Goal: Information Seeking & Learning: Find specific fact

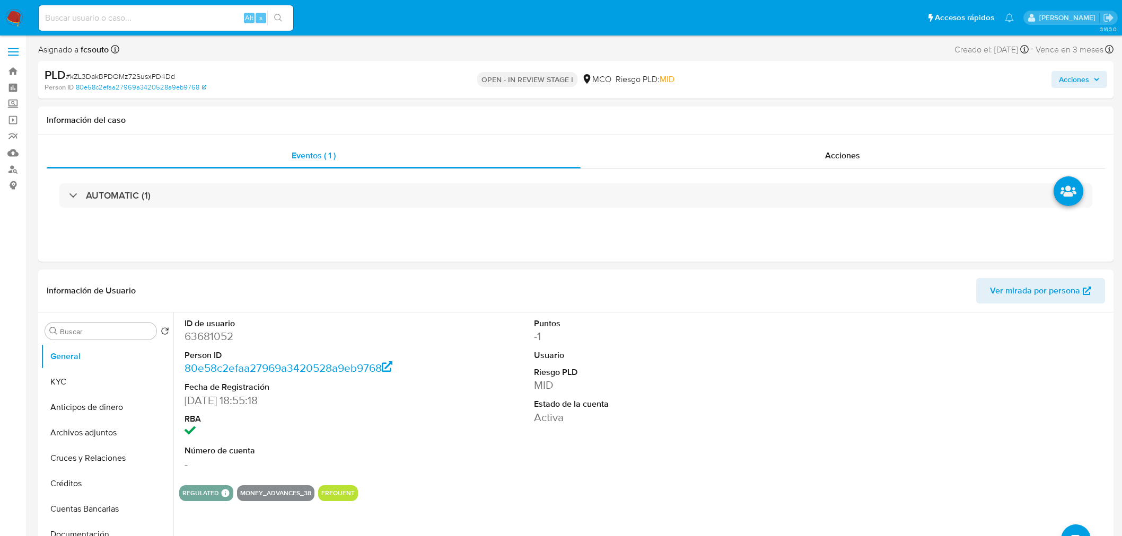
select select "10"
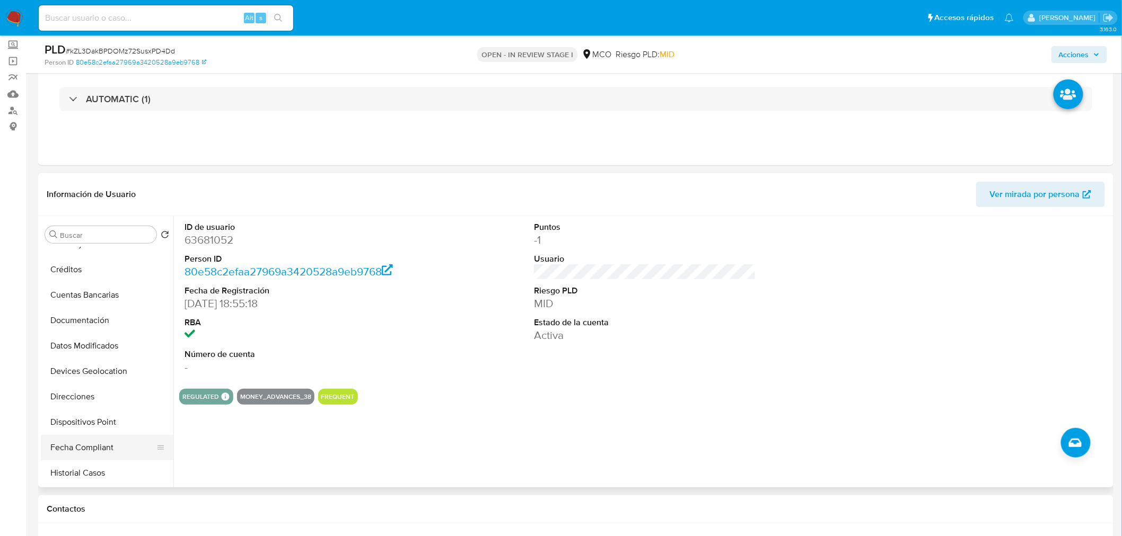
scroll to position [235, 0]
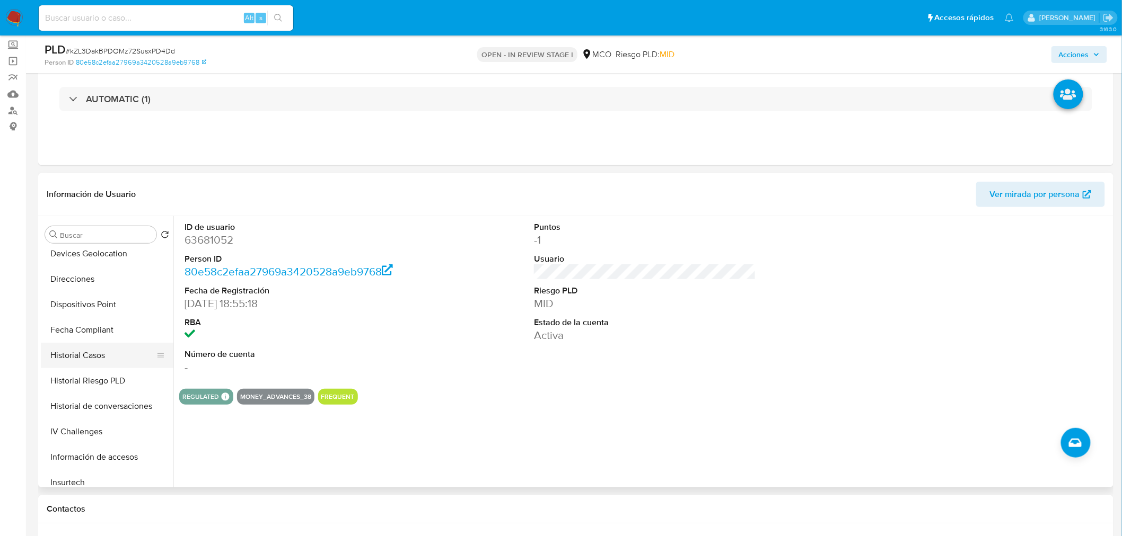
click at [89, 356] on button "Historial Casos" at bounding box center [103, 355] width 124 height 25
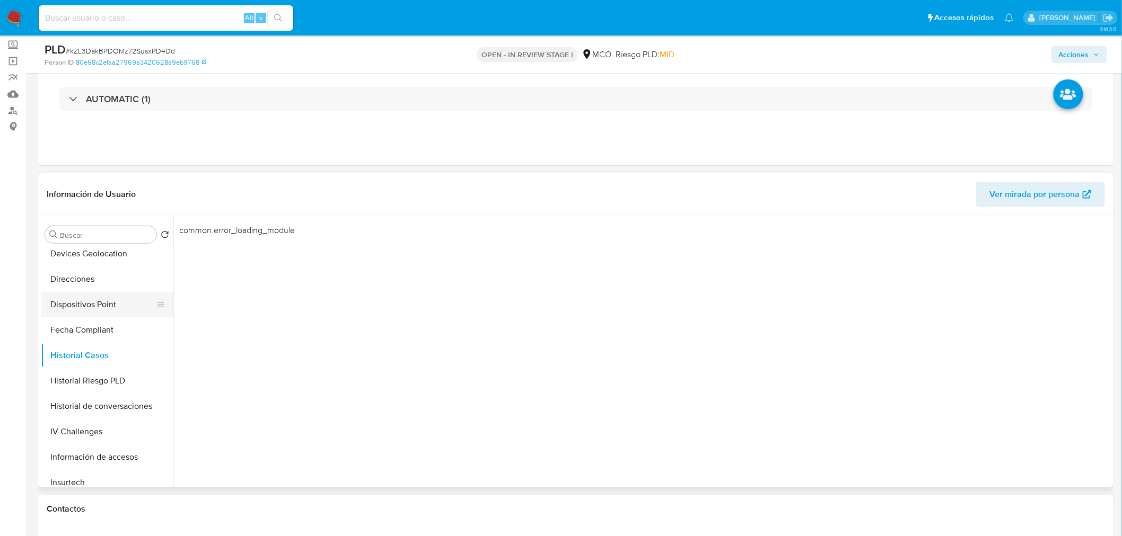
click at [112, 307] on button "Dispositivos Point" at bounding box center [103, 304] width 124 height 25
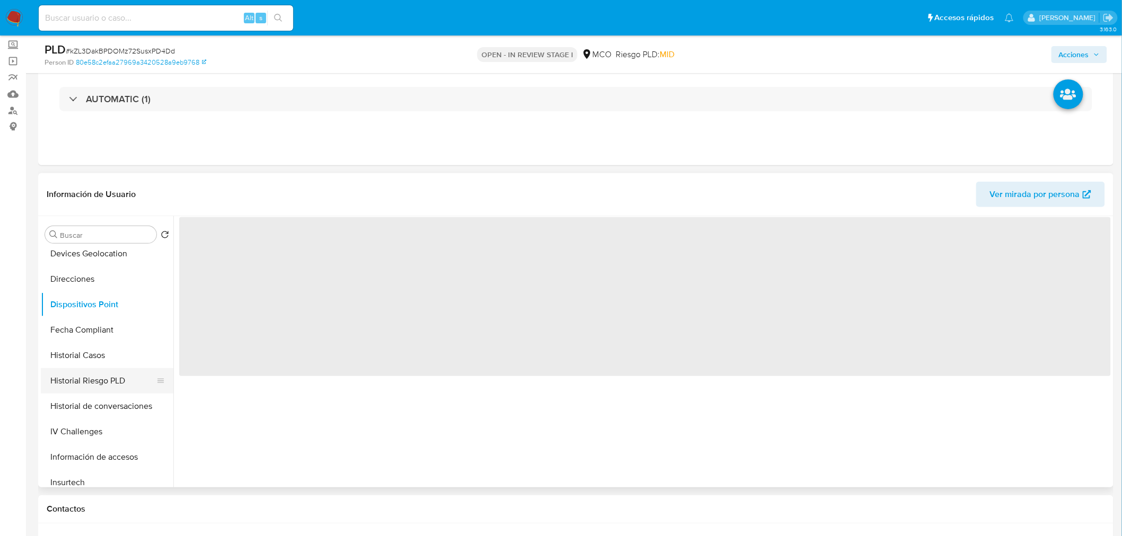
drag, startPoint x: 105, startPoint y: 358, endPoint x: 108, endPoint y: 372, distance: 13.5
click at [106, 357] on button "Historial Casos" at bounding box center [107, 355] width 133 height 25
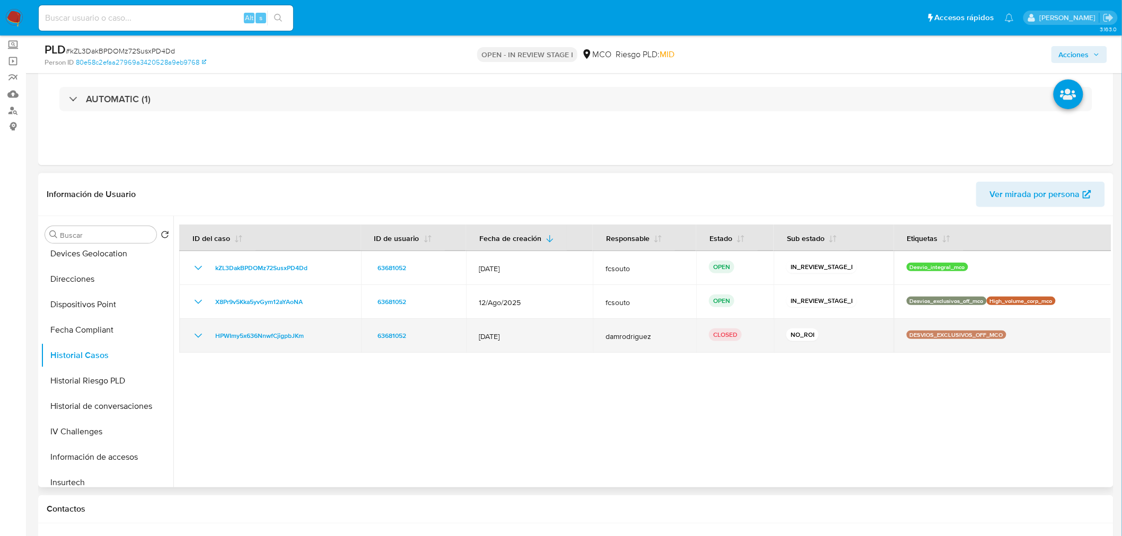
click at [195, 336] on icon "Mostrar/Ocultar" at bounding box center [198, 336] width 13 height 13
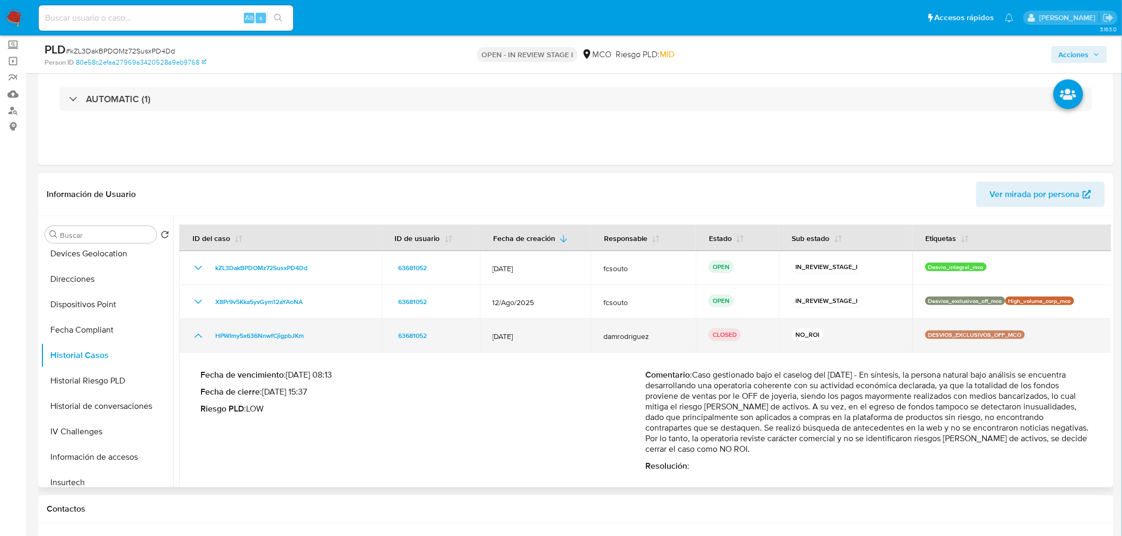
click at [198, 330] on icon "Mostrar/Ocultar" at bounding box center [198, 336] width 13 height 13
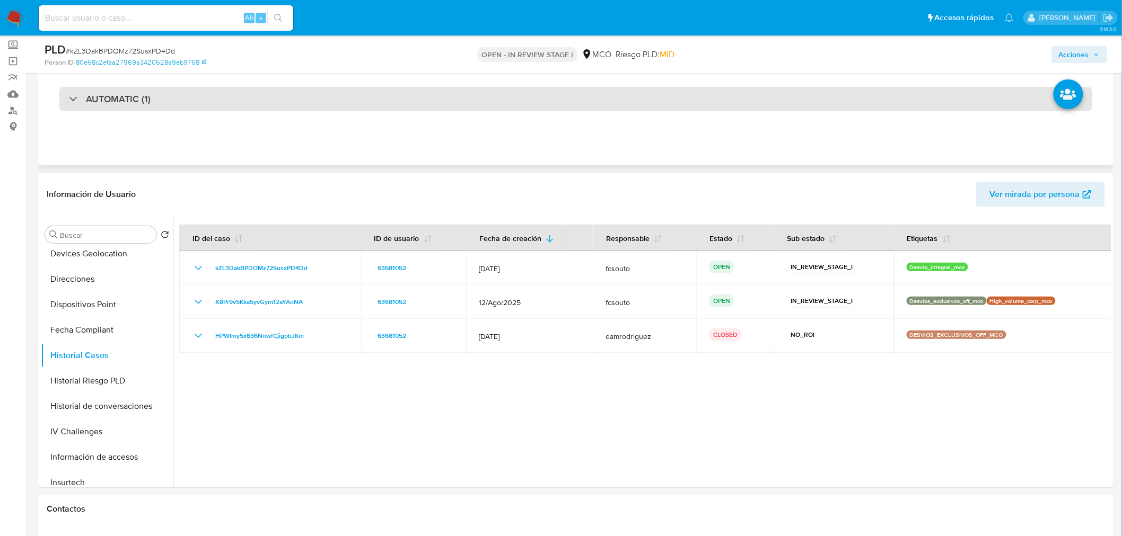
click at [329, 104] on div "AUTOMATIC (1)" at bounding box center [575, 99] width 1033 height 24
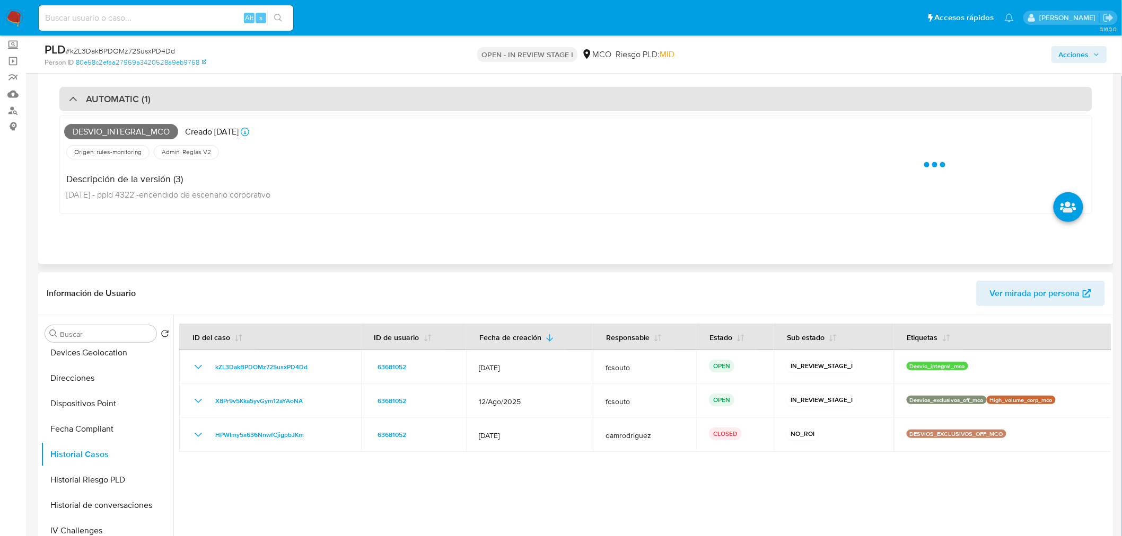
click at [329, 104] on div "AUTOMATIC (1)" at bounding box center [575, 99] width 1033 height 24
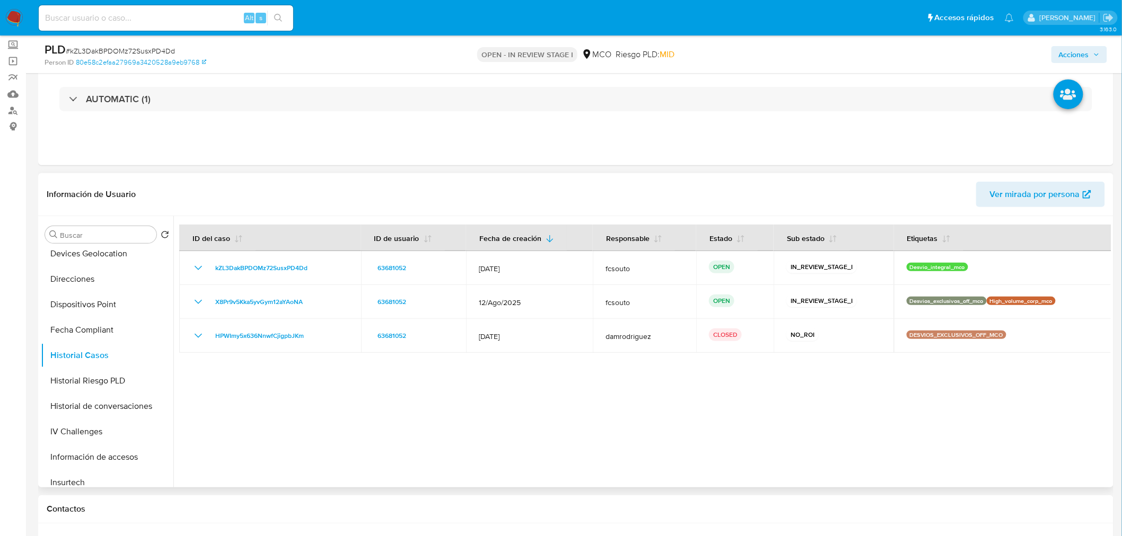
scroll to position [0, 0]
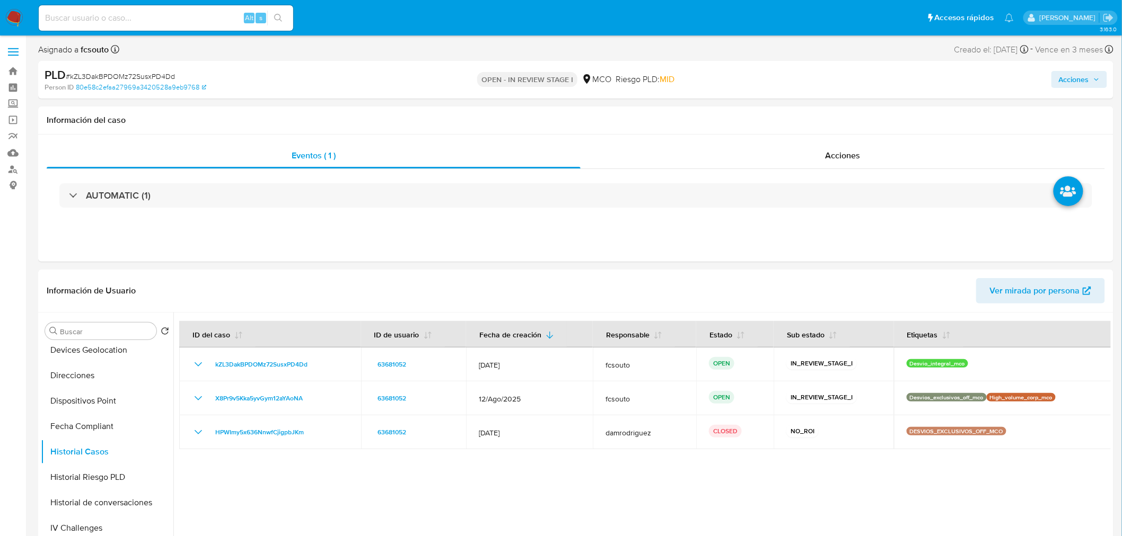
click at [1059, 82] on span "Acciones" at bounding box center [1074, 79] width 30 height 17
drag, startPoint x: 782, startPoint y: 110, endPoint x: 601, endPoint y: 167, distance: 190.1
click at [781, 110] on span "Resolución del caso" at bounding box center [778, 113] width 76 height 12
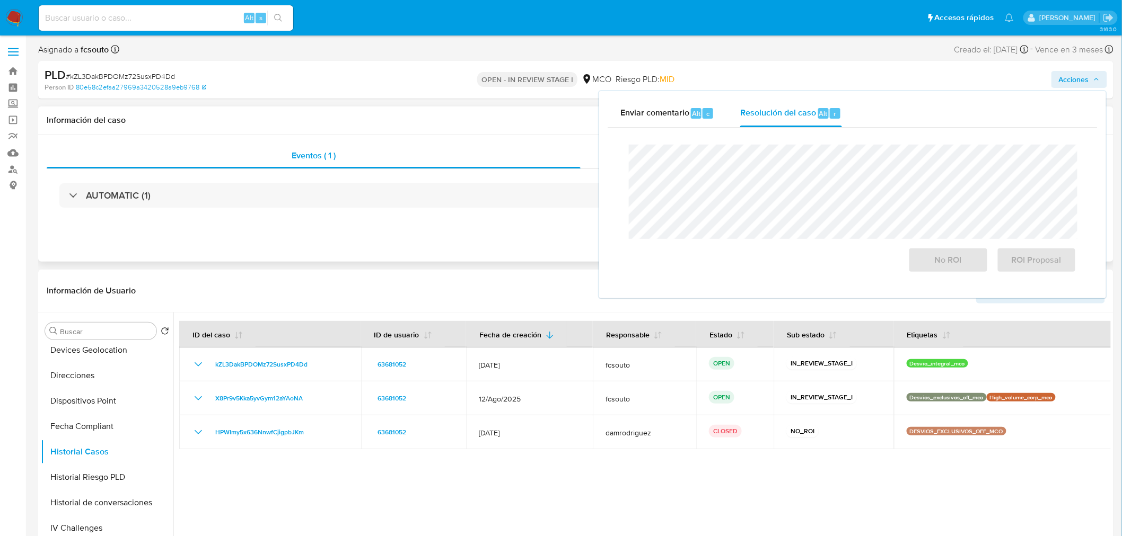
drag, startPoint x: 427, startPoint y: 115, endPoint x: 647, endPoint y: 140, distance: 220.9
click at [431, 118] on h1 "Información del caso" at bounding box center [576, 120] width 1058 height 11
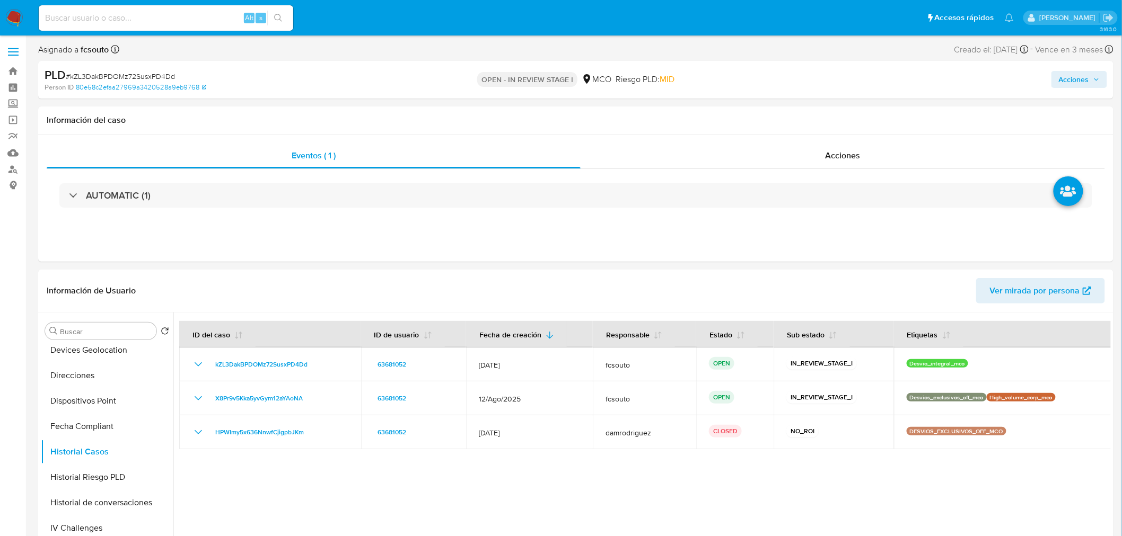
click at [1079, 73] on span "Acciones" at bounding box center [1074, 79] width 30 height 17
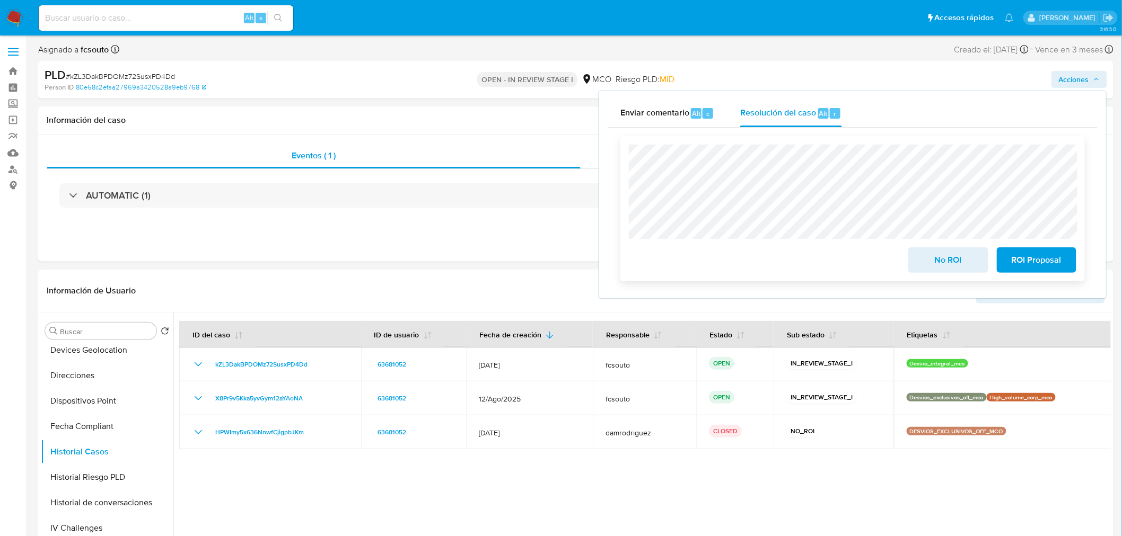
click at [933, 259] on span "No ROI" at bounding box center [948, 260] width 52 height 23
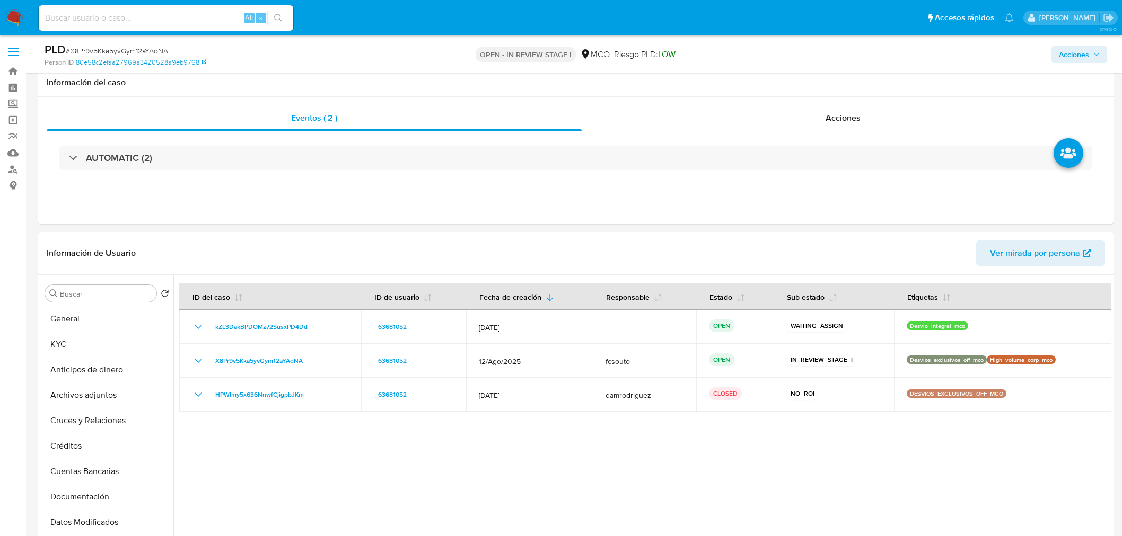
select select "10"
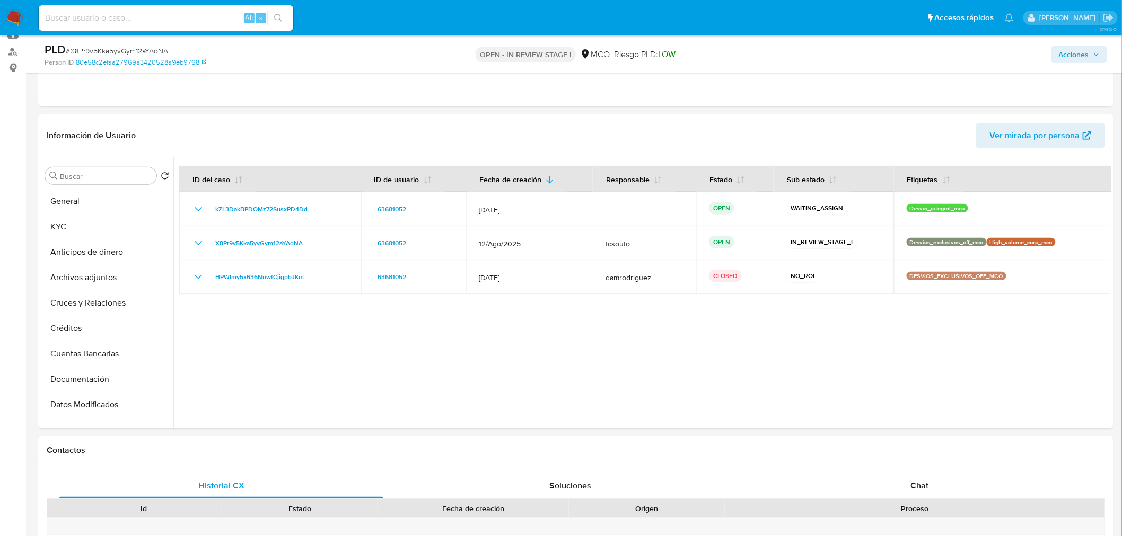
scroll to position [118, 0]
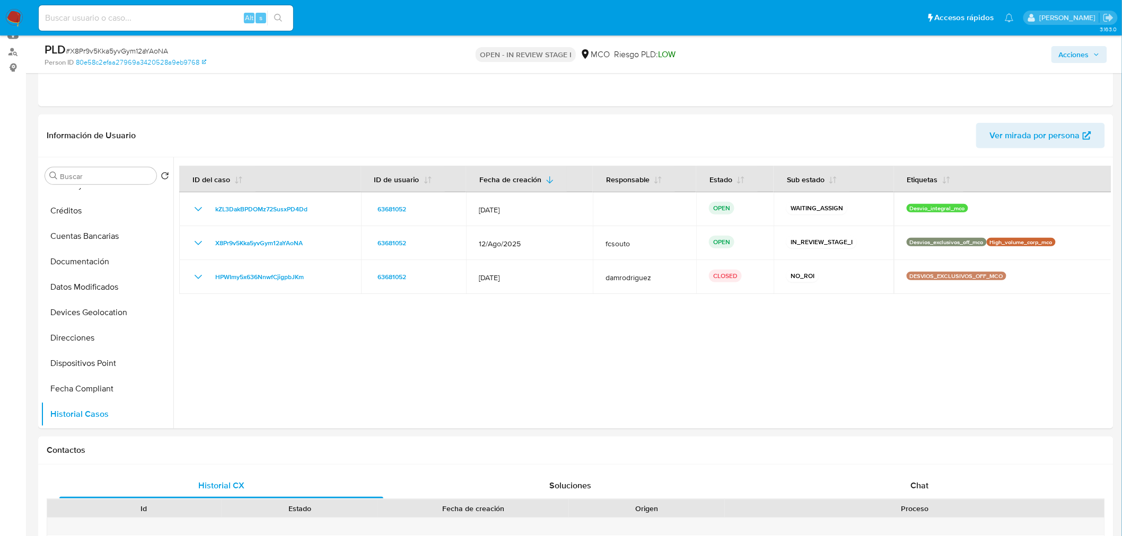
click at [1073, 57] on span "Acciones" at bounding box center [1074, 54] width 30 height 17
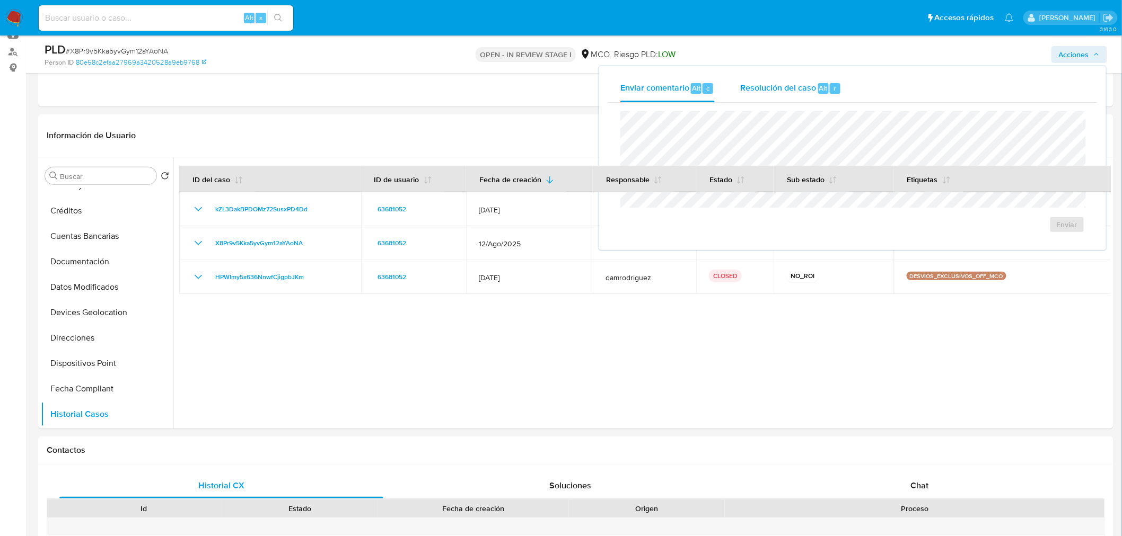
click at [775, 94] on div "Resolución del caso Alt r" at bounding box center [790, 89] width 101 height 28
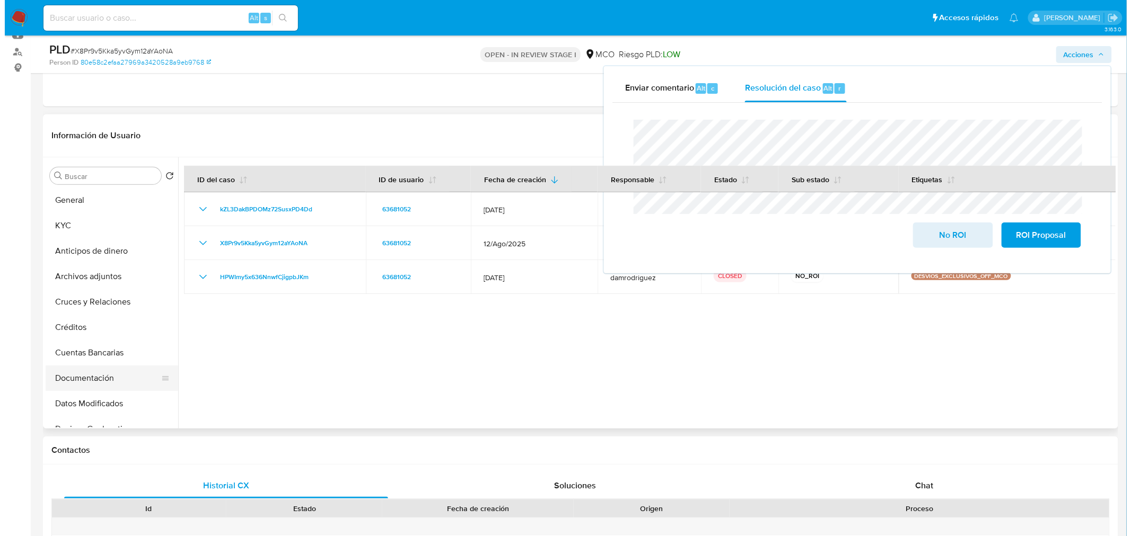
scroll to position [0, 0]
click at [86, 277] on button "Archivos adjuntos" at bounding box center [103, 277] width 124 height 25
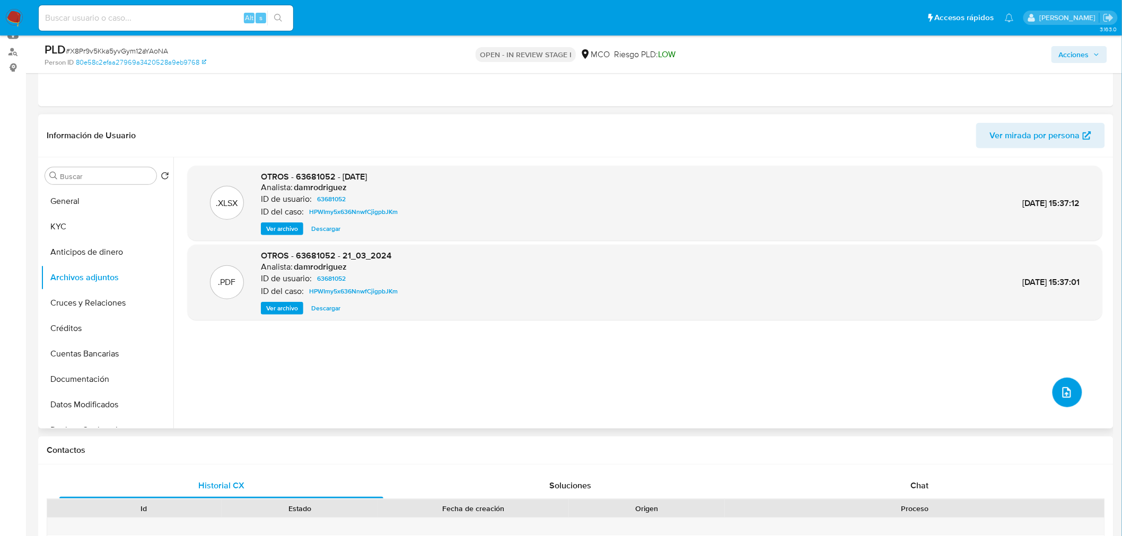
click at [1053, 393] on button "upload-file" at bounding box center [1067, 393] width 30 height 30
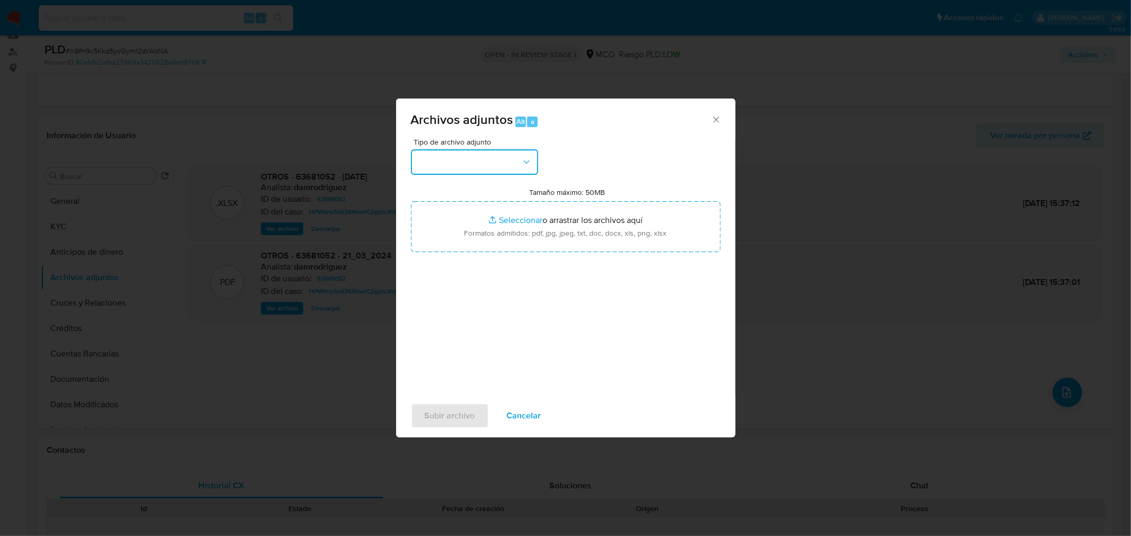
click at [502, 149] on button "button" at bounding box center [474, 161] width 127 height 25
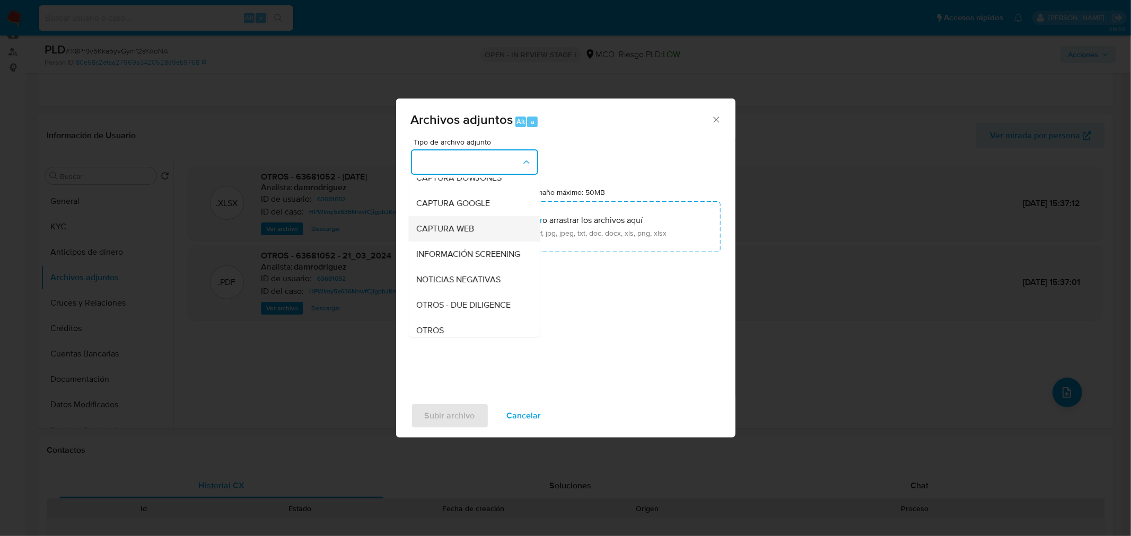
scroll to position [118, 0]
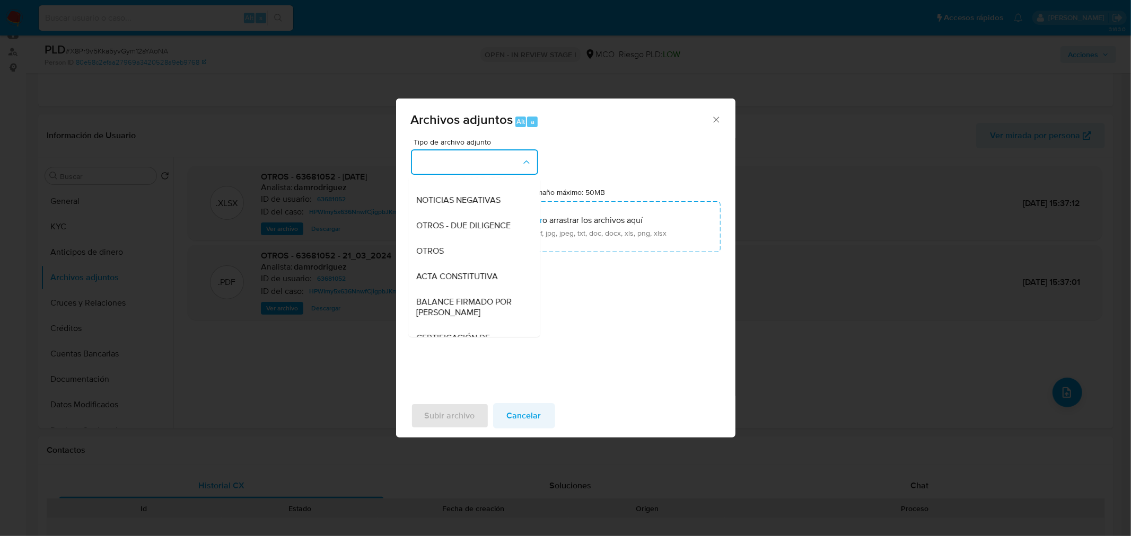
click at [535, 410] on span "Cancelar" at bounding box center [524, 415] width 34 height 23
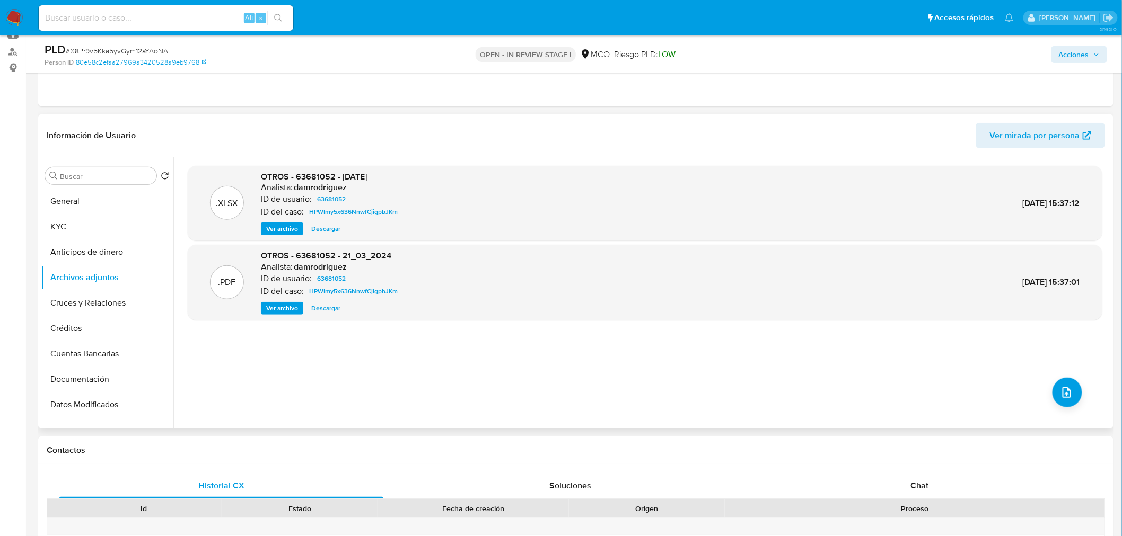
click at [285, 311] on span "Ver archivo" at bounding box center [282, 308] width 32 height 11
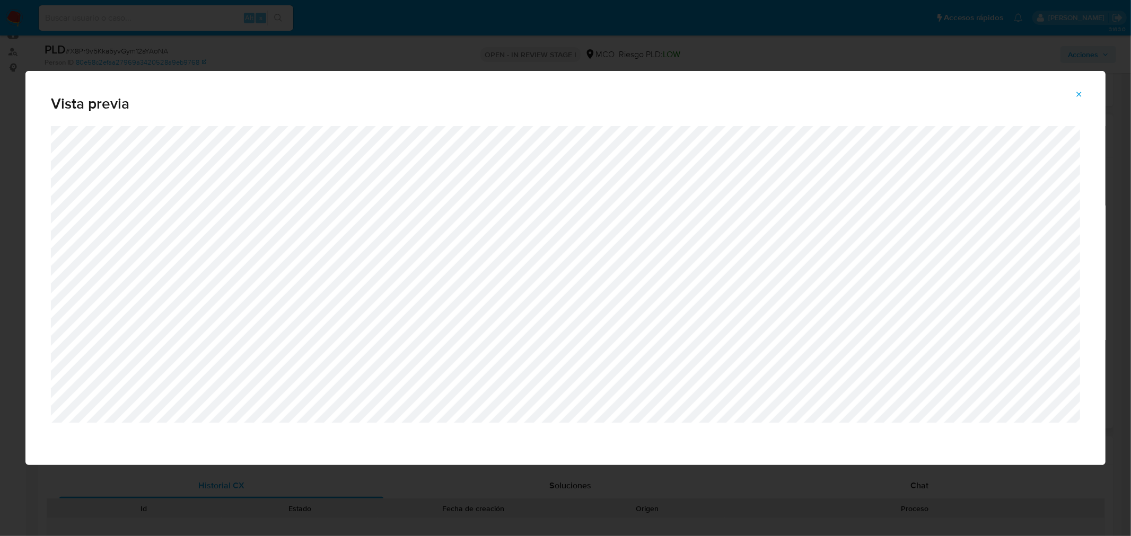
click at [1080, 92] on icon "Attachment preview" at bounding box center [1078, 94] width 8 height 8
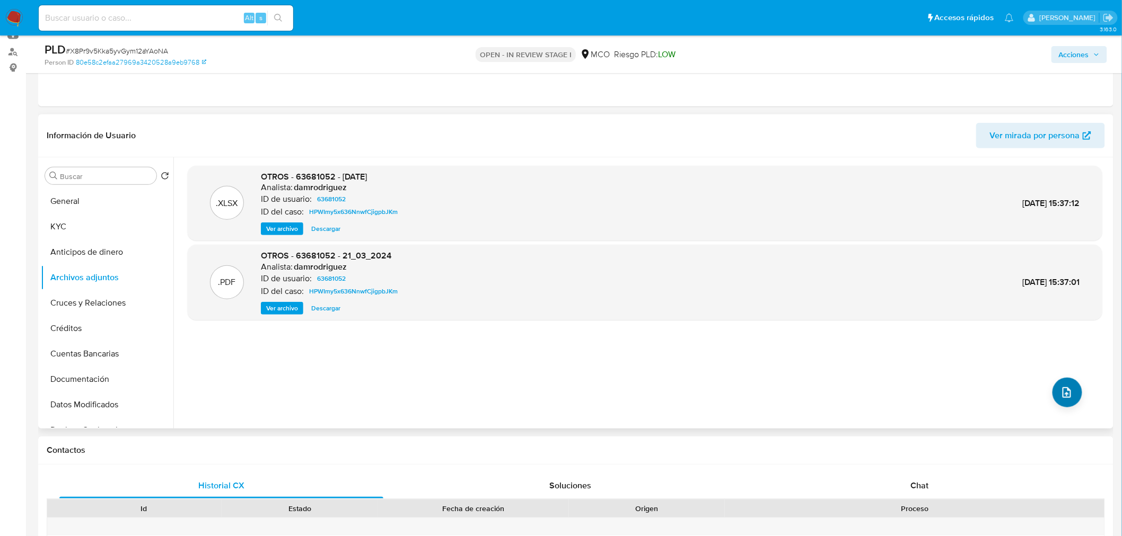
click at [1078, 395] on div ".XLSX OTROS - 63681052 - 21-03-2024 Analista: damrodriguez ID de usuario: 63681…" at bounding box center [645, 293] width 914 height 254
click at [1070, 394] on button "upload-file" at bounding box center [1067, 393] width 30 height 30
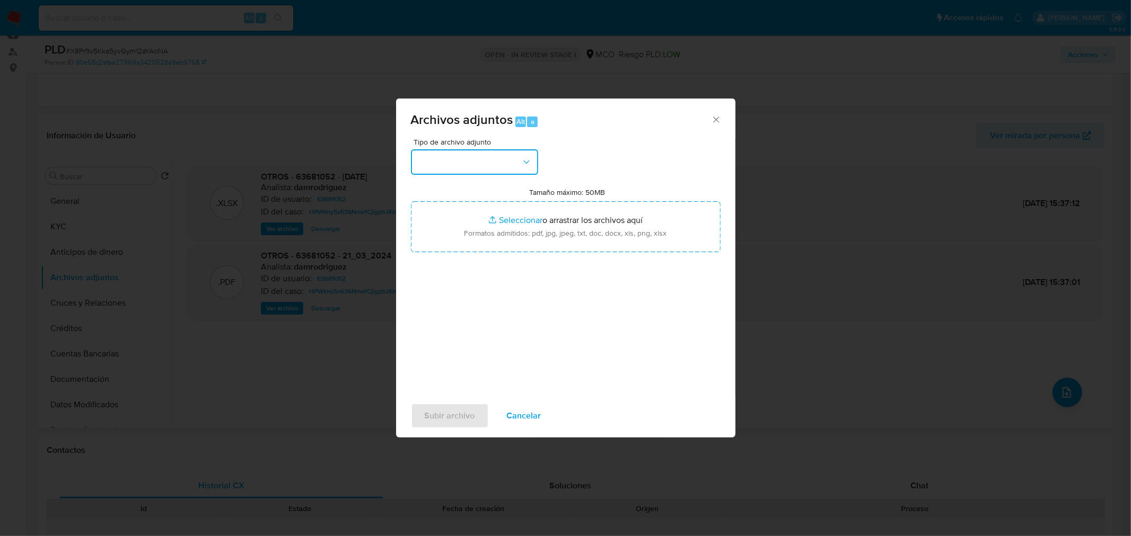
click at [459, 162] on button "button" at bounding box center [474, 161] width 127 height 25
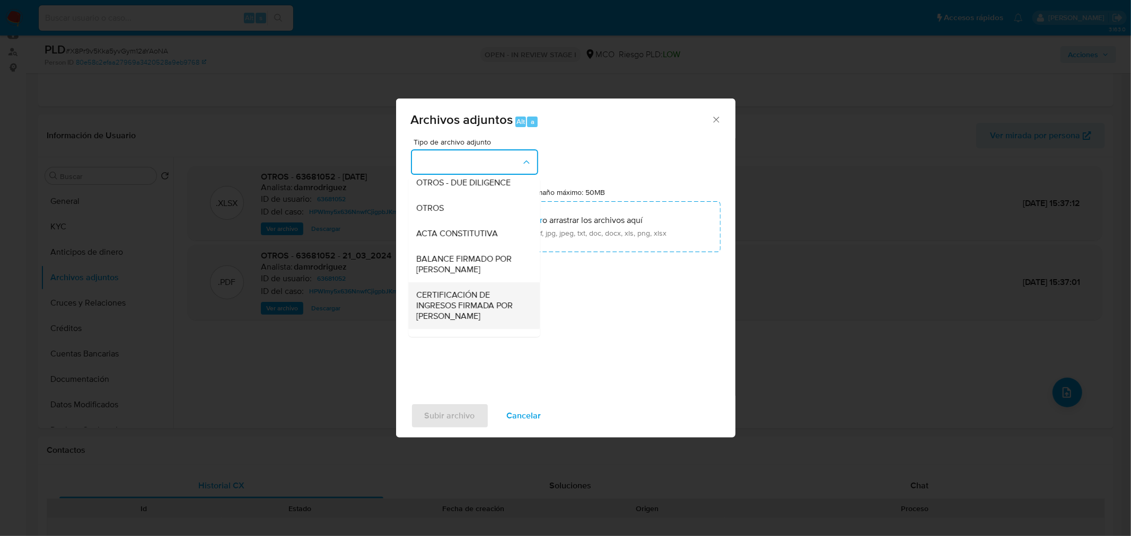
scroll to position [177, 0]
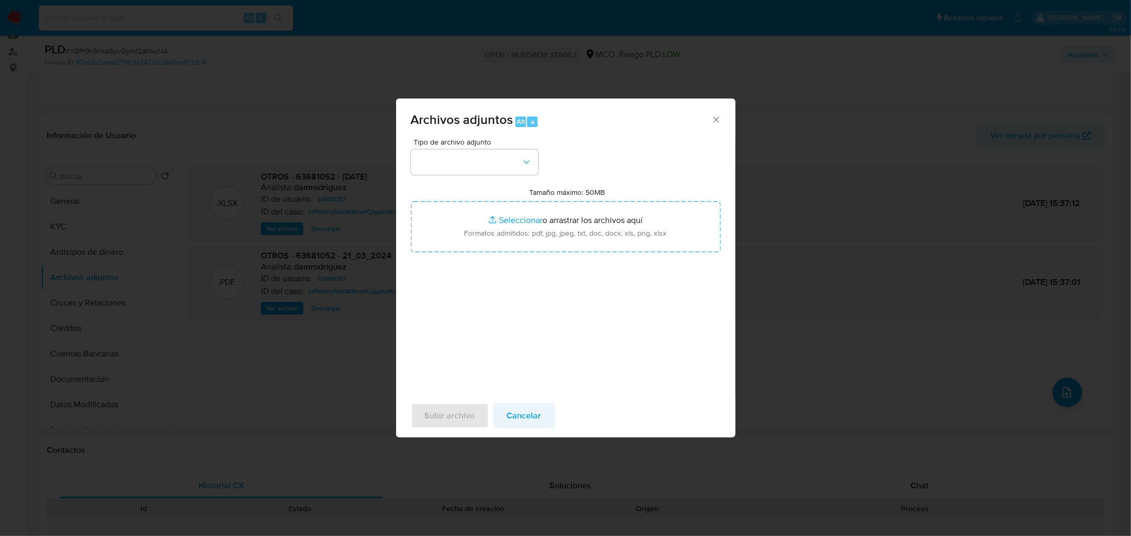
click at [523, 413] on span "Cancelar" at bounding box center [524, 415] width 34 height 23
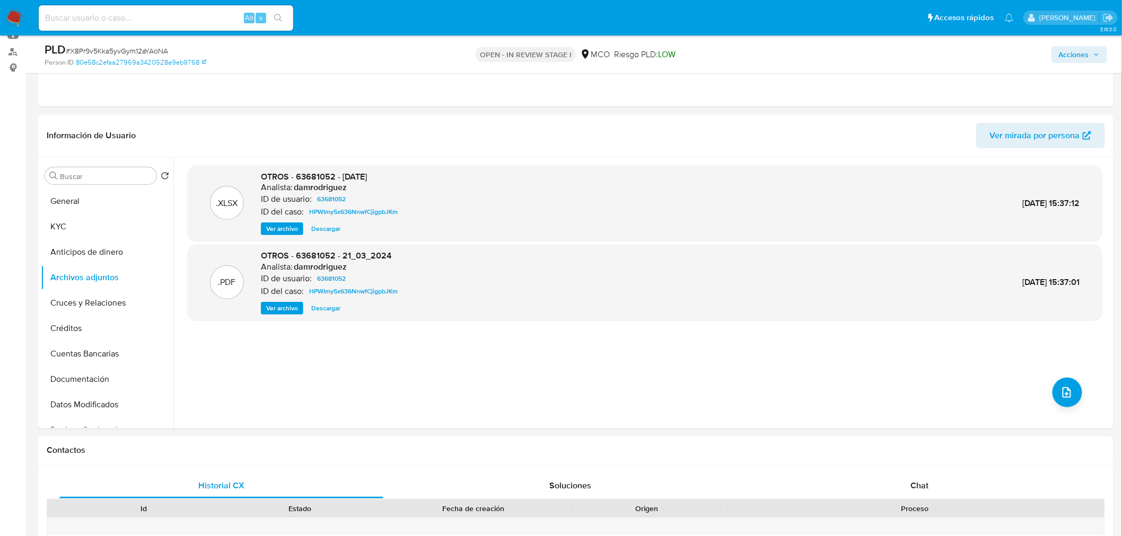
click at [285, 230] on span "Ver archivo" at bounding box center [282, 229] width 32 height 11
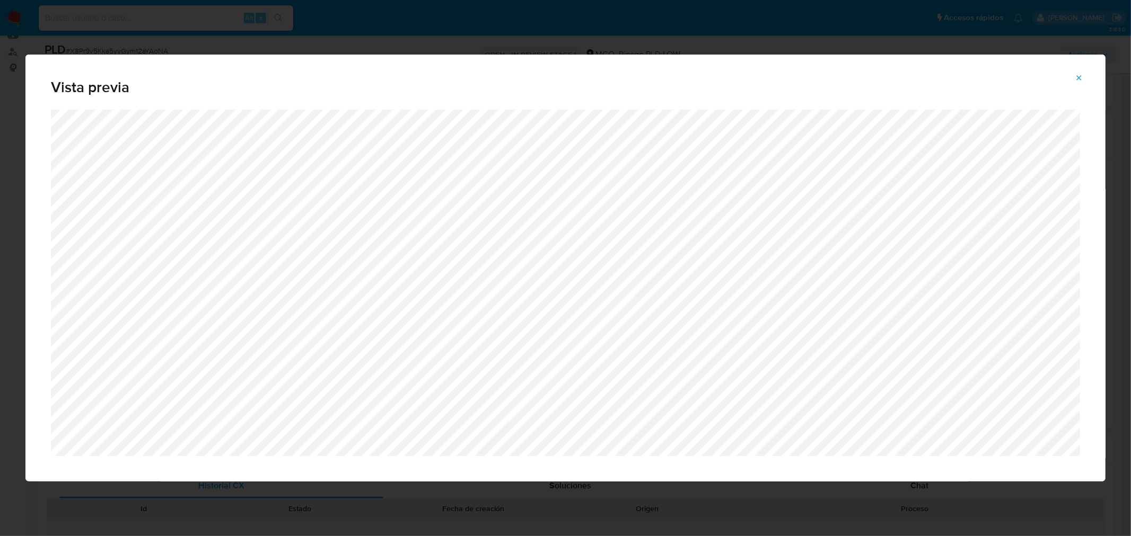
click at [1083, 72] on button "Attachment preview" at bounding box center [1078, 77] width 23 height 17
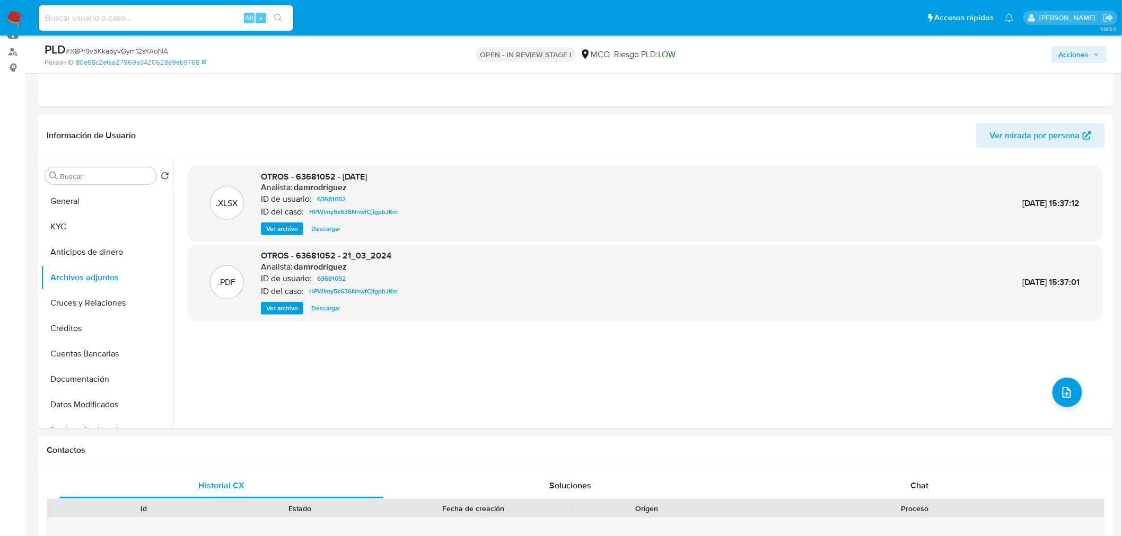
click at [323, 228] on span "Descargar" at bounding box center [325, 229] width 29 height 11
click at [1072, 386] on button "upload-file" at bounding box center [1067, 393] width 30 height 30
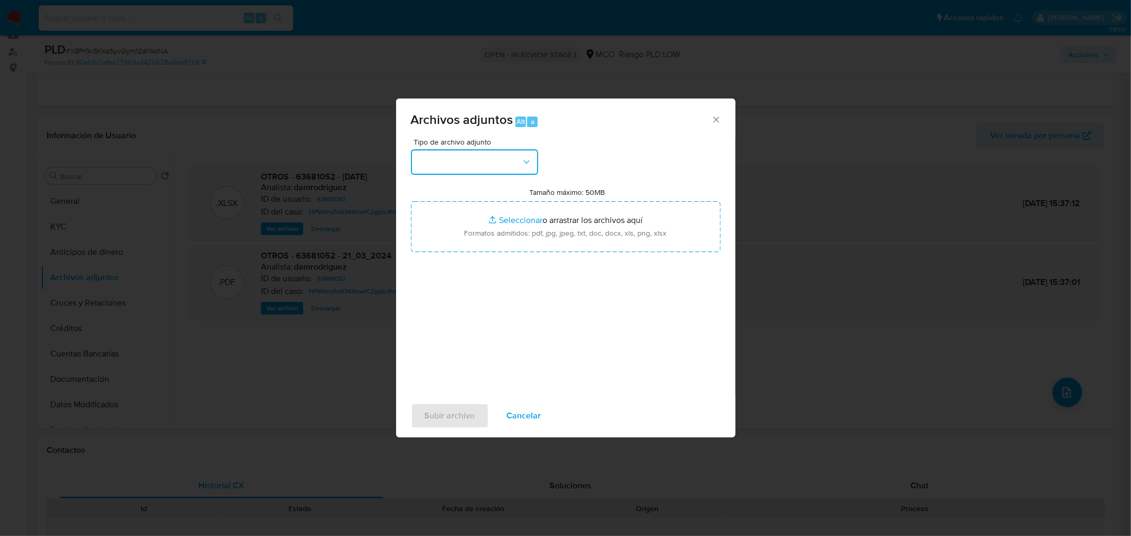
drag, startPoint x: 497, startPoint y: 167, endPoint x: 489, endPoint y: 173, distance: 9.9
click at [495, 167] on button "button" at bounding box center [474, 161] width 127 height 25
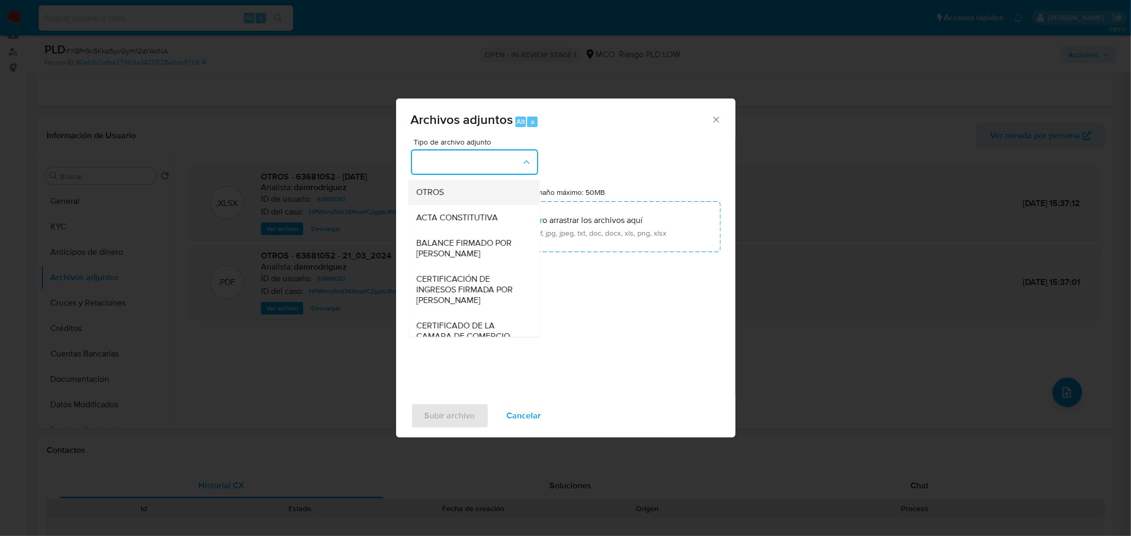
click at [483, 202] on div "OTROS" at bounding box center [471, 191] width 108 height 25
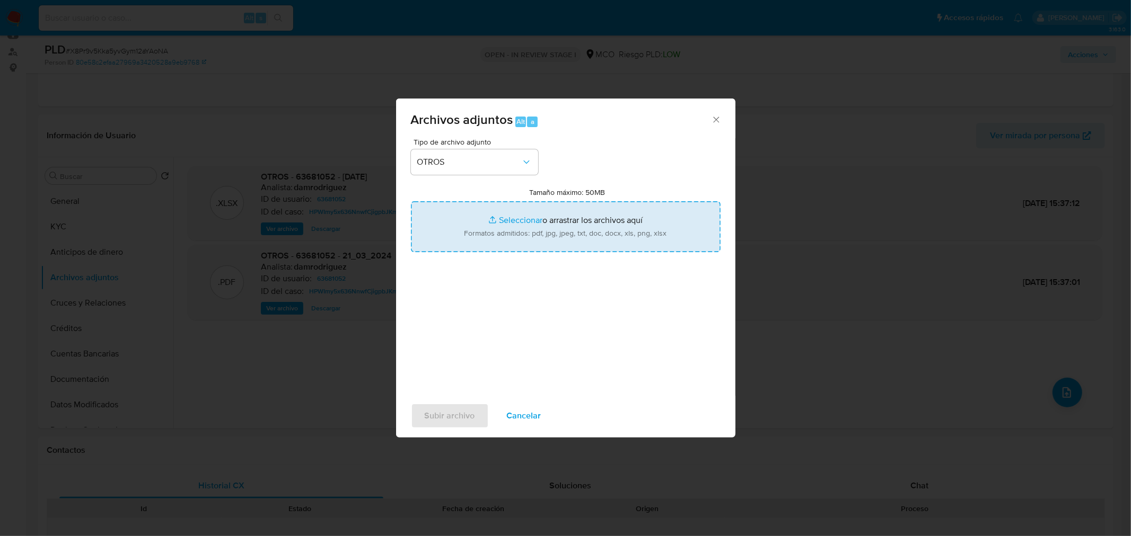
click at [537, 224] on input "Tamaño máximo: 50MB Seleccionar archivos" at bounding box center [566, 226] width 310 height 51
type input "C:\fakepath\63681052 - 13_10_2025.pdf"
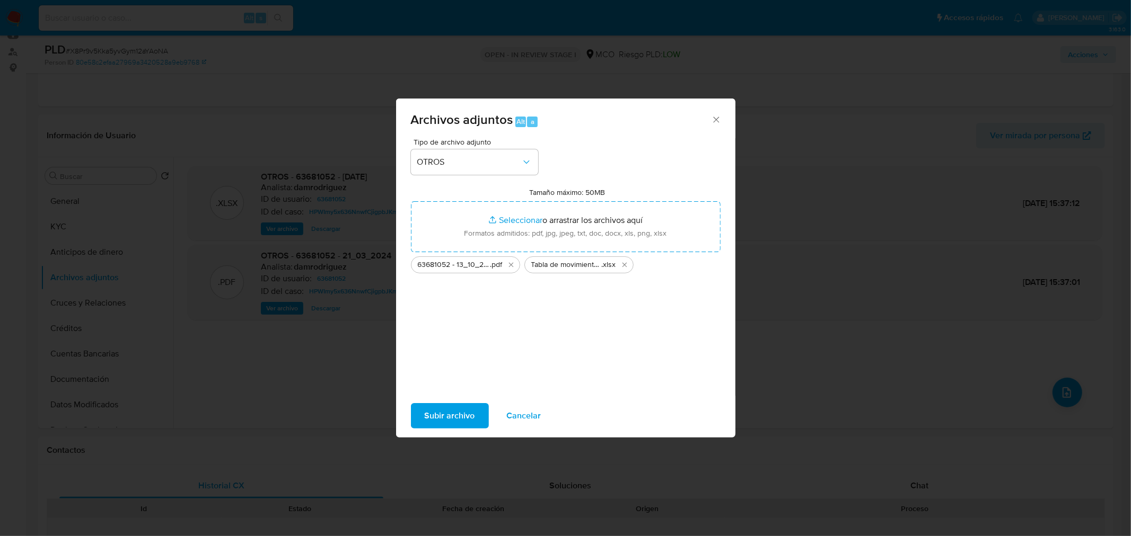
click at [438, 411] on span "Subir archivo" at bounding box center [450, 415] width 50 height 23
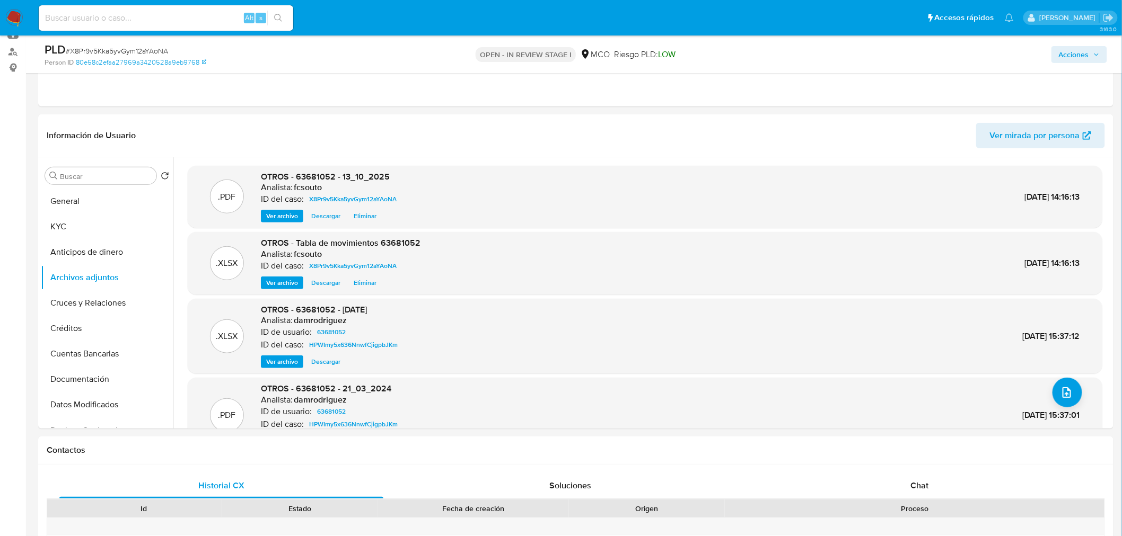
click at [1087, 55] on span "Acciones" at bounding box center [1074, 54] width 30 height 17
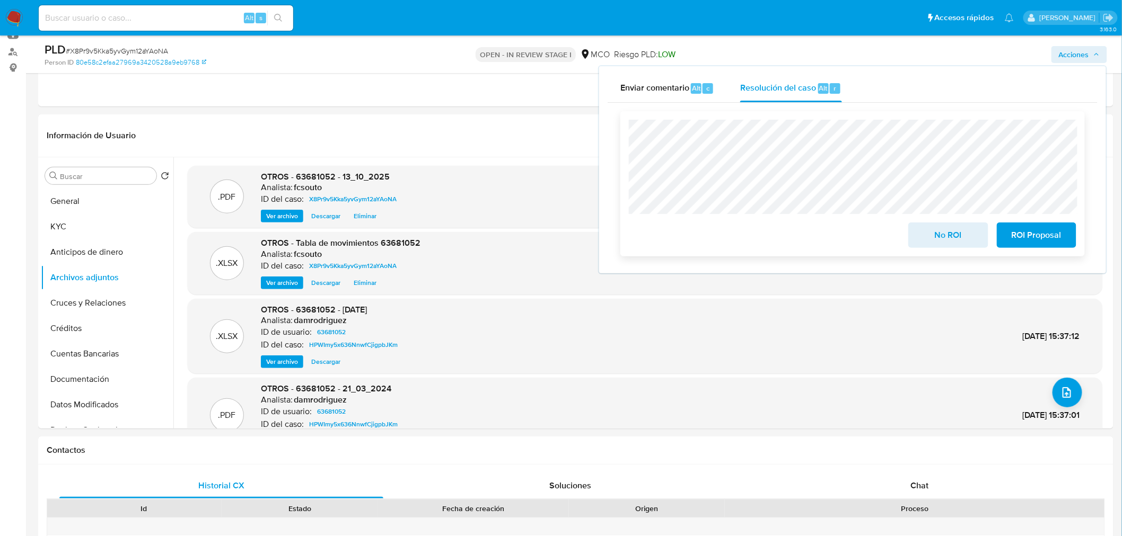
click at [933, 234] on span "No ROI" at bounding box center [948, 235] width 52 height 23
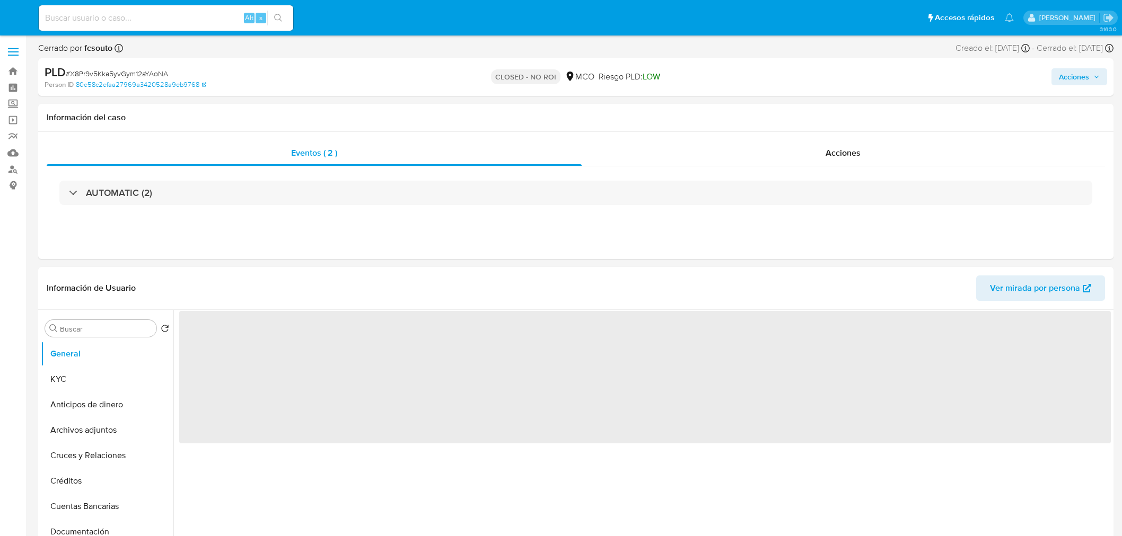
select select "10"
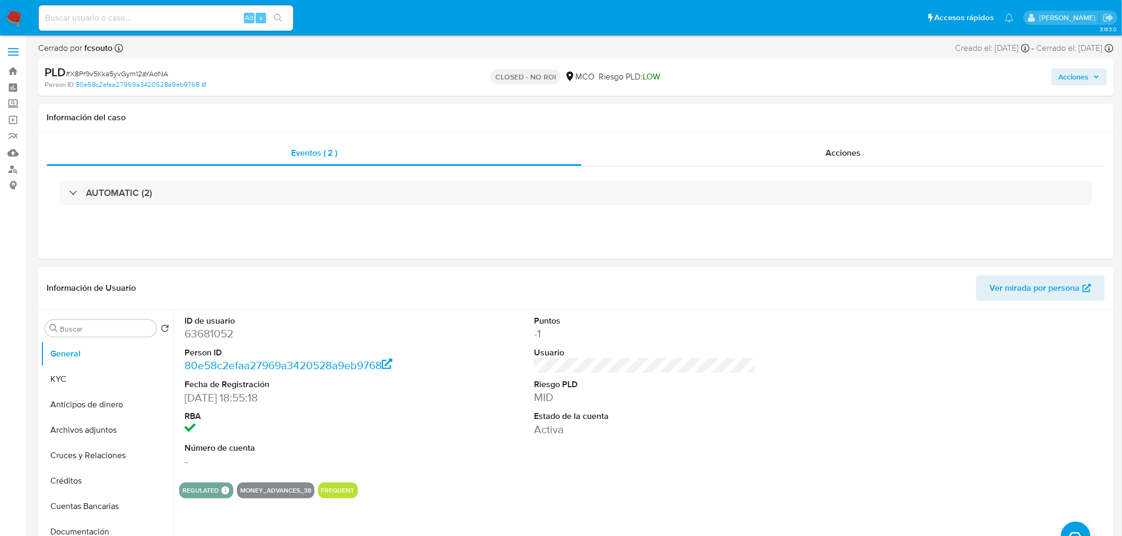
click at [1084, 81] on span "Acciones" at bounding box center [1074, 76] width 30 height 17
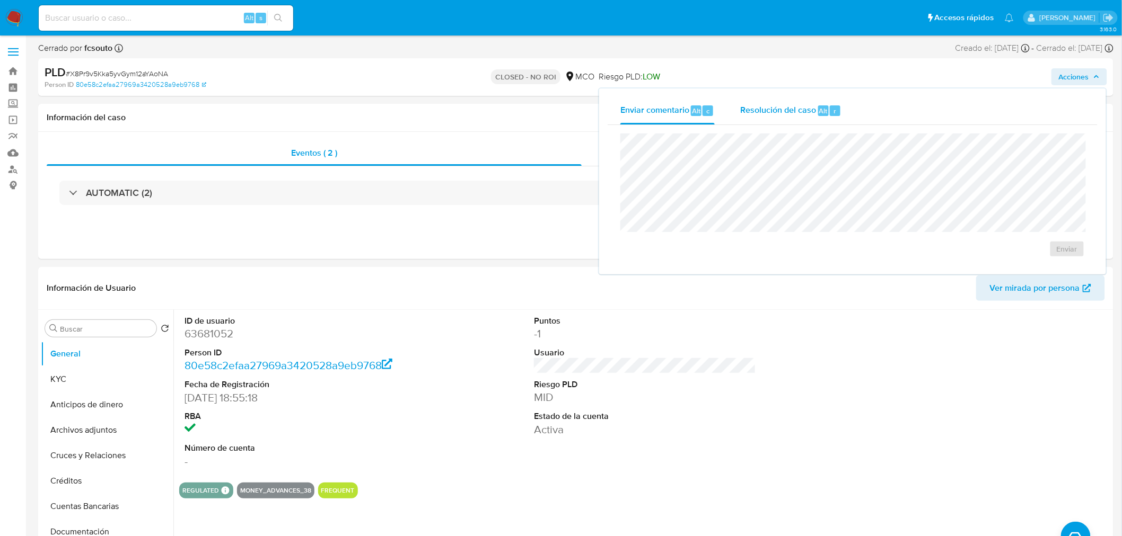
drag, startPoint x: 794, startPoint y: 108, endPoint x: 783, endPoint y: 115, distance: 12.9
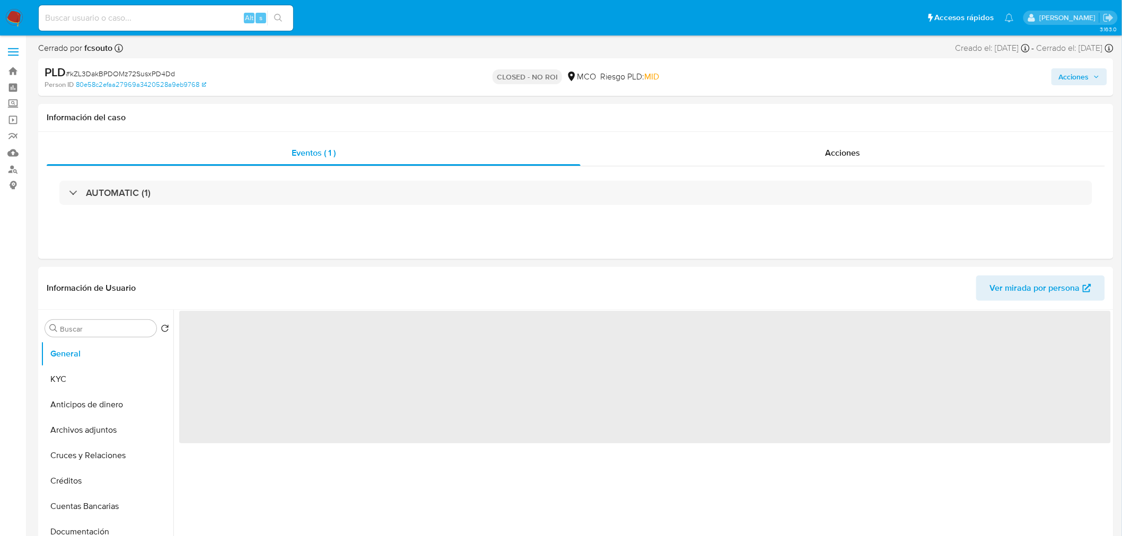
select select "10"
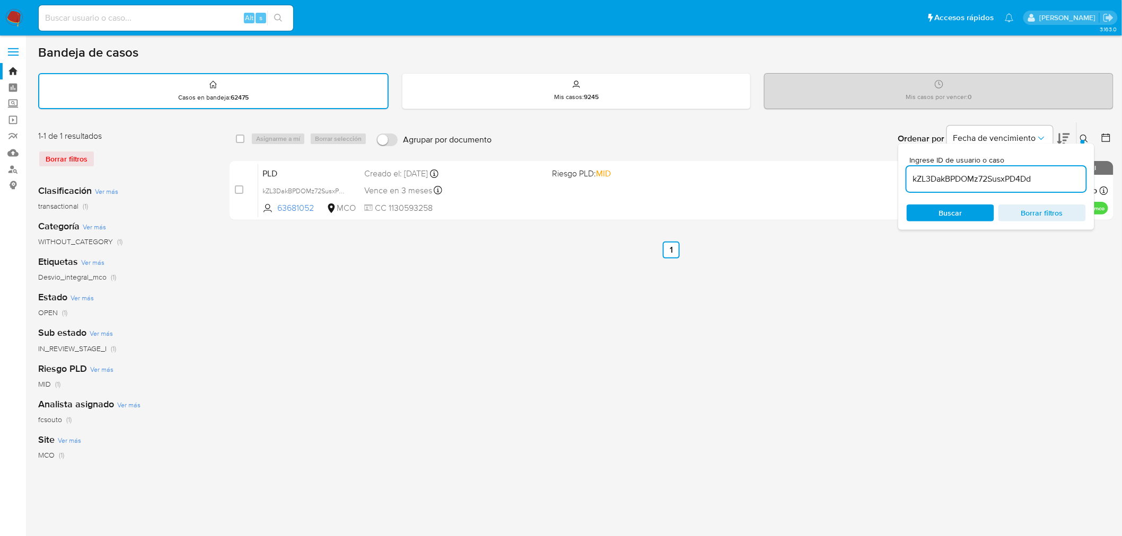
drag, startPoint x: 15, startPoint y: 16, endPoint x: 16, endPoint y: 21, distance: 5.4
click at [15, 16] on img at bounding box center [14, 18] width 18 height 18
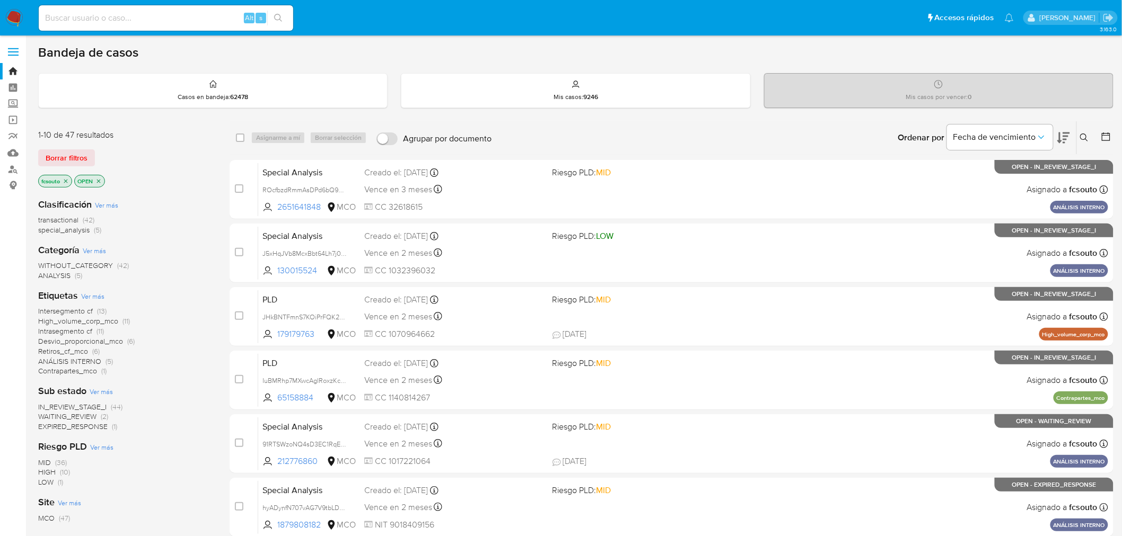
click at [96, 406] on span "IN_REVIEW_STAGE_I" at bounding box center [72, 407] width 68 height 11
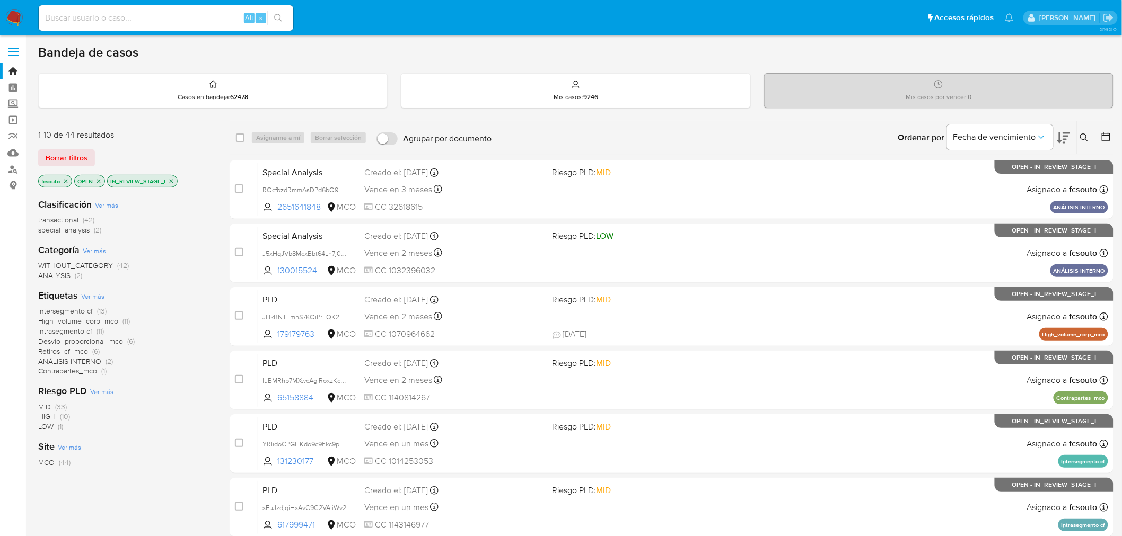
click at [1106, 138] on icon at bounding box center [1105, 136] width 11 height 11
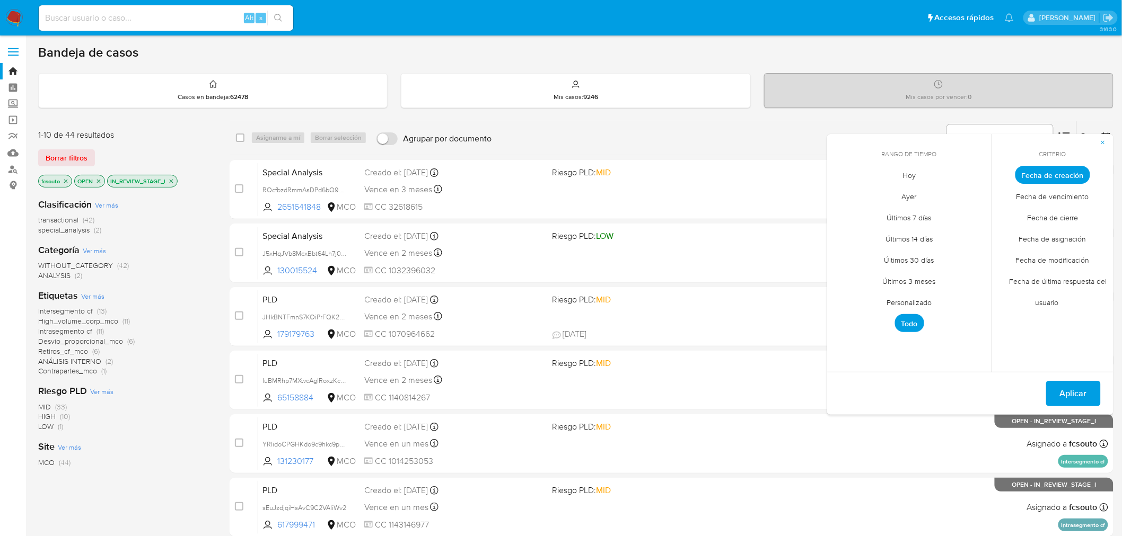
click at [915, 298] on span "Personalizado" at bounding box center [909, 303] width 67 height 22
click at [847, 191] on icon "Mes anterior" at bounding box center [843, 194] width 13 height 13
drag, startPoint x: 844, startPoint y: 255, endPoint x: 849, endPoint y: 266, distance: 11.6
click at [843, 255] on button "4" at bounding box center [845, 254] width 17 height 17
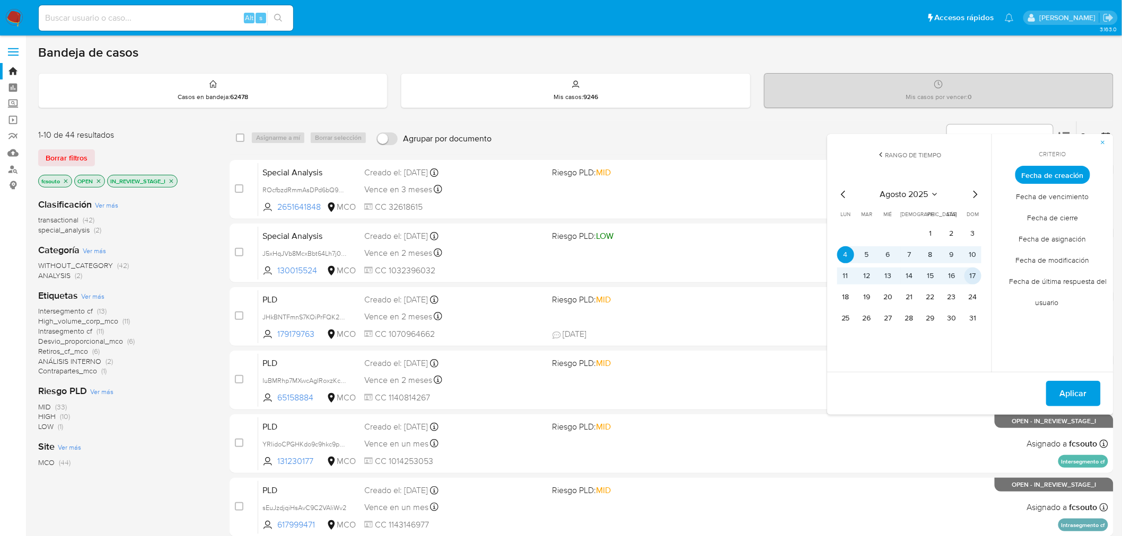
drag, startPoint x: 969, startPoint y: 274, endPoint x: 987, endPoint y: 299, distance: 31.5
click at [968, 274] on button "17" at bounding box center [972, 276] width 17 height 17
click at [1064, 393] on span "Aplicar" at bounding box center [1073, 393] width 27 height 23
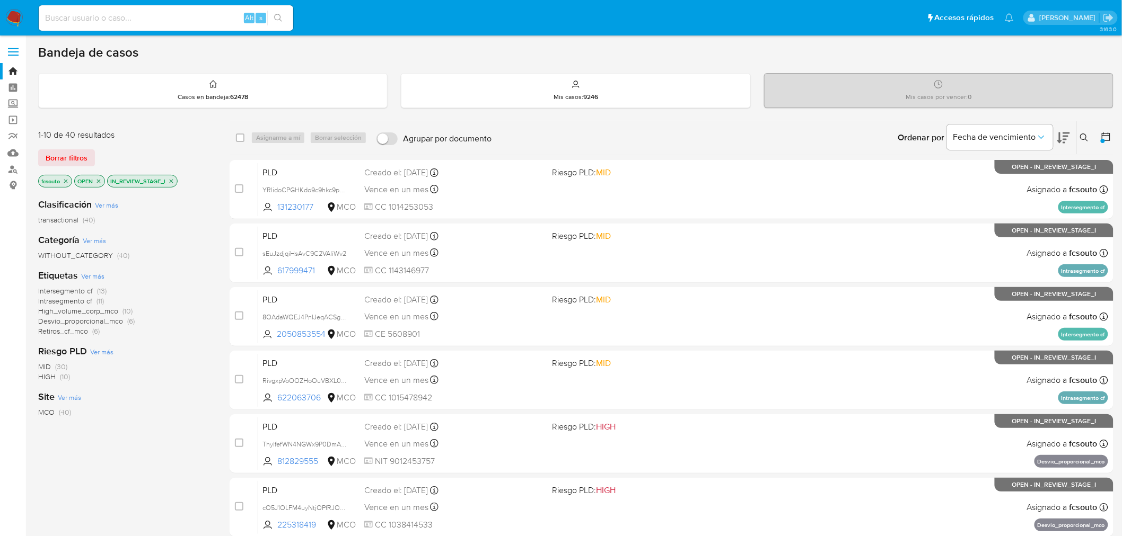
click at [114, 322] on span "Desvio_proporcional_mco" at bounding box center [80, 321] width 85 height 11
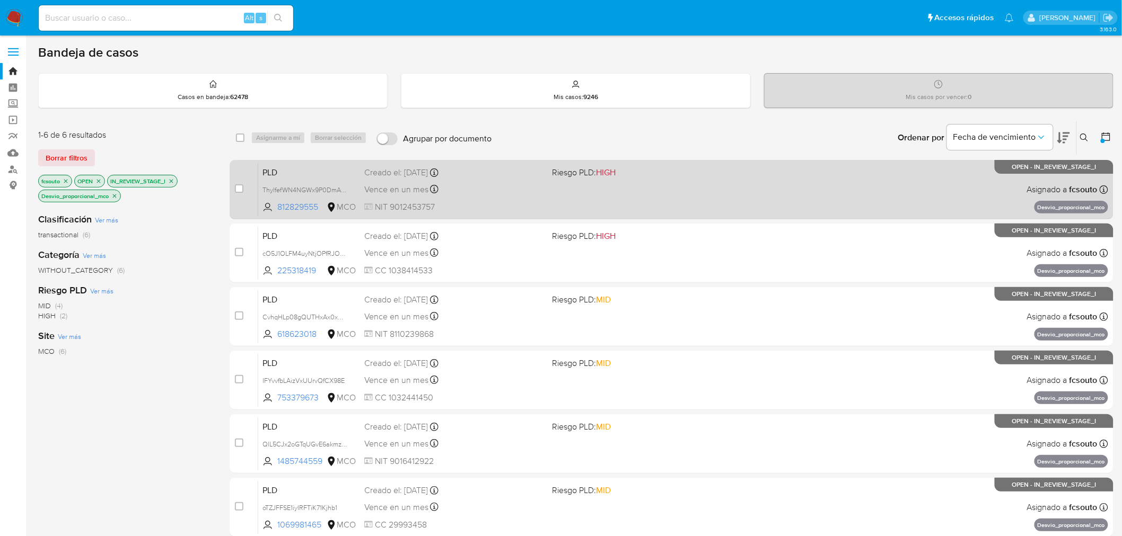
click at [519, 197] on div "PLD ThylfefWN4NGWx9P0DmALqE6 812829555 MCO Riesgo PLD: HIGH Creado el: 12/08/20…" at bounding box center [683, 190] width 850 height 54
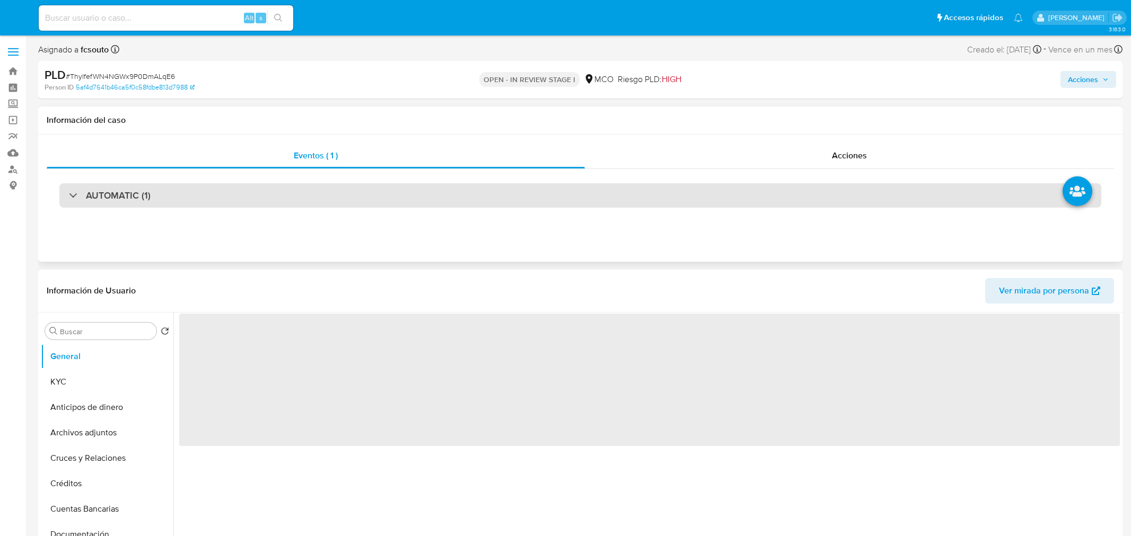
select select "10"
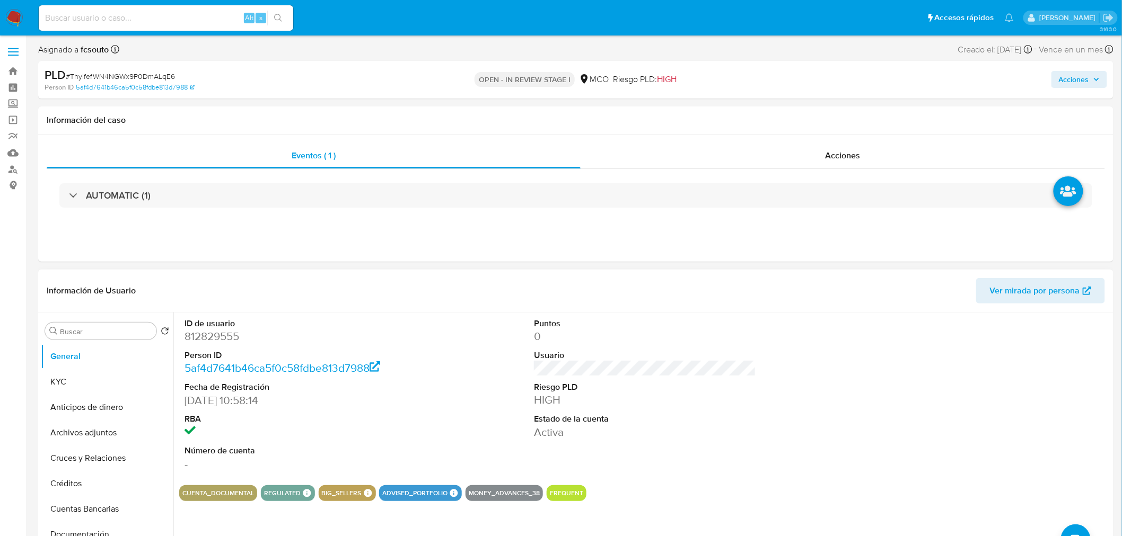
click at [214, 338] on dd "812829555" at bounding box center [295, 336] width 222 height 15
copy dd "812829555"
click at [231, 337] on dd "812829555" at bounding box center [295, 336] width 222 height 15
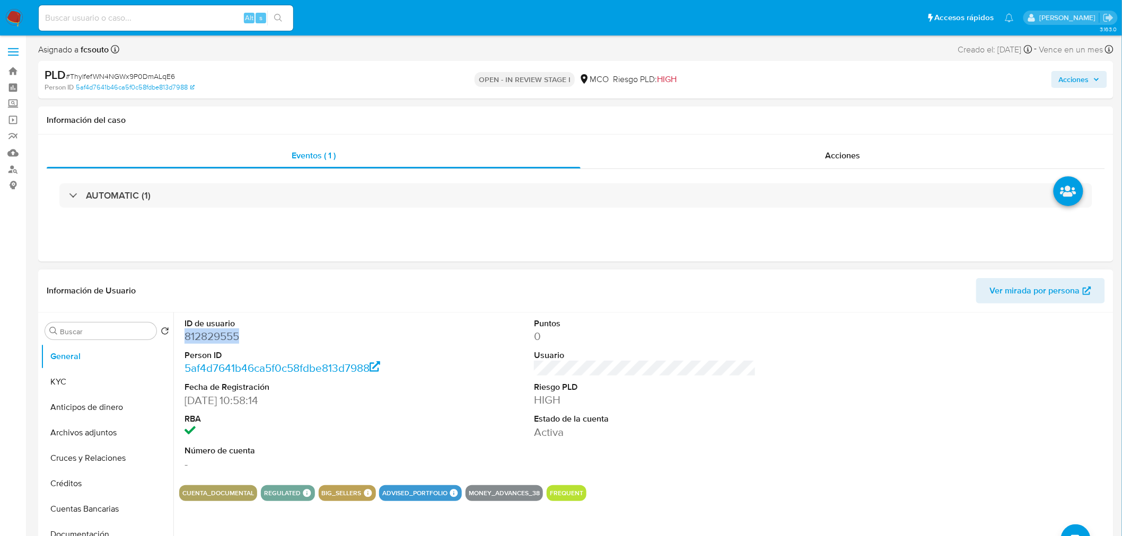
click at [228, 336] on dd "812829555" at bounding box center [295, 336] width 222 height 15
click at [386, 331] on dd "812829555" at bounding box center [295, 336] width 222 height 15
click at [221, 338] on dd "812829555" at bounding box center [295, 336] width 222 height 15
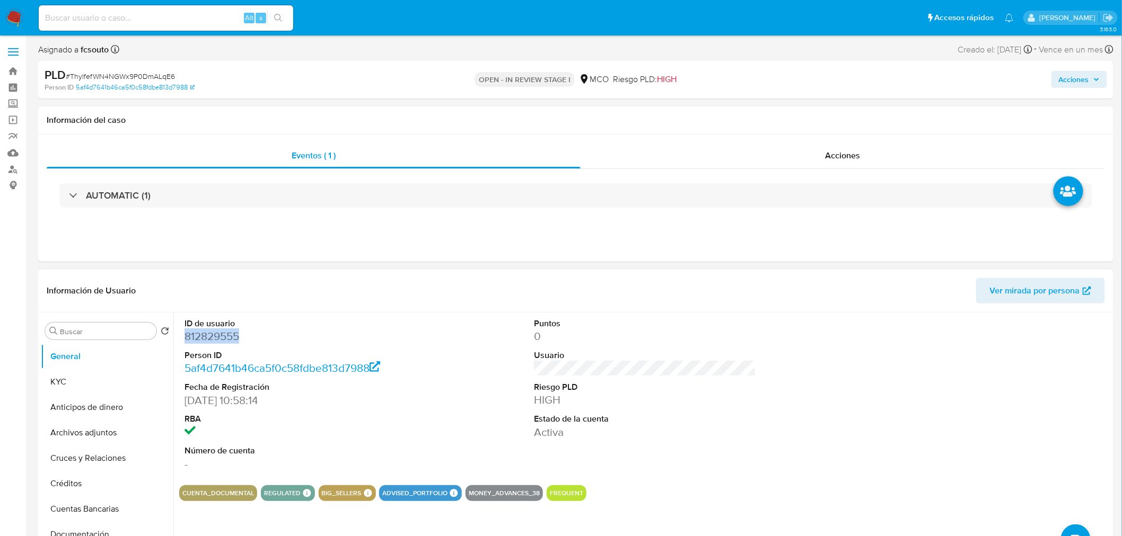
copy dd "812829555"
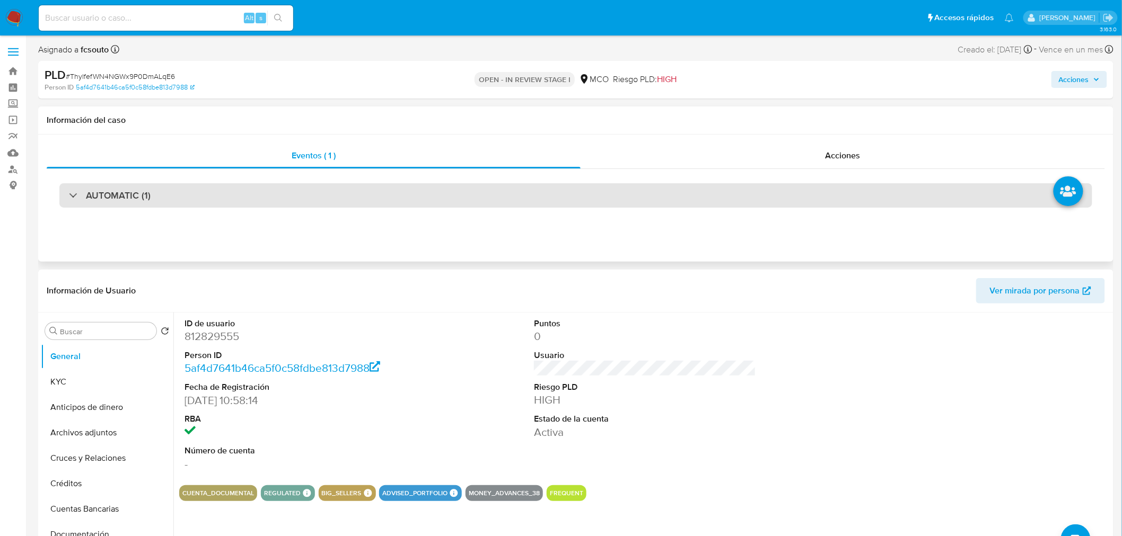
click at [351, 195] on div "AUTOMATIC (1)" at bounding box center [575, 195] width 1033 height 24
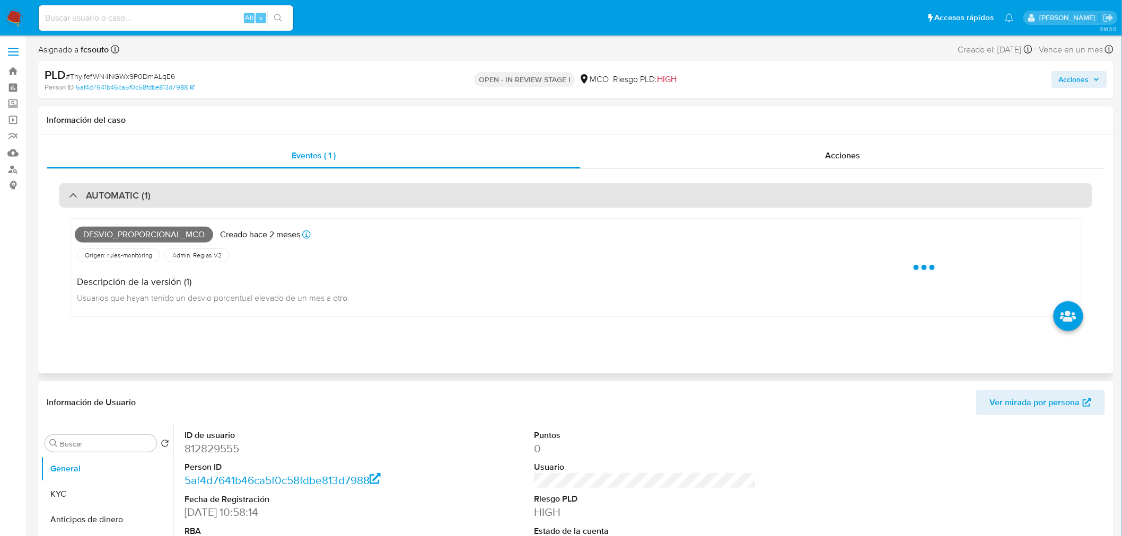
click at [351, 195] on div "AUTOMATIC (1)" at bounding box center [575, 195] width 1033 height 24
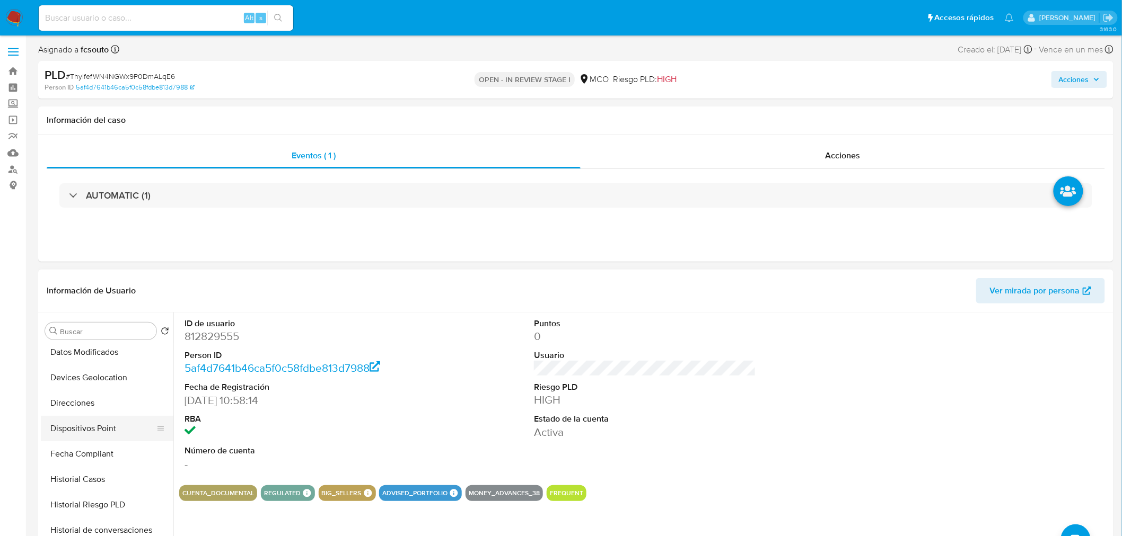
scroll to position [235, 0]
drag, startPoint x: 124, startPoint y: 454, endPoint x: 118, endPoint y: 454, distance: 6.4
click at [124, 454] on button "Historial Casos" at bounding box center [103, 451] width 124 height 25
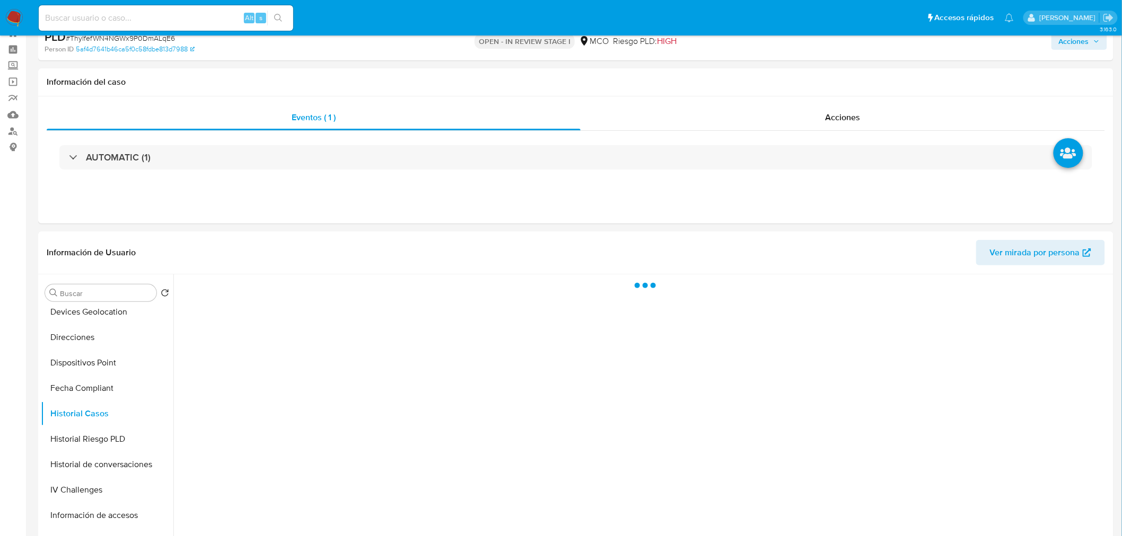
scroll to position [59, 0]
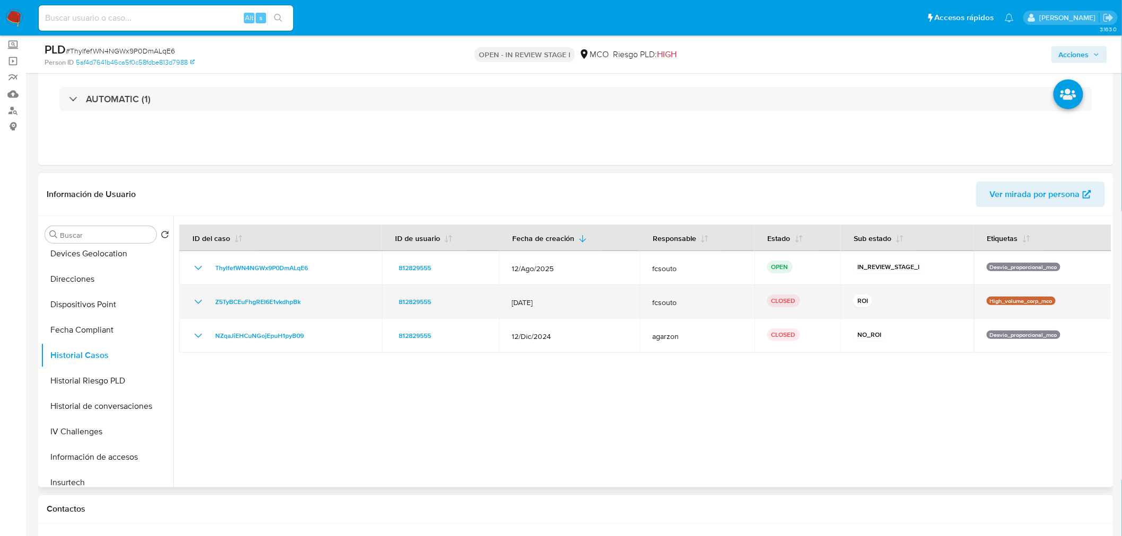
click at [200, 302] on icon "Mostrar/Ocultar" at bounding box center [198, 302] width 13 height 13
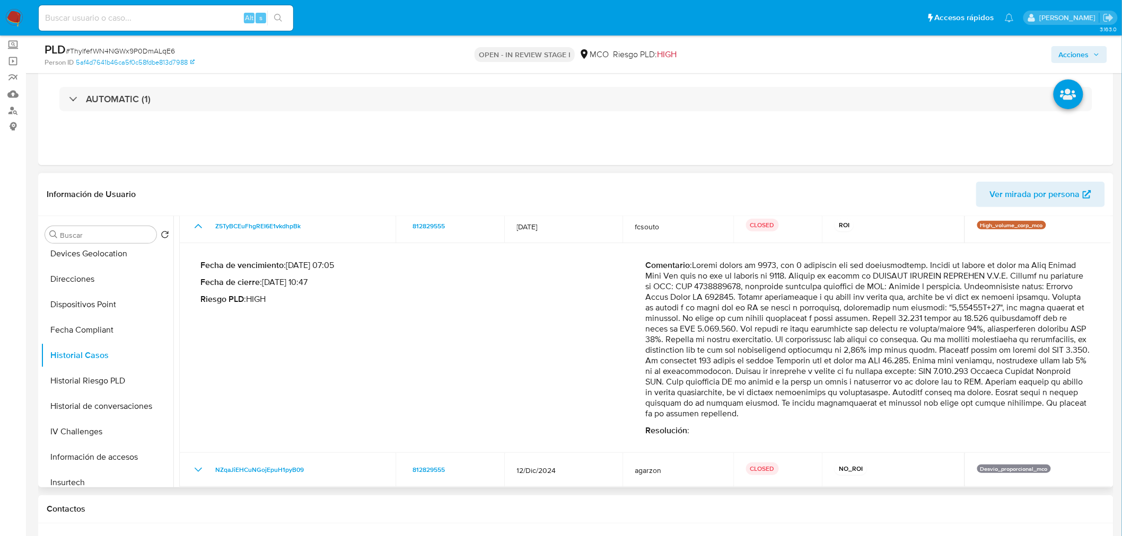
scroll to position [80, 0]
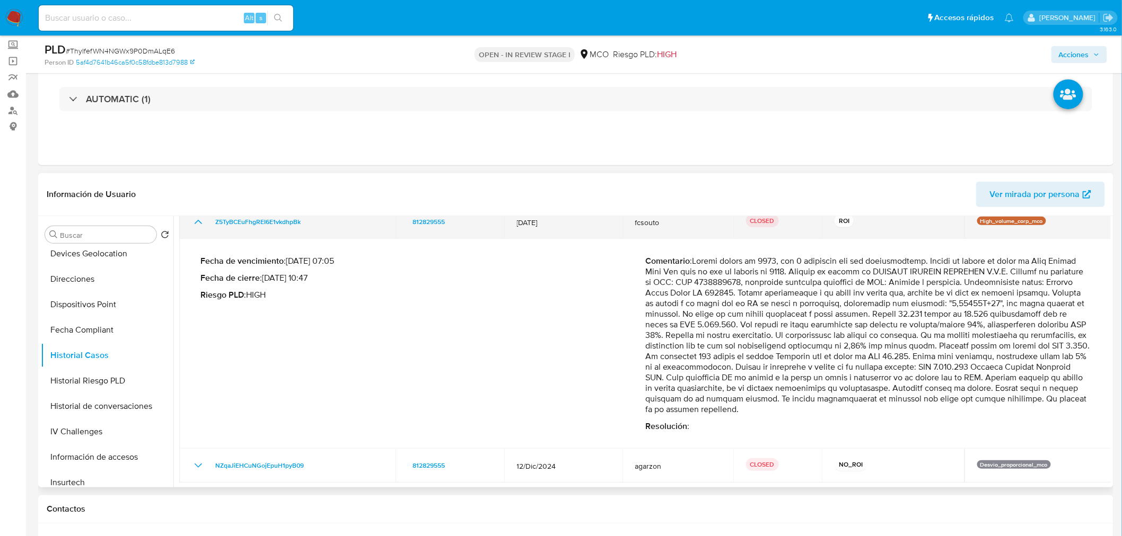
click at [197, 222] on icon "Mostrar/Ocultar" at bounding box center [198, 222] width 7 height 4
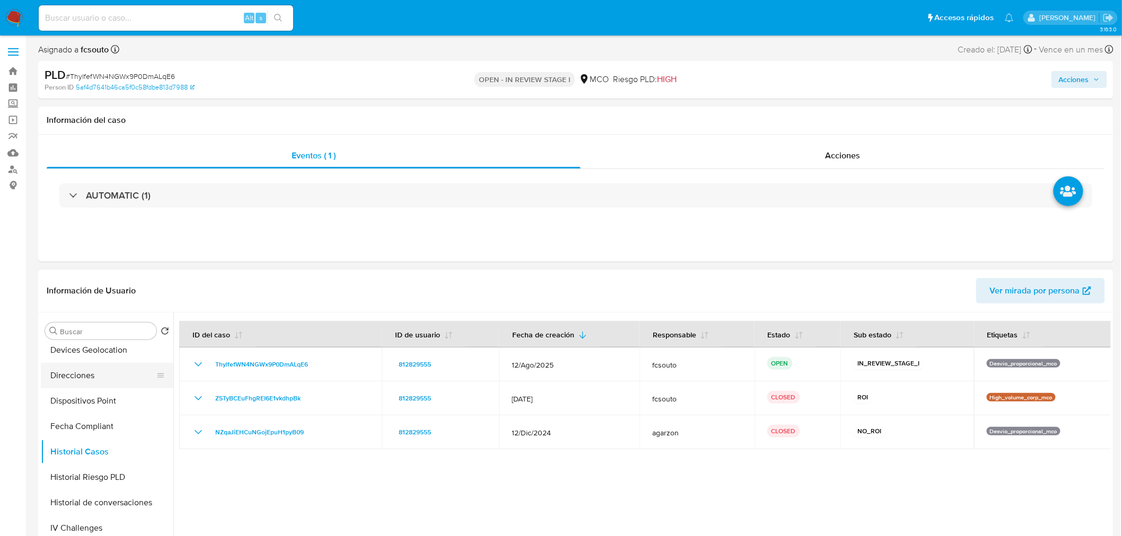
scroll to position [0, 0]
click at [78, 384] on button "KYC" at bounding box center [103, 381] width 124 height 25
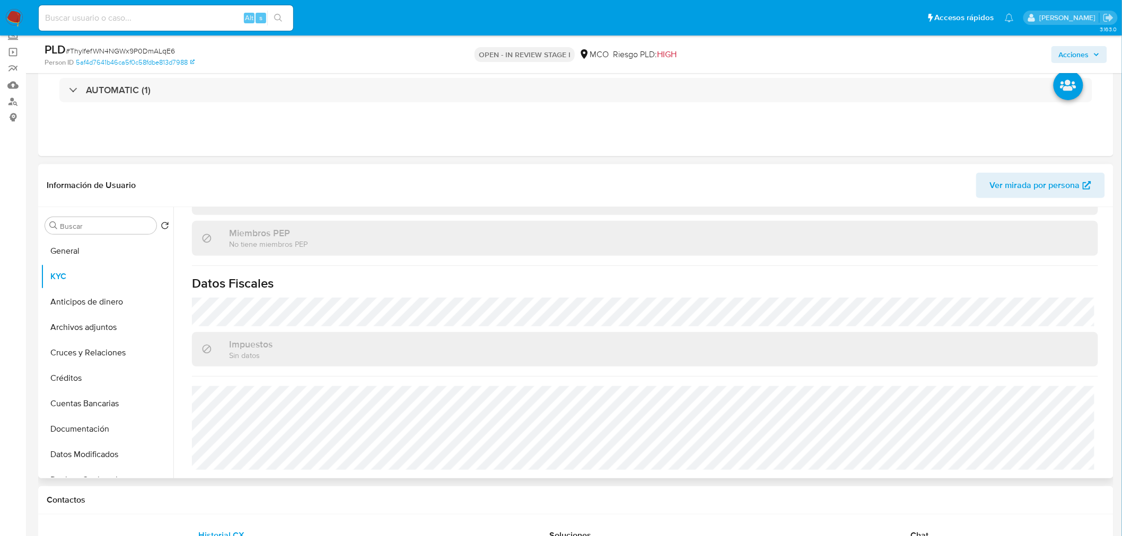
scroll to position [118, 0]
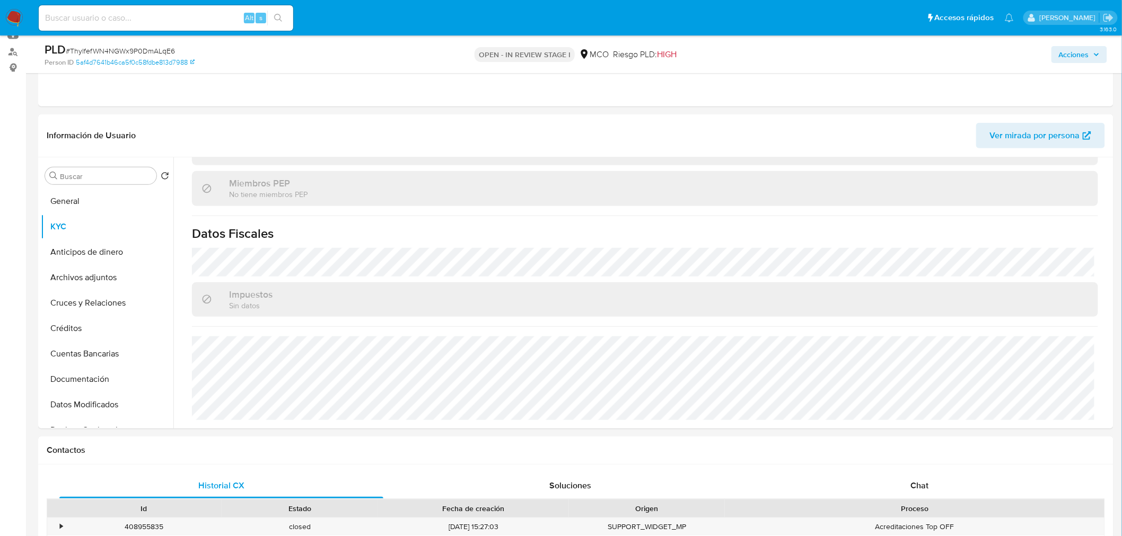
drag, startPoint x: 1084, startPoint y: 43, endPoint x: 1077, endPoint y: 51, distance: 11.3
click at [1084, 43] on div "Acciones" at bounding box center [930, 54] width 351 height 25
click at [1077, 51] on span "Acciones" at bounding box center [1074, 54] width 30 height 17
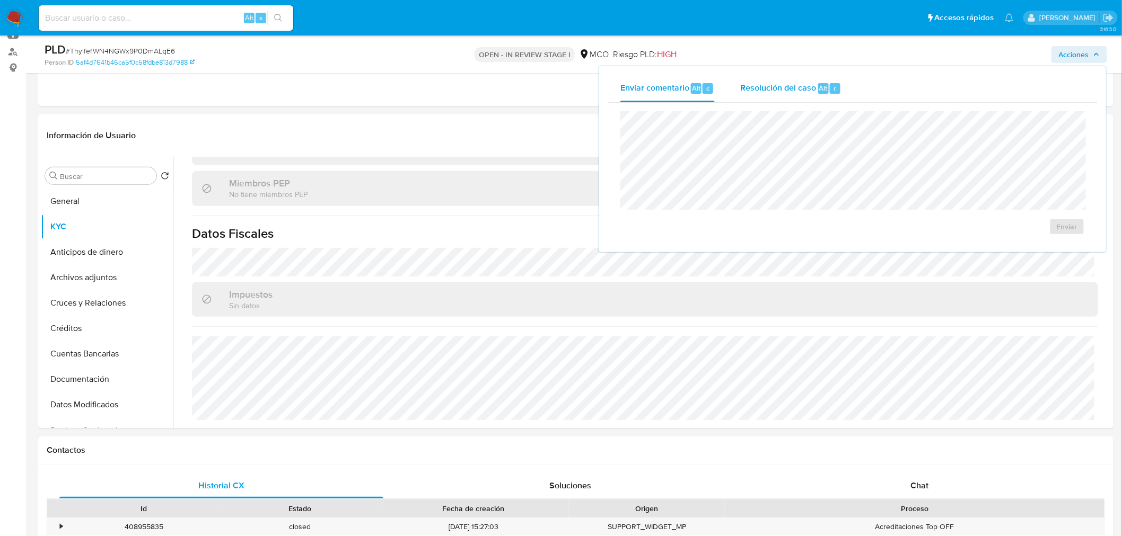
drag, startPoint x: 793, startPoint y: 89, endPoint x: 779, endPoint y: 105, distance: 21.4
click at [793, 89] on span "Resolución del caso" at bounding box center [778, 88] width 76 height 12
click at [664, 232] on div "No ROI ROI Proposal" at bounding box center [852, 236] width 447 height 30
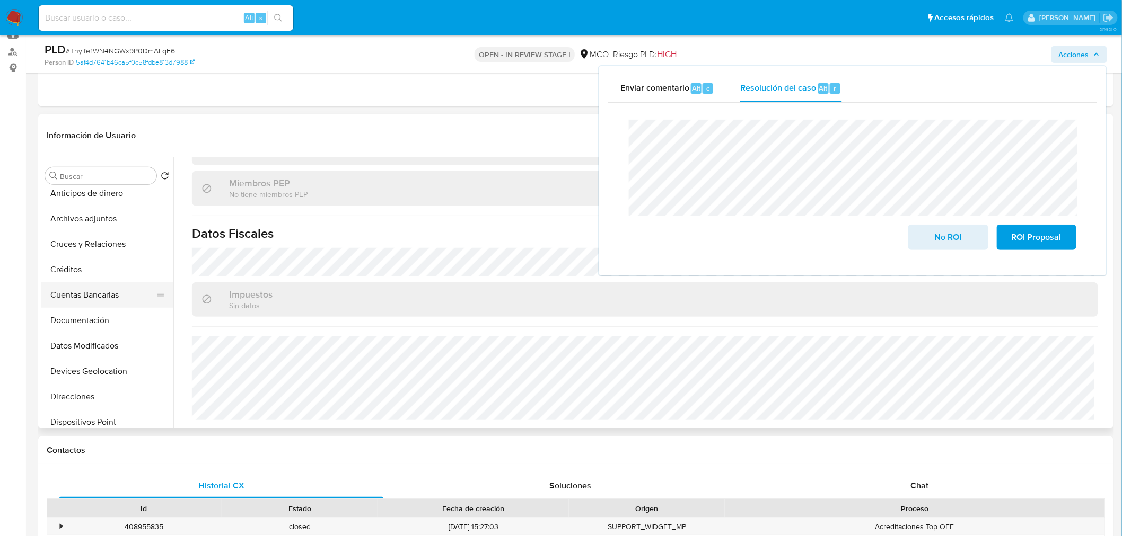
scroll to position [177, 0]
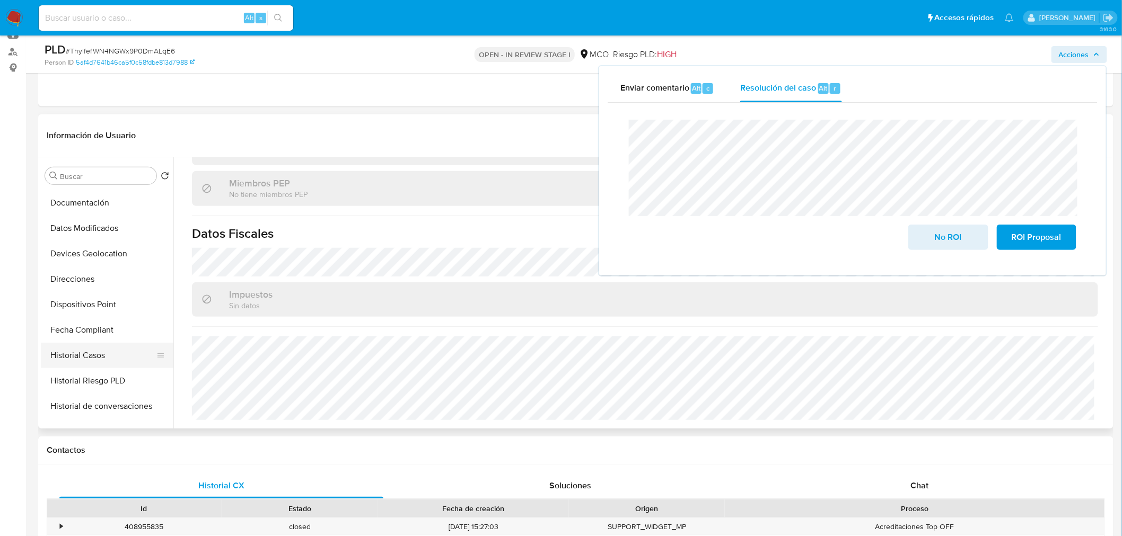
click at [91, 355] on button "Historial Casos" at bounding box center [103, 355] width 124 height 25
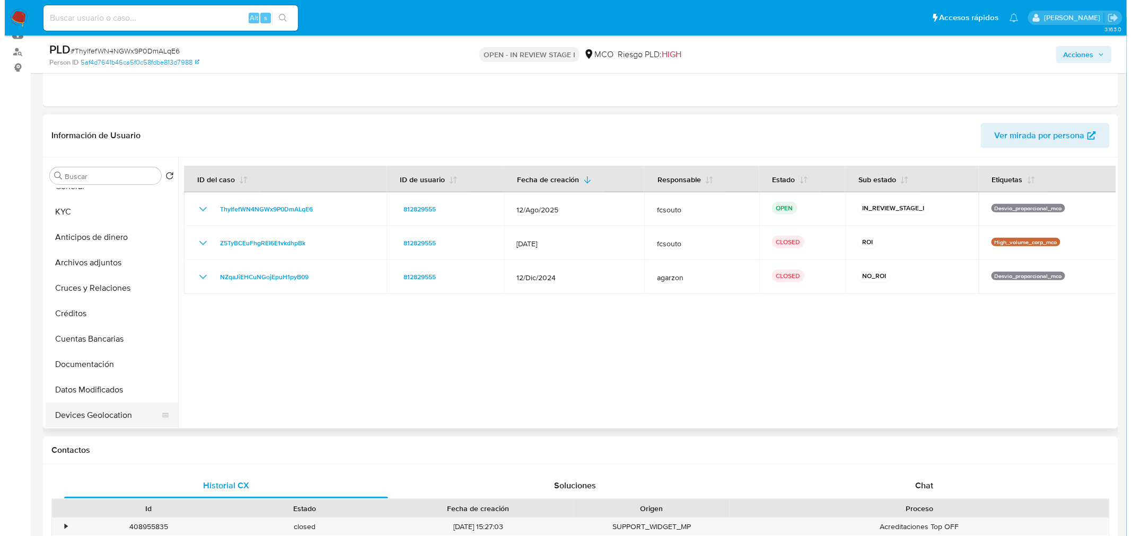
scroll to position [0, 0]
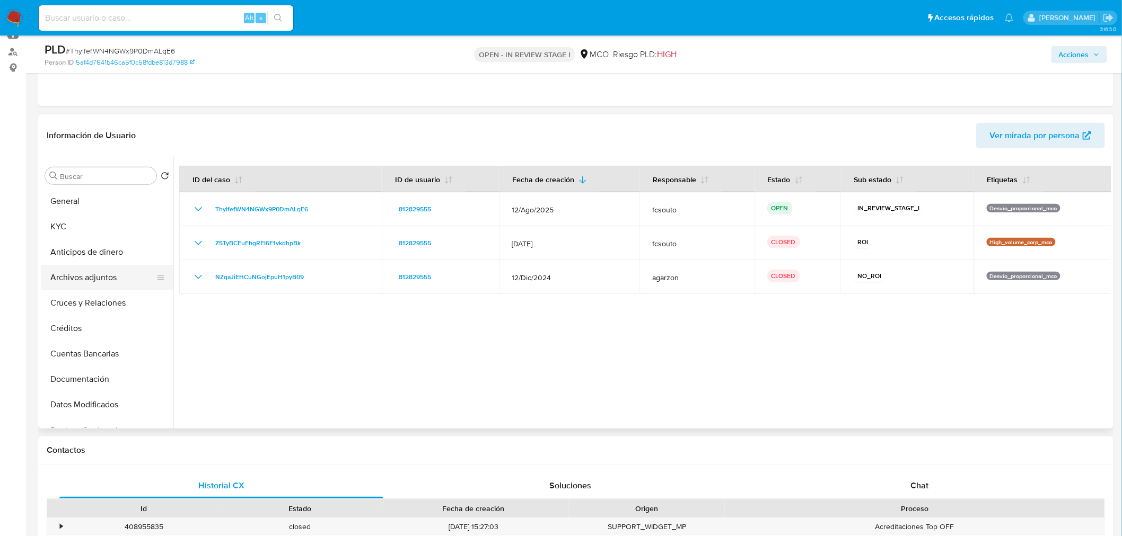
click at [108, 280] on button "Archivos adjuntos" at bounding box center [103, 277] width 124 height 25
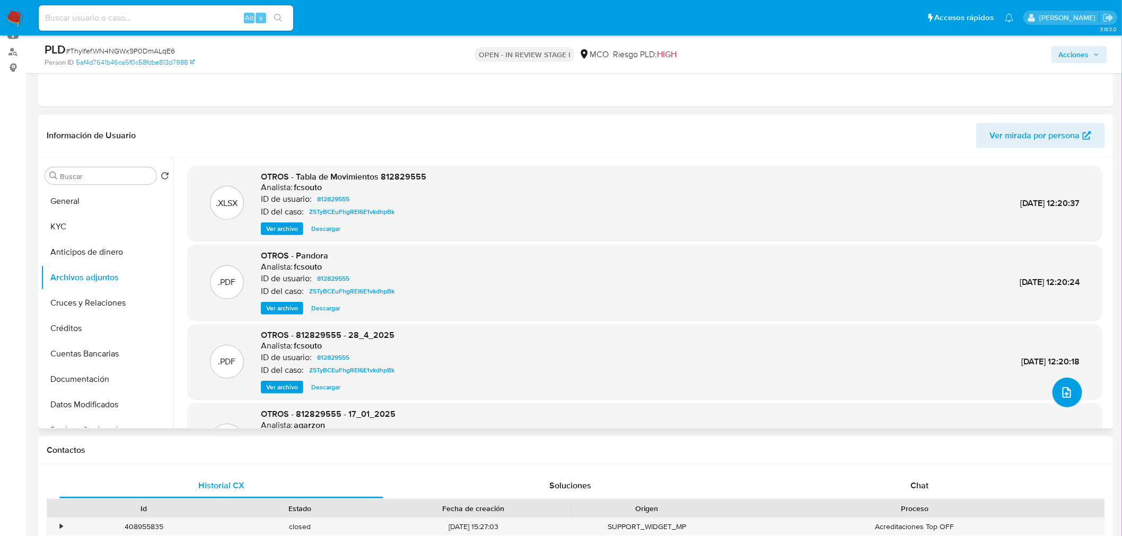
click at [1072, 387] on button "upload-file" at bounding box center [1067, 393] width 30 height 30
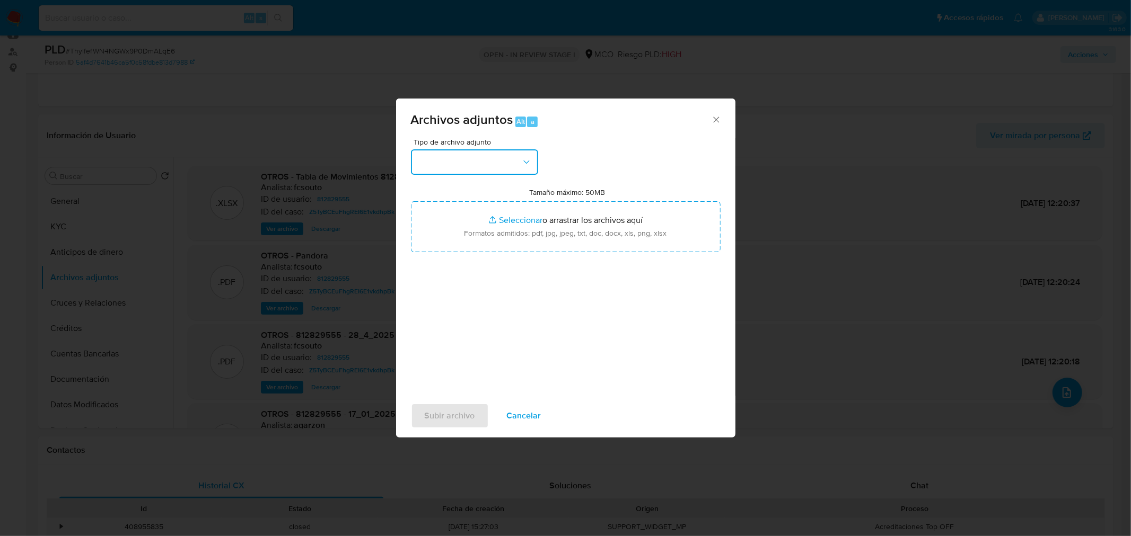
click at [465, 170] on button "button" at bounding box center [474, 161] width 127 height 25
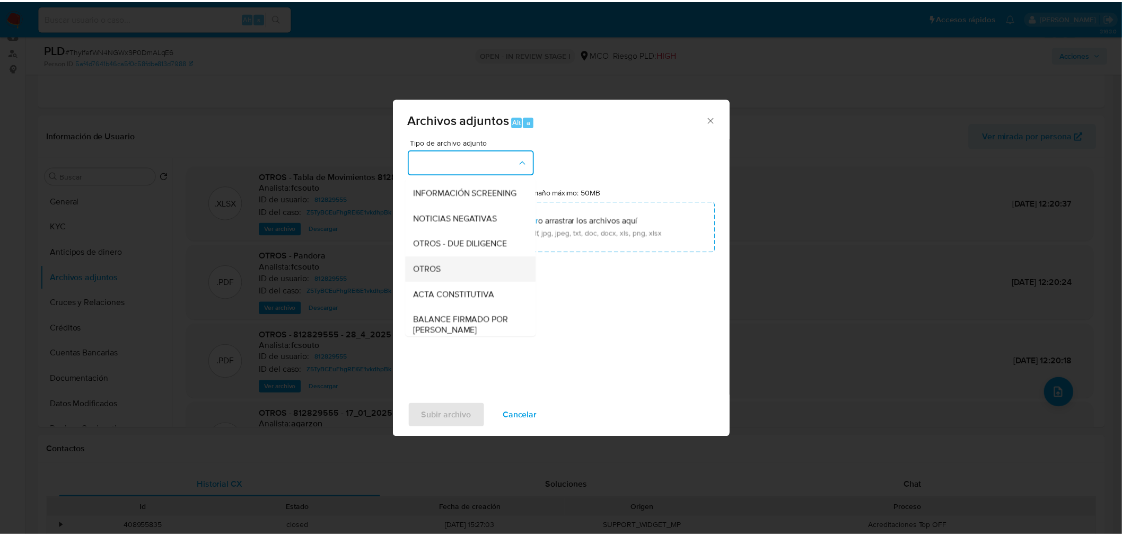
scroll to position [118, 0]
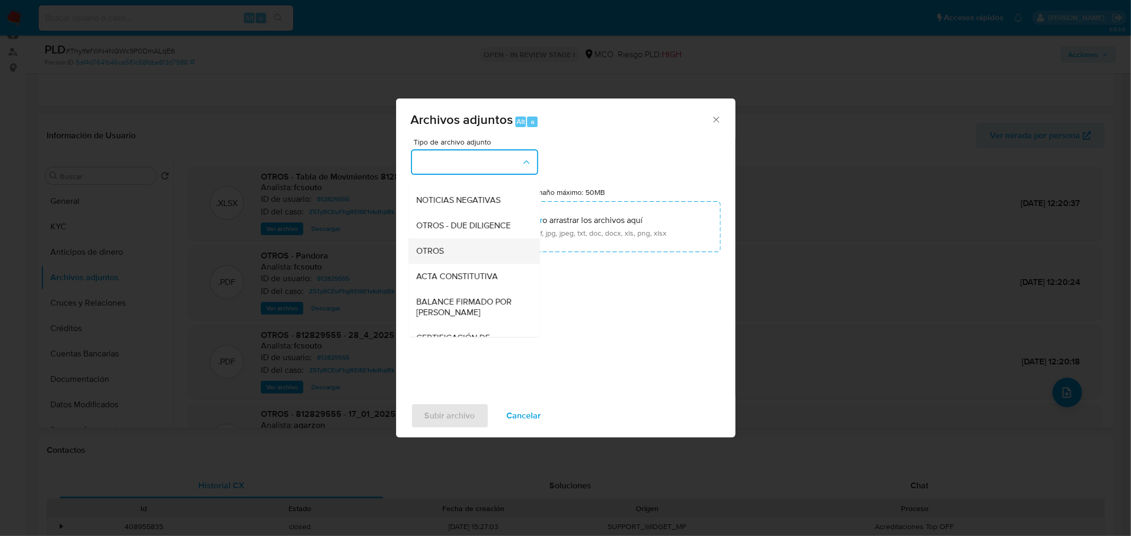
click at [472, 261] on div "OTROS" at bounding box center [471, 250] width 108 height 25
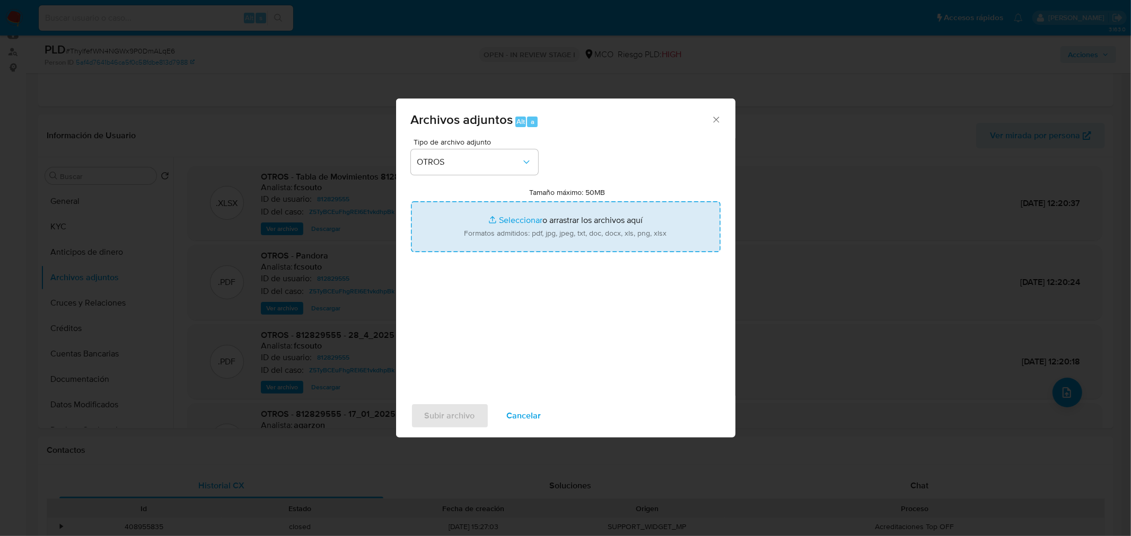
click at [560, 219] on input "Tamaño máximo: 50MB Seleccionar archivos" at bounding box center [566, 226] width 310 height 51
type input "C:\fakepath\812829555 - 13_10_2025.pdf"
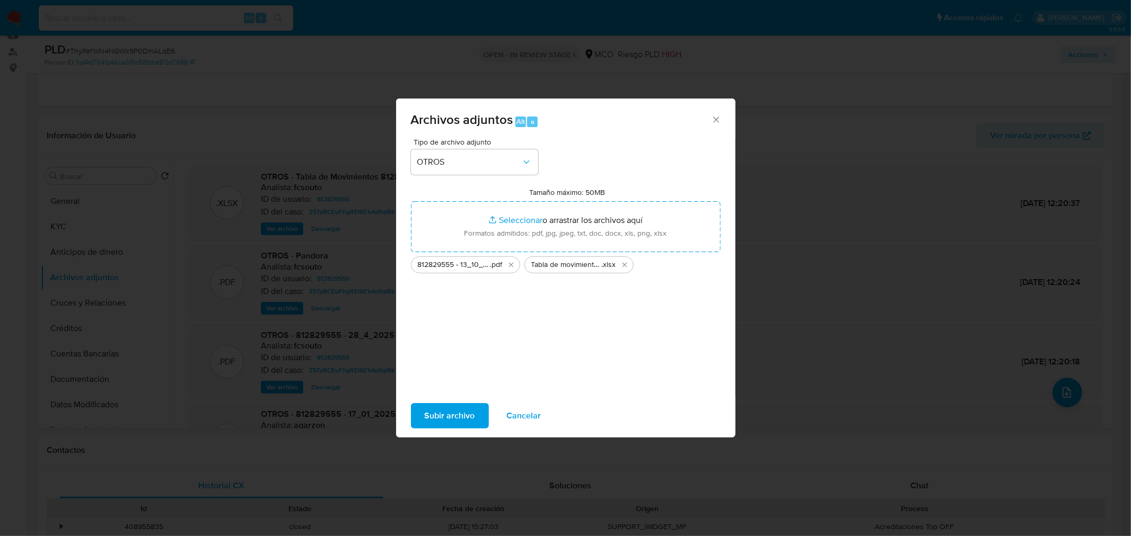
click at [454, 420] on span "Subir archivo" at bounding box center [450, 415] width 50 height 23
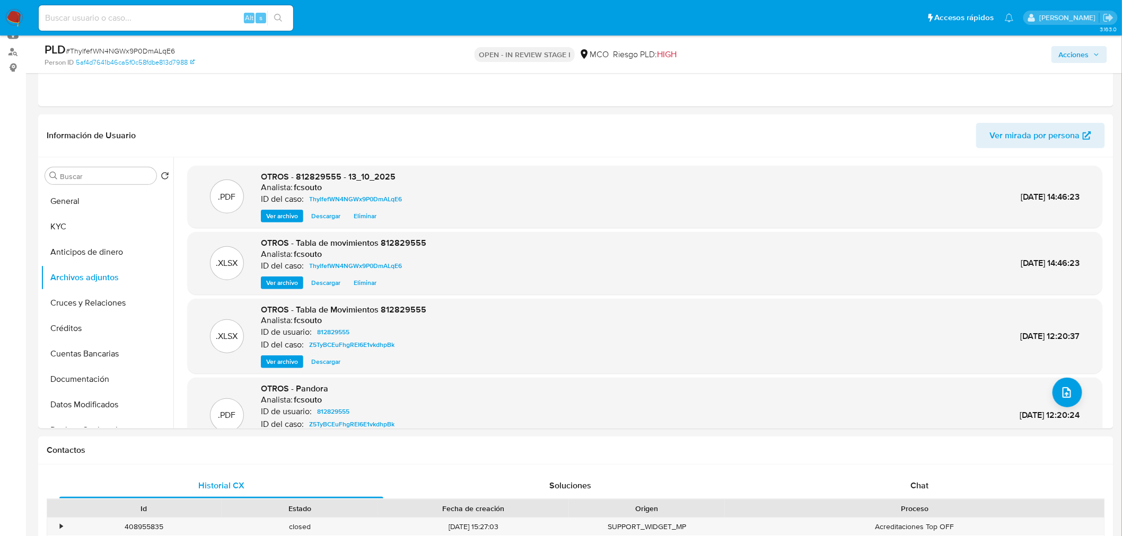
click at [1064, 53] on span "Acciones" at bounding box center [1074, 54] width 30 height 17
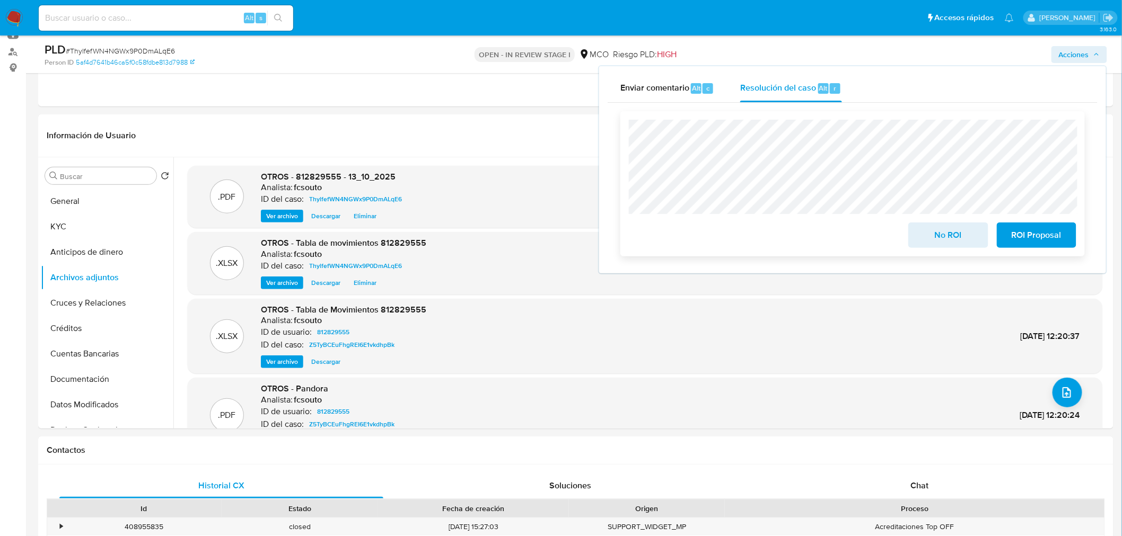
click at [942, 235] on span "No ROI" at bounding box center [948, 235] width 52 height 23
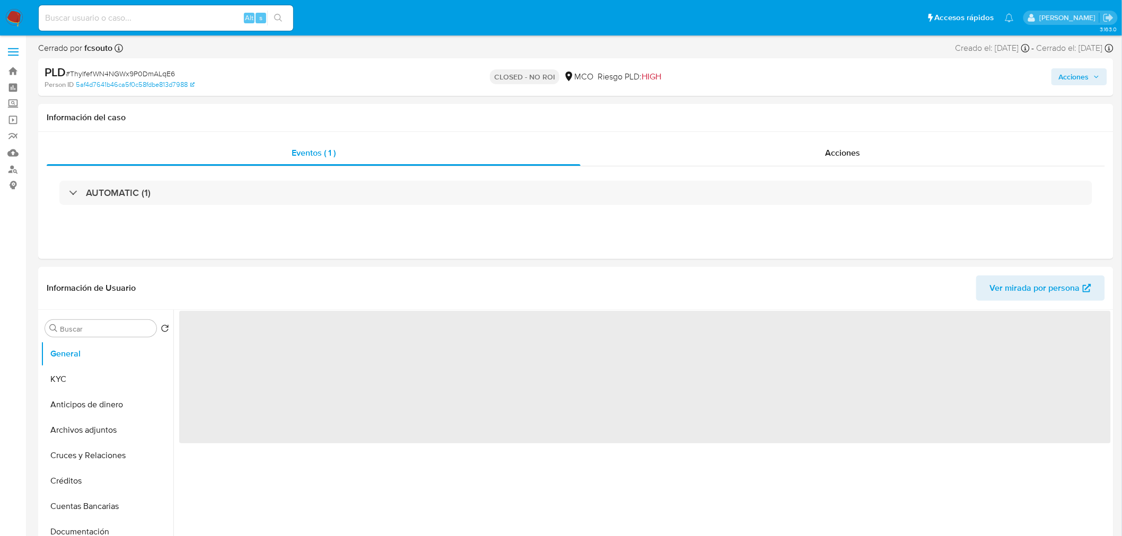
select select "10"
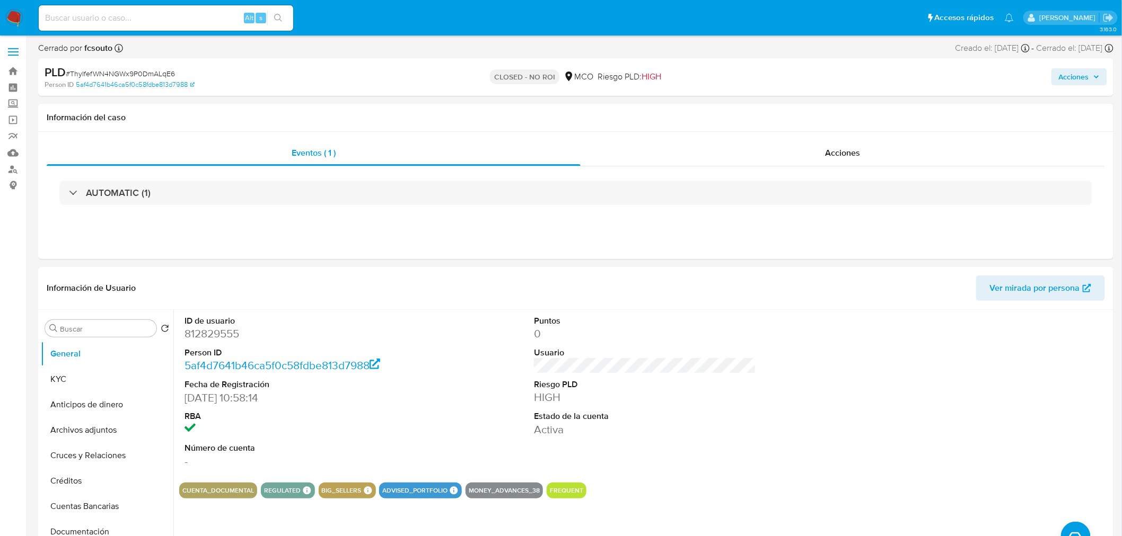
click at [1084, 81] on span "Acciones" at bounding box center [1074, 76] width 30 height 17
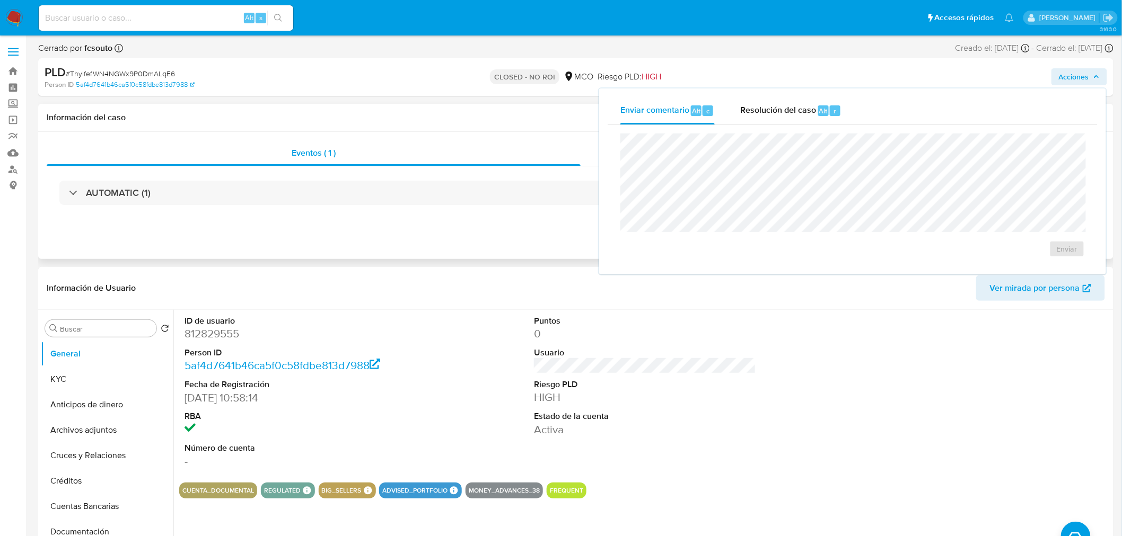
click at [474, 113] on h1 "Información del caso" at bounding box center [576, 117] width 1058 height 11
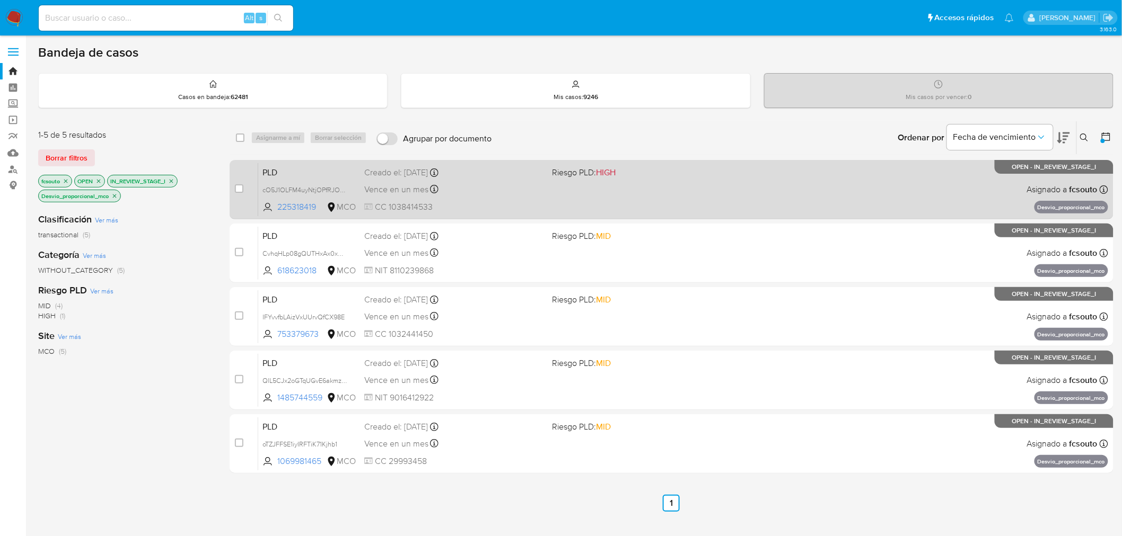
click at [665, 173] on span "Riesgo PLD: HIGH" at bounding box center [642, 172] width 180 height 14
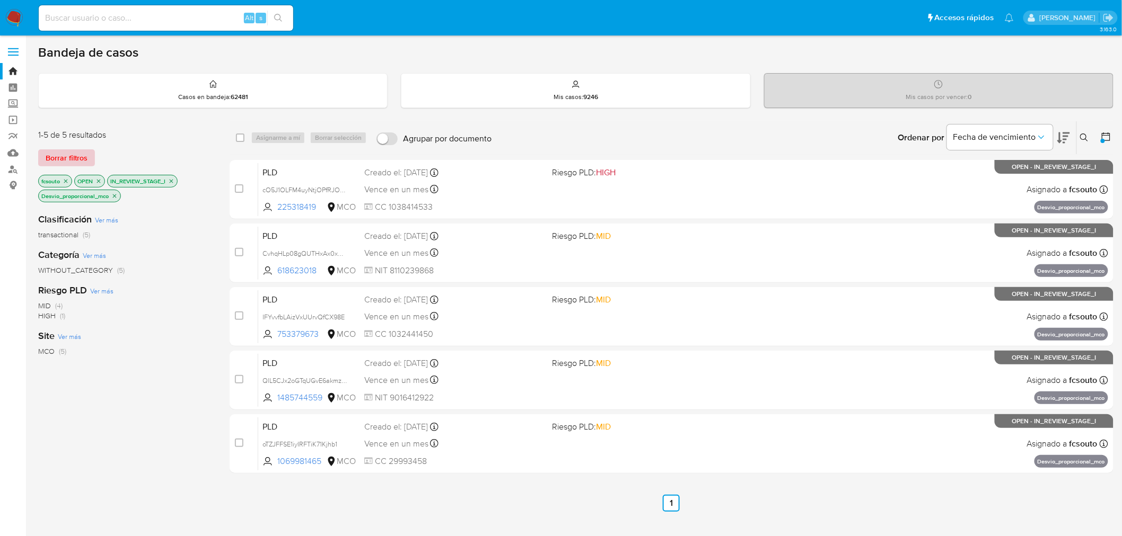
click at [83, 154] on span "Borrar filtros" at bounding box center [67, 158] width 42 height 15
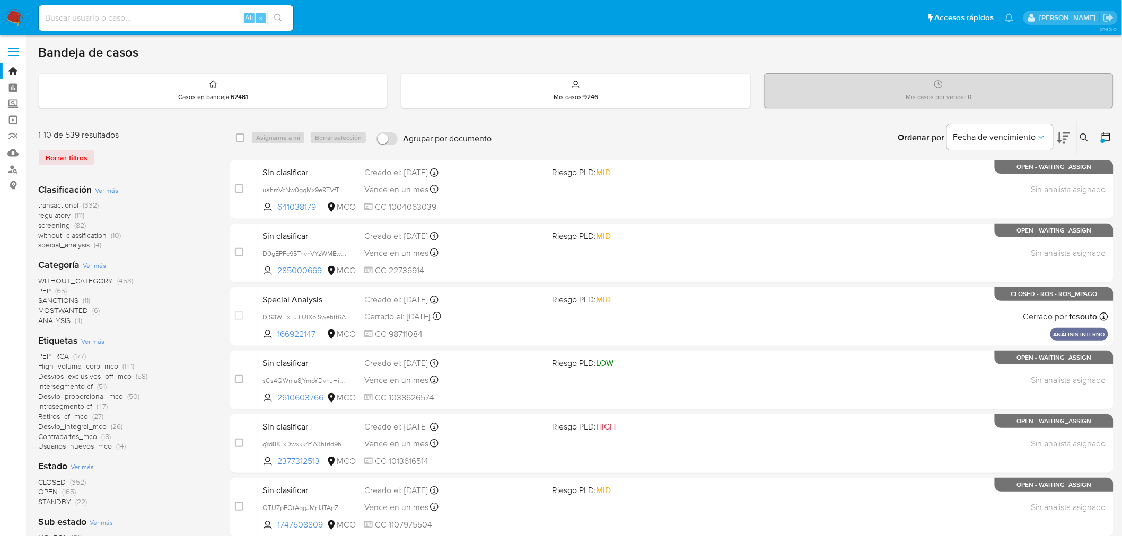
click at [1082, 135] on icon at bounding box center [1084, 138] width 8 height 8
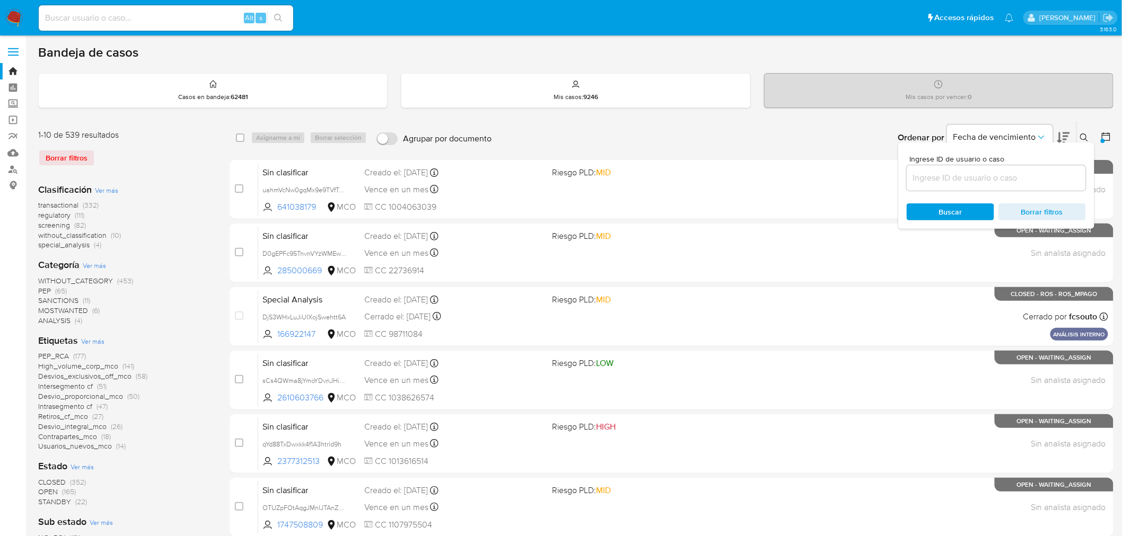
click at [962, 177] on input at bounding box center [995, 178] width 179 height 14
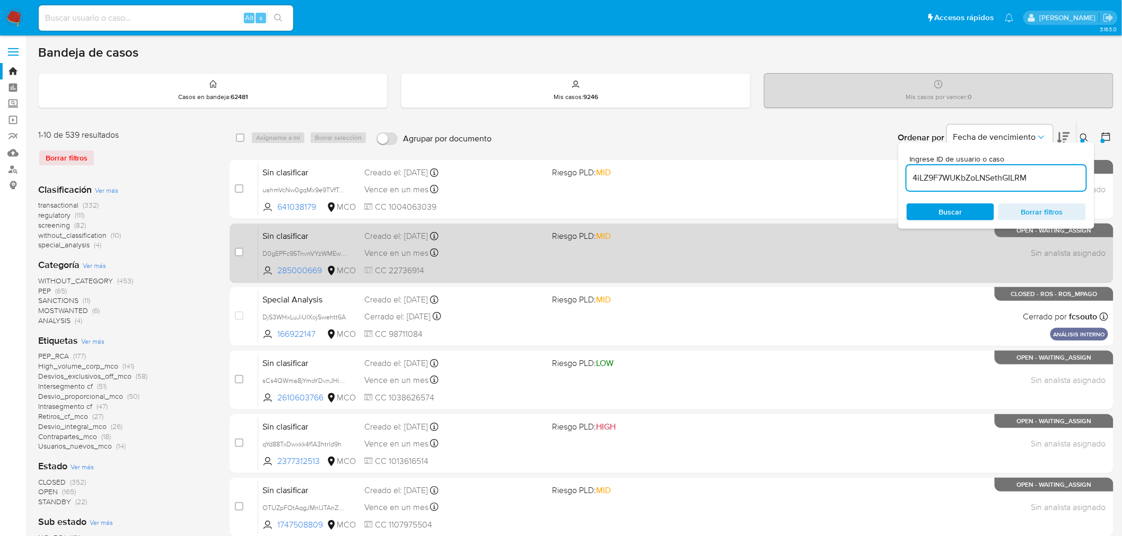
type input "4iLZ9F7WUKbZoLNSethGILRM"
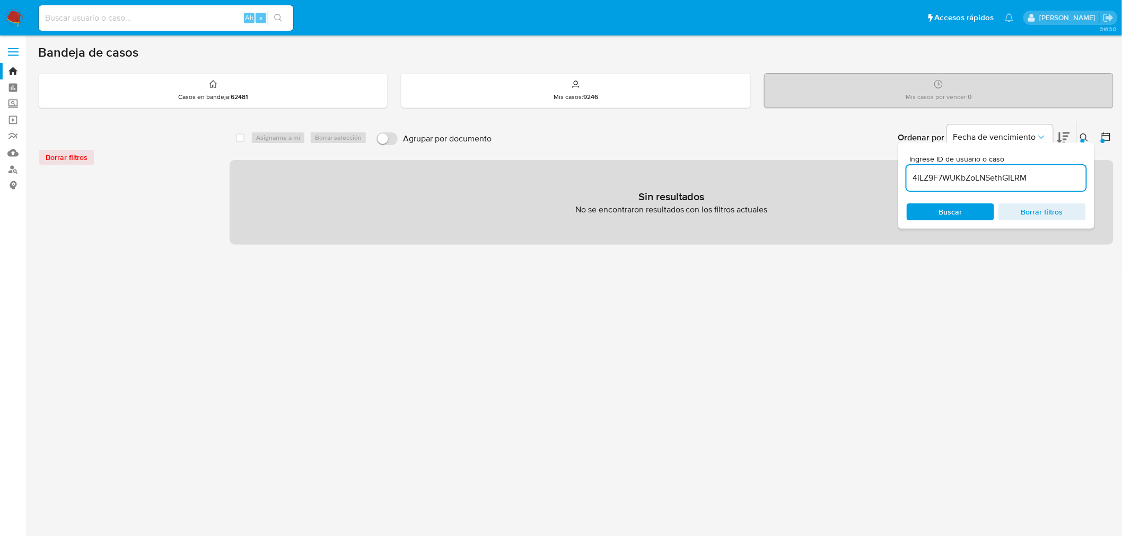
click at [520, 285] on div "select-all-cases-checkbox Asignarme a mí Borrar selección Agrupar por documento…" at bounding box center [672, 353] width 884 height 465
click at [75, 147] on div "Borrar filtros" at bounding box center [123, 151] width 170 height 45
click at [81, 163] on div "Borrar filtros" at bounding box center [123, 157] width 170 height 17
click at [83, 156] on div "Borrar filtros" at bounding box center [123, 157] width 170 height 17
click at [282, 290] on div "select-all-cases-checkbox Asignarme a mí Borrar selección Agrupar por documento…" at bounding box center [672, 353] width 884 height 465
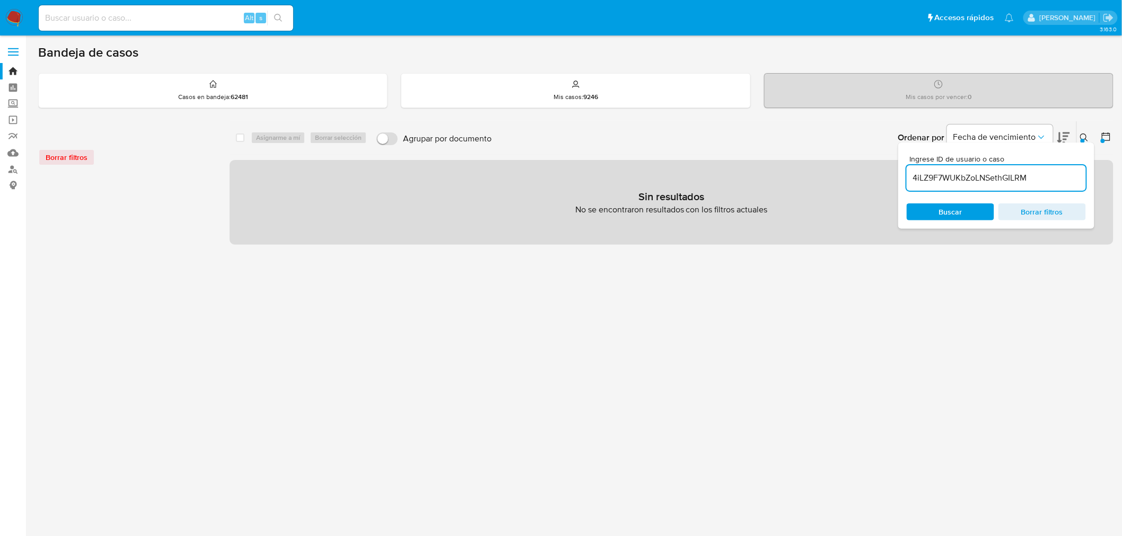
click at [19, 14] on img at bounding box center [14, 18] width 18 height 18
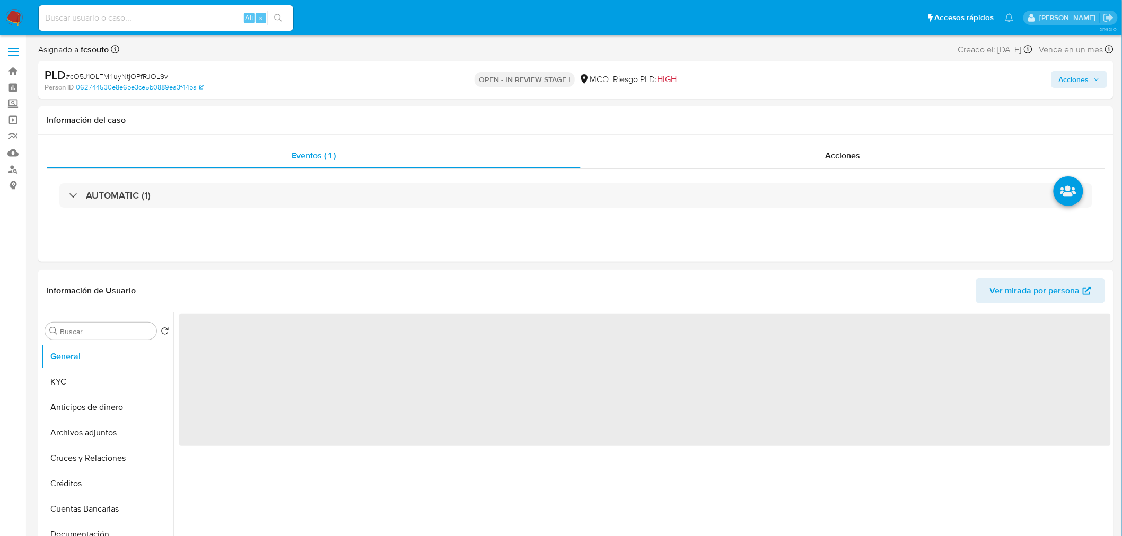
select select "10"
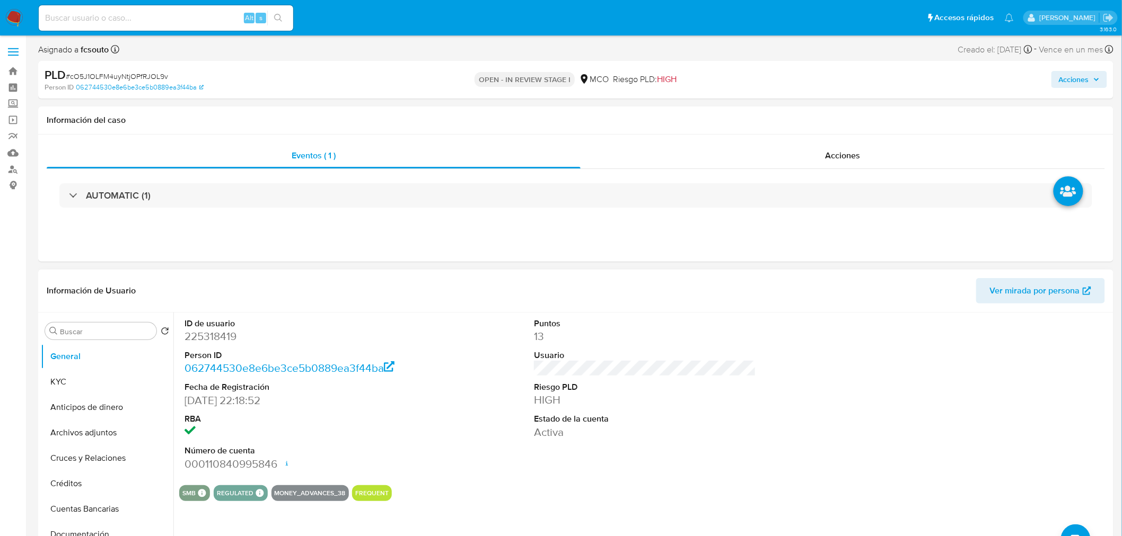
click at [208, 337] on dd "225318419" at bounding box center [295, 336] width 222 height 15
copy dd "225318419"
click at [214, 337] on dd "225318419" at bounding box center [295, 336] width 222 height 15
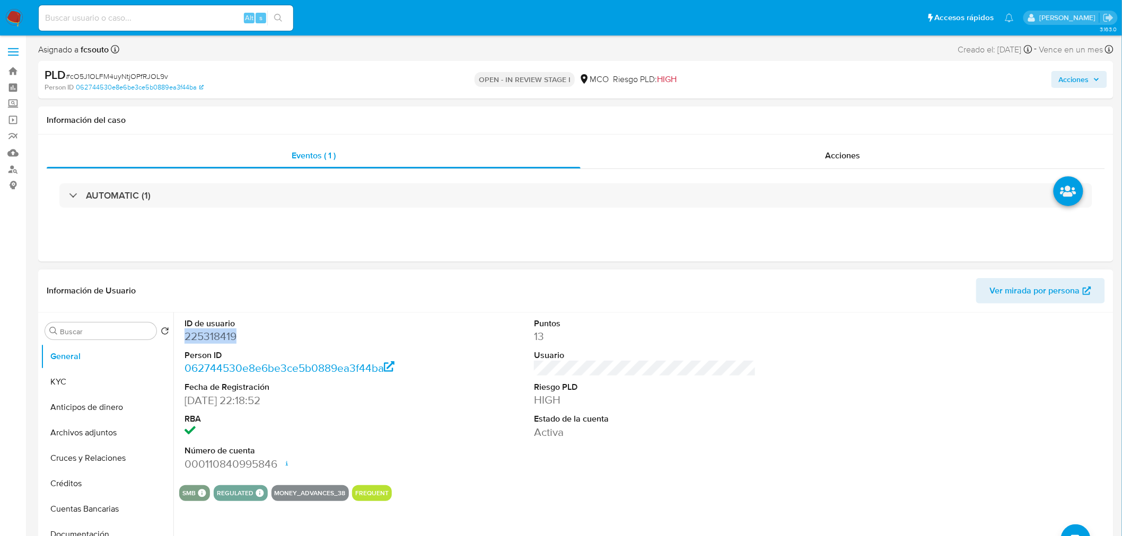
click at [207, 339] on dd "225318419" at bounding box center [295, 336] width 222 height 15
click at [219, 336] on dd "225318419" at bounding box center [295, 336] width 222 height 15
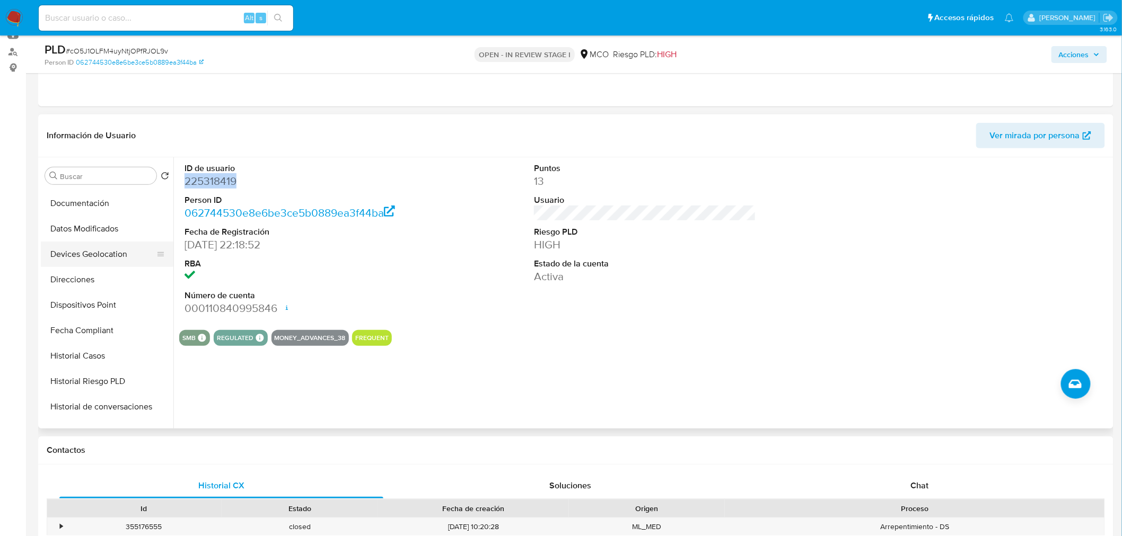
scroll to position [177, 0]
click at [91, 354] on button "Historial Casos" at bounding box center [103, 355] width 124 height 25
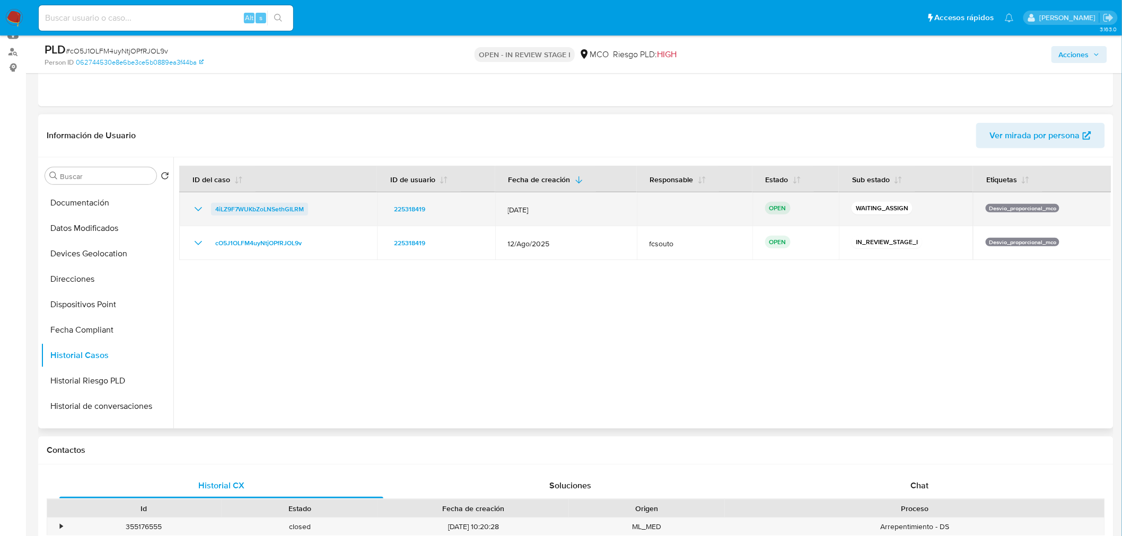
drag, startPoint x: 314, startPoint y: 209, endPoint x: 211, endPoint y: 215, distance: 103.5
click at [212, 214] on div "4iLZ9F7WUKbZoLNSethGILRM" at bounding box center [278, 209] width 172 height 13
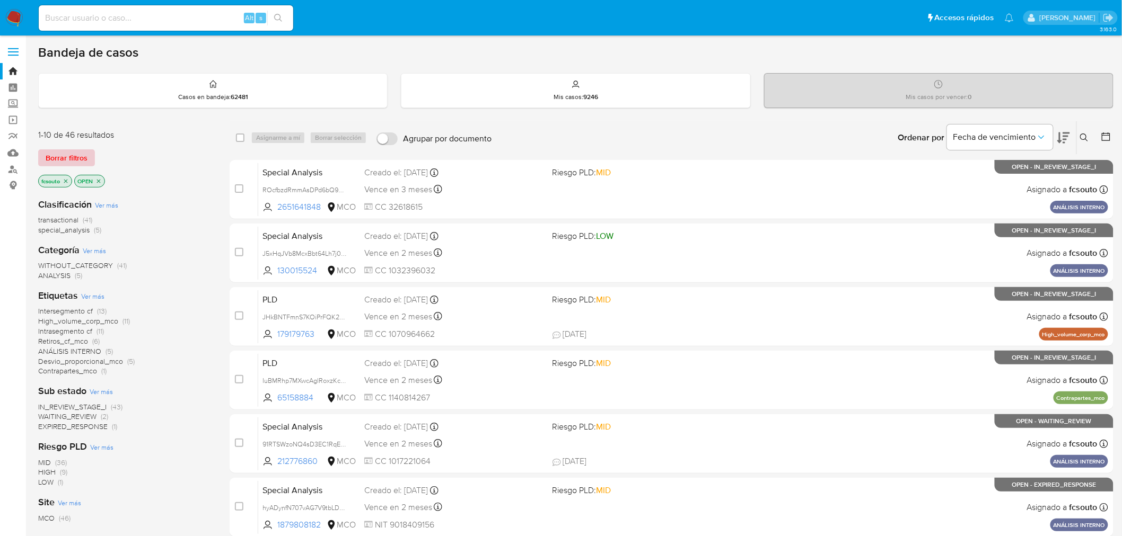
click at [72, 157] on span "Borrar filtros" at bounding box center [67, 158] width 42 height 15
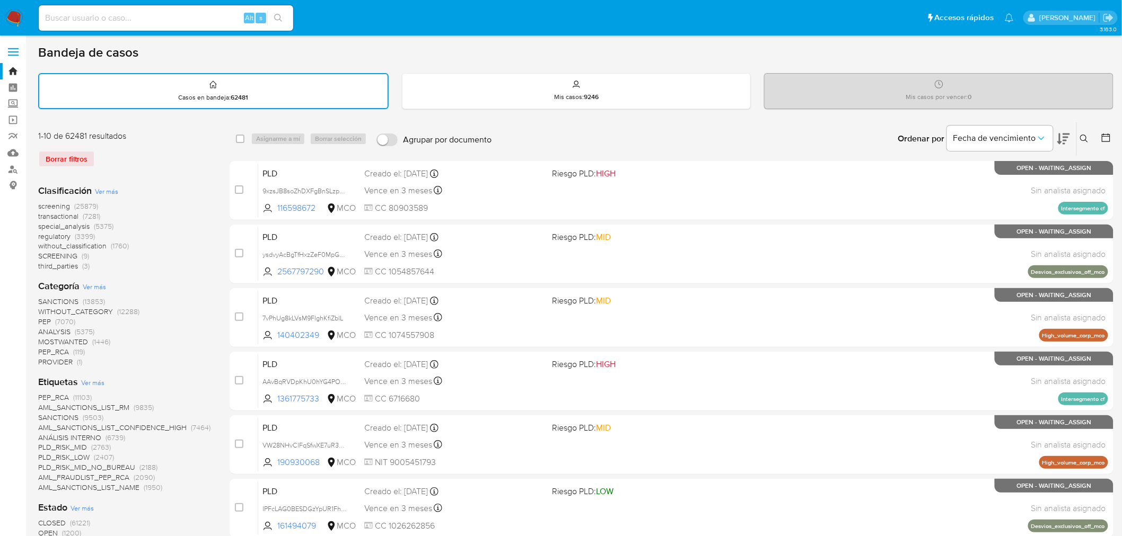
click at [1086, 135] on icon at bounding box center [1084, 139] width 8 height 8
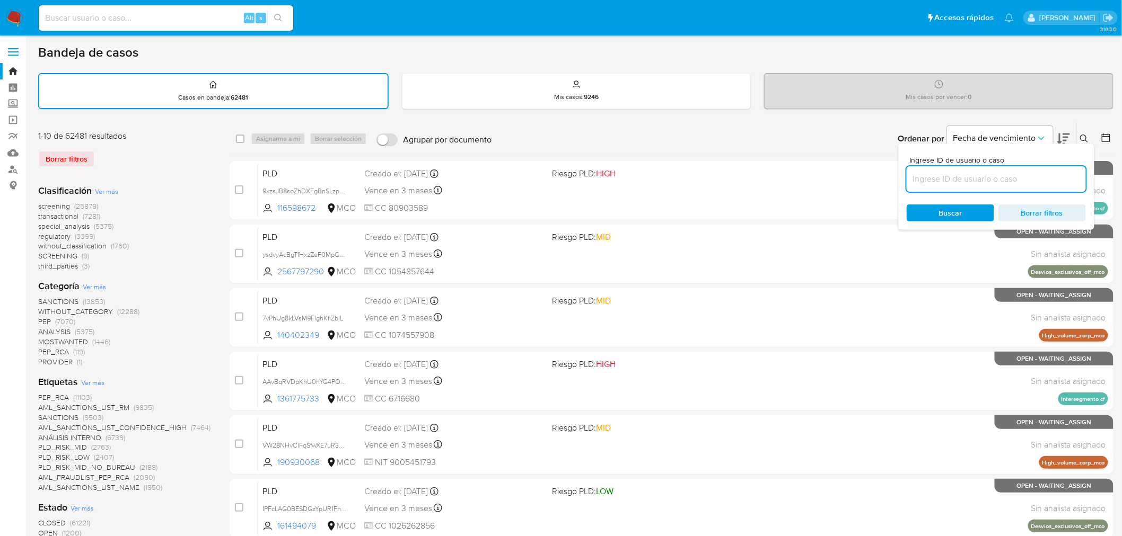
click at [972, 177] on input at bounding box center [995, 179] width 179 height 14
type input "4iLZ9F7WUKbZoLNSethGILRM"
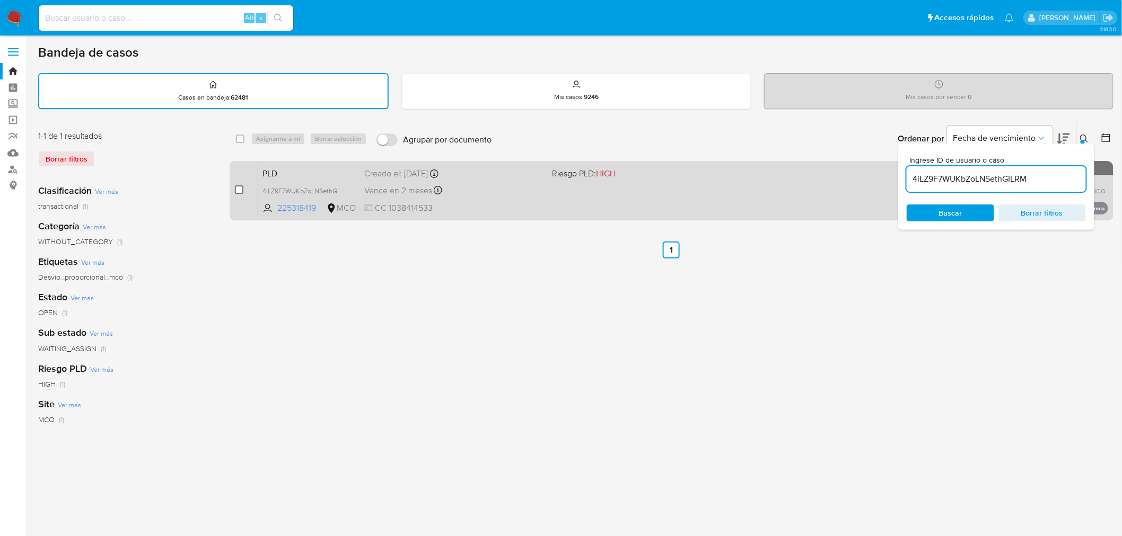
click at [239, 188] on input "checkbox" at bounding box center [239, 190] width 8 height 8
checkbox input "true"
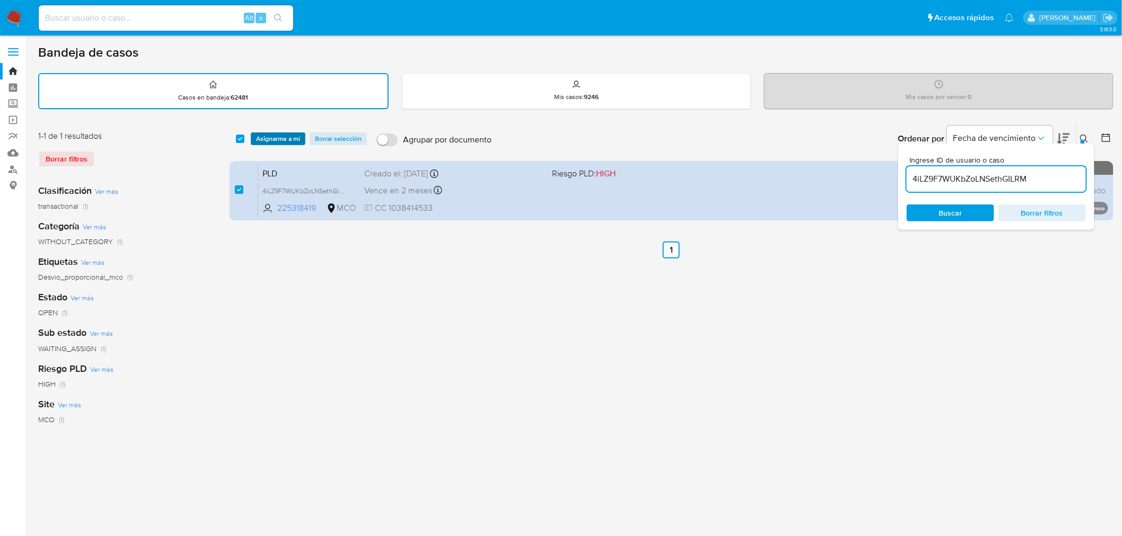
click at [274, 144] on span "Asignarme a mí" at bounding box center [278, 139] width 44 height 11
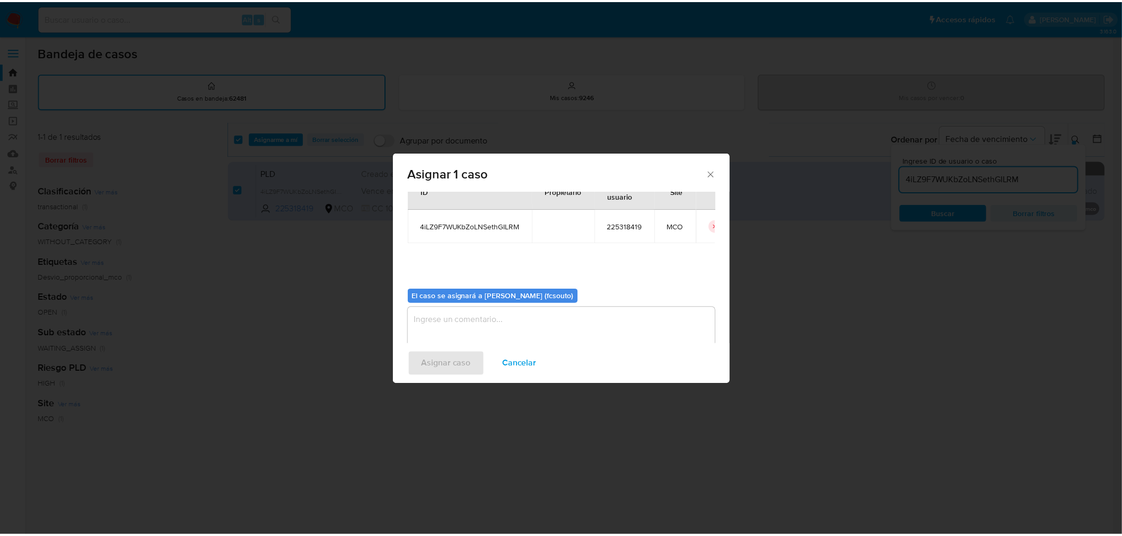
scroll to position [55, 0]
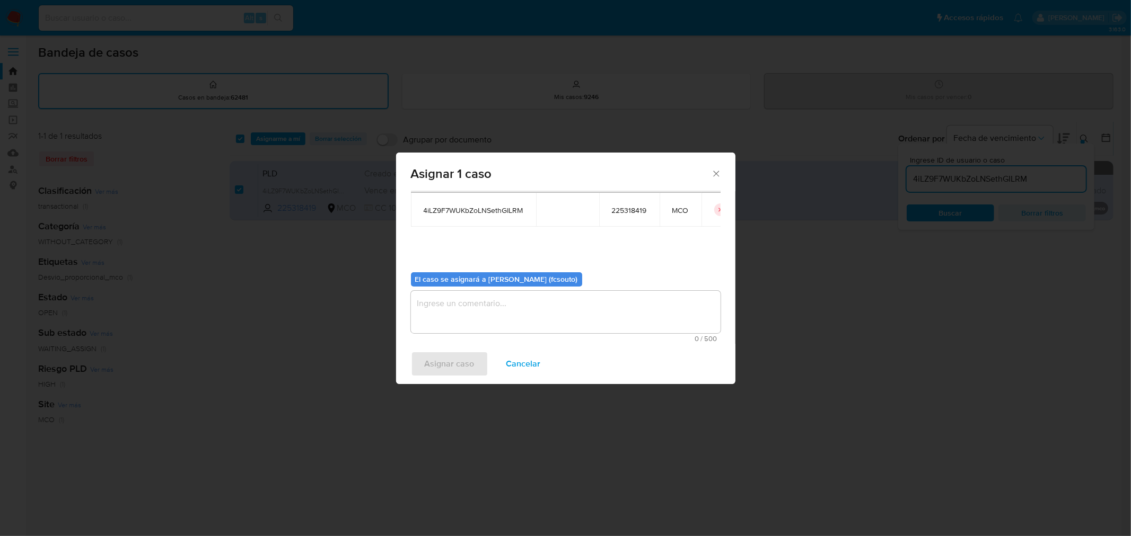
click at [562, 316] on textarea "assign-modal" at bounding box center [566, 312] width 310 height 42
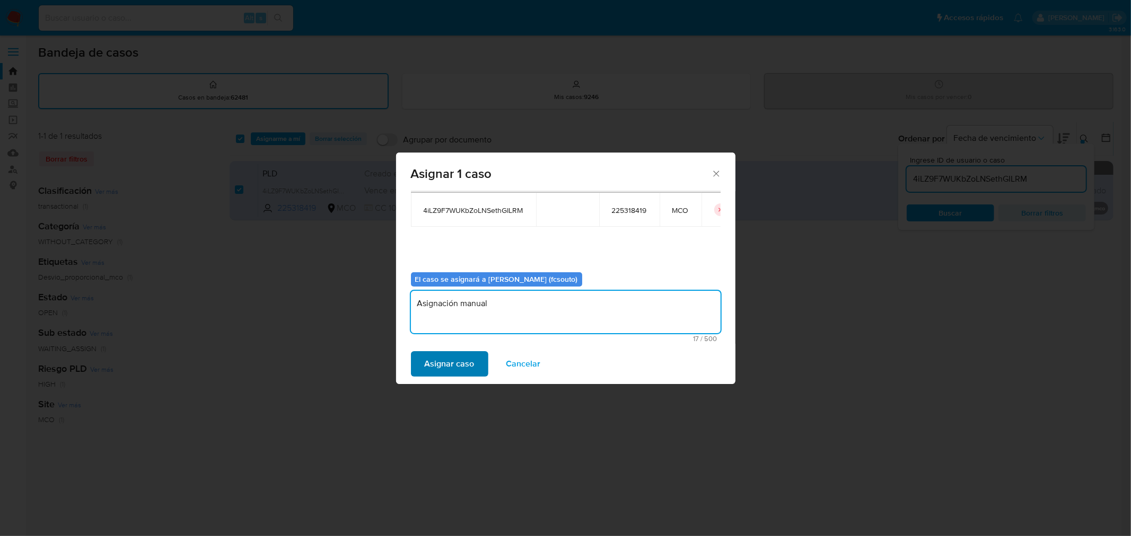
type textarea "Asignación manual"
click at [458, 358] on span "Asignar caso" at bounding box center [450, 363] width 50 height 23
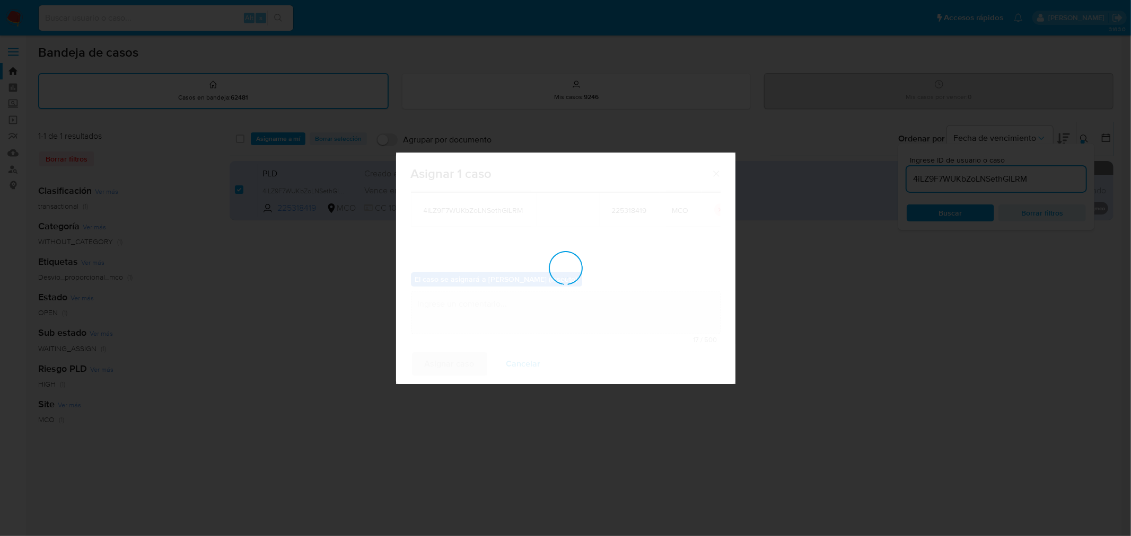
checkbox input "false"
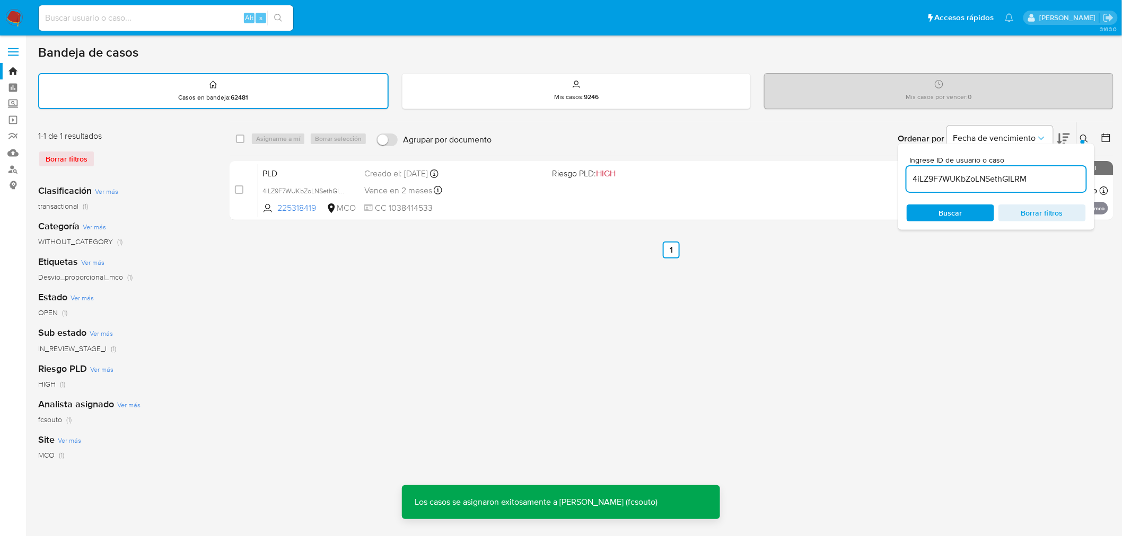
click at [453, 195] on div "Vence en 2 meses Vence el 11/12/2025 07:05:58" at bounding box center [454, 190] width 180 height 14
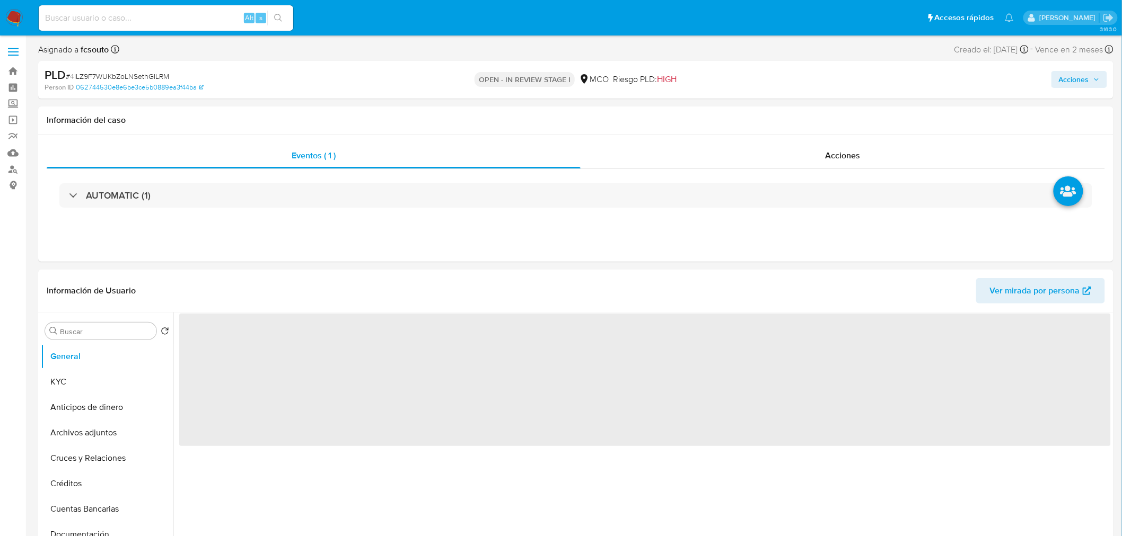
select select "10"
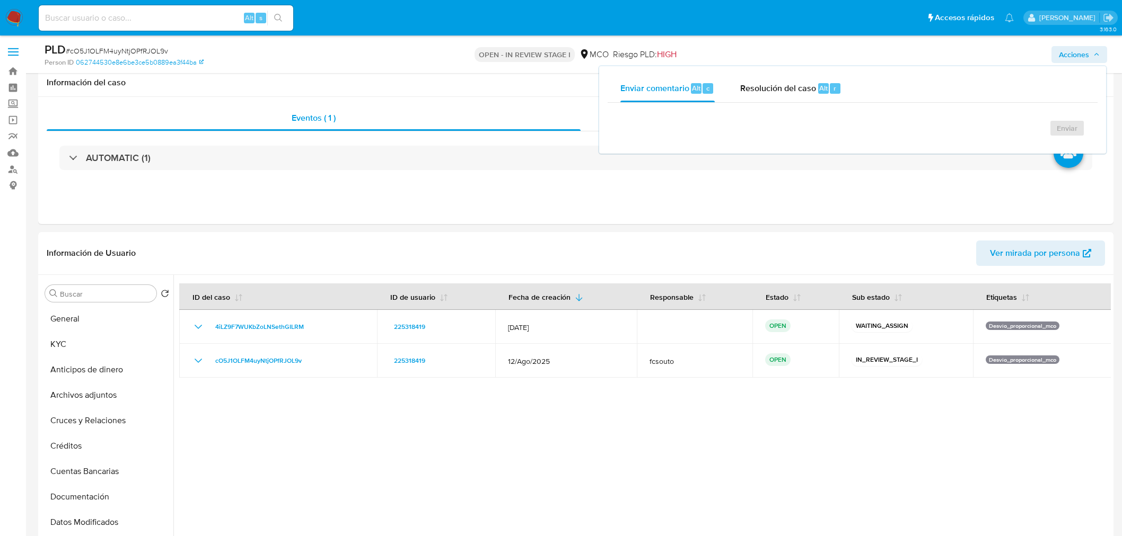
select select "10"
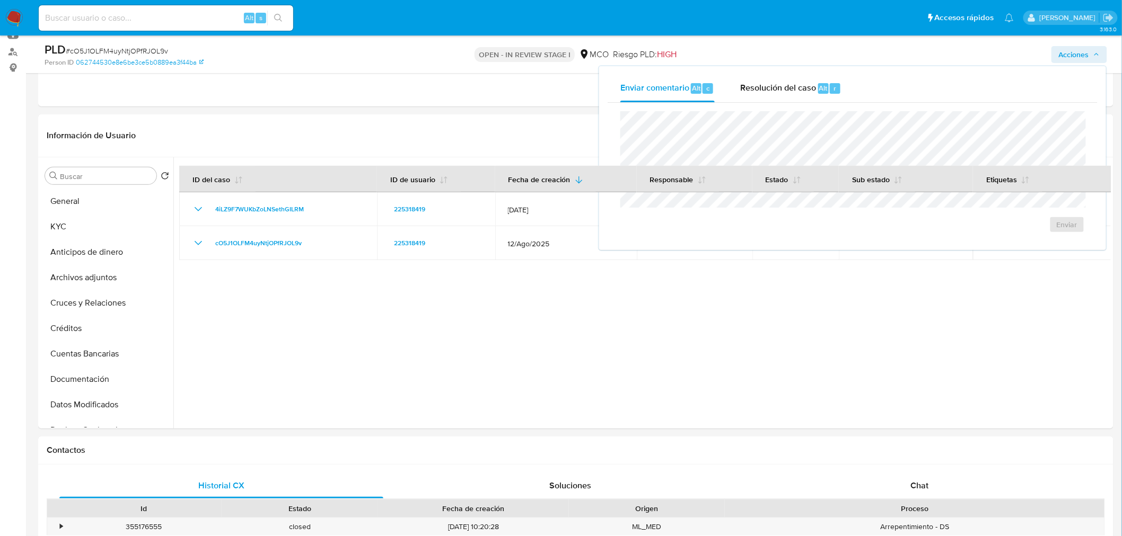
scroll to position [177, 0]
drag, startPoint x: 769, startPoint y: 92, endPoint x: 756, endPoint y: 107, distance: 19.5
click at [768, 92] on span "Resolución del caso" at bounding box center [778, 88] width 76 height 12
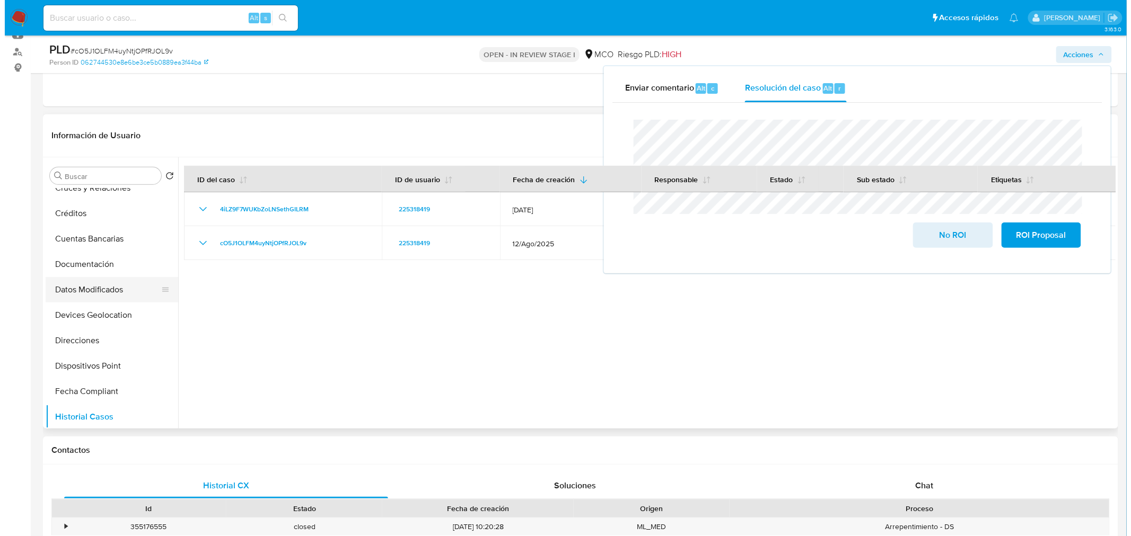
scroll to position [59, 0]
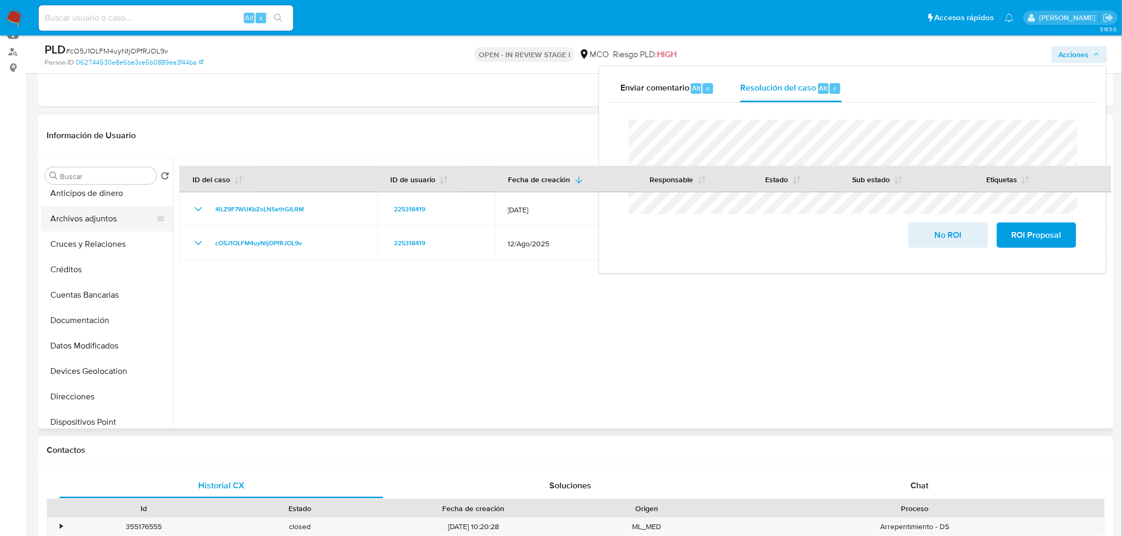
click at [96, 222] on button "Archivos adjuntos" at bounding box center [103, 218] width 124 height 25
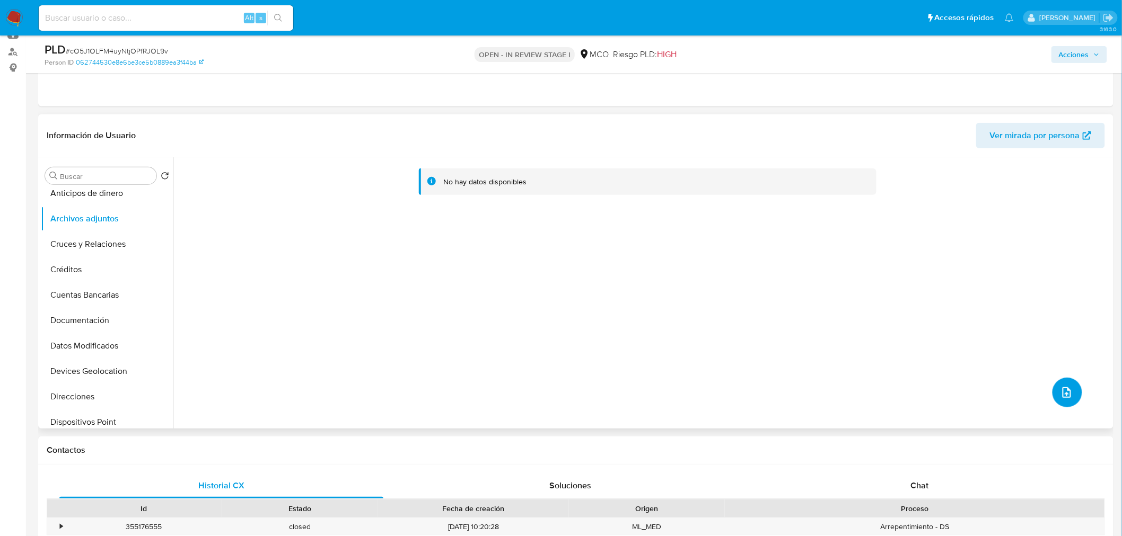
click at [1063, 393] on icon "upload-file" at bounding box center [1066, 392] width 13 height 13
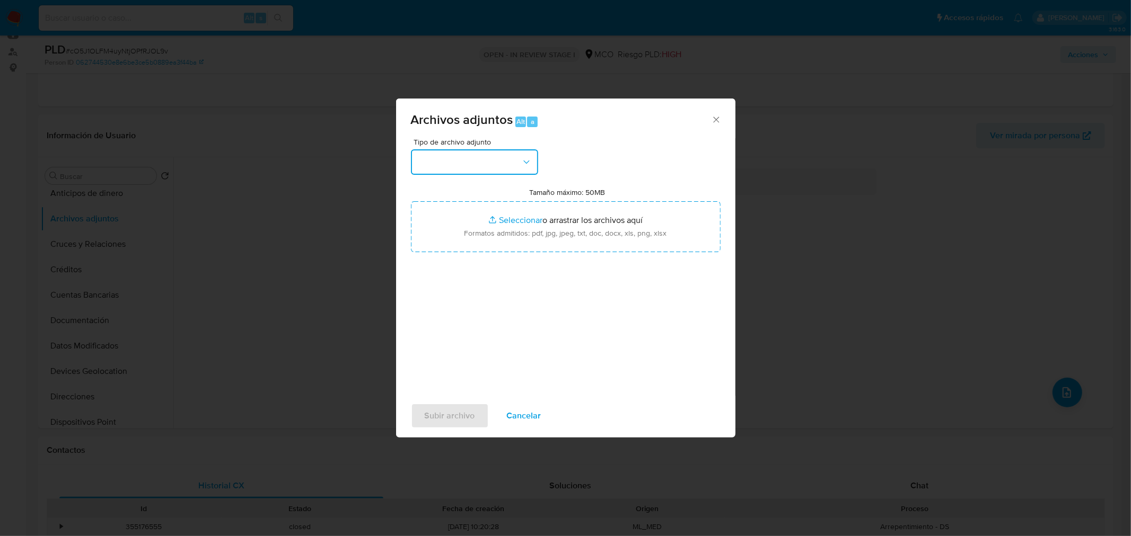
click at [473, 169] on button "button" at bounding box center [474, 161] width 127 height 25
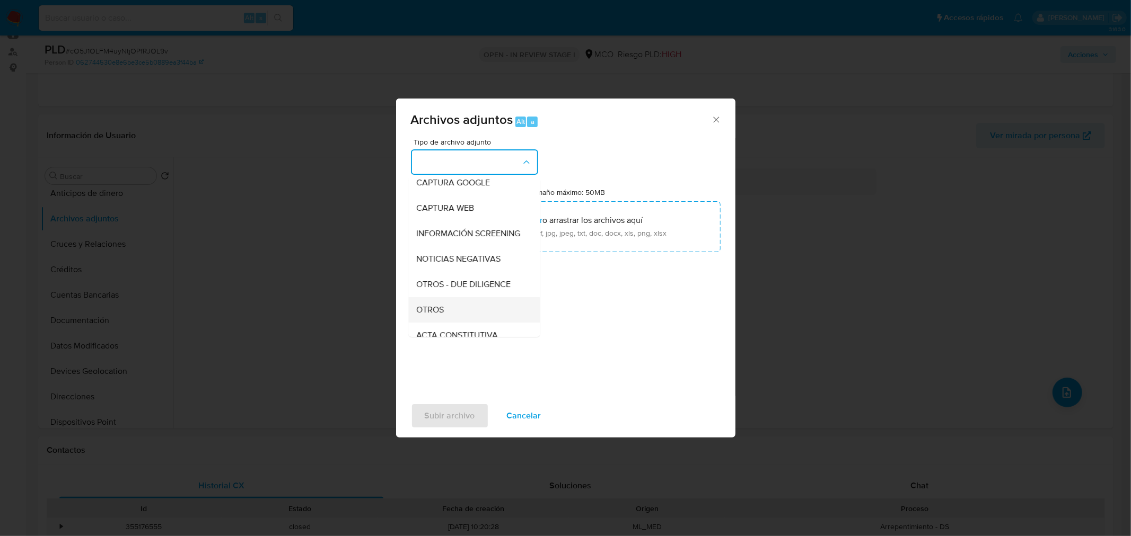
click at [454, 315] on div "OTROS" at bounding box center [471, 309] width 108 height 25
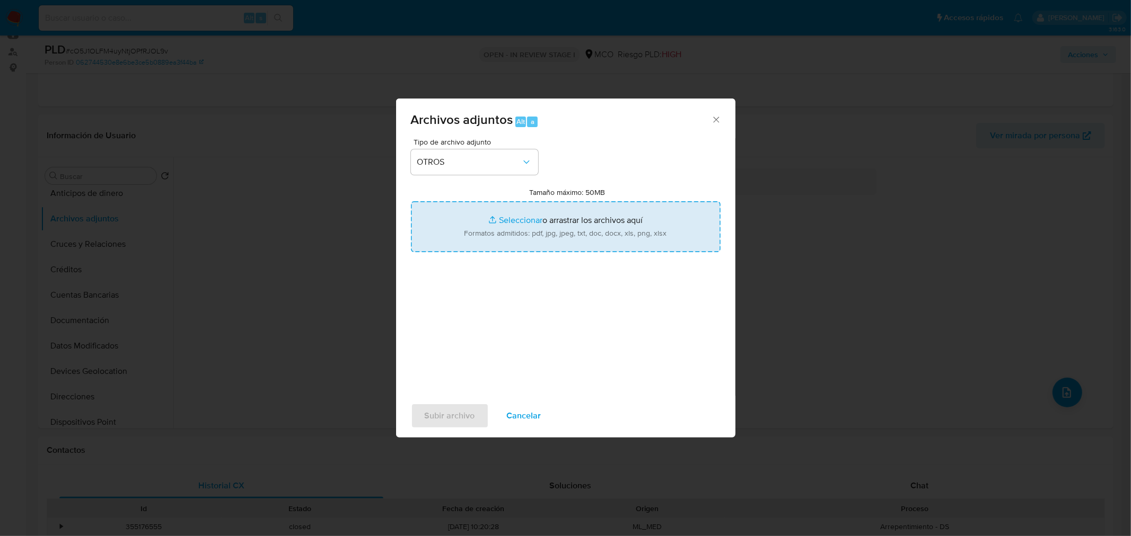
click at [531, 243] on input "Tamaño máximo: 50MB Seleccionar archivos" at bounding box center [566, 226] width 310 height 51
type input "C:\fakepath\225318419 - 13_10_2025.pdf"
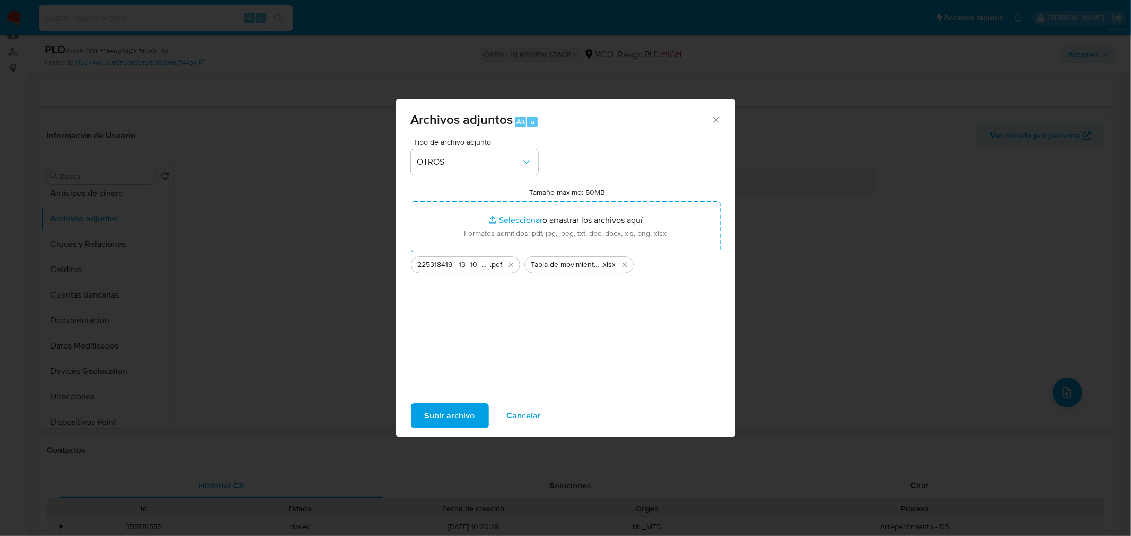
click at [473, 407] on span "Subir archivo" at bounding box center [450, 415] width 50 height 23
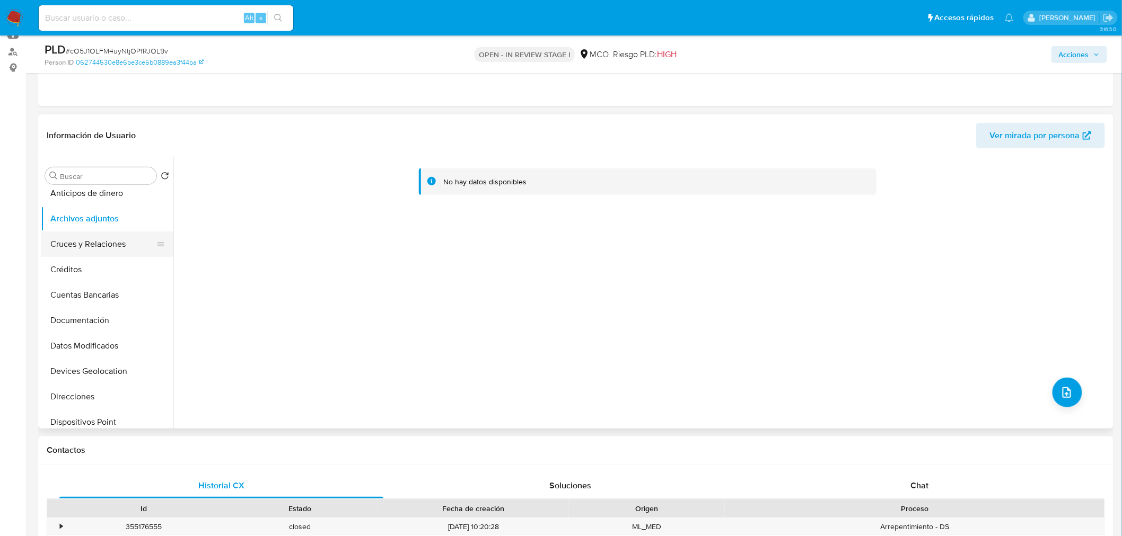
click at [97, 235] on button "Cruces y Relaciones" at bounding box center [103, 244] width 124 height 25
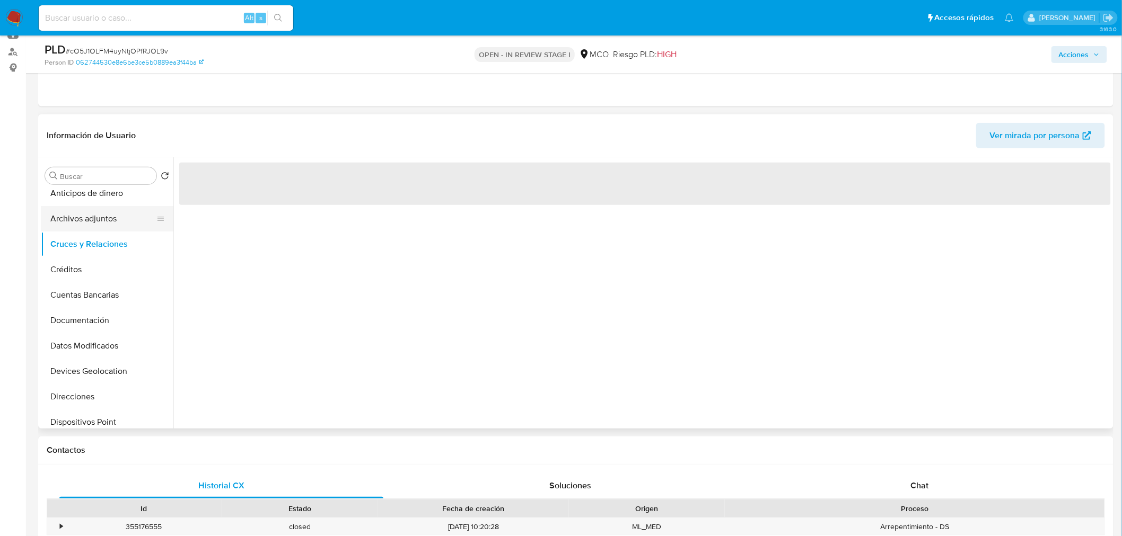
click at [93, 215] on button "Archivos adjuntos" at bounding box center [103, 218] width 124 height 25
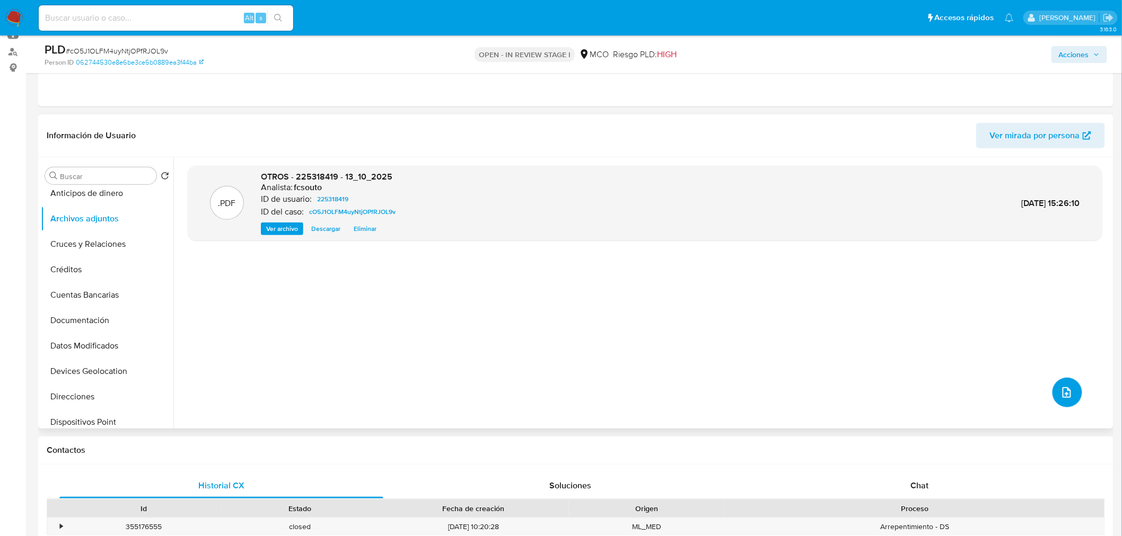
click at [1066, 402] on button "upload-file" at bounding box center [1067, 393] width 30 height 30
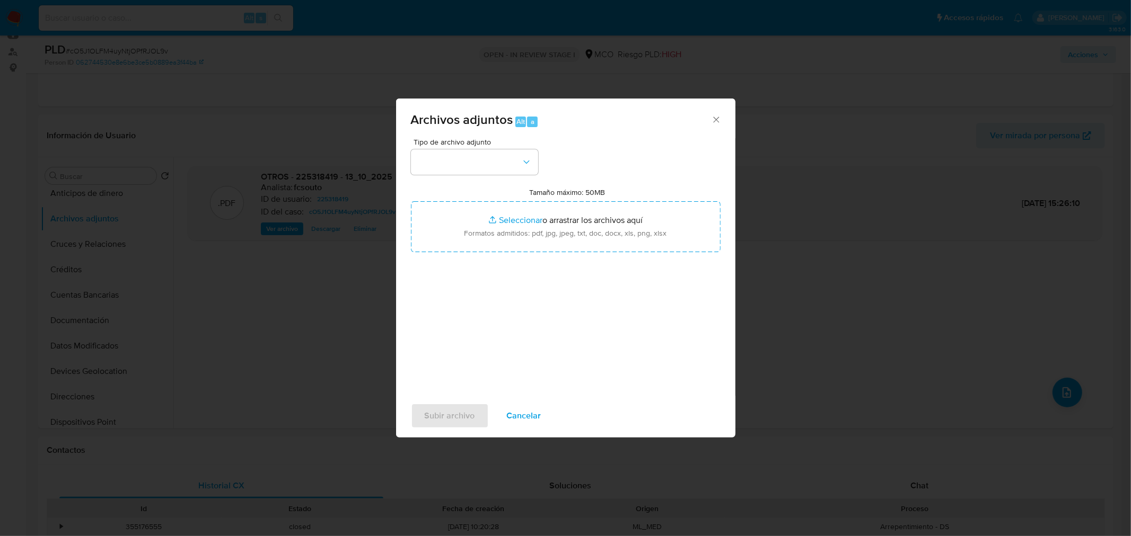
click at [537, 417] on span "Cancelar" at bounding box center [524, 415] width 34 height 23
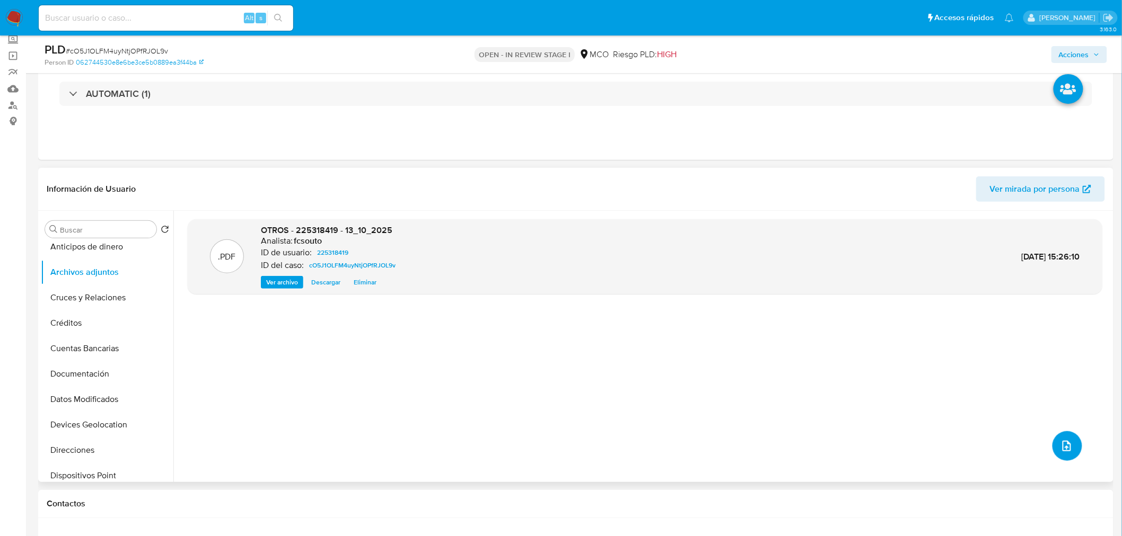
scroll to position [0, 0]
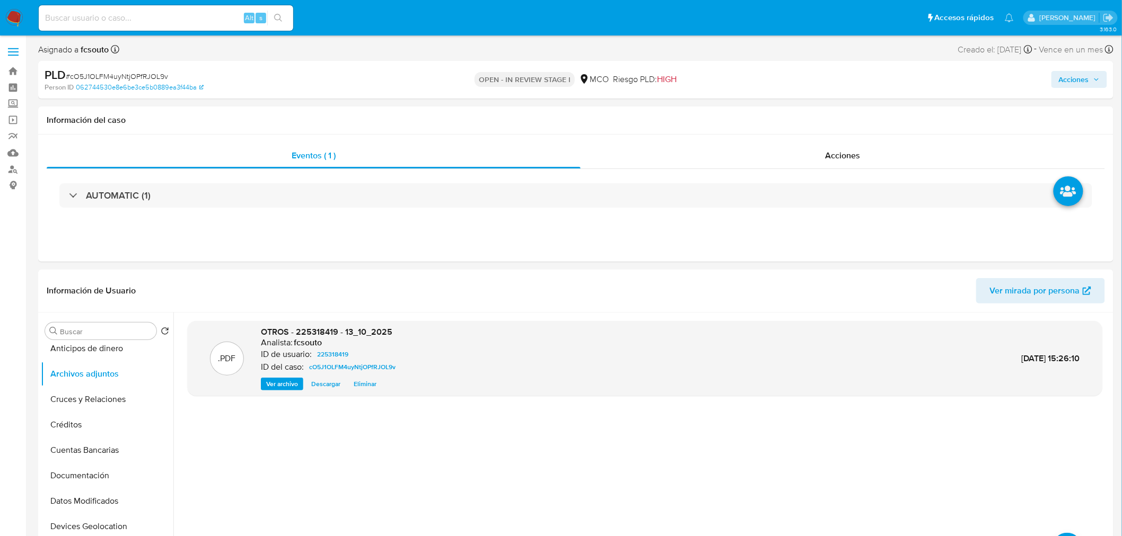
drag, startPoint x: 1079, startPoint y: 75, endPoint x: 1050, endPoint y: 81, distance: 29.6
click at [1077, 77] on span "Acciones" at bounding box center [1074, 79] width 30 height 17
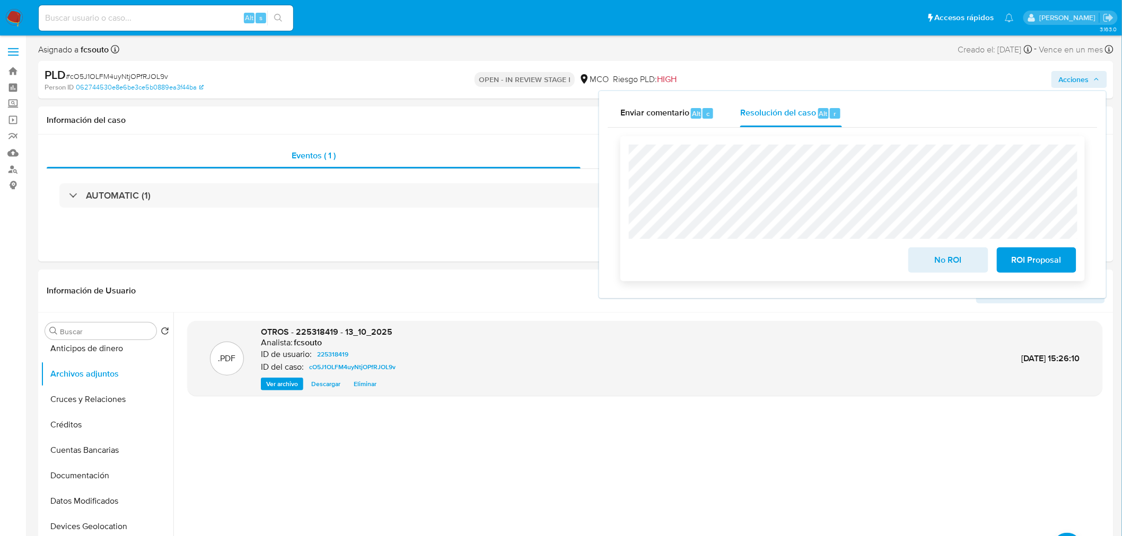
click at [937, 263] on span "No ROI" at bounding box center [948, 260] width 52 height 23
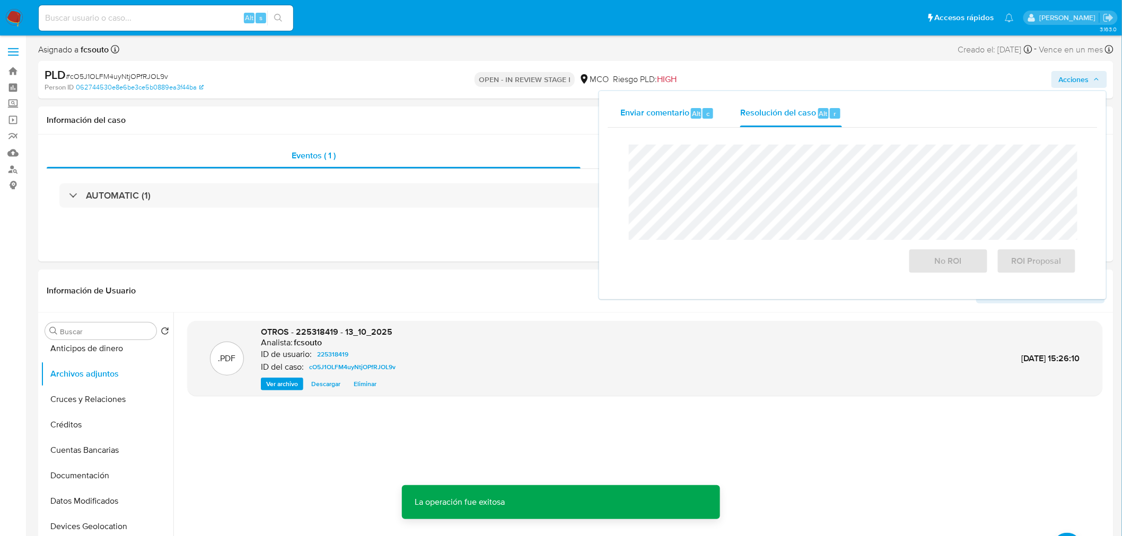
click at [609, 114] on div "Enviar comentario Alt c Resolución del caso Alt r Cierre de caso No ROI ROI Pro…" at bounding box center [852, 195] width 490 height 191
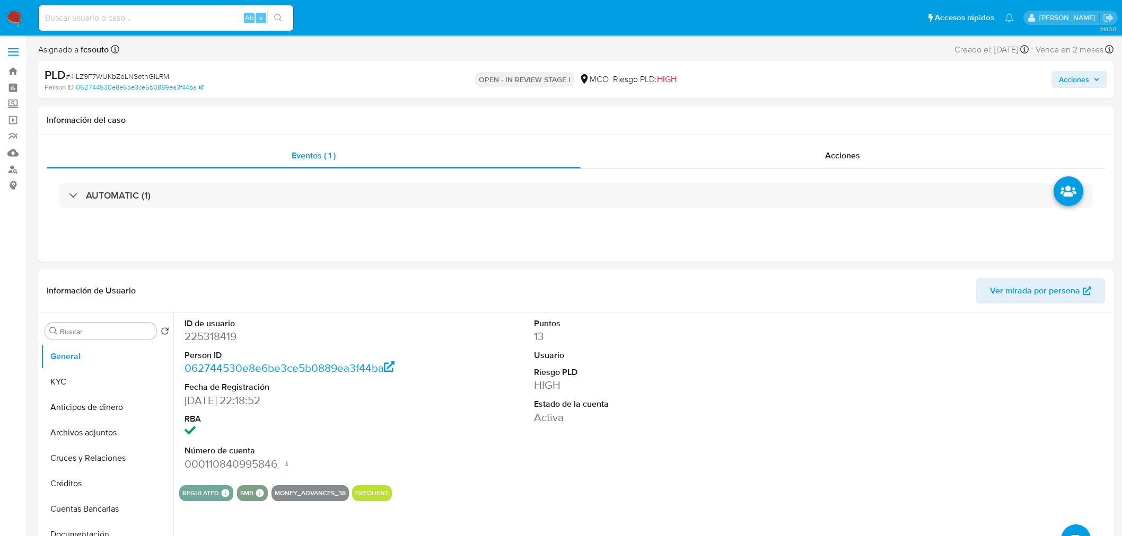
select select "10"
click at [1088, 78] on span "Acciones" at bounding box center [1074, 79] width 30 height 17
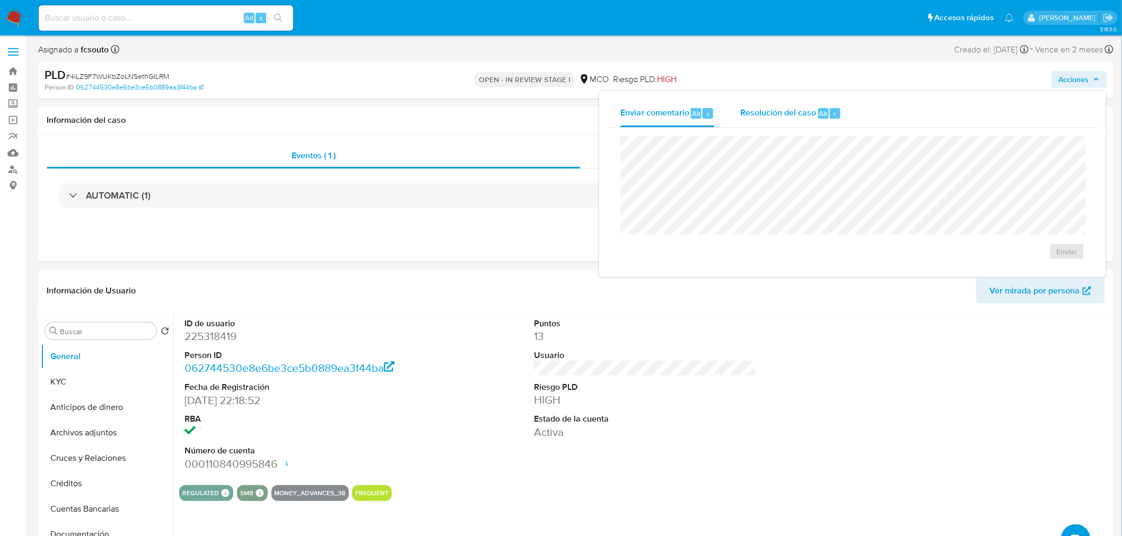
drag, startPoint x: 791, startPoint y: 110, endPoint x: 781, endPoint y: 124, distance: 16.6
click at [788, 113] on span "Resolución del caso" at bounding box center [778, 113] width 76 height 12
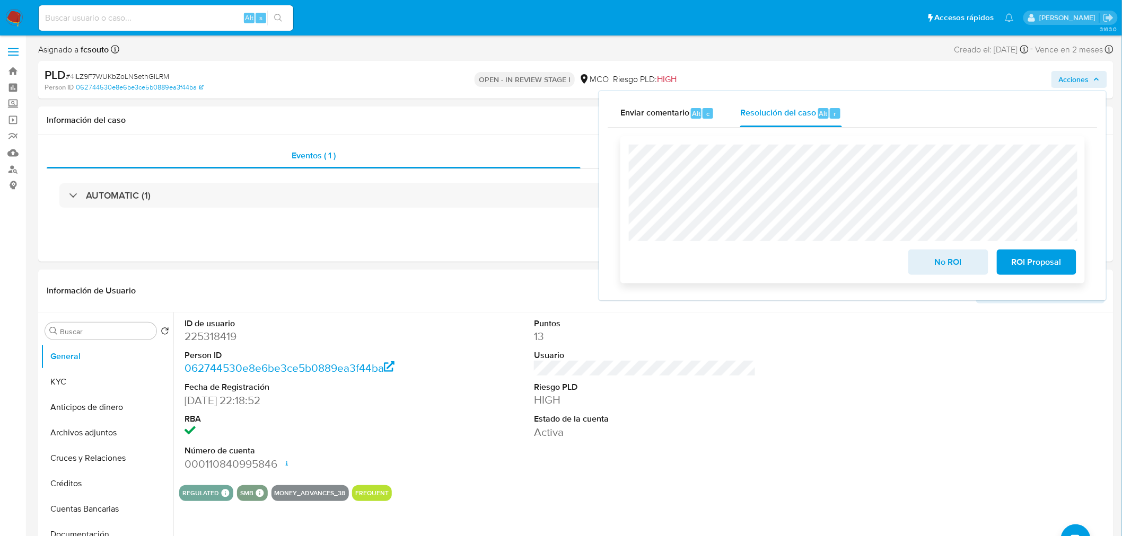
click at [946, 266] on span "No ROI" at bounding box center [948, 262] width 52 height 23
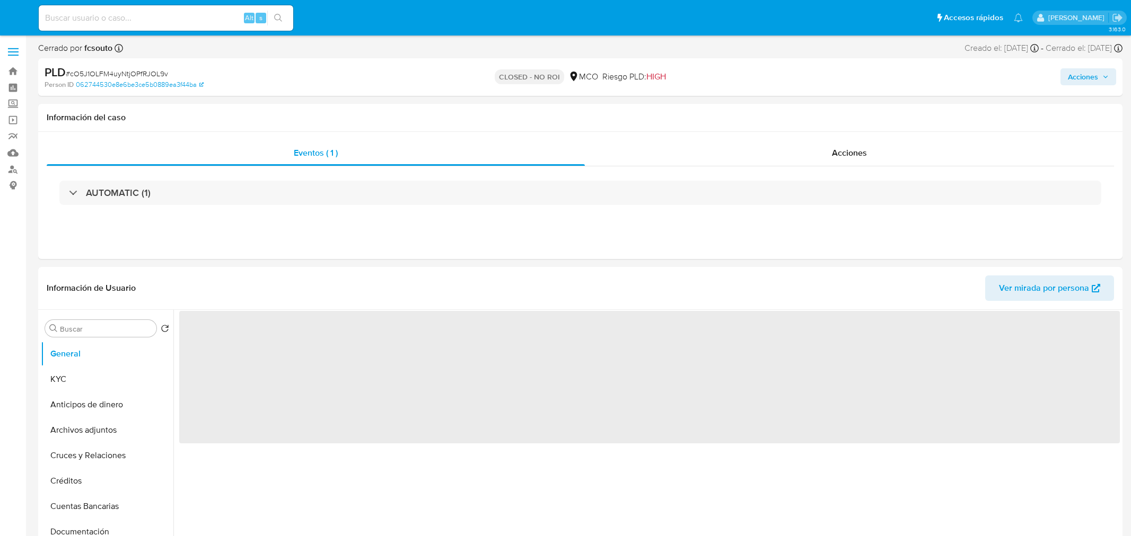
select select "10"
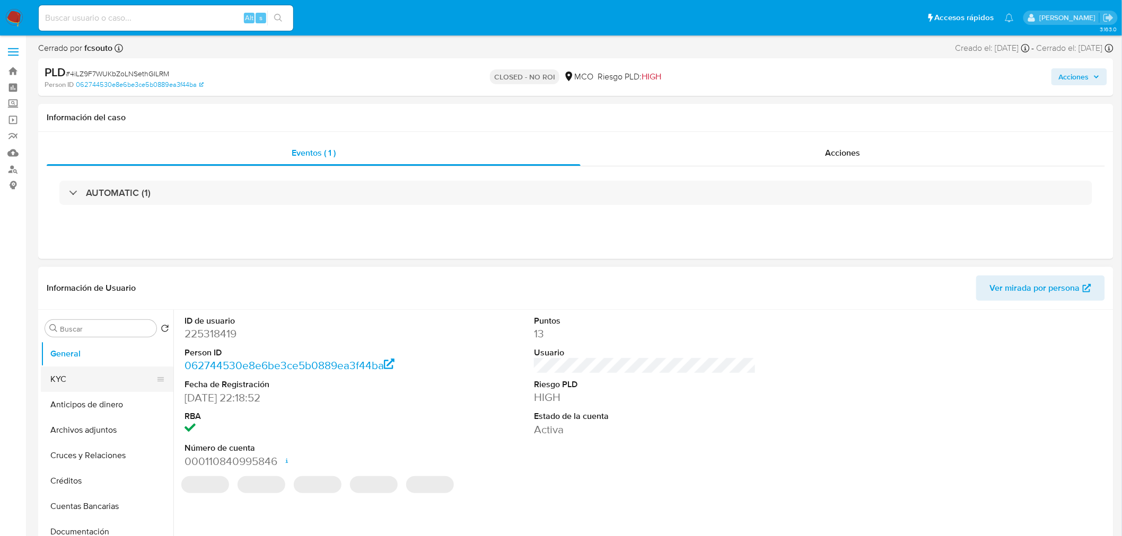
click at [116, 373] on button "KYC" at bounding box center [103, 379] width 124 height 25
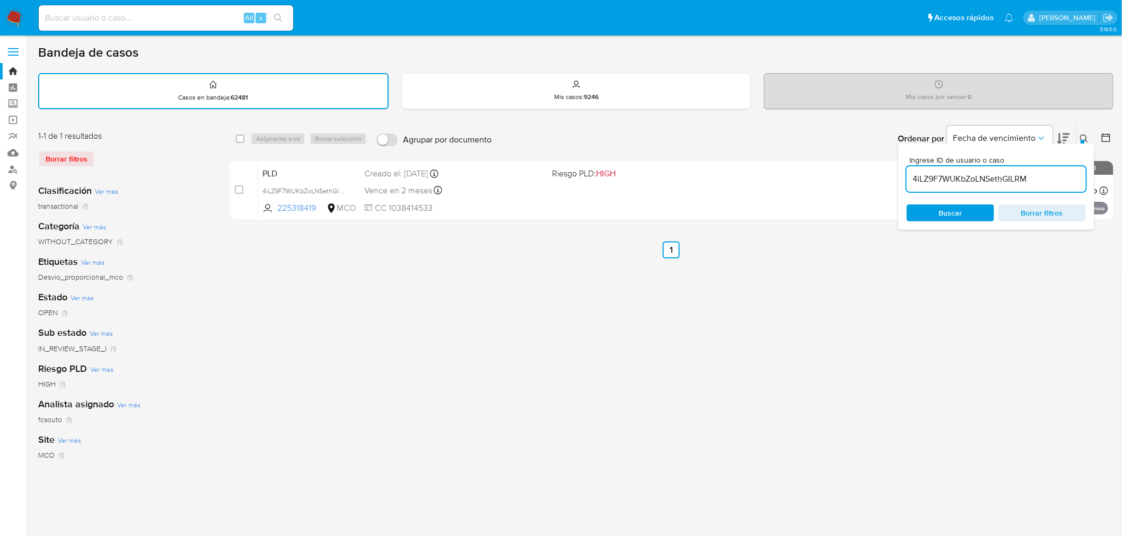
click at [8, 16] on img at bounding box center [14, 18] width 18 height 18
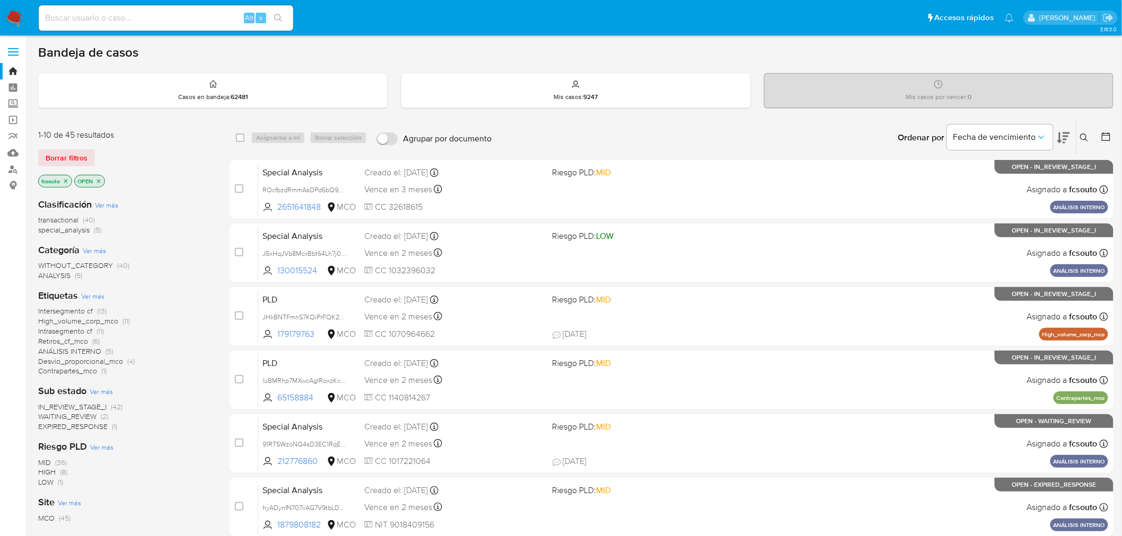
click at [1108, 139] on icon at bounding box center [1105, 136] width 11 height 11
click at [1106, 135] on icon at bounding box center [1105, 137] width 8 height 8
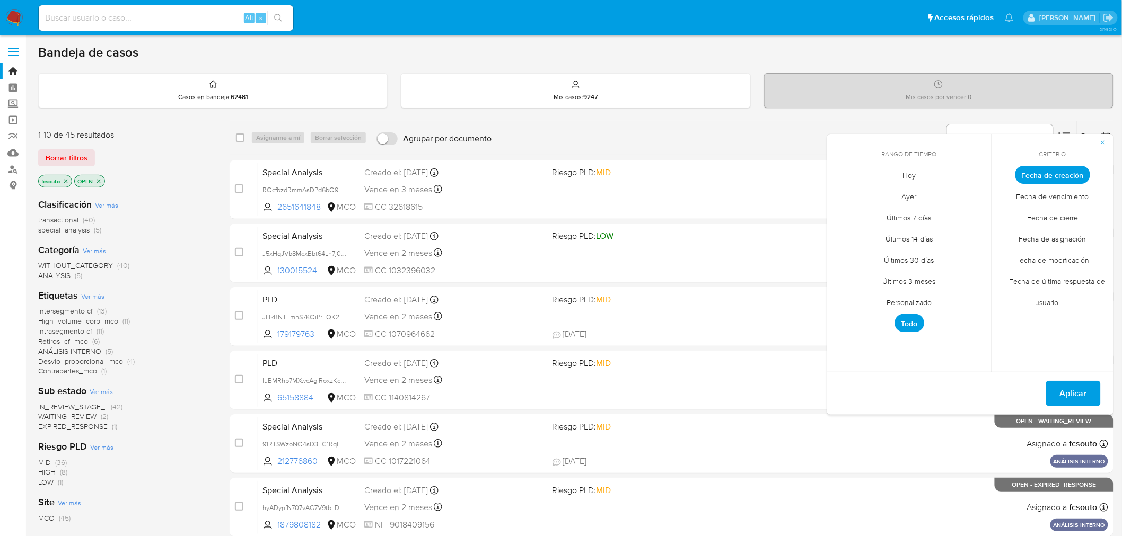
click at [912, 302] on span "Personalizado" at bounding box center [909, 303] width 67 height 22
click at [840, 198] on icon "Mes anterior" at bounding box center [843, 194] width 13 height 13
drag, startPoint x: 845, startPoint y: 254, endPoint x: 944, endPoint y: 279, distance: 101.0
click at [848, 255] on button "4" at bounding box center [845, 254] width 17 height 17
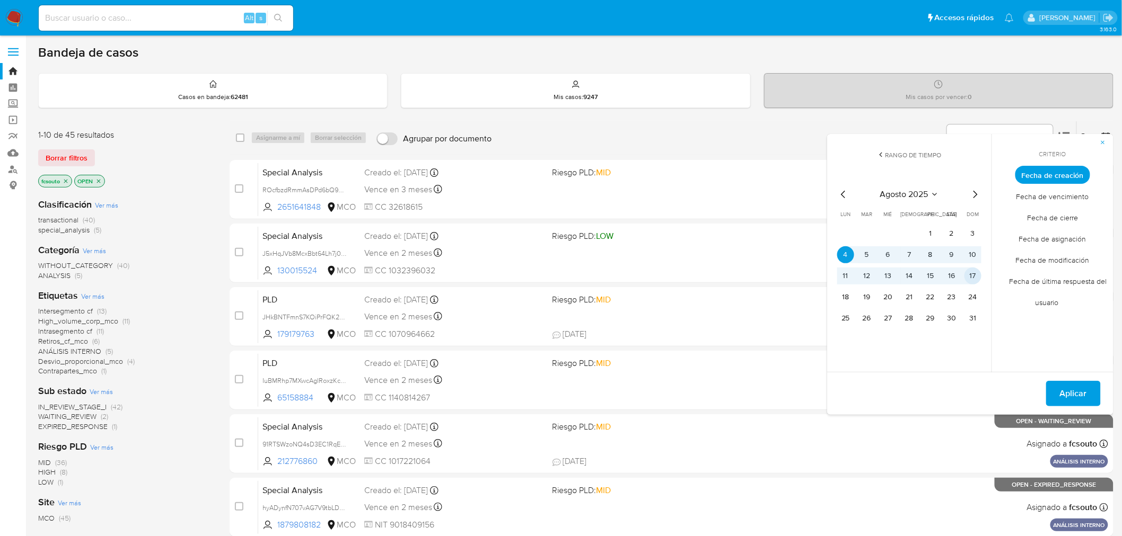
click at [970, 282] on button "17" at bounding box center [972, 276] width 17 height 17
click at [1079, 396] on span "Aplicar" at bounding box center [1073, 393] width 27 height 23
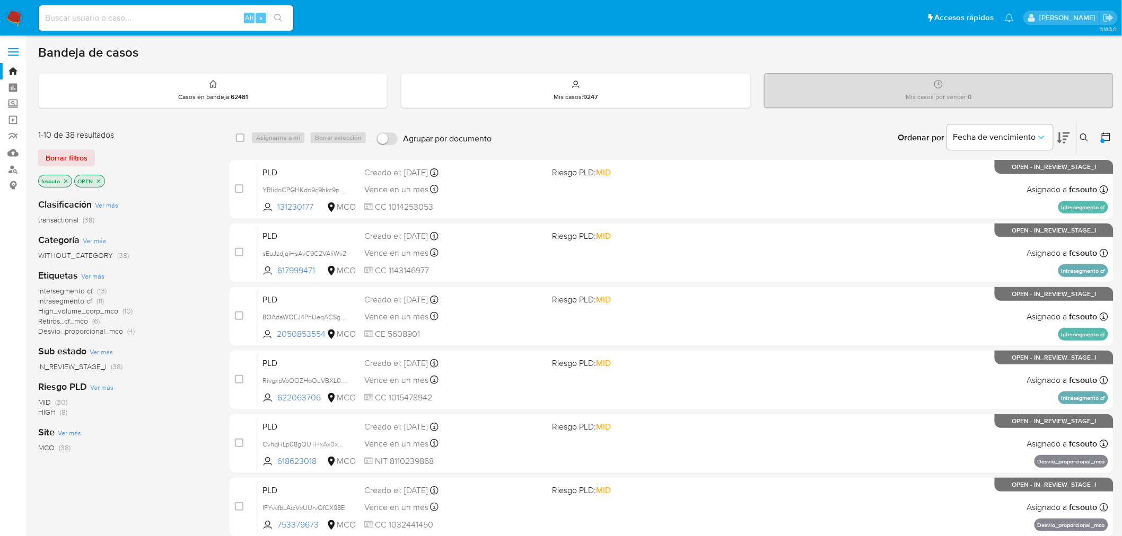
click at [104, 332] on span "Desvio_proporcional_mco" at bounding box center [80, 331] width 85 height 11
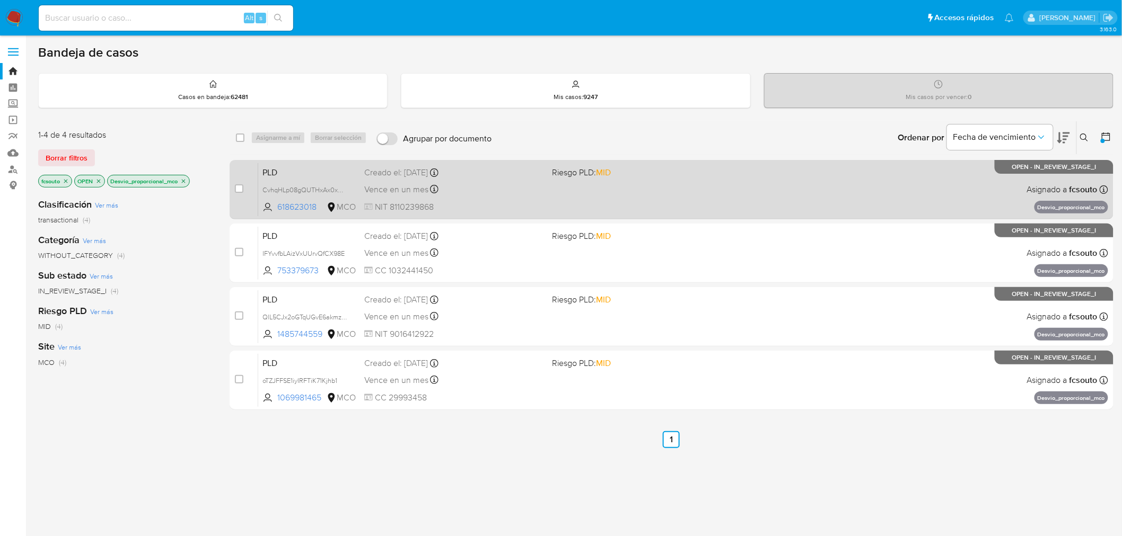
click at [498, 198] on div "PLD CvhqHLp08gQUTHxAx0xXol2K 618623018 MCO Riesgo PLD: MID Creado el: 12/08/202…" at bounding box center [683, 190] width 850 height 54
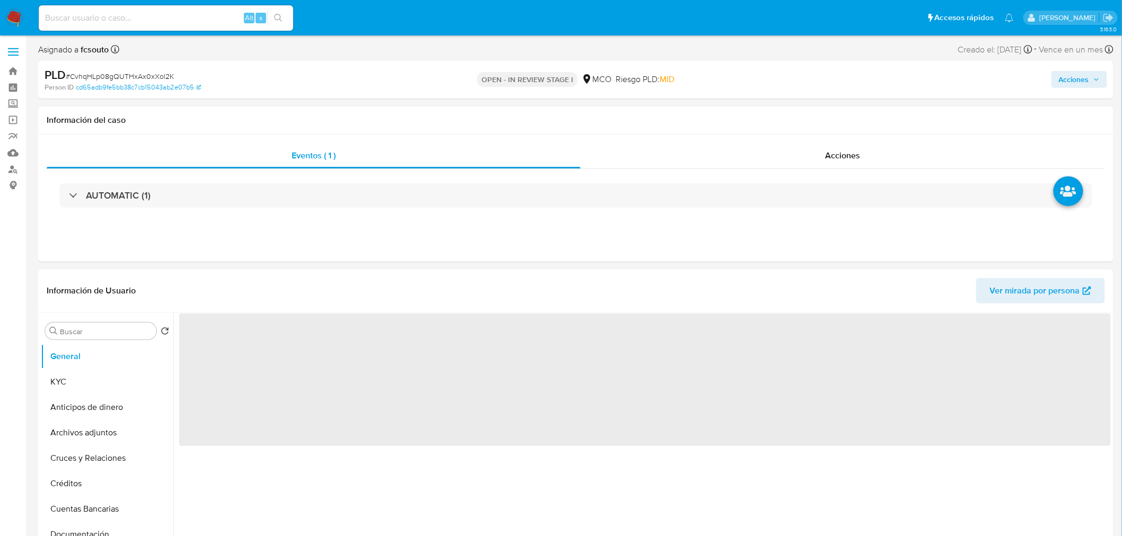
select select "10"
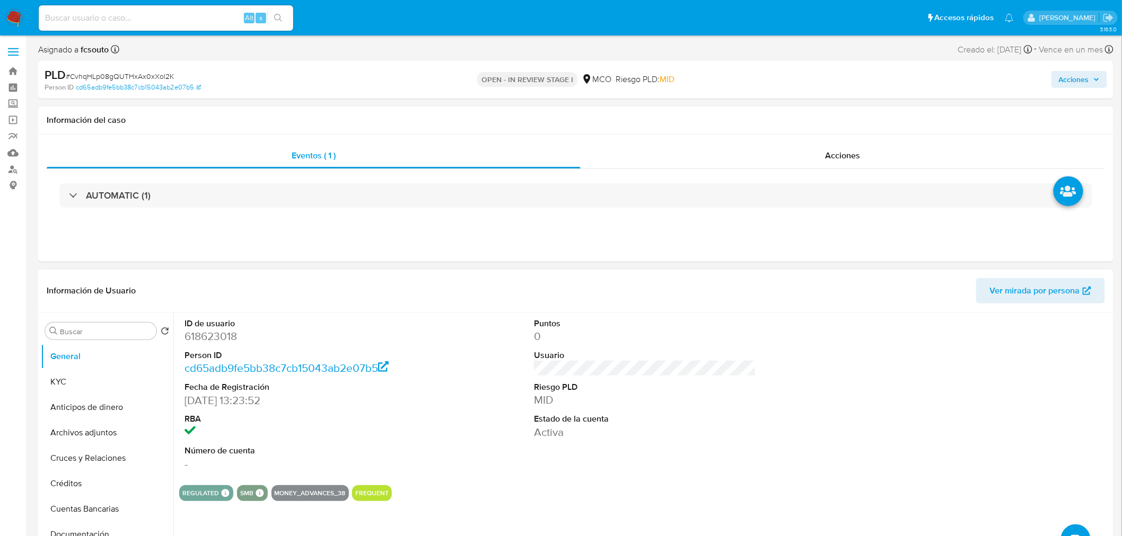
click at [225, 338] on dd "618623018" at bounding box center [295, 336] width 222 height 15
copy dd "618623018"
click at [220, 340] on dd "618623018" at bounding box center [295, 336] width 222 height 15
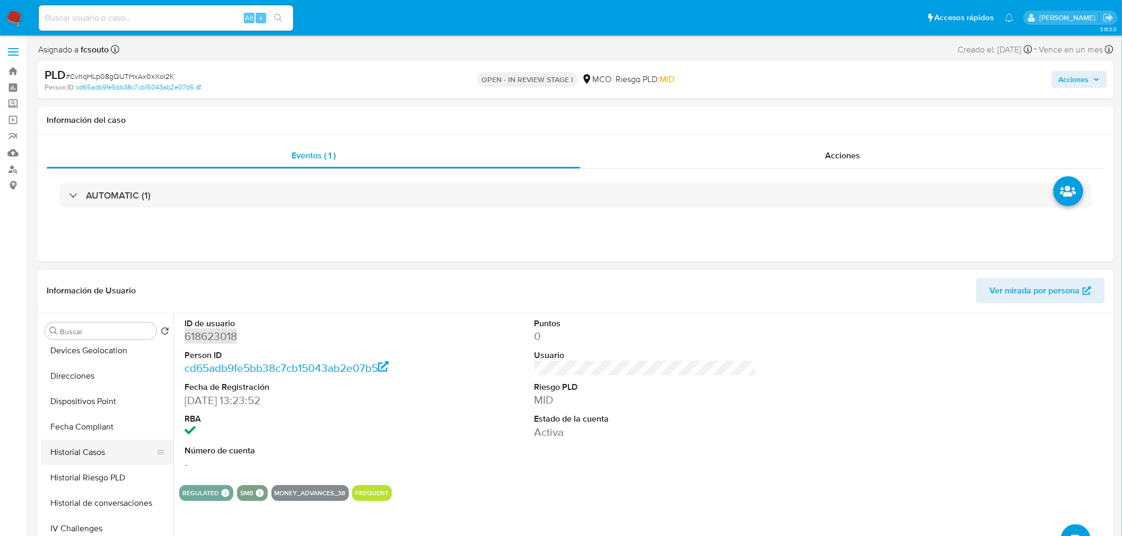
scroll to position [235, 0]
click at [108, 457] on button "Historial Casos" at bounding box center [103, 451] width 124 height 25
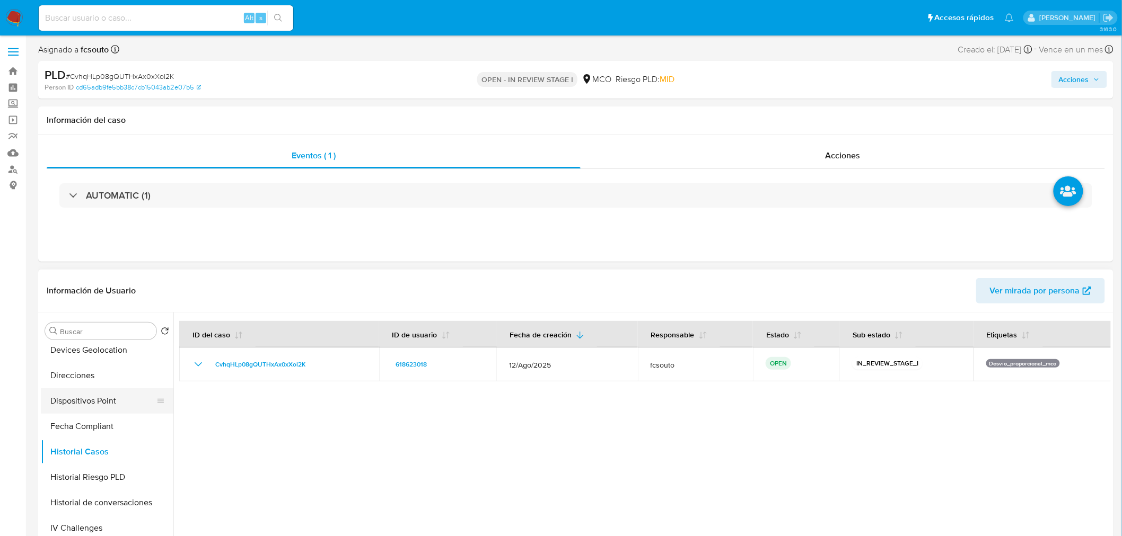
scroll to position [0, 0]
click at [87, 365] on button "General" at bounding box center [103, 356] width 124 height 25
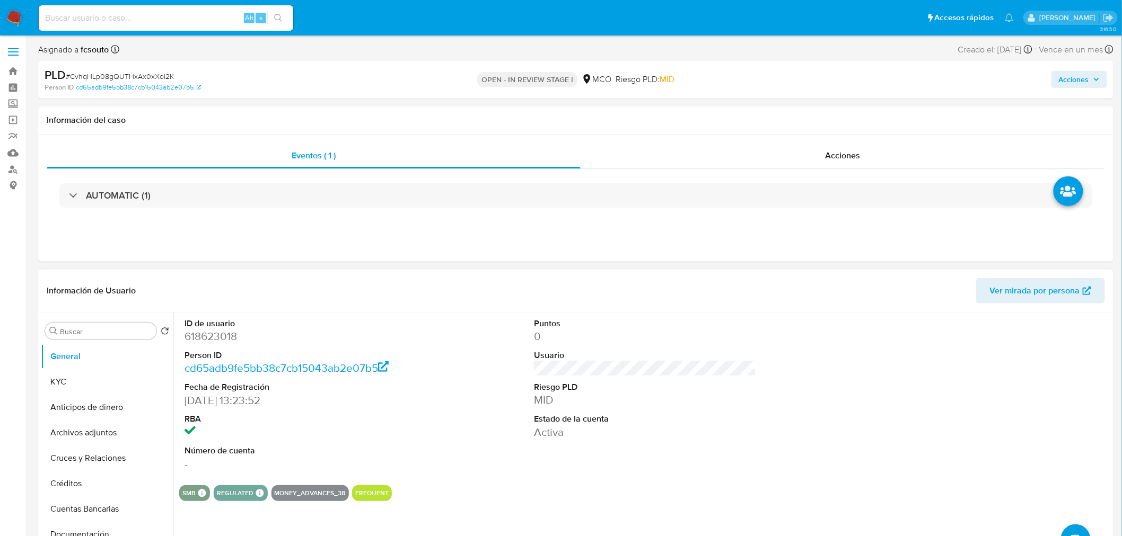
click at [221, 337] on dd "618623018" at bounding box center [295, 336] width 222 height 15
copy dd "618623018"
click at [1082, 80] on span "Acciones" at bounding box center [1074, 79] width 30 height 17
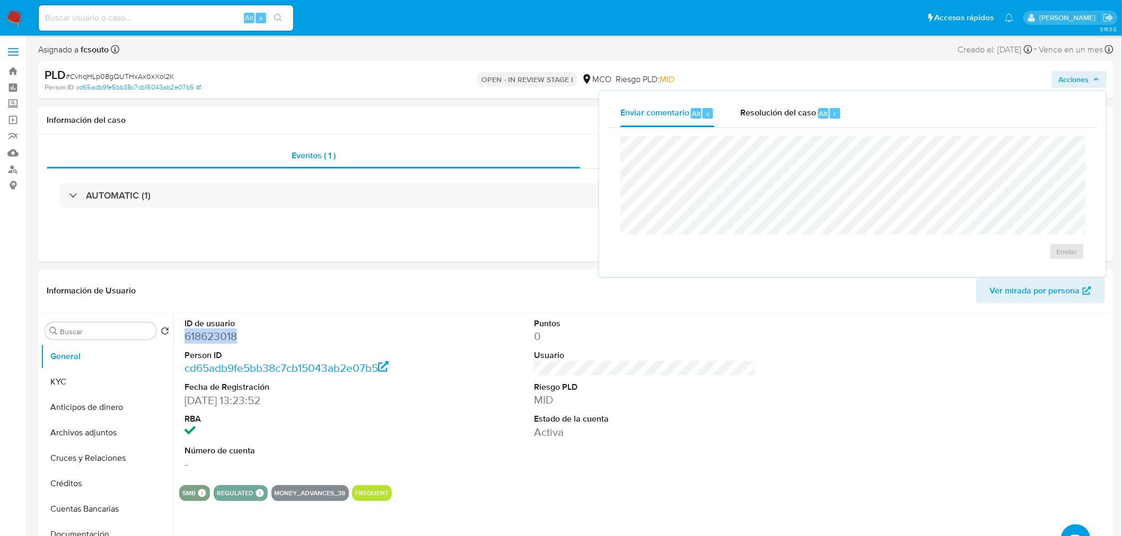
drag, startPoint x: 788, startPoint y: 102, endPoint x: 767, endPoint y: 129, distance: 34.4
click at [788, 103] on div "Resolución del caso Alt r" at bounding box center [790, 114] width 101 height 28
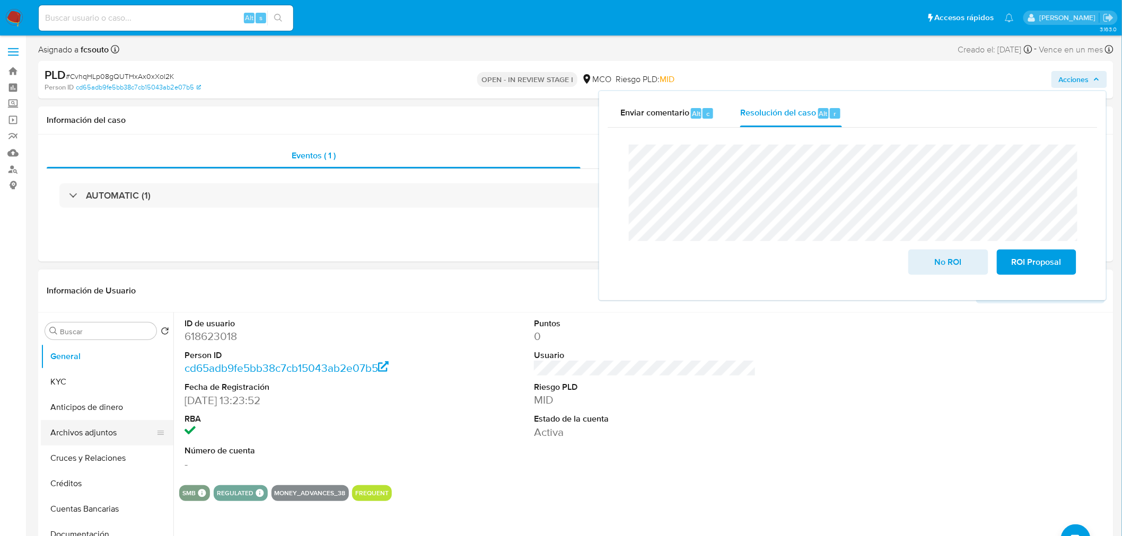
drag, startPoint x: 91, startPoint y: 437, endPoint x: 24, endPoint y: 420, distance: 68.4
click at [89, 438] on button "Archivos adjuntos" at bounding box center [107, 432] width 133 height 25
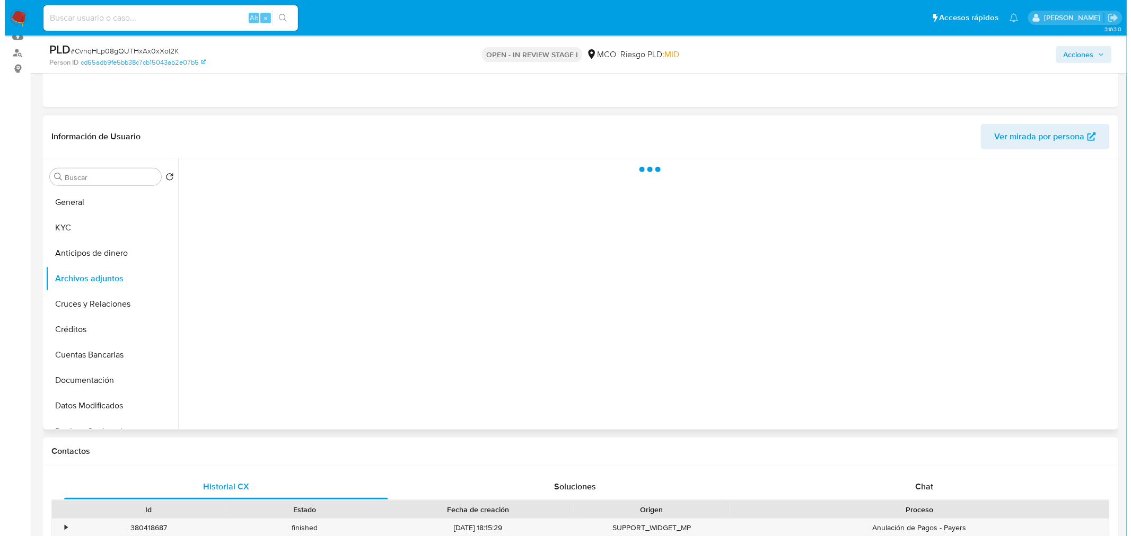
scroll to position [118, 0]
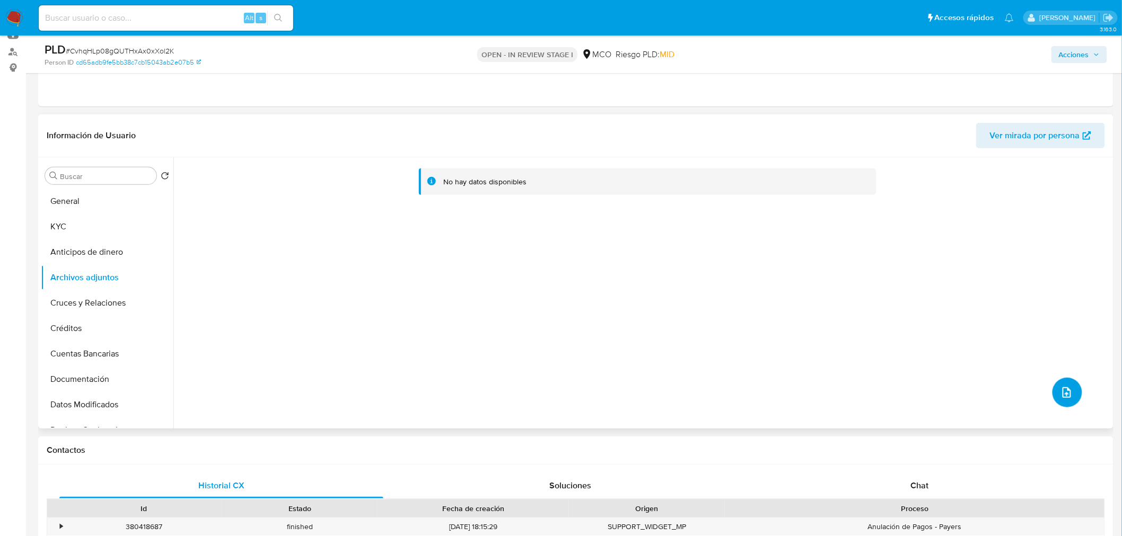
click at [1071, 403] on button "upload-file" at bounding box center [1067, 393] width 30 height 30
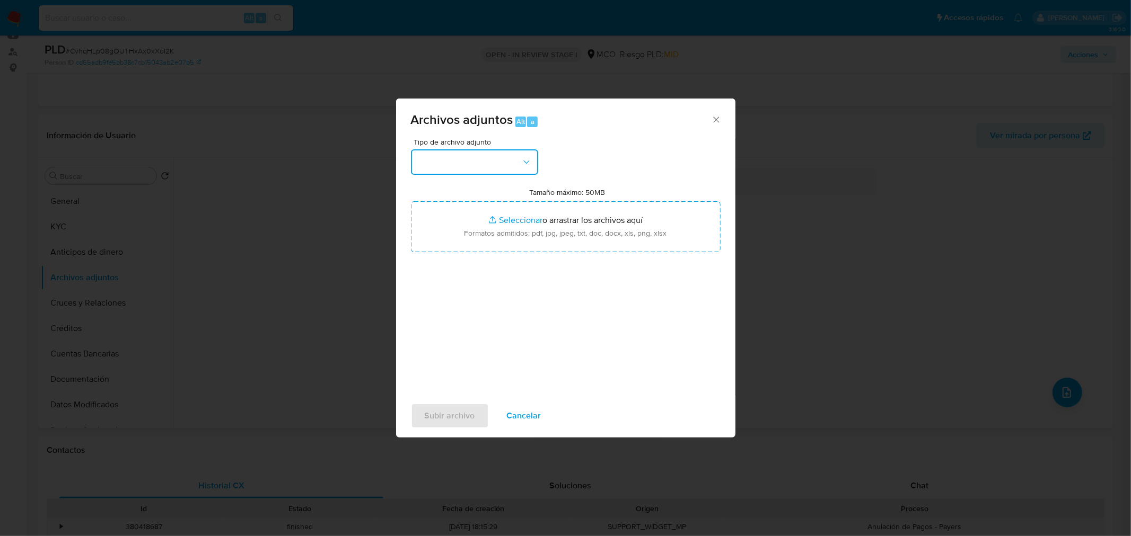
click at [478, 159] on button "button" at bounding box center [474, 161] width 127 height 25
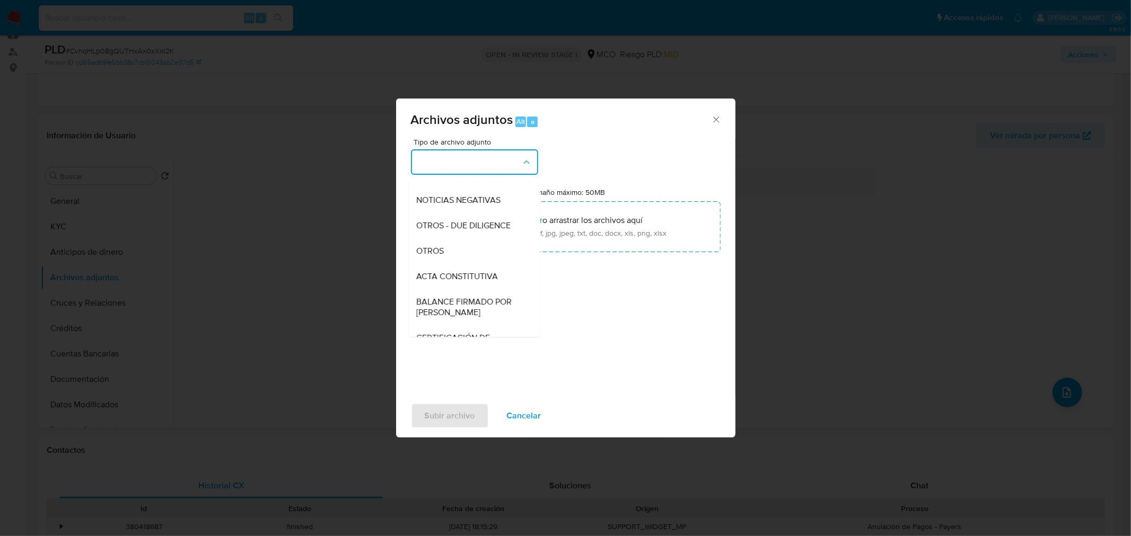
click at [471, 253] on div "OTROS" at bounding box center [471, 250] width 108 height 25
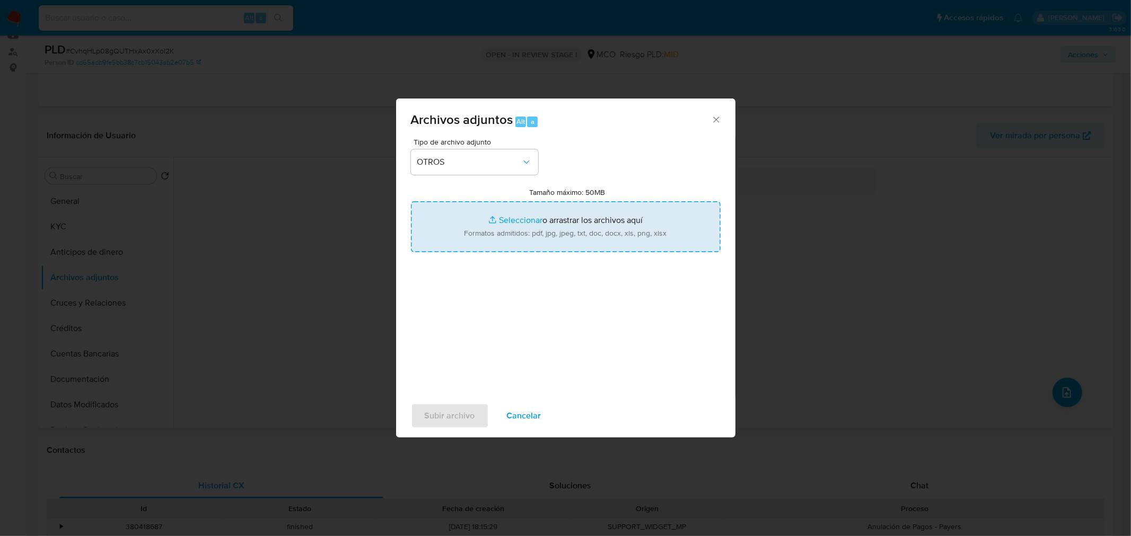
click at [510, 241] on input "Tamaño máximo: 50MB Seleccionar archivos" at bounding box center [566, 226] width 310 height 51
click at [511, 232] on input "Tamaño máximo: 50MB Seleccionar archivos" at bounding box center [566, 226] width 310 height 51
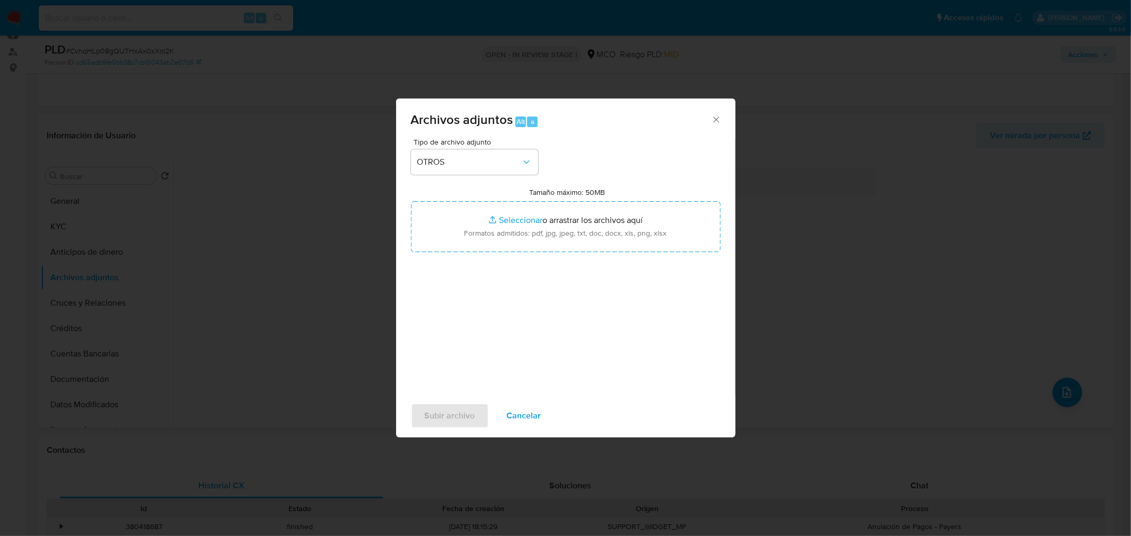
click at [537, 405] on span "Cancelar" at bounding box center [524, 415] width 34 height 23
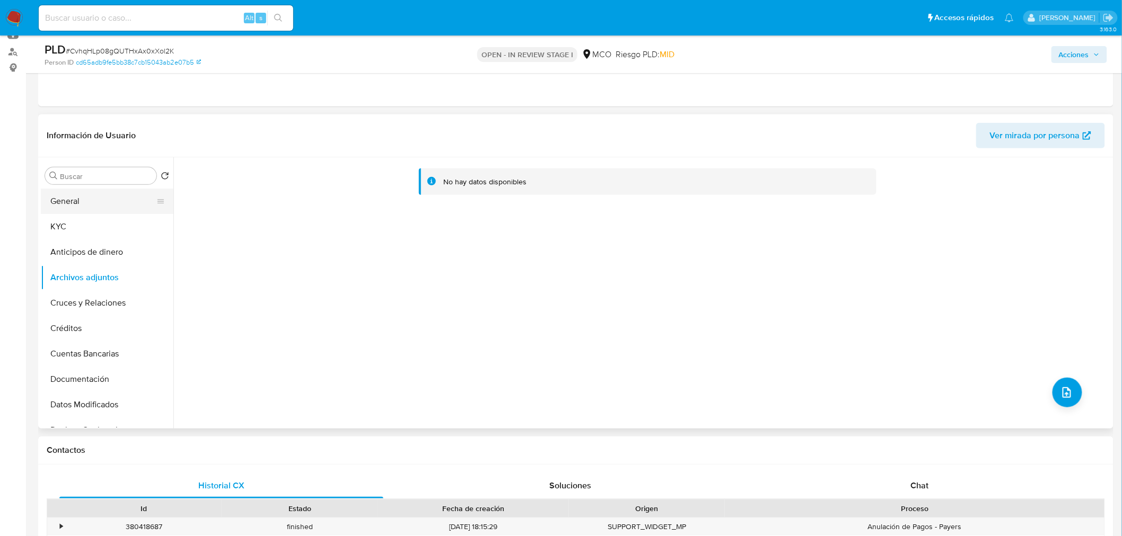
click at [93, 202] on button "General" at bounding box center [103, 201] width 124 height 25
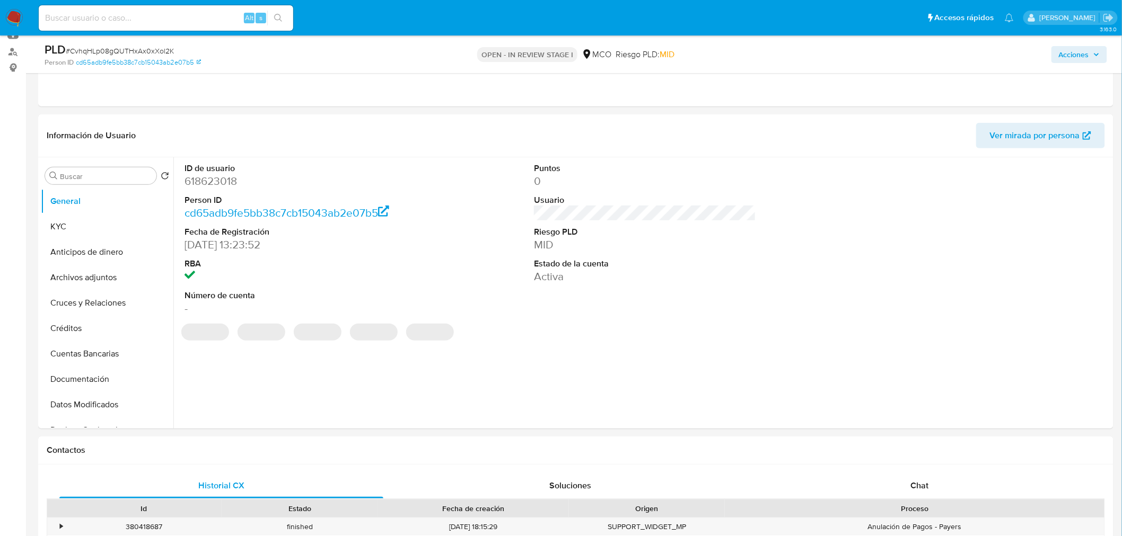
click at [220, 183] on dd "618623018" at bounding box center [295, 181] width 222 height 15
copy dd "618623018"
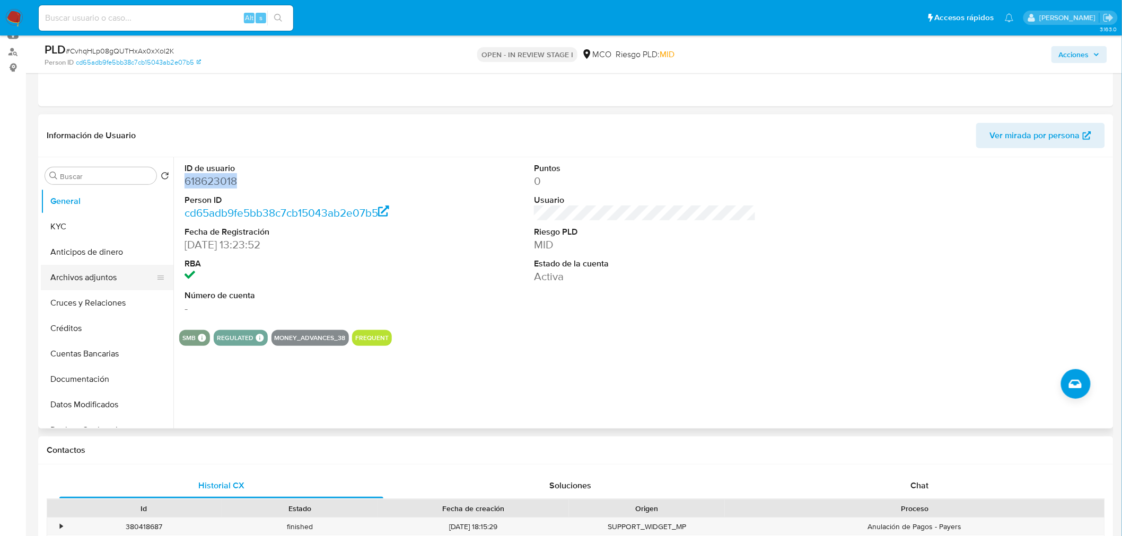
click at [103, 282] on button "Archivos adjuntos" at bounding box center [103, 277] width 124 height 25
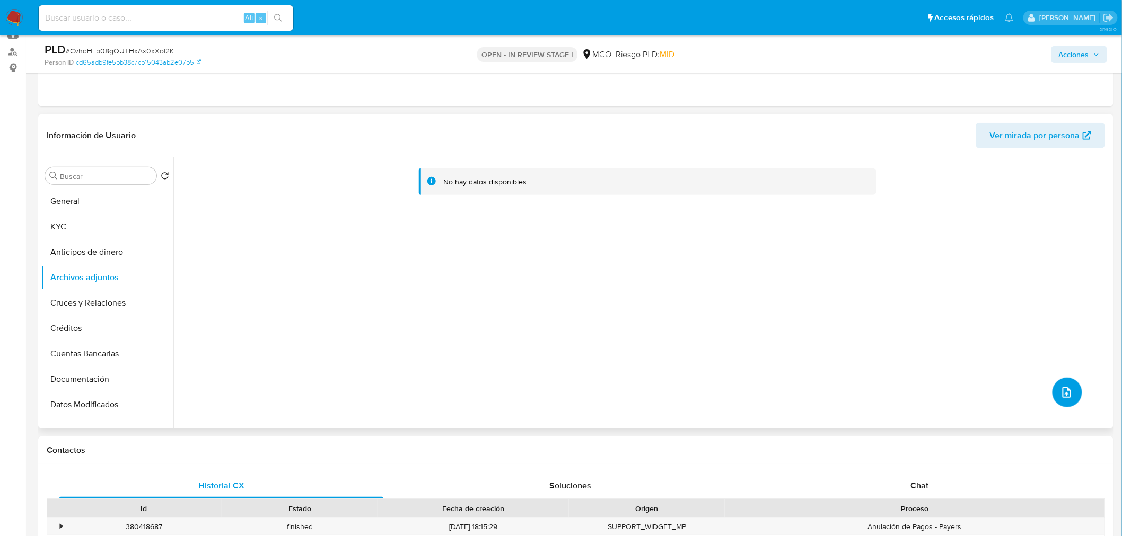
click at [1065, 399] on span "upload-file" at bounding box center [1066, 392] width 13 height 13
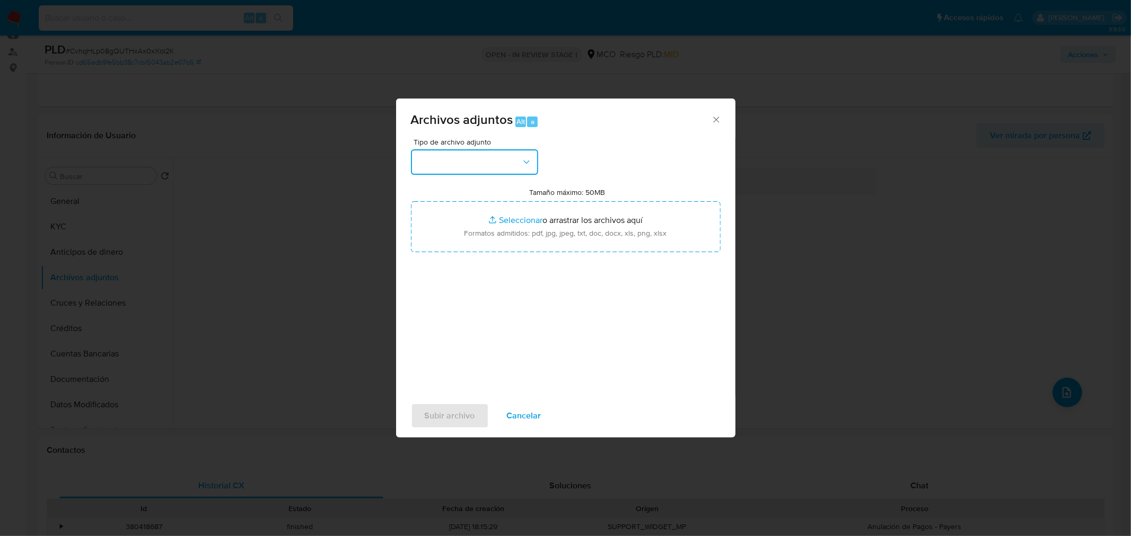
click at [491, 149] on button "button" at bounding box center [474, 161] width 127 height 25
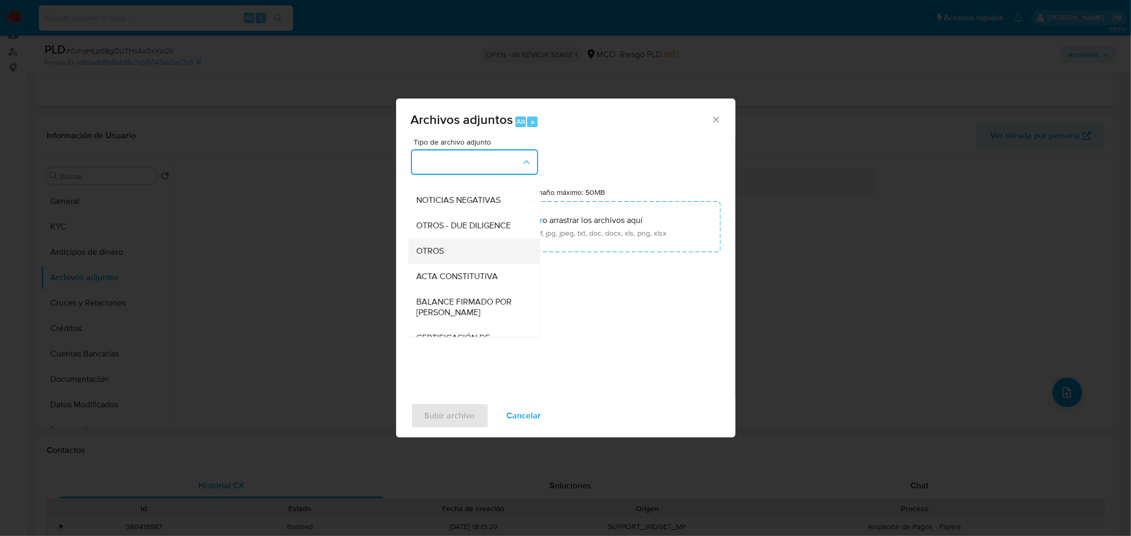
click at [460, 263] on div "OTROS" at bounding box center [471, 250] width 108 height 25
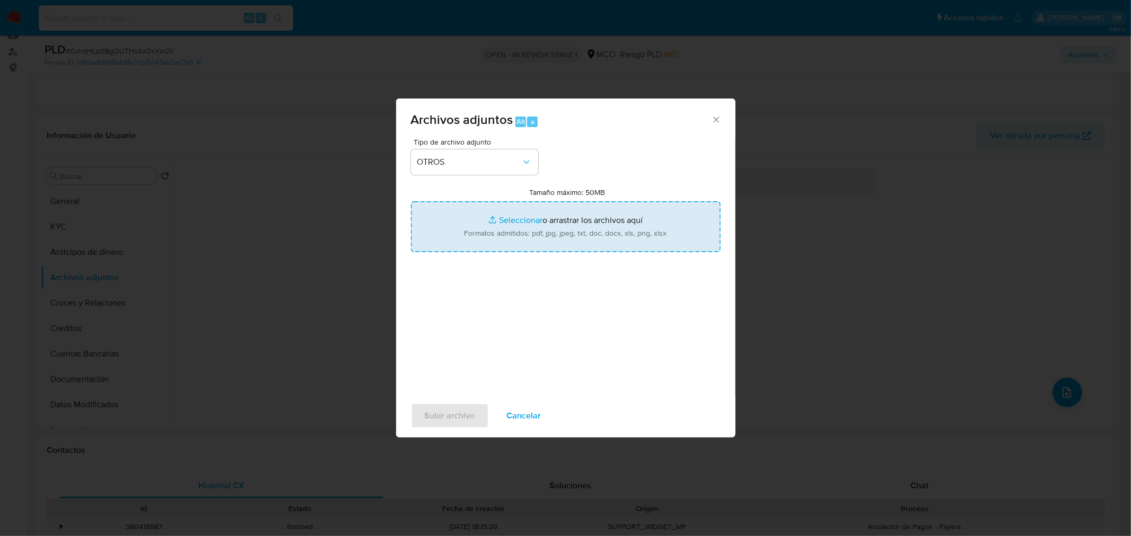
click at [533, 240] on input "Tamaño máximo: 50MB Seleccionar archivos" at bounding box center [566, 226] width 310 height 51
type input "C:\fakepath\618623018 - 13_10_2025.pdf"
click at [462, 409] on span "Subir archivo" at bounding box center [450, 415] width 50 height 23
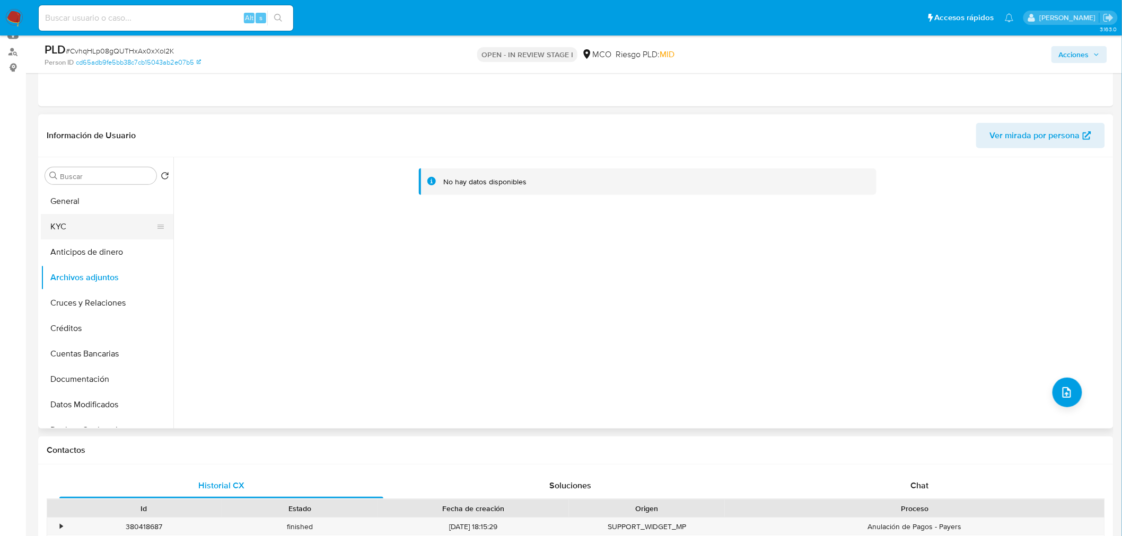
click at [129, 234] on button "KYC" at bounding box center [103, 226] width 124 height 25
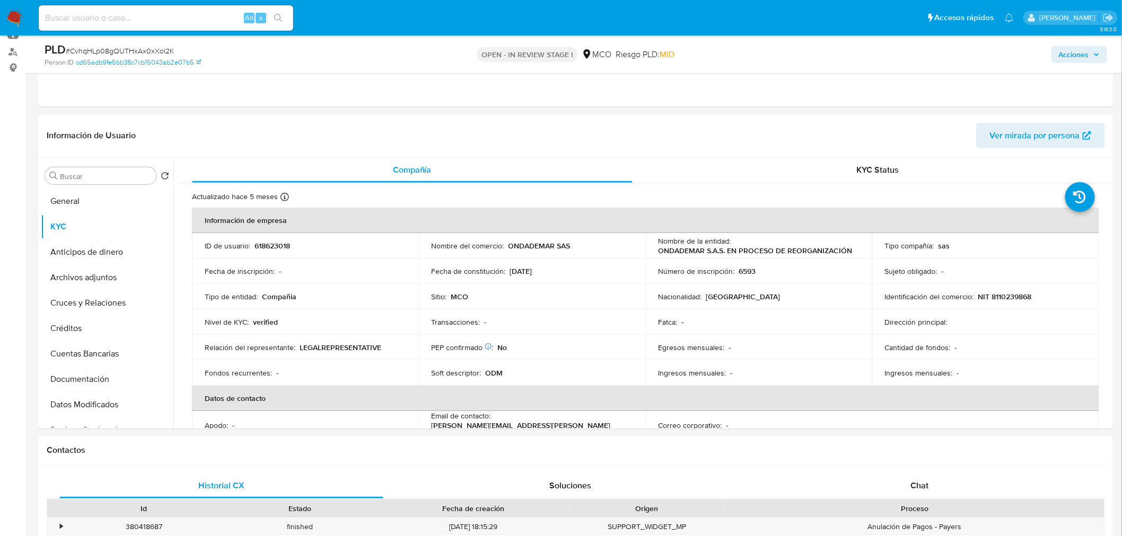
click at [1086, 56] on span "Acciones" at bounding box center [1074, 54] width 30 height 17
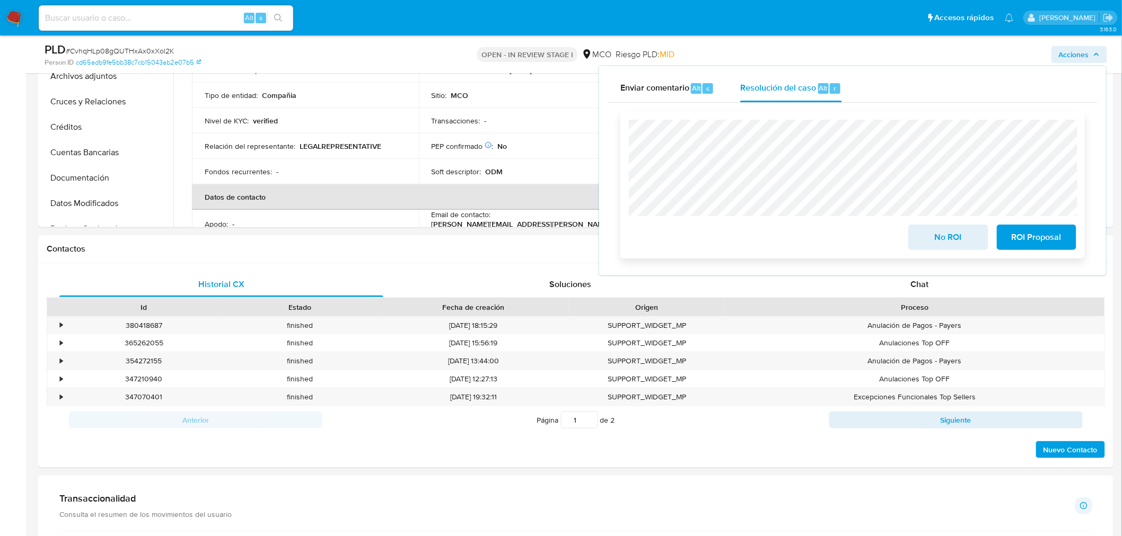
scroll to position [589, 0]
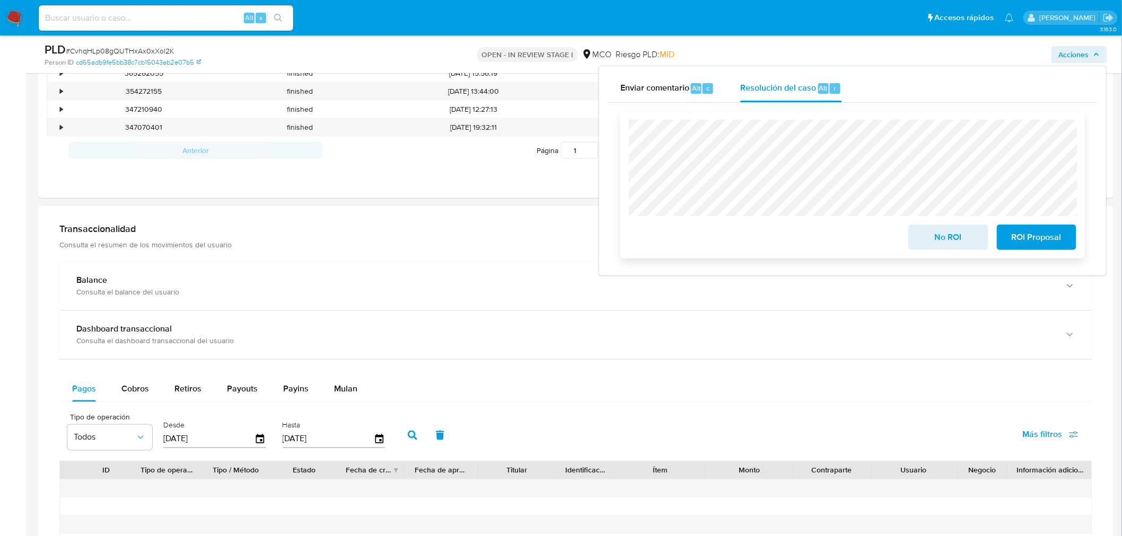
click at [931, 239] on span "No ROI" at bounding box center [948, 237] width 52 height 23
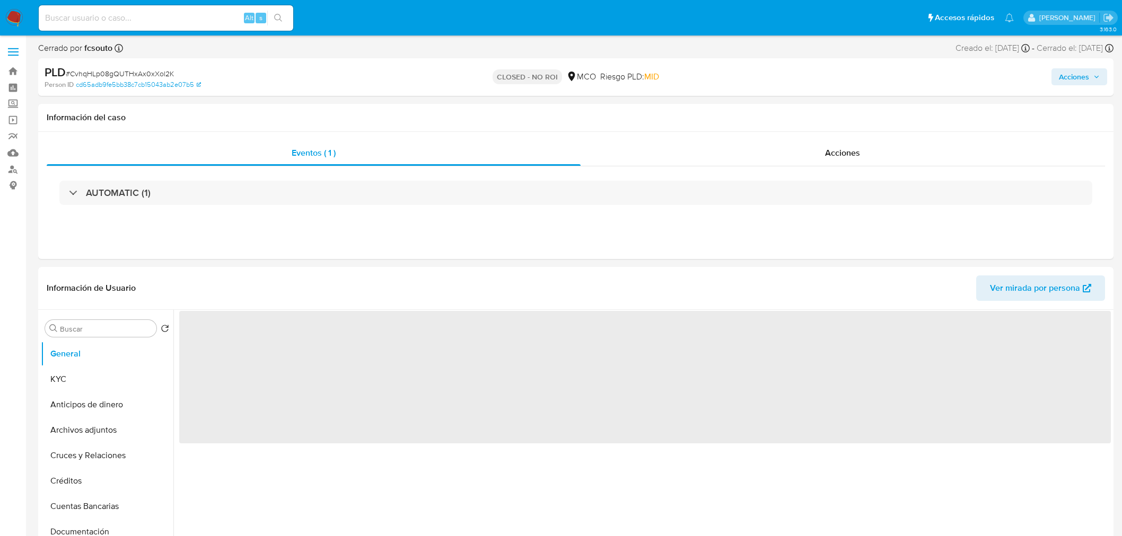
select select "10"
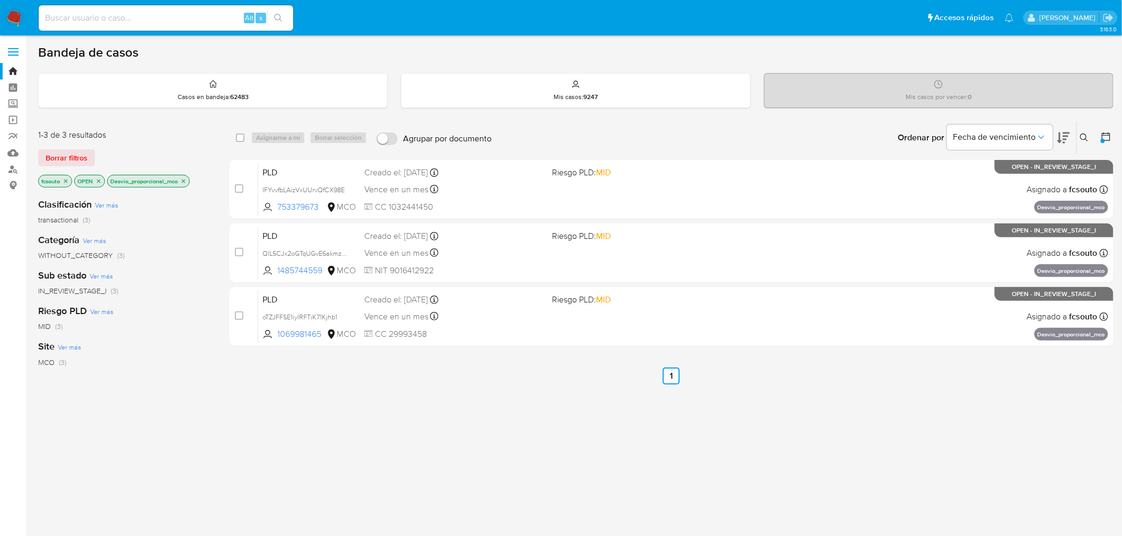
click at [187, 178] on icon "close-filter" at bounding box center [183, 181] width 6 height 6
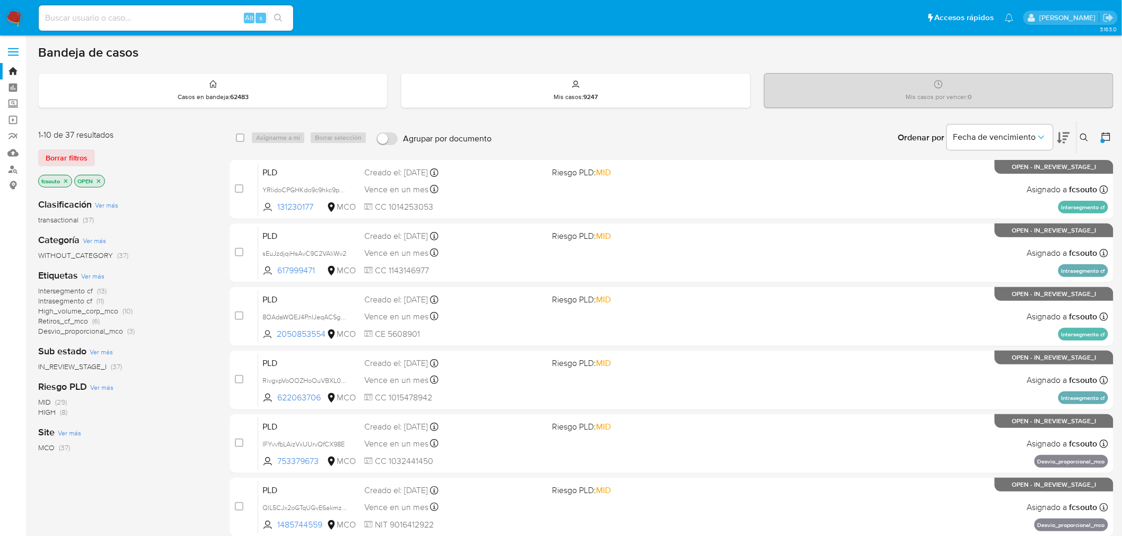
click at [94, 310] on span "High_volume_corp_mco" at bounding box center [78, 311] width 80 height 11
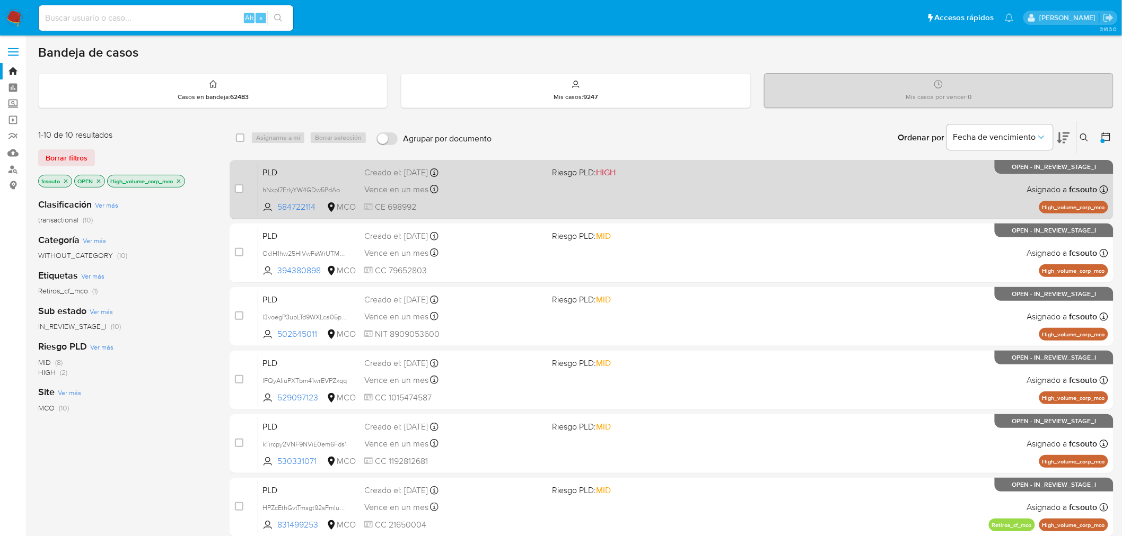
click at [621, 193] on div "PLD hNxpI7ErlyYW4GDw5PdAo2Wi 584722114 MCO Riesgo PLD: HIGH Creado el: 12/08/20…" at bounding box center [683, 190] width 850 height 54
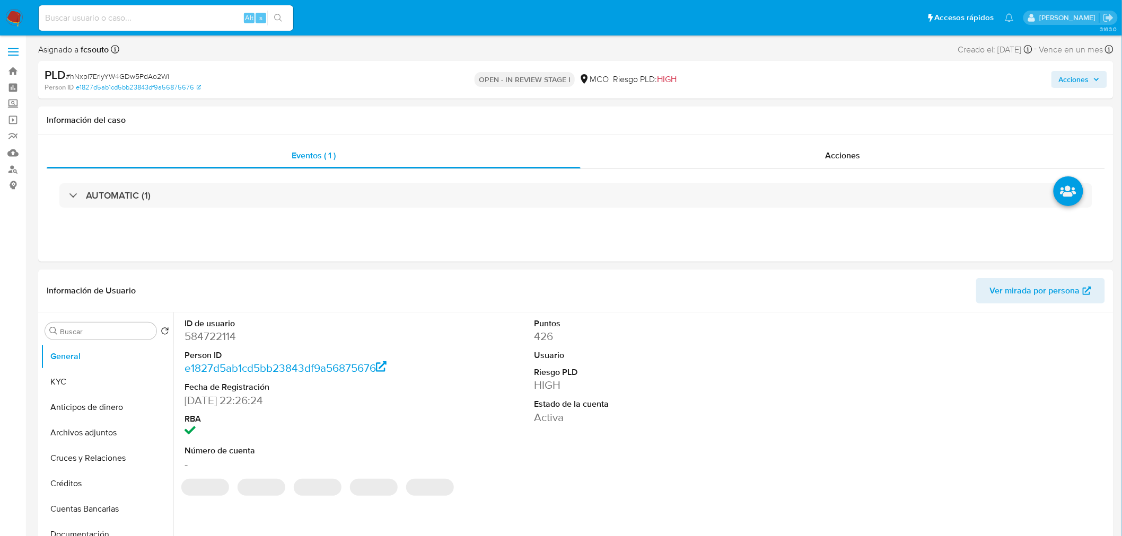
select select "10"
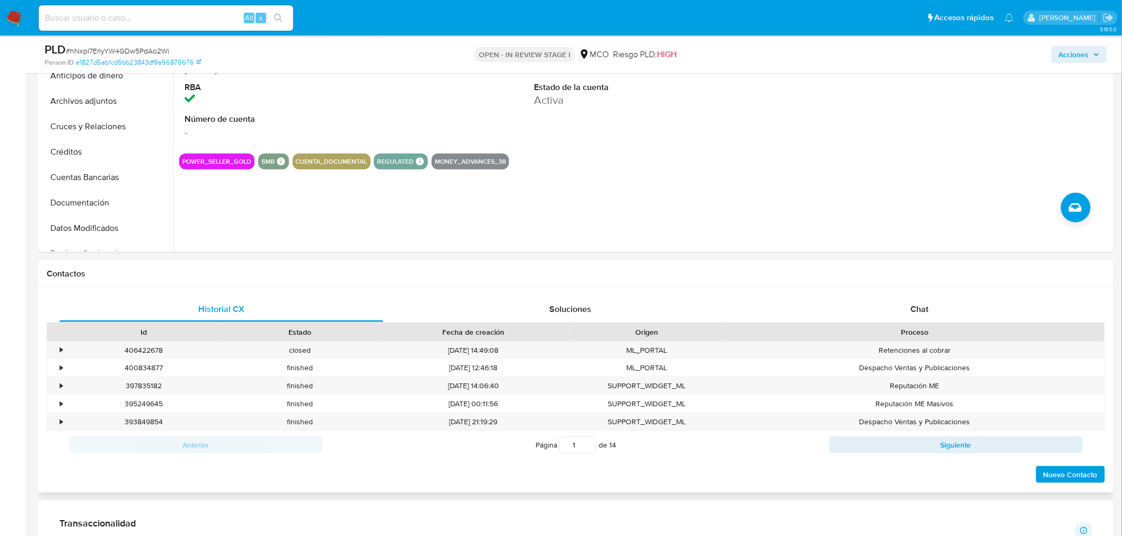
drag, startPoint x: 929, startPoint y: 310, endPoint x: 762, endPoint y: 261, distance: 174.5
click at [928, 307] on div "Chat" at bounding box center [919, 309] width 324 height 25
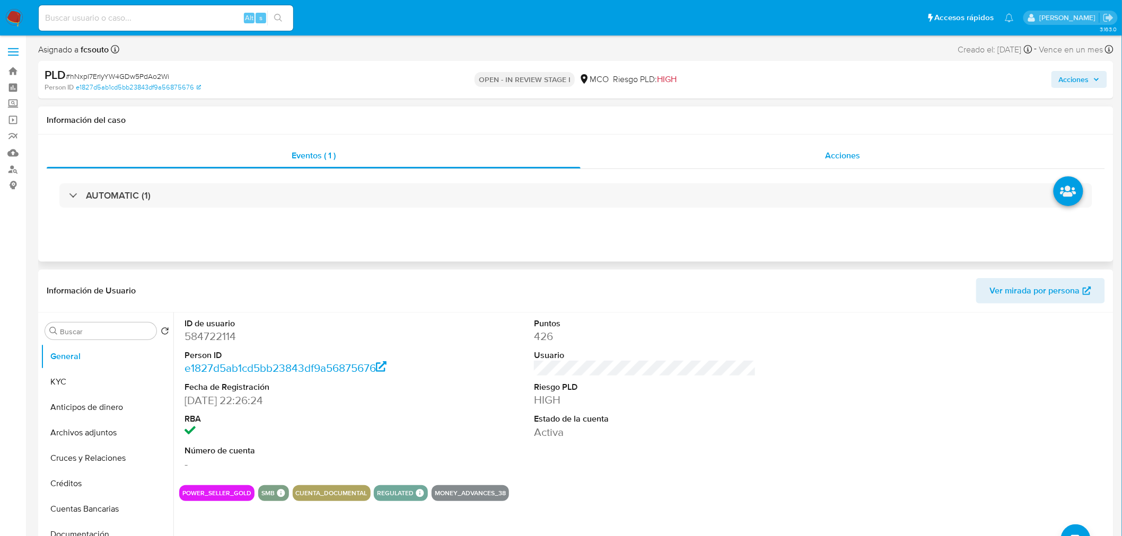
click at [857, 147] on div "Acciones" at bounding box center [842, 155] width 525 height 25
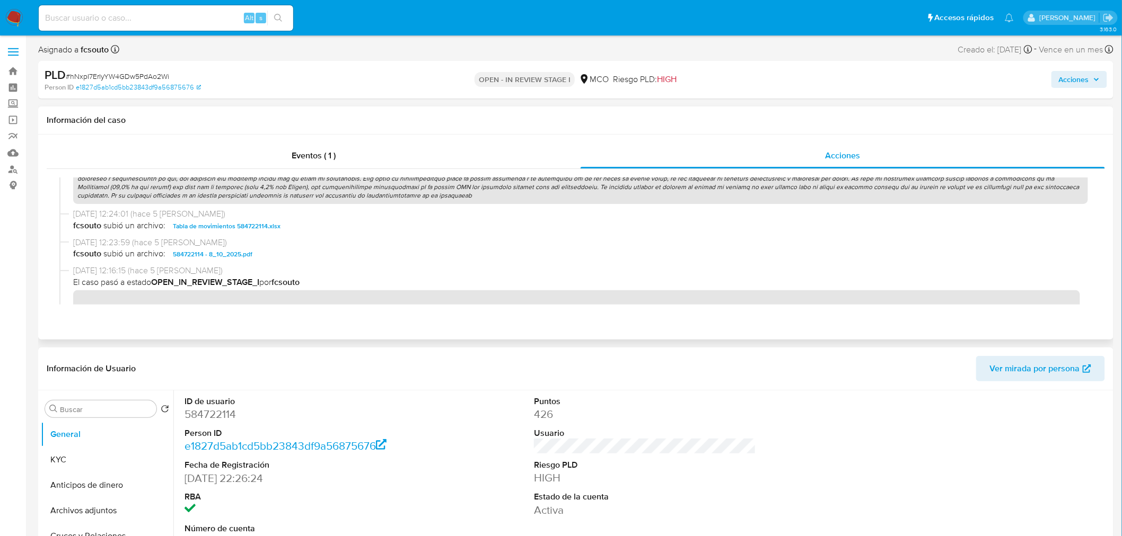
scroll to position [412, 0]
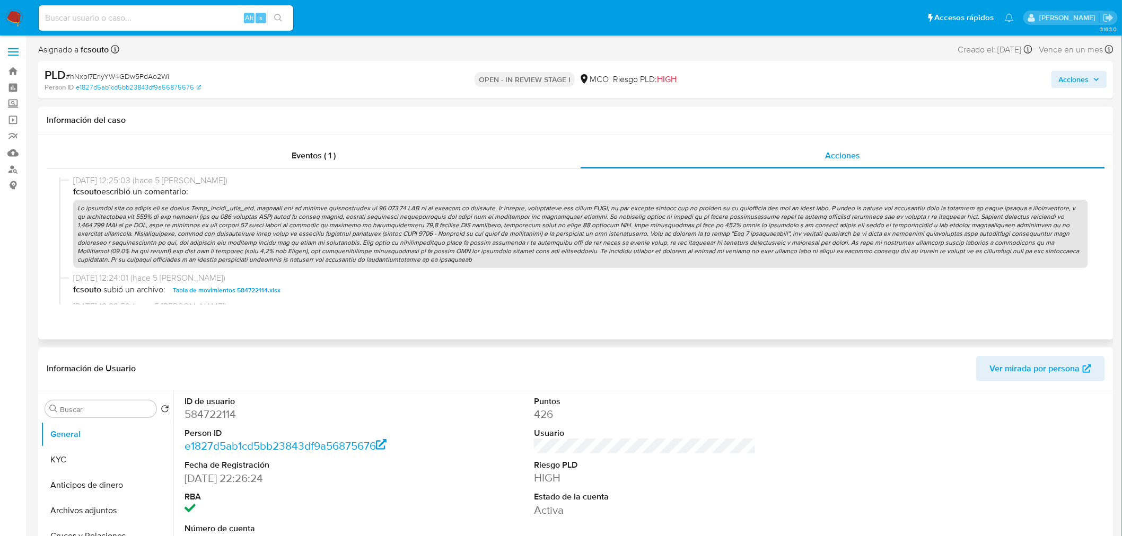
click at [505, 239] on p at bounding box center [580, 234] width 1015 height 68
click at [504, 239] on p at bounding box center [580, 234] width 1015 height 68
click at [1103, 84] on button "Acciones" at bounding box center [1079, 79] width 56 height 17
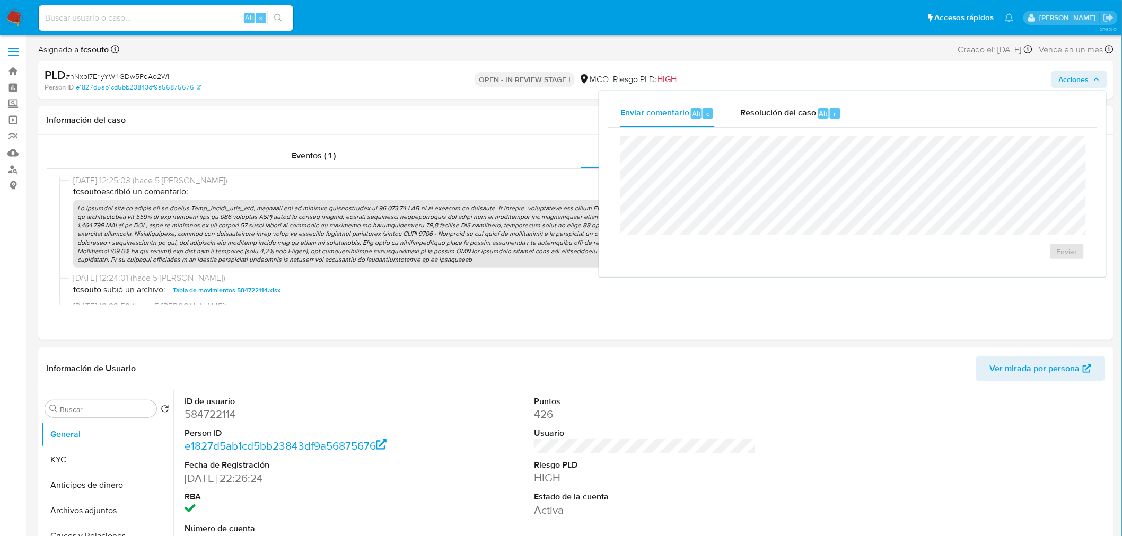
drag, startPoint x: 798, startPoint y: 115, endPoint x: 781, endPoint y: 128, distance: 21.5
click at [797, 115] on span "Resolución del caso" at bounding box center [778, 113] width 76 height 12
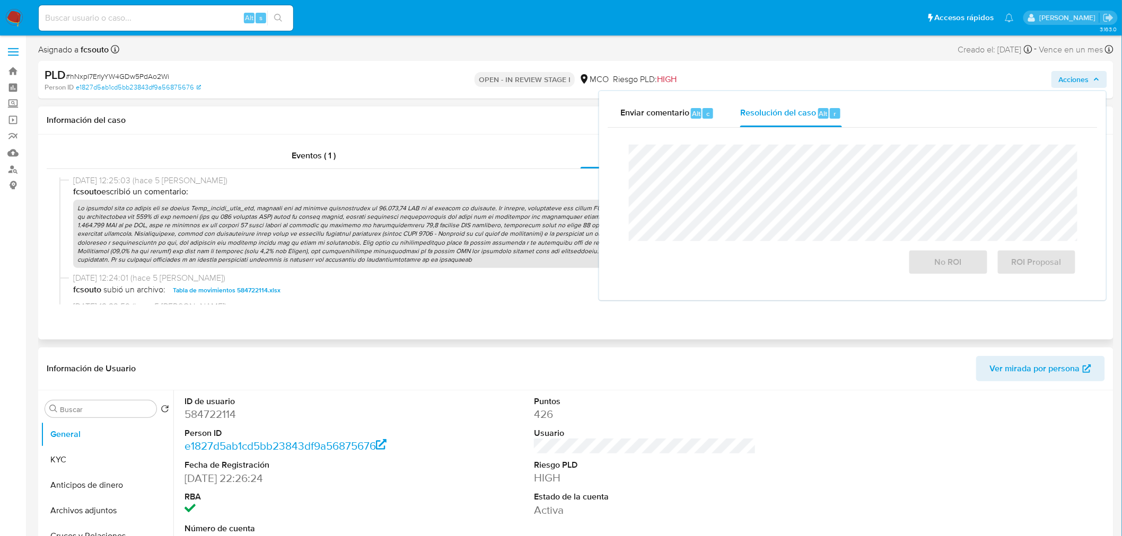
click at [511, 226] on p at bounding box center [580, 234] width 1015 height 68
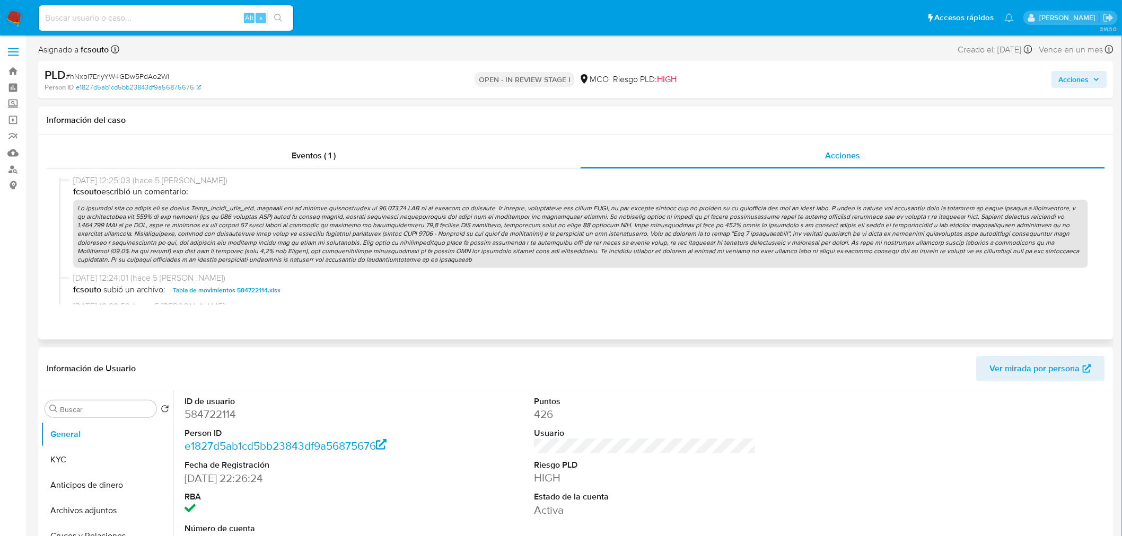
click at [511, 226] on p at bounding box center [580, 234] width 1015 height 68
drag, startPoint x: 1077, startPoint y: 87, endPoint x: 1036, endPoint y: 103, distance: 44.5
click at [1072, 90] on div "Acciones" at bounding box center [930, 79] width 351 height 25
drag, startPoint x: 1092, startPoint y: 77, endPoint x: 1080, endPoint y: 82, distance: 13.1
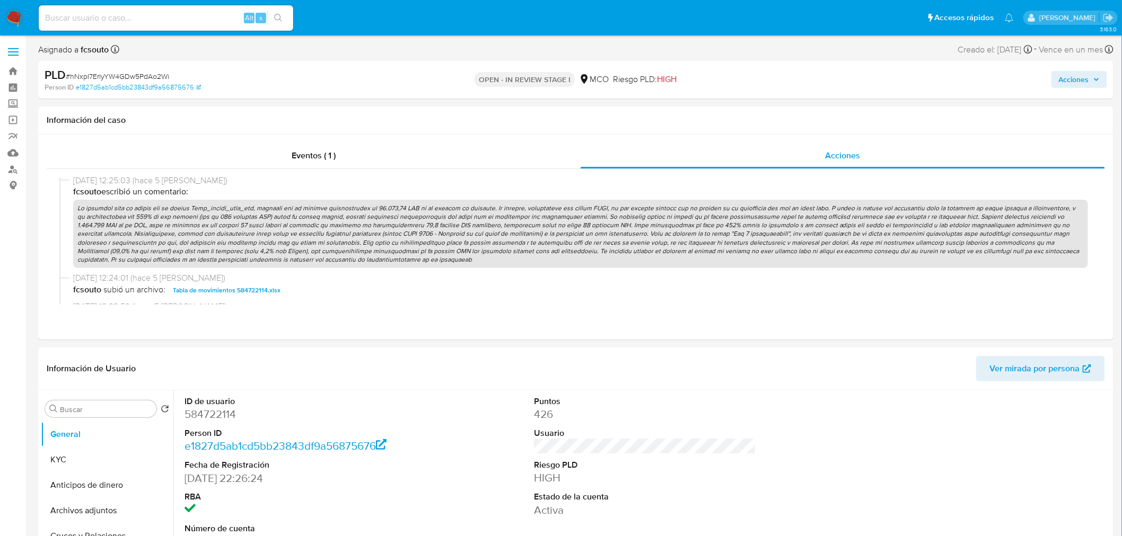
click at [1092, 77] on span "Acciones" at bounding box center [1079, 79] width 41 height 15
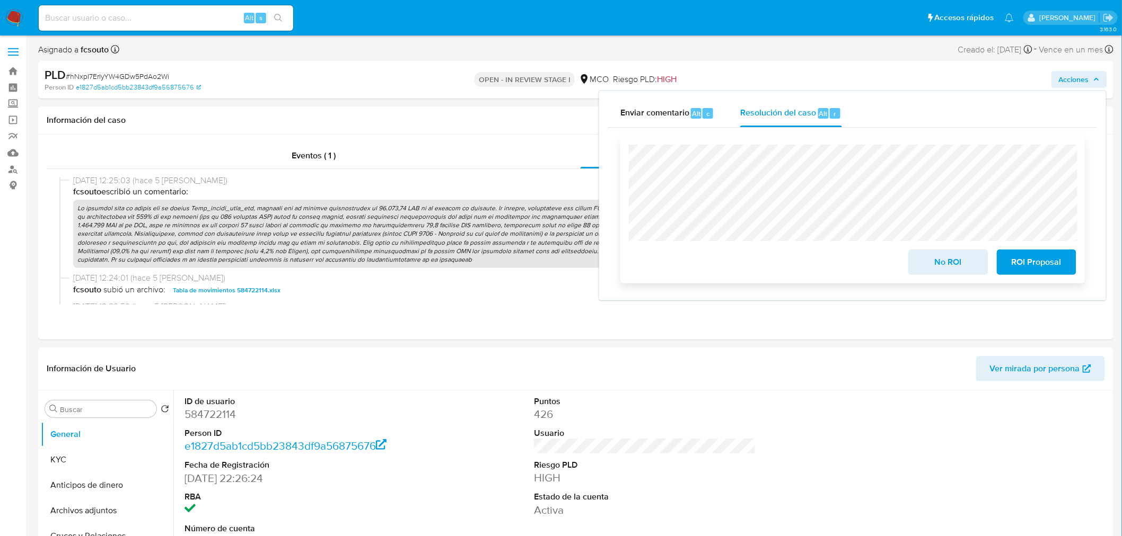
click at [1045, 265] on span "ROI Proposal" at bounding box center [1036, 262] width 52 height 23
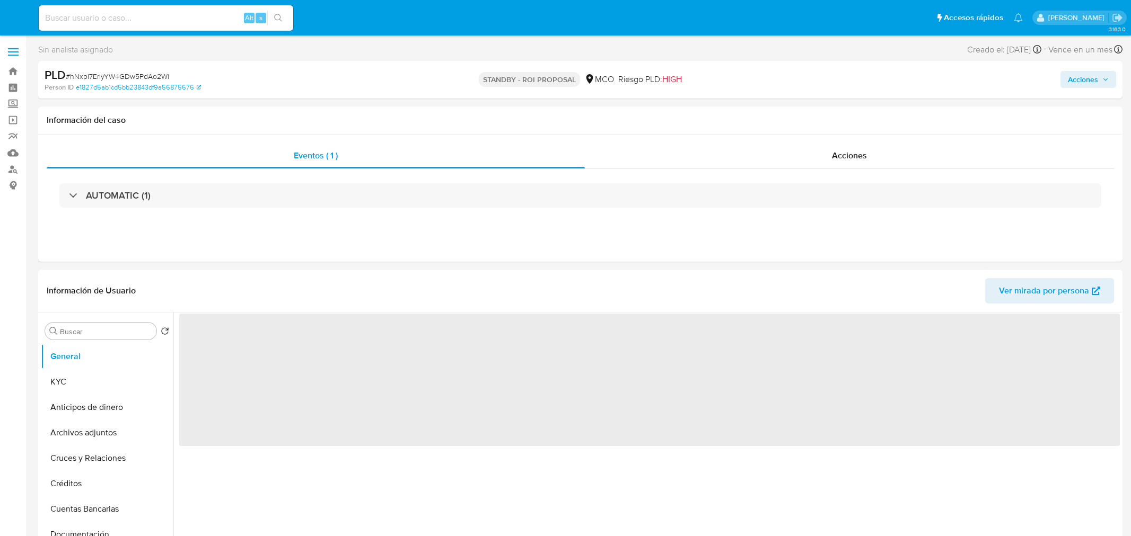
select select "10"
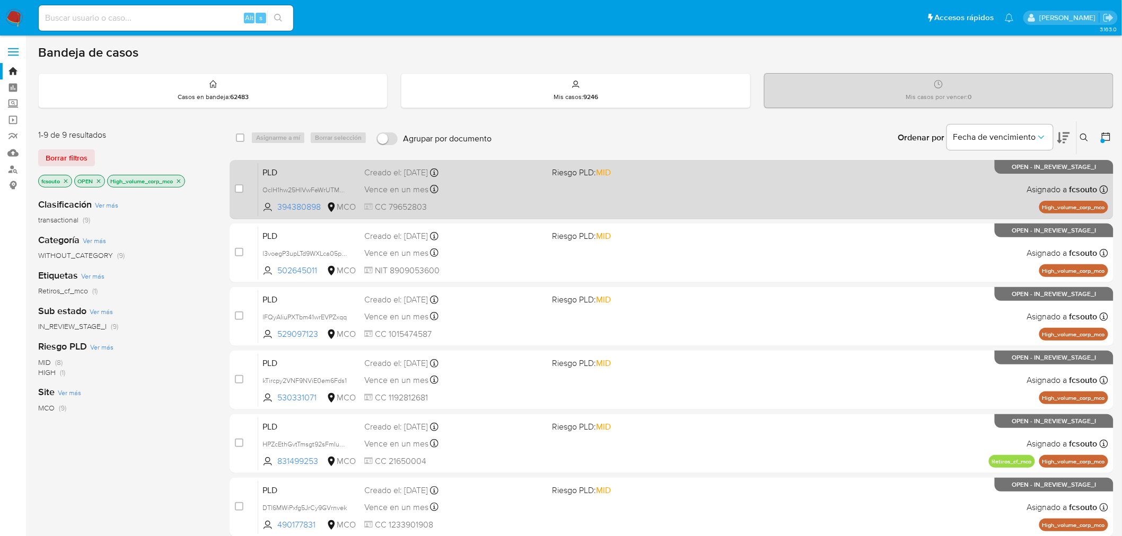
click at [631, 195] on div "PLD OclH1hw25HIVwFeWrUTMoDxo 394380898 MCO Riesgo PLD: MID Creado el: [DATE] Cr…" at bounding box center [683, 190] width 850 height 54
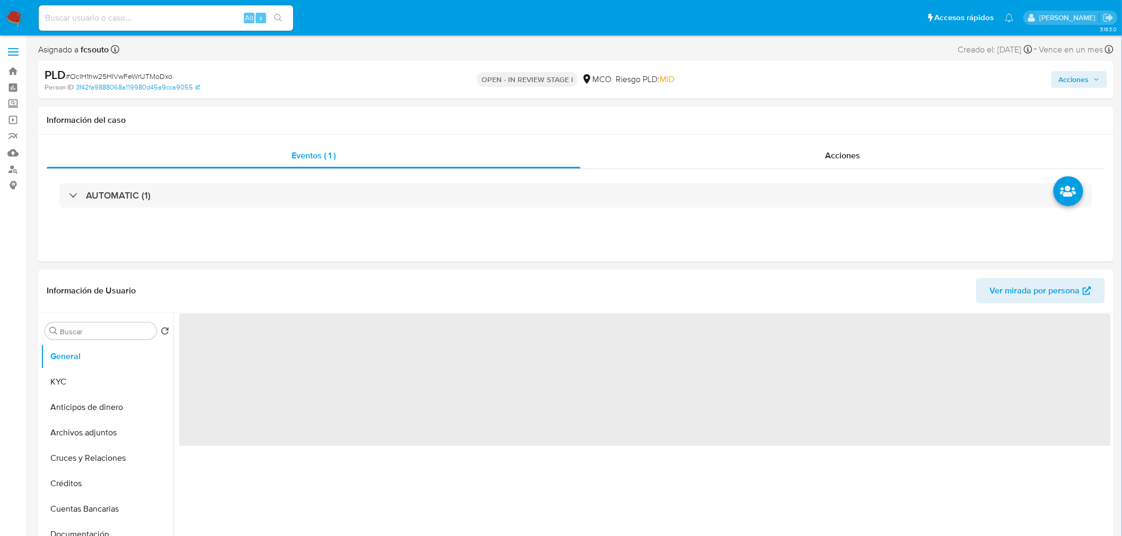
select select "10"
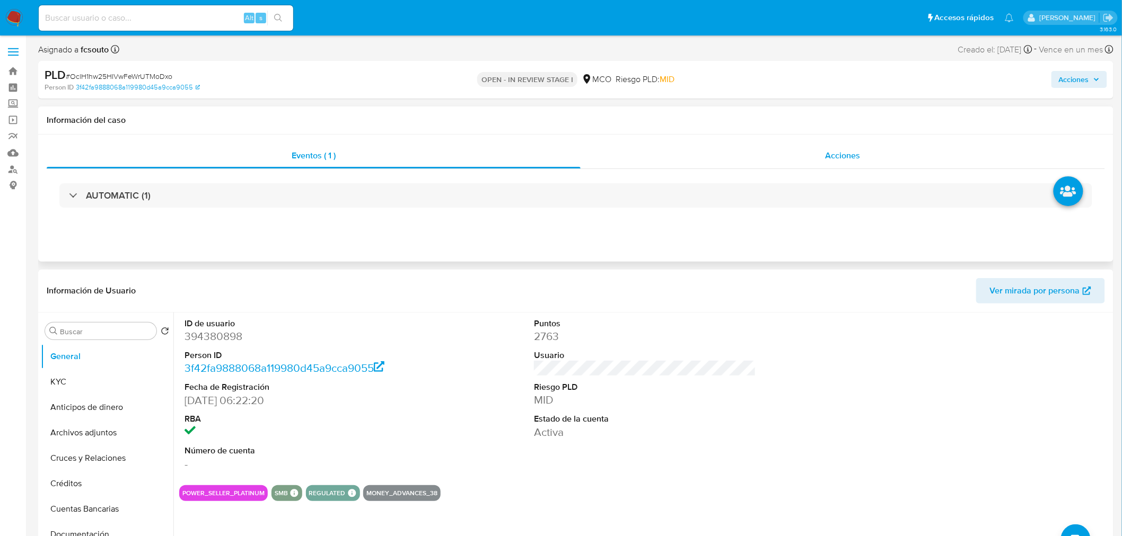
click at [862, 148] on div "Acciones" at bounding box center [842, 155] width 525 height 25
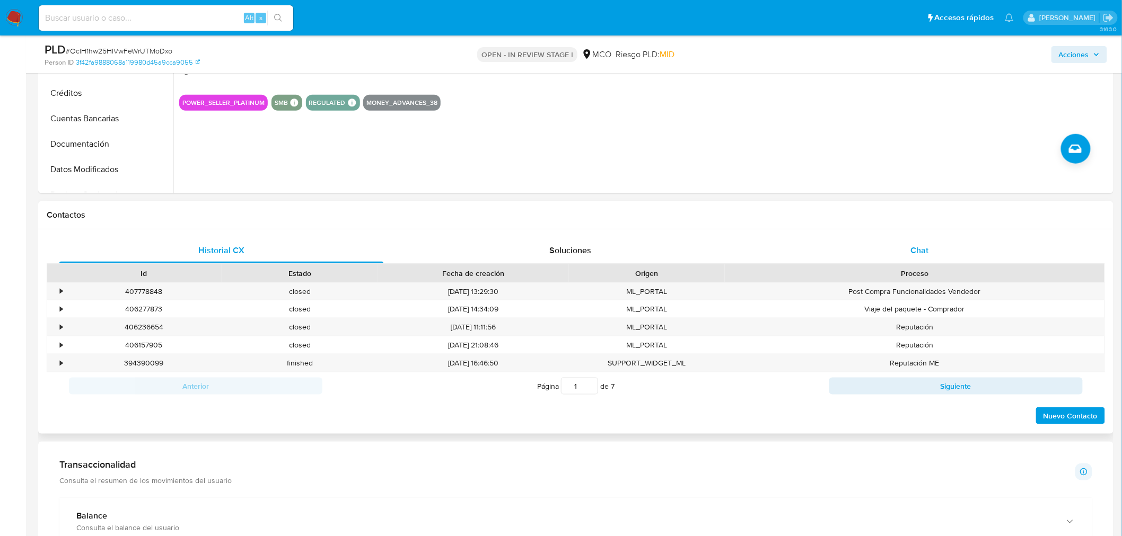
click at [915, 253] on span "Chat" at bounding box center [920, 250] width 18 height 12
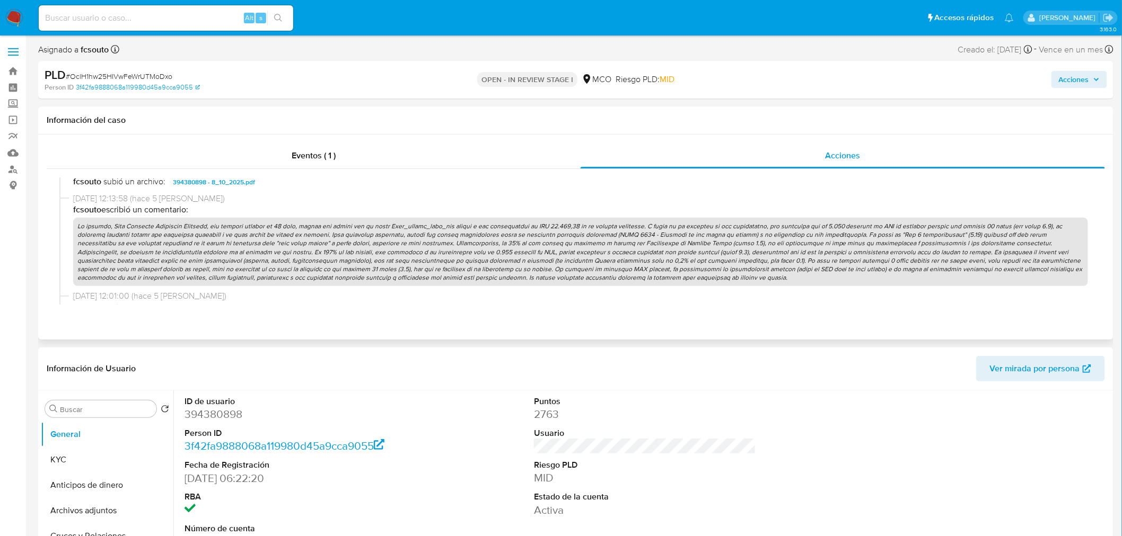
scroll to position [471, 0]
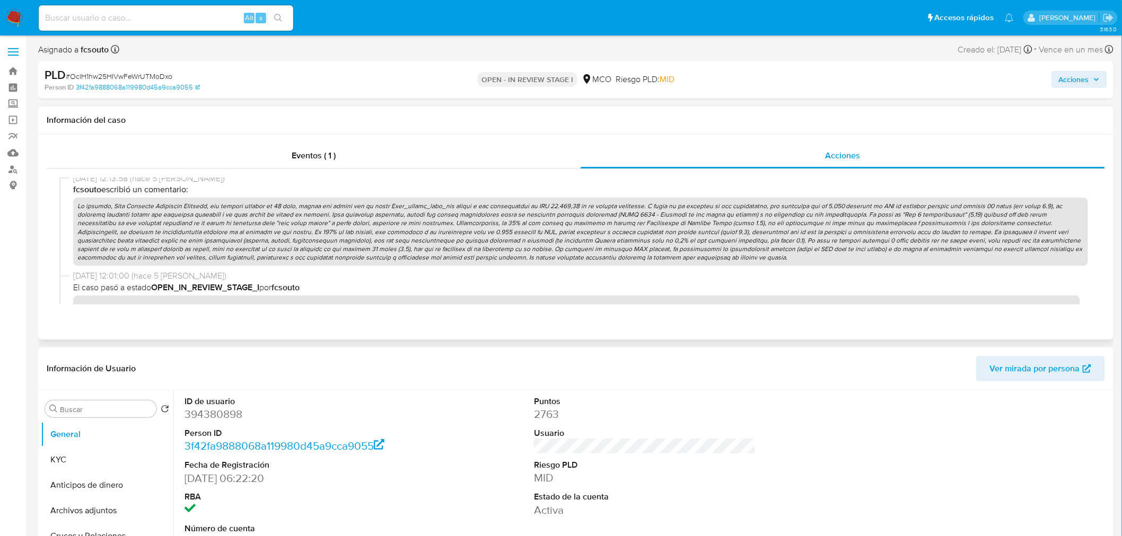
click at [521, 225] on p at bounding box center [580, 232] width 1015 height 68
click at [1087, 81] on span "Acciones" at bounding box center [1074, 79] width 30 height 17
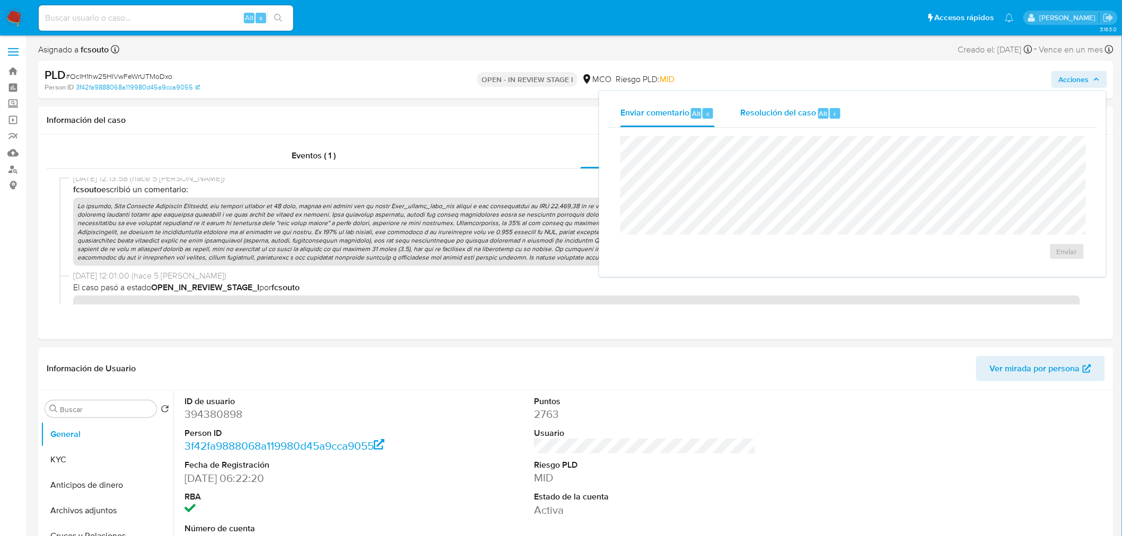
drag, startPoint x: 773, startPoint y: 101, endPoint x: 742, endPoint y: 122, distance: 37.3
click at [769, 104] on div "Resolución del caso Alt r" at bounding box center [790, 114] width 101 height 28
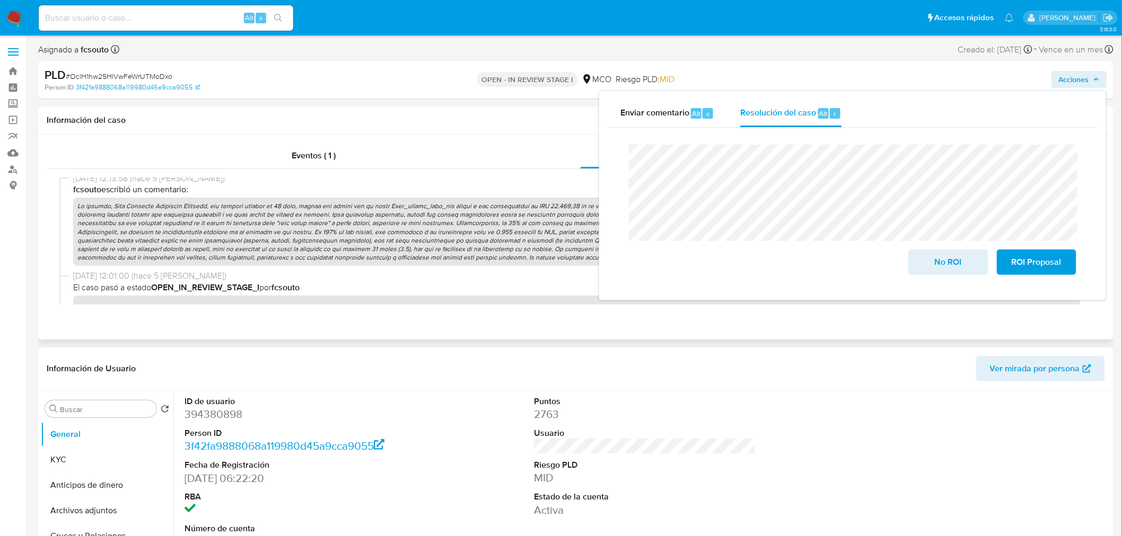
scroll to position [353, 0]
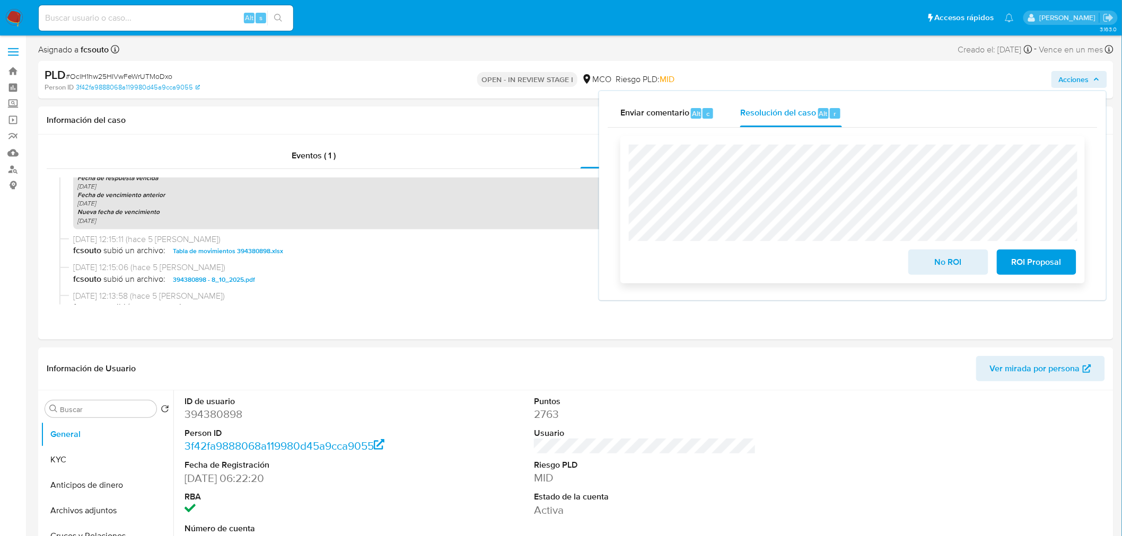
click at [1027, 264] on span "ROI Proposal" at bounding box center [1036, 262] width 52 height 23
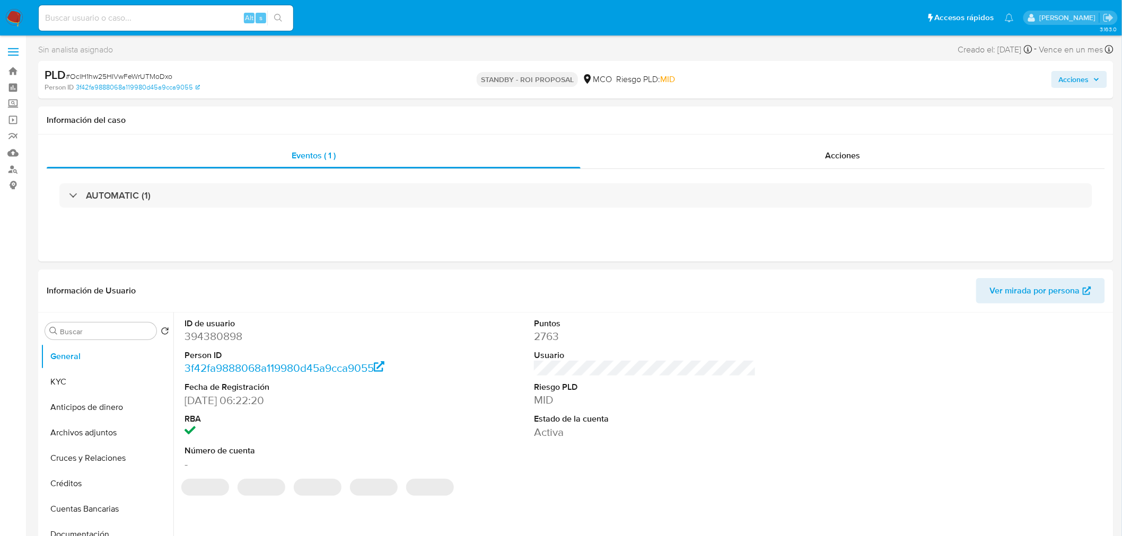
select select "10"
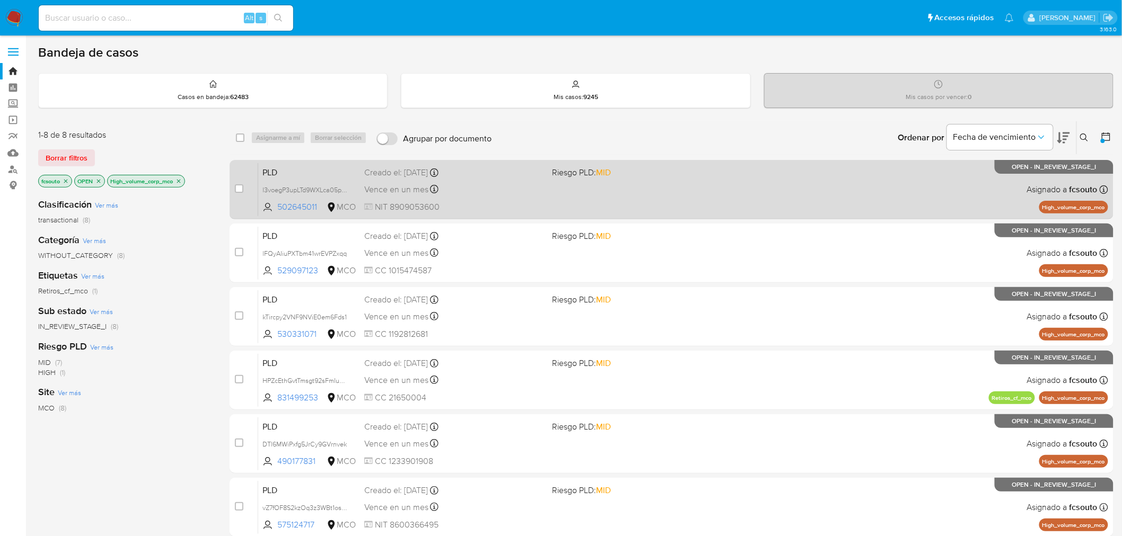
click at [638, 195] on div "PLD l3voegP3upLTd9WXLca05p2h 502645011 MCO Riesgo PLD: MID Creado el: [DATE] Cr…" at bounding box center [683, 190] width 850 height 54
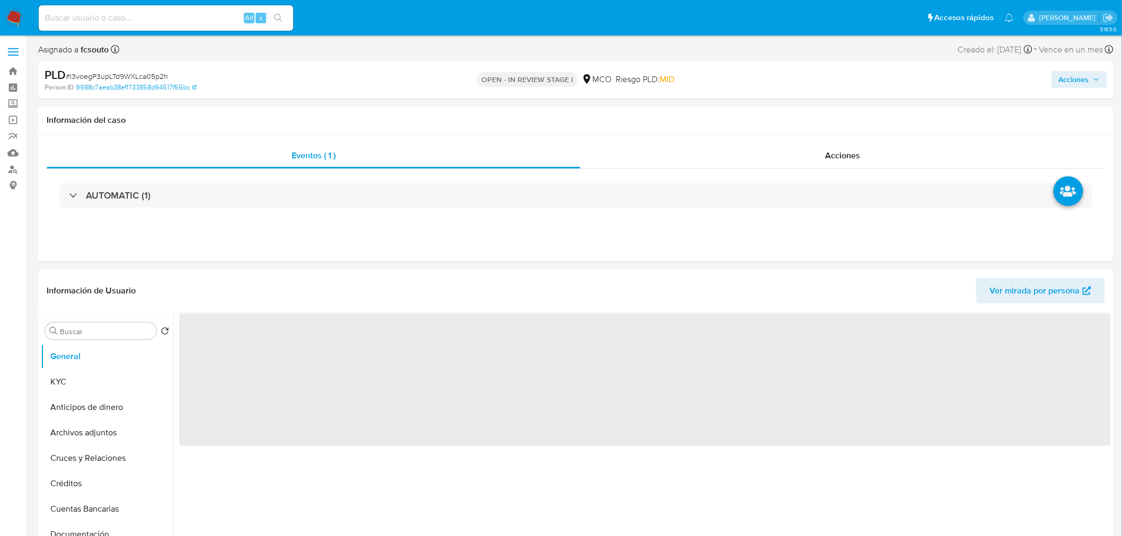
select select "10"
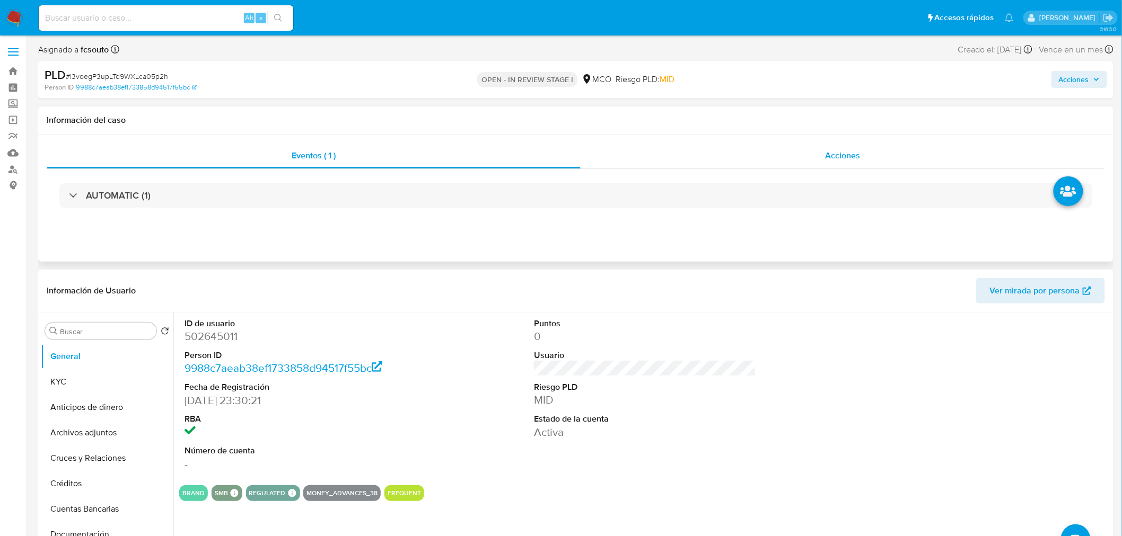
click at [857, 156] on span "Acciones" at bounding box center [842, 155] width 35 height 12
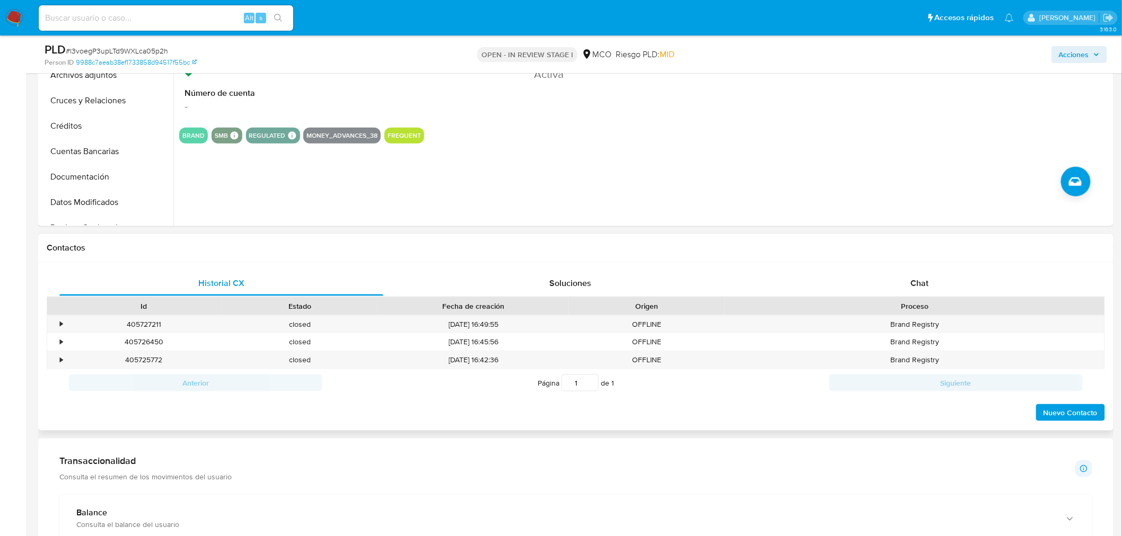
scroll to position [412, 0]
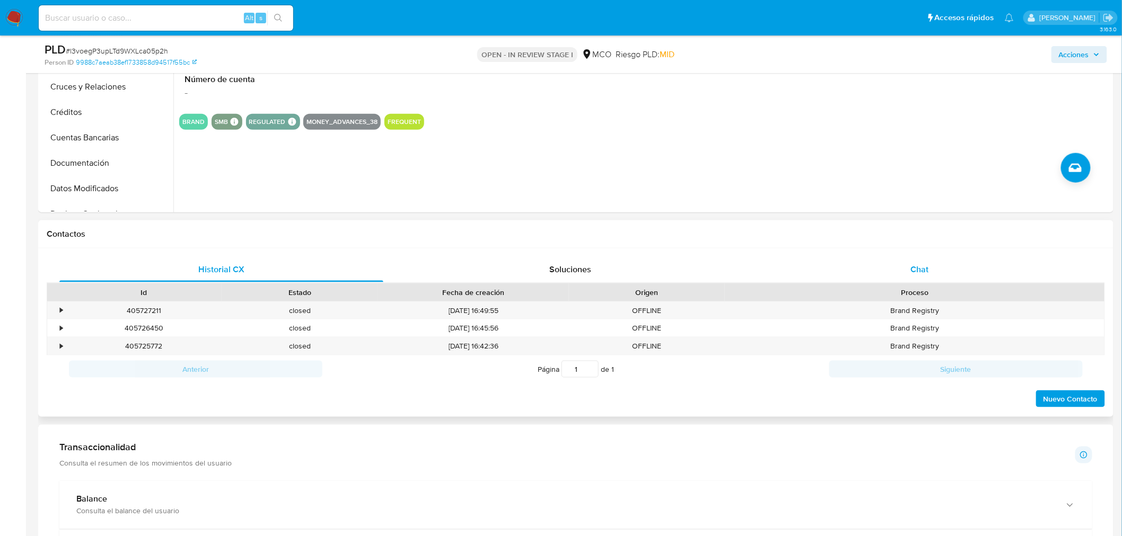
drag, startPoint x: 919, startPoint y: 272, endPoint x: 914, endPoint y: 271, distance: 5.3
click at [920, 271] on span "Chat" at bounding box center [920, 269] width 18 height 12
click at [918, 270] on span "Chat" at bounding box center [920, 269] width 18 height 12
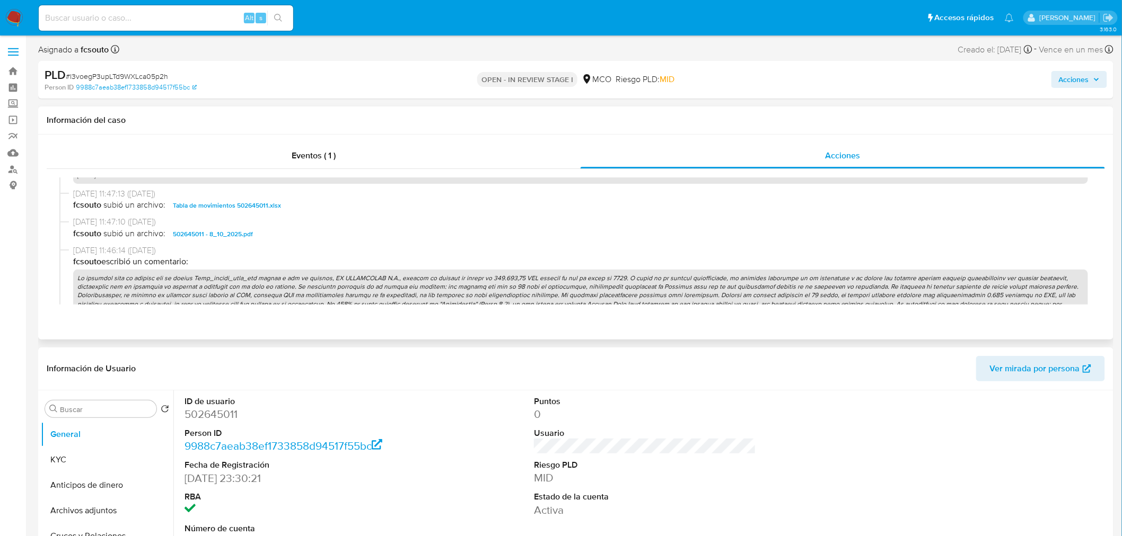
scroll to position [471, 0]
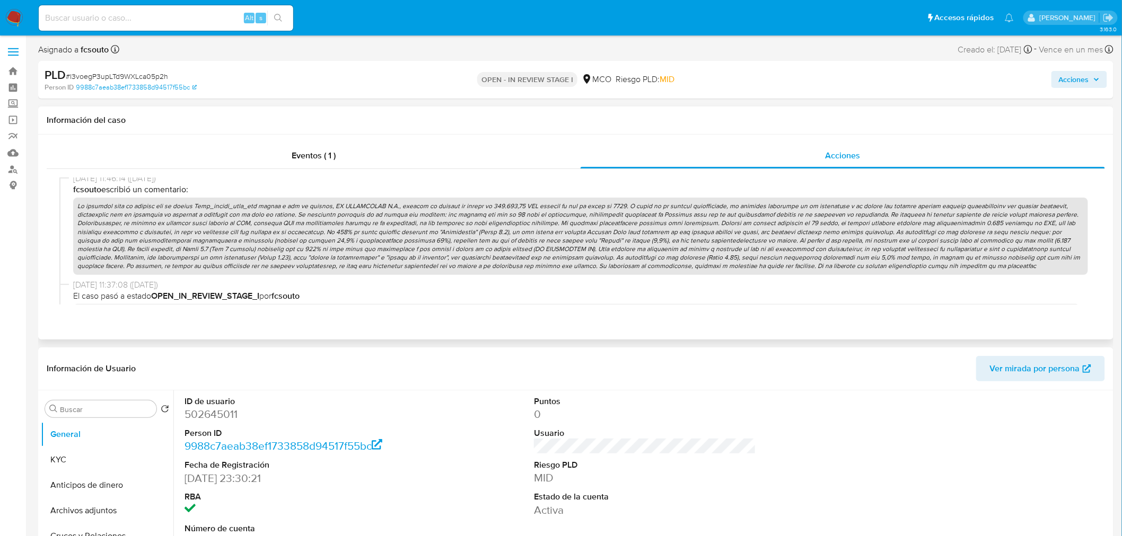
click at [610, 245] on p at bounding box center [580, 236] width 1015 height 77
drag, startPoint x: 1080, startPoint y: 68, endPoint x: 1079, endPoint y: 77, distance: 9.2
click at [1080, 70] on div "Acciones" at bounding box center [930, 79] width 351 height 25
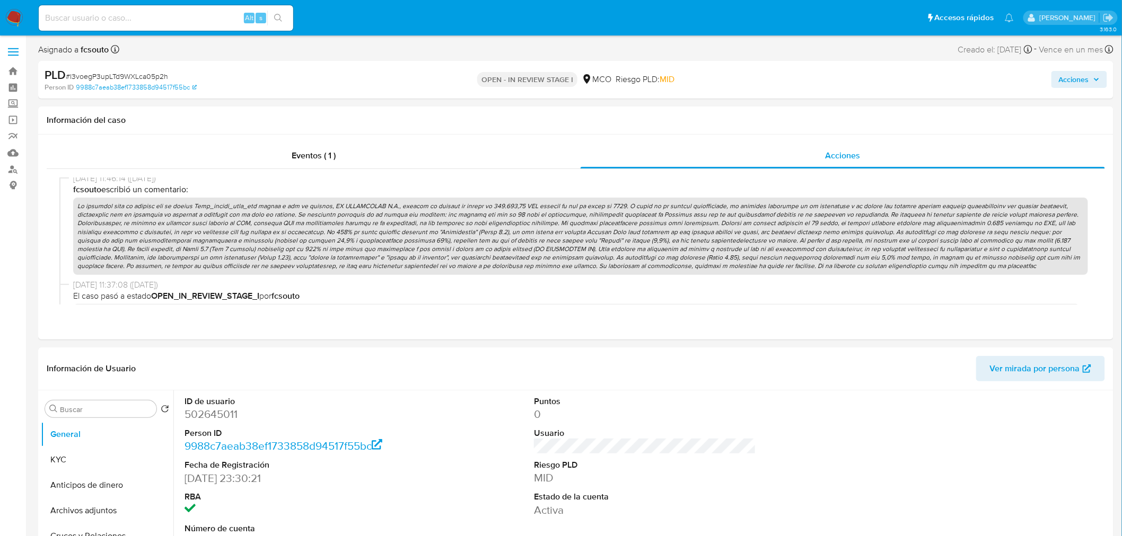
click at [1079, 77] on span "Acciones" at bounding box center [1074, 79] width 30 height 17
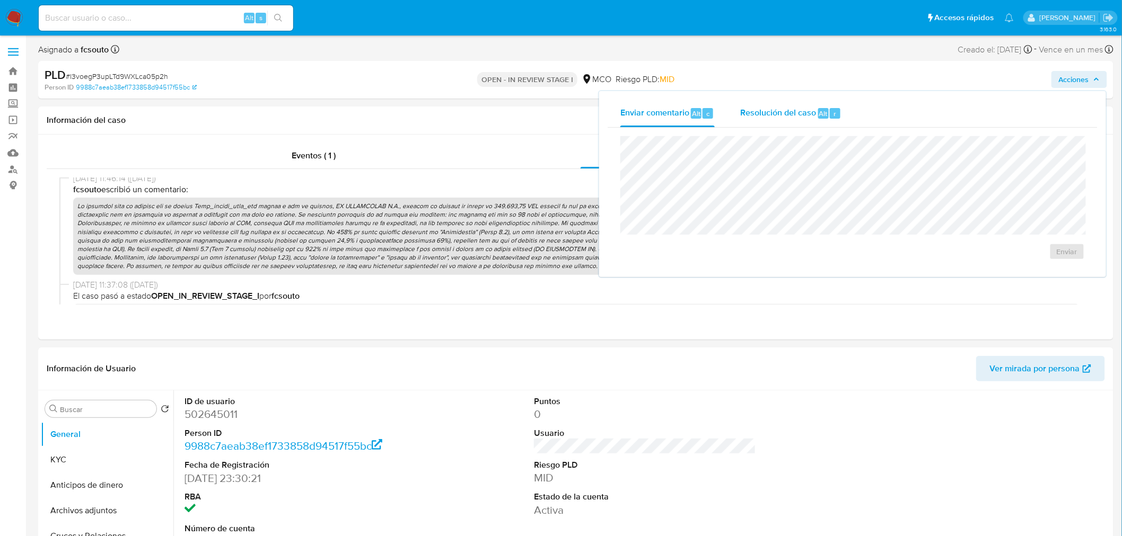
click at [792, 114] on span "Resolución del caso" at bounding box center [778, 113] width 76 height 12
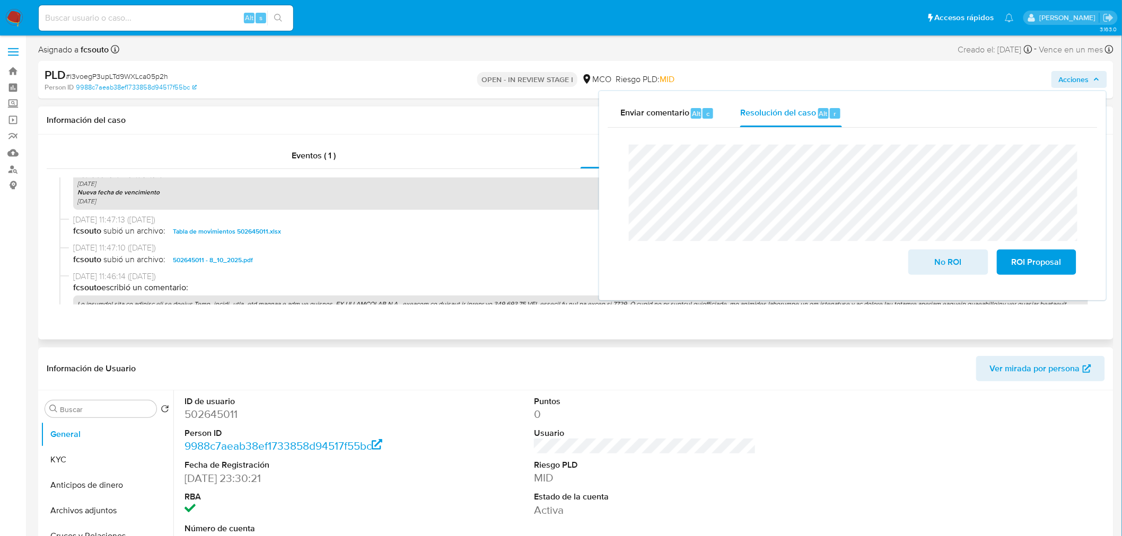
scroll to position [353, 0]
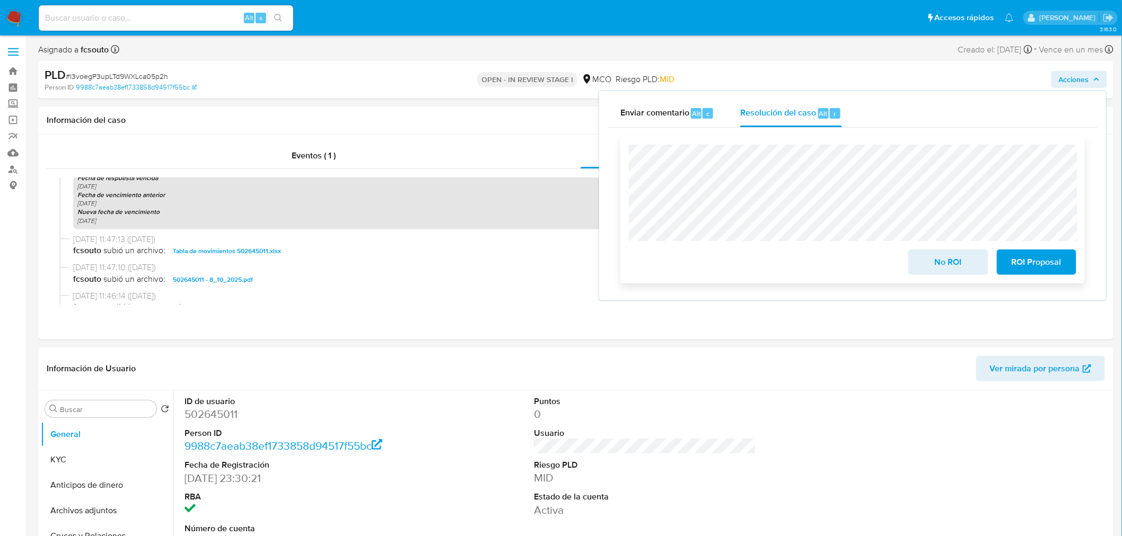
drag, startPoint x: 1035, startPoint y: 267, endPoint x: 1029, endPoint y: 267, distance: 5.8
click at [1036, 267] on span "ROI Proposal" at bounding box center [1036, 262] width 52 height 23
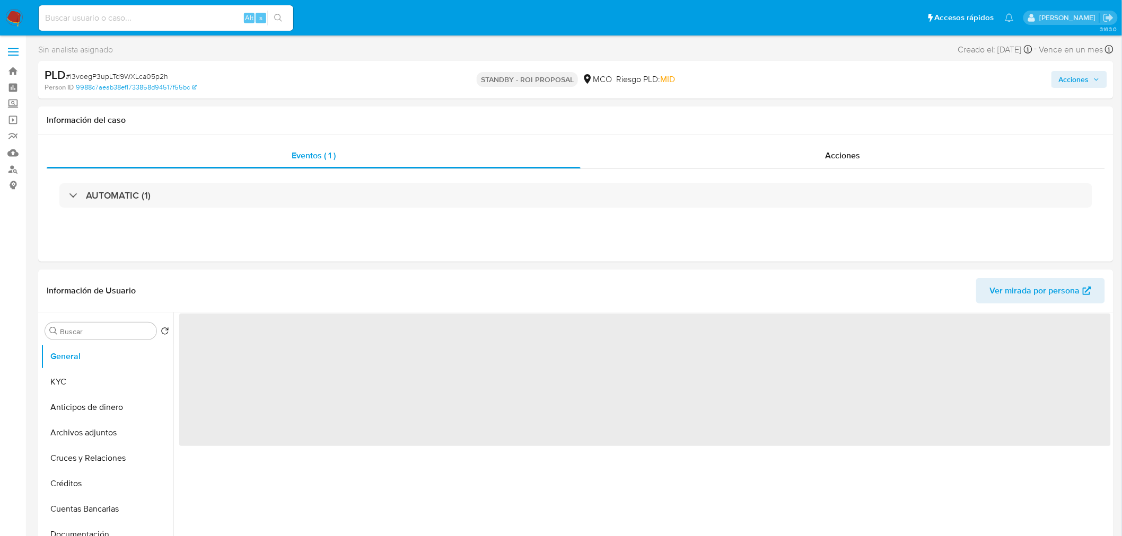
select select "10"
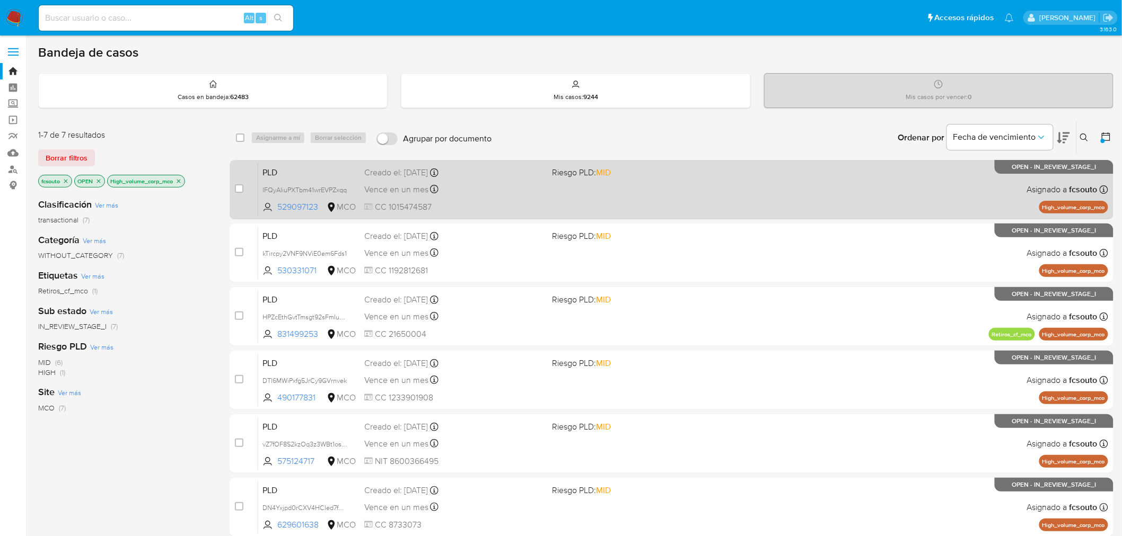
click at [589, 195] on div "PLD lFQyAIiuPXTbm41wrEVPZxqq 529097123 MCO Riesgo PLD: MID Creado el: [DATE] Cr…" at bounding box center [683, 190] width 850 height 54
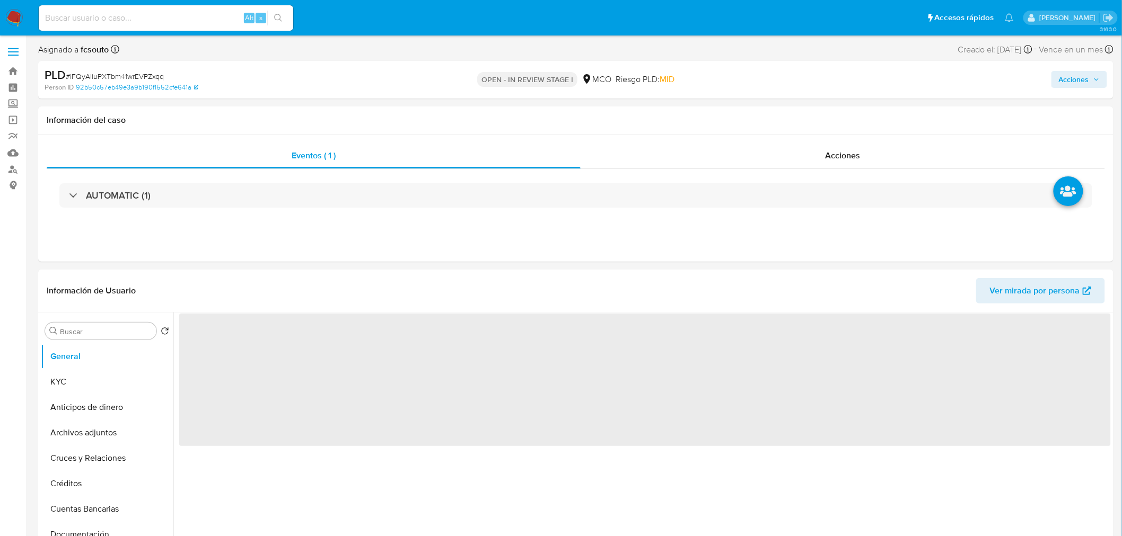
select select "10"
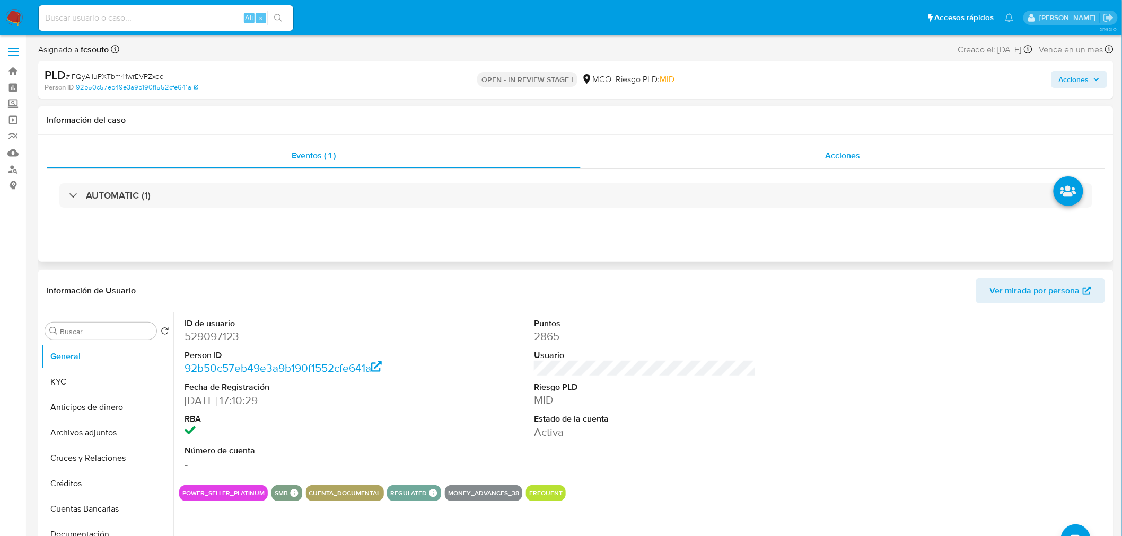
click at [837, 158] on span "Acciones" at bounding box center [842, 155] width 35 height 12
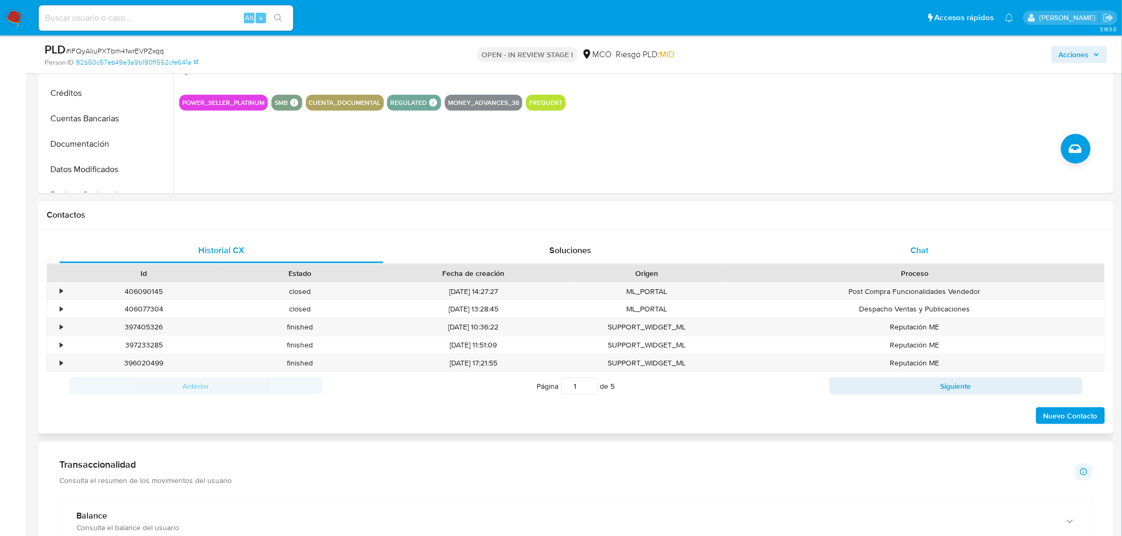
drag, startPoint x: 911, startPoint y: 243, endPoint x: 718, endPoint y: 231, distance: 193.3
click at [911, 244] on span "Chat" at bounding box center [920, 250] width 18 height 12
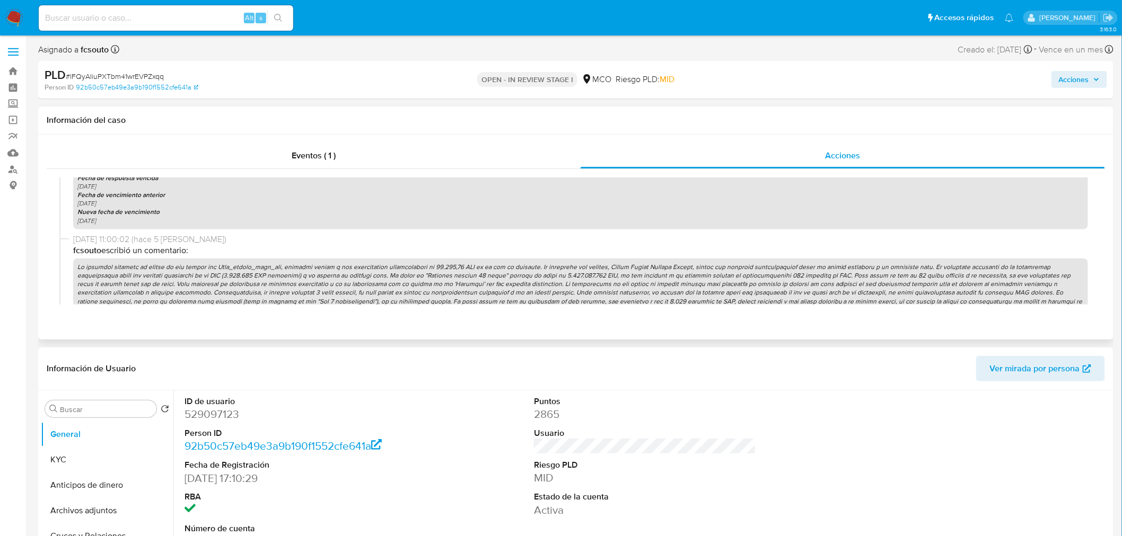
scroll to position [471, 0]
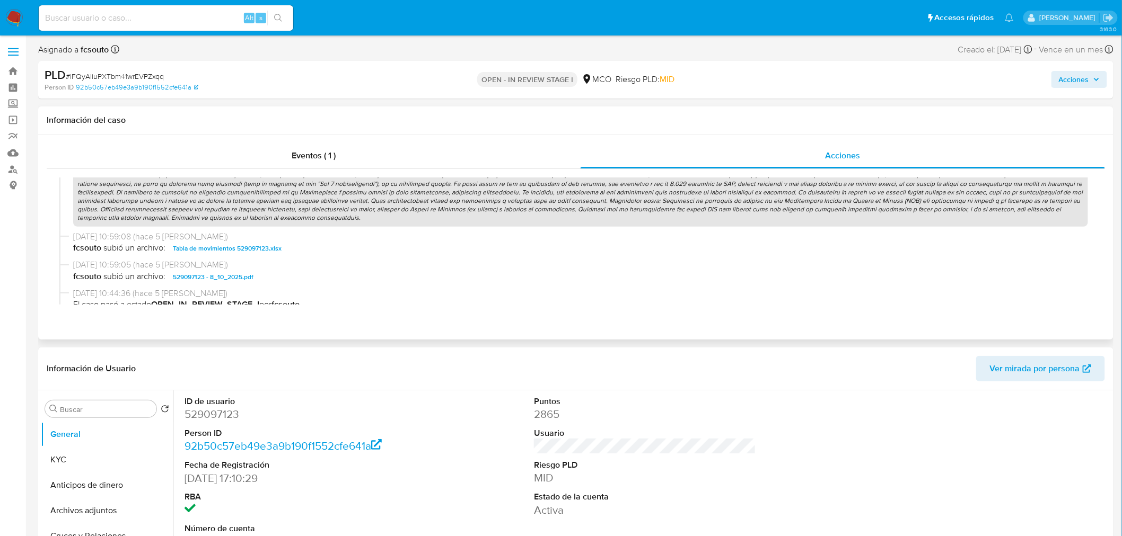
click at [533, 188] on p at bounding box center [580, 184] width 1015 height 86
click at [1073, 78] on span "Acciones" at bounding box center [1074, 79] width 30 height 17
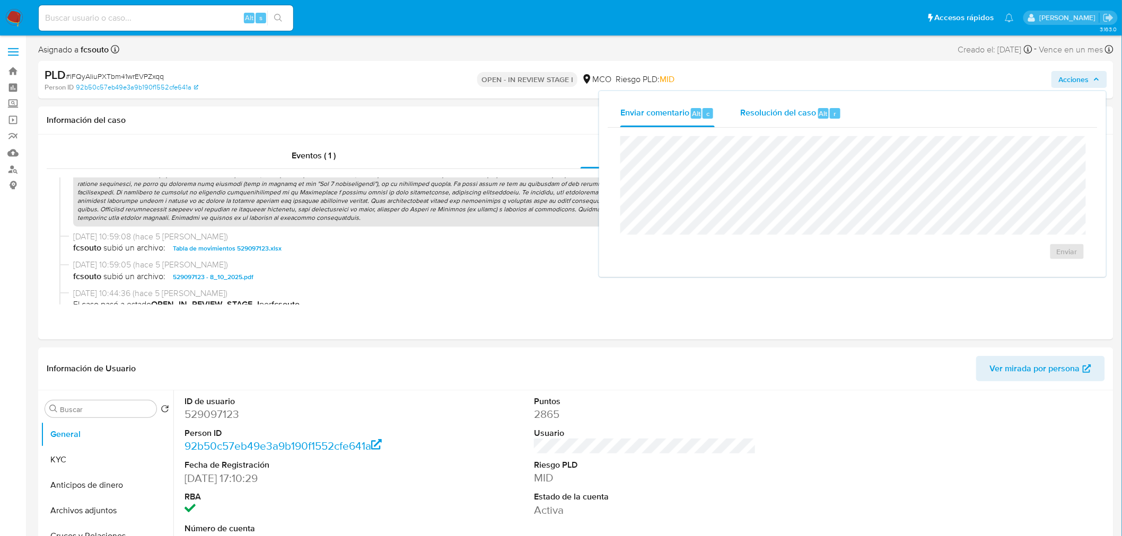
click at [742, 121] on div "Resolución del caso Alt r" at bounding box center [790, 114] width 101 height 28
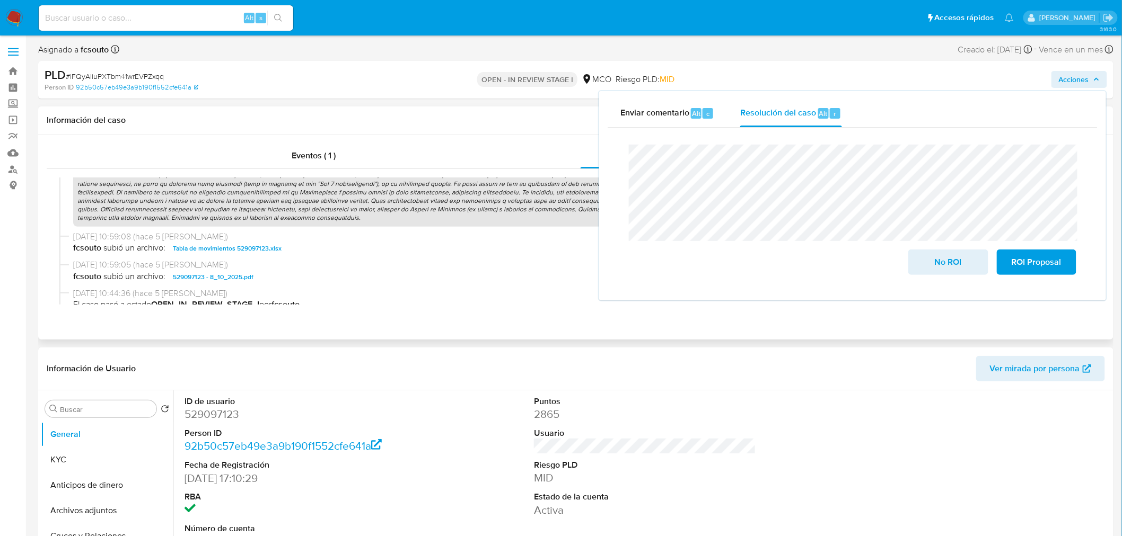
click at [539, 209] on p at bounding box center [580, 184] width 1015 height 86
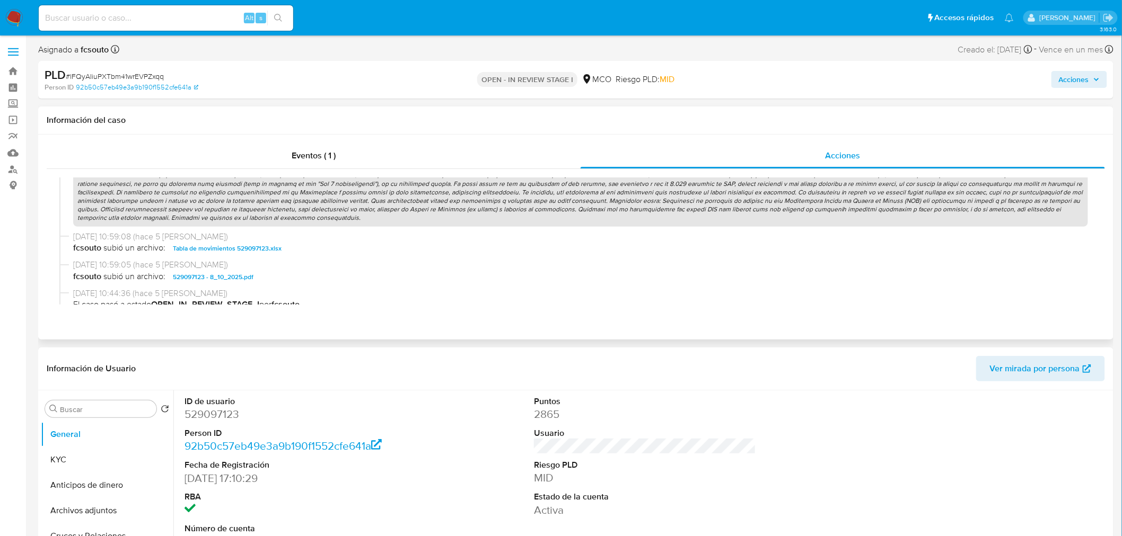
scroll to position [412, 0]
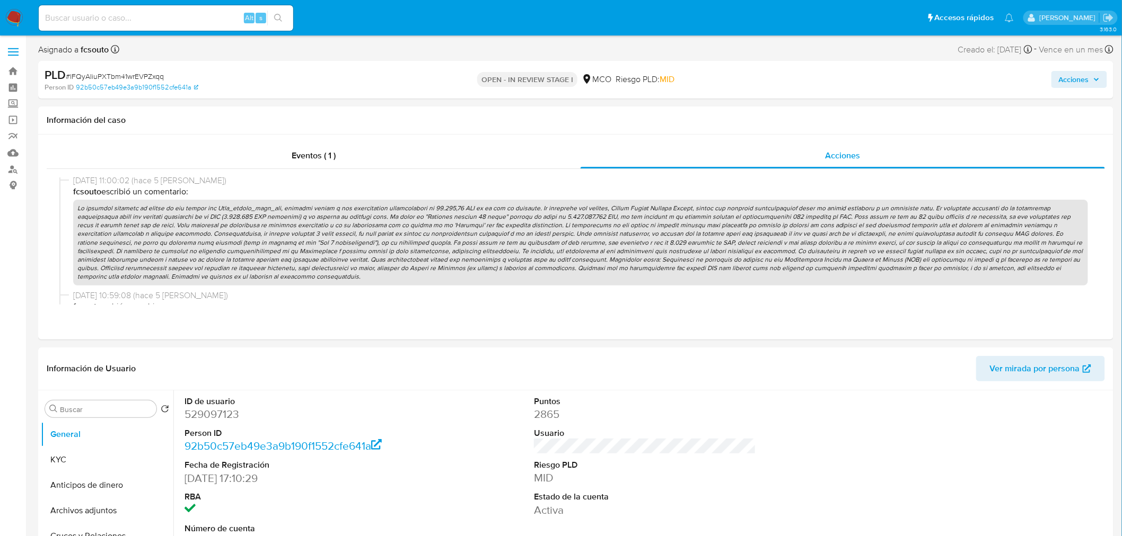
click at [1072, 77] on span "Acciones" at bounding box center [1074, 79] width 30 height 17
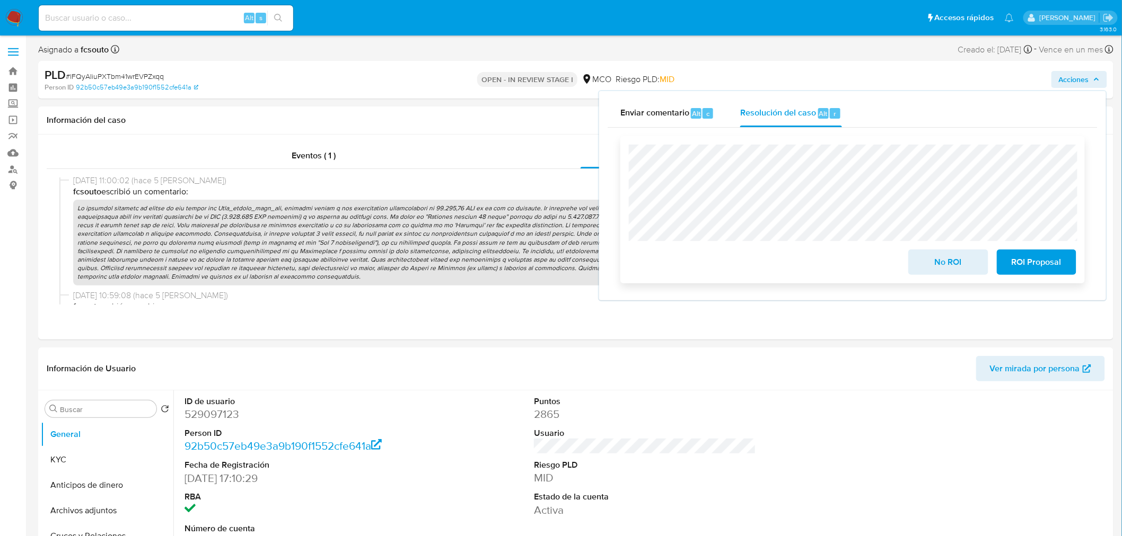
click at [1029, 265] on span "ROI Proposal" at bounding box center [1036, 262] width 52 height 23
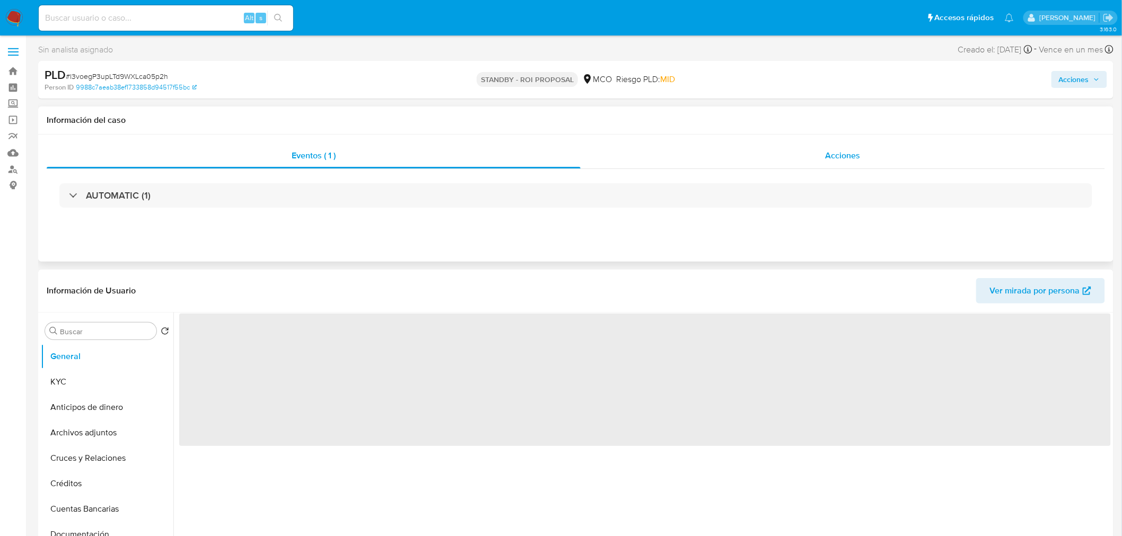
click at [851, 147] on div "Acciones" at bounding box center [842, 155] width 525 height 25
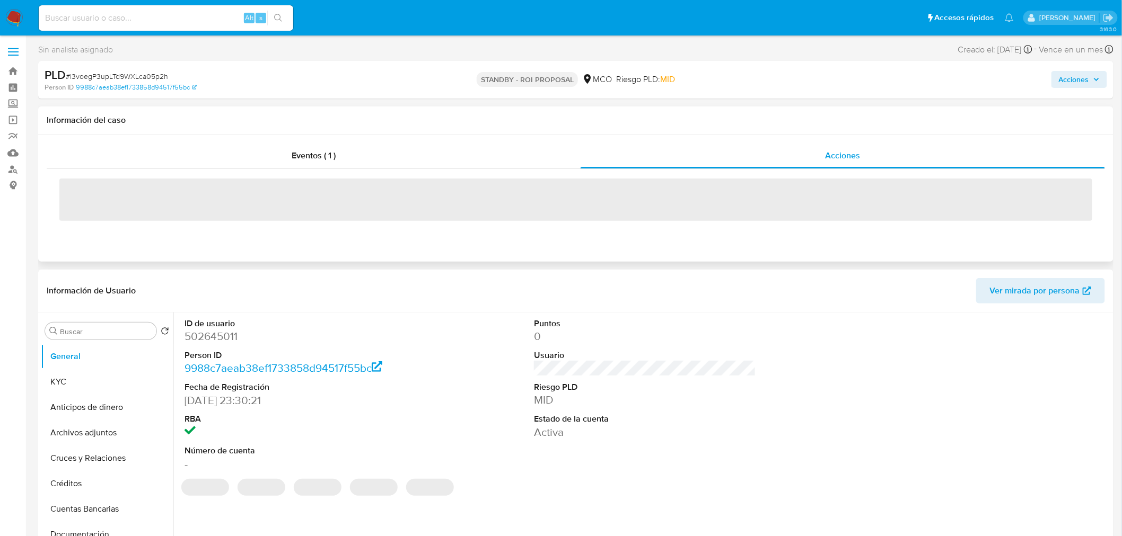
select select "10"
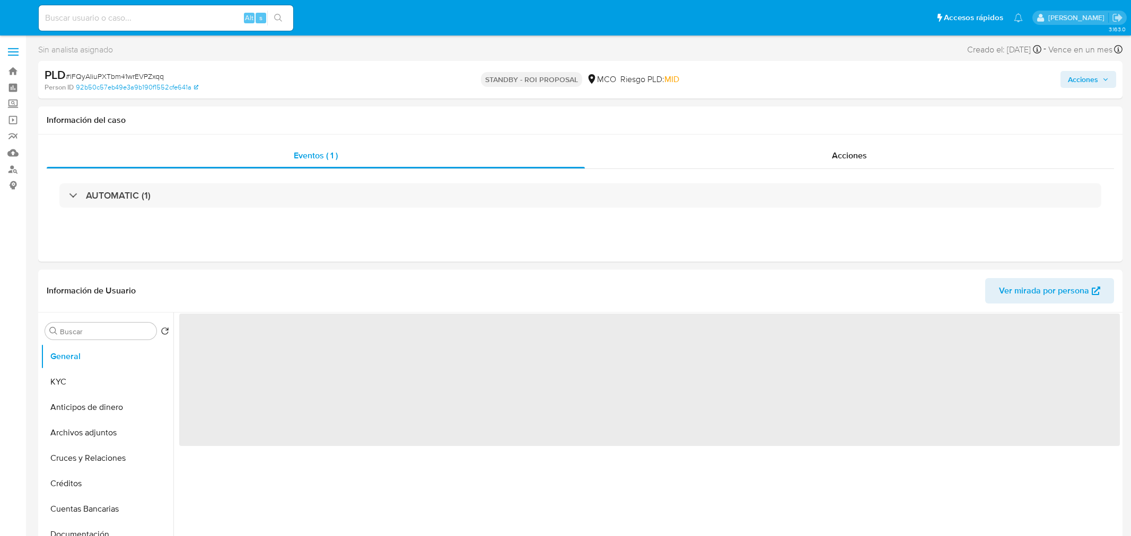
select select "10"
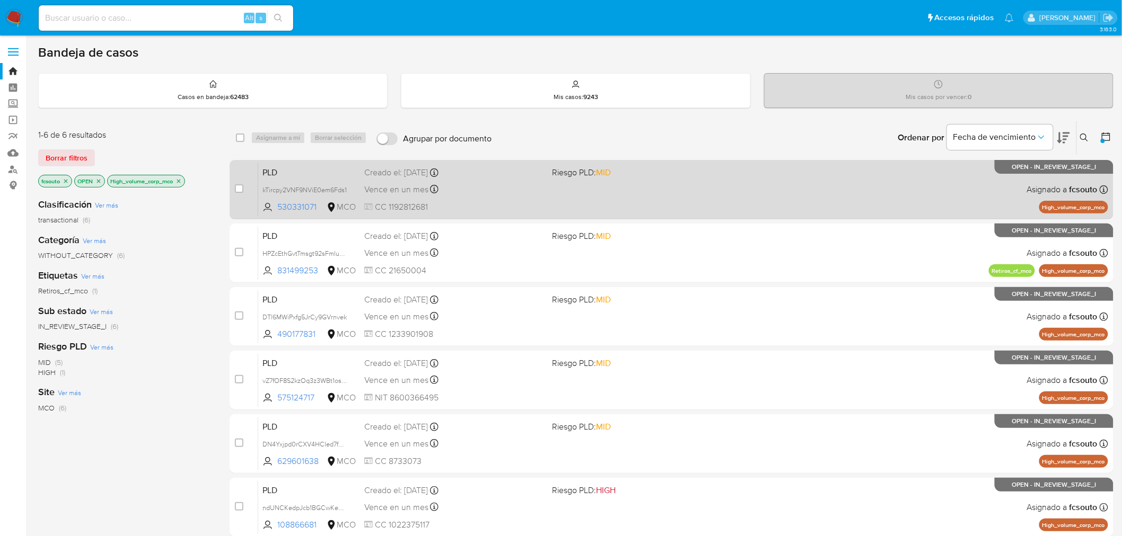
click at [698, 177] on span "Riesgo PLD: MID" at bounding box center [642, 172] width 180 height 14
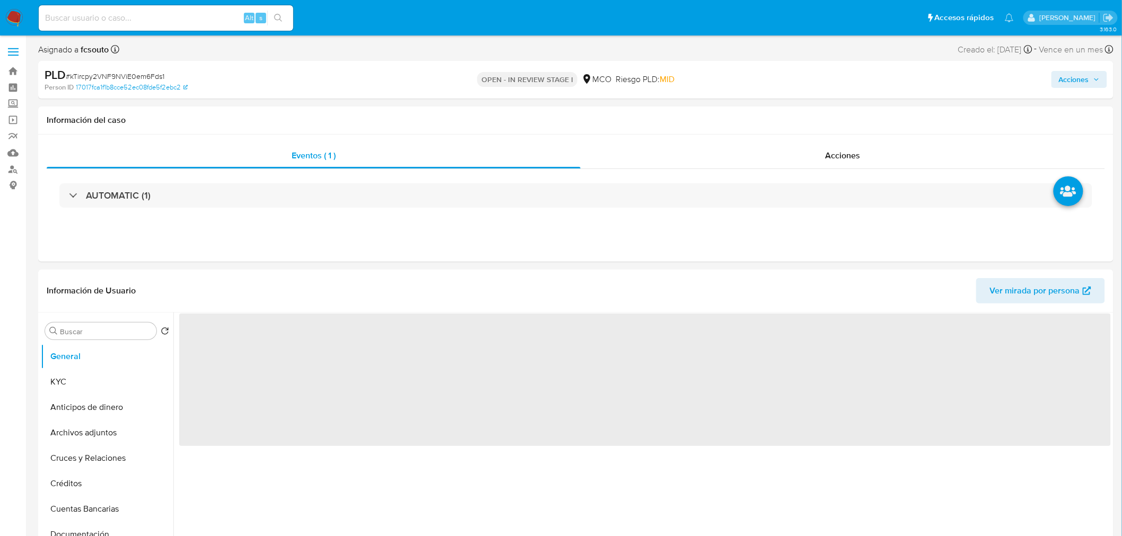
select select "10"
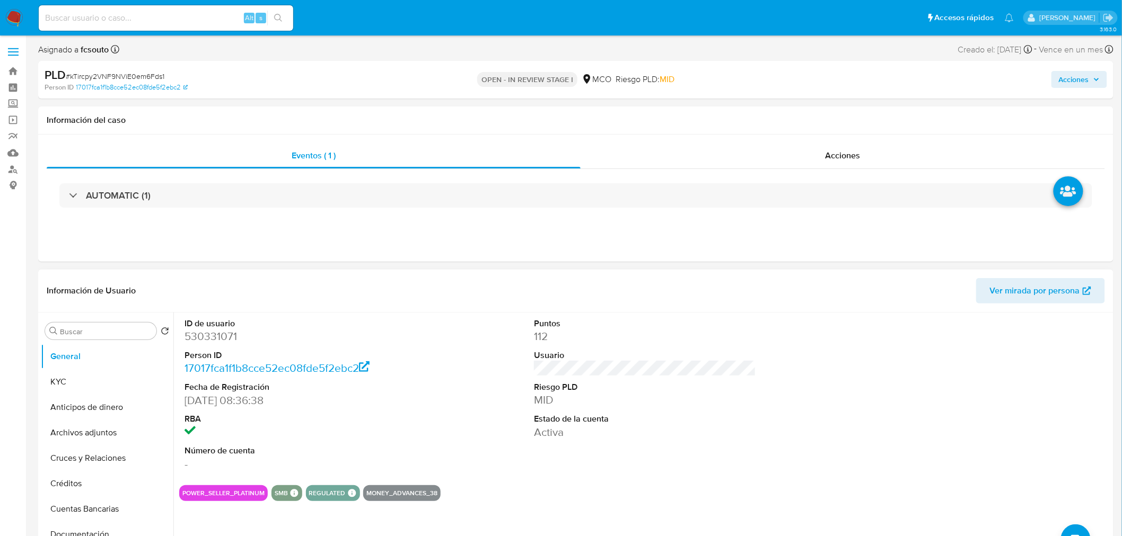
scroll to position [294, 0]
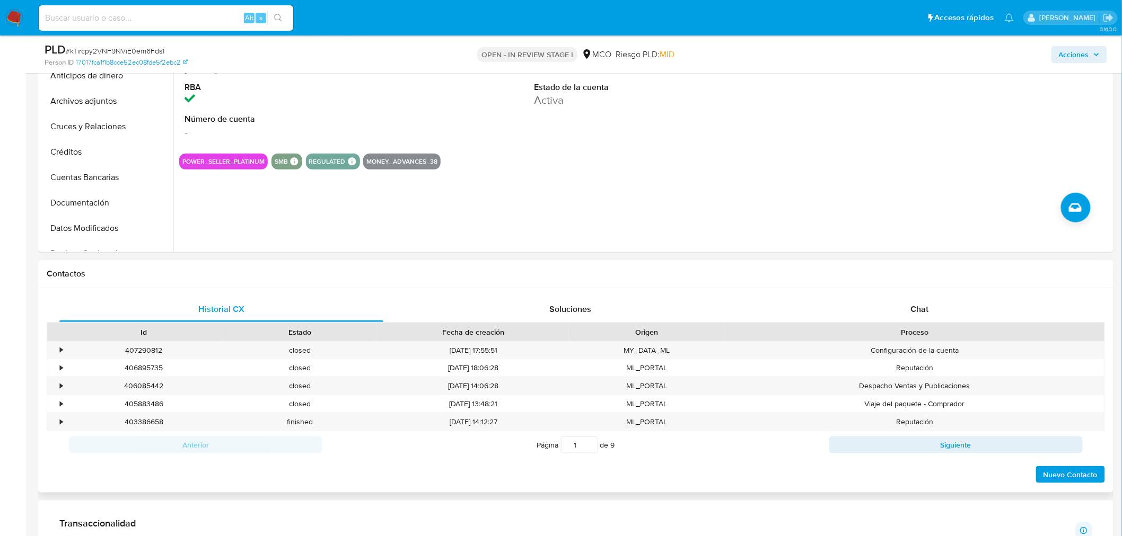
drag, startPoint x: 909, startPoint y: 305, endPoint x: 832, endPoint y: 294, distance: 77.7
click at [904, 304] on div "Chat" at bounding box center [919, 309] width 324 height 25
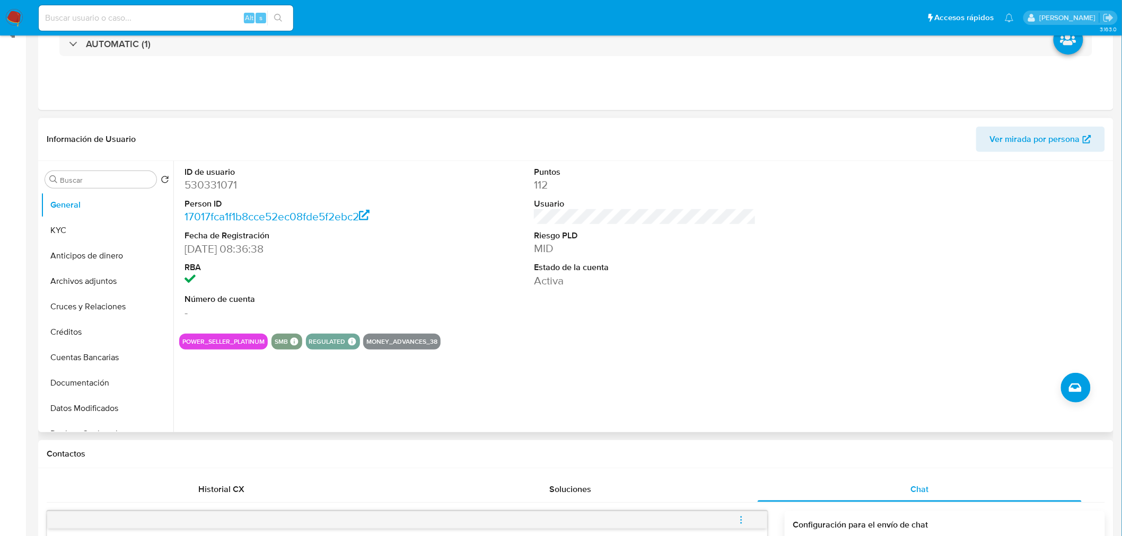
scroll to position [0, 0]
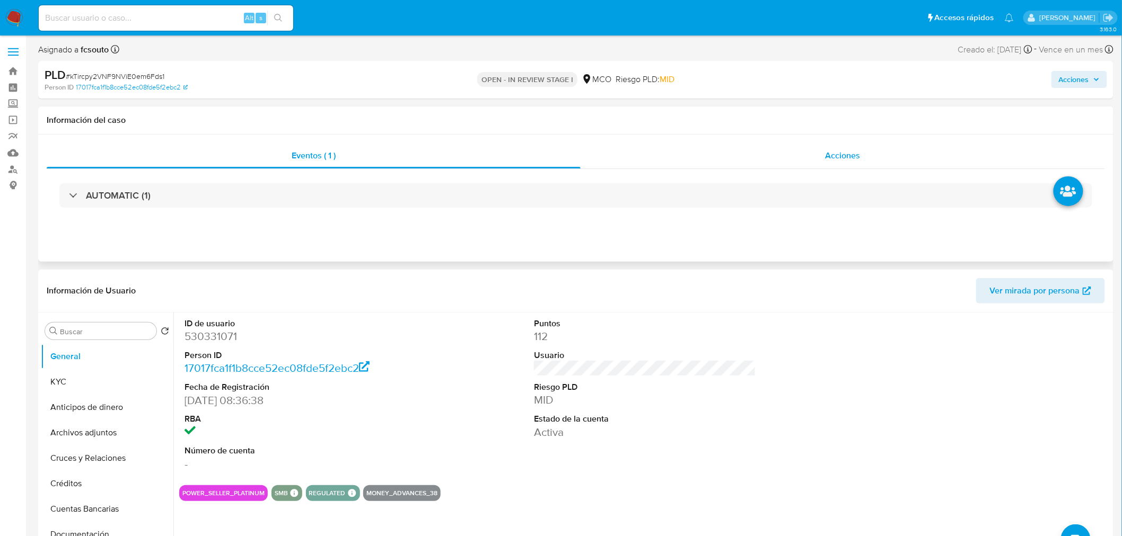
drag, startPoint x: 878, startPoint y: 154, endPoint x: 873, endPoint y: 155, distance: 5.3
click at [878, 154] on div "Acciones" at bounding box center [842, 155] width 525 height 25
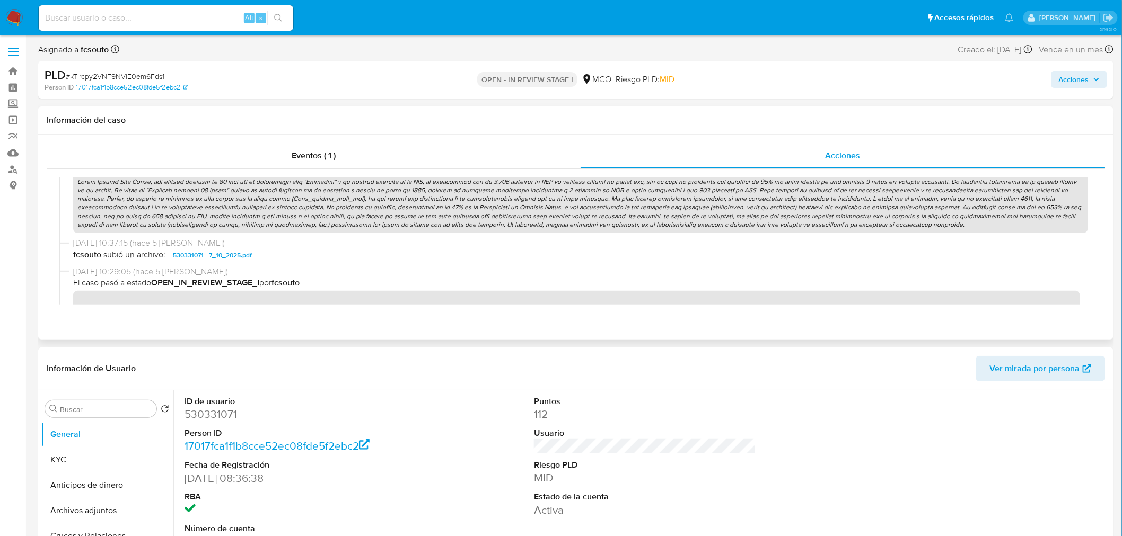
scroll to position [412, 0]
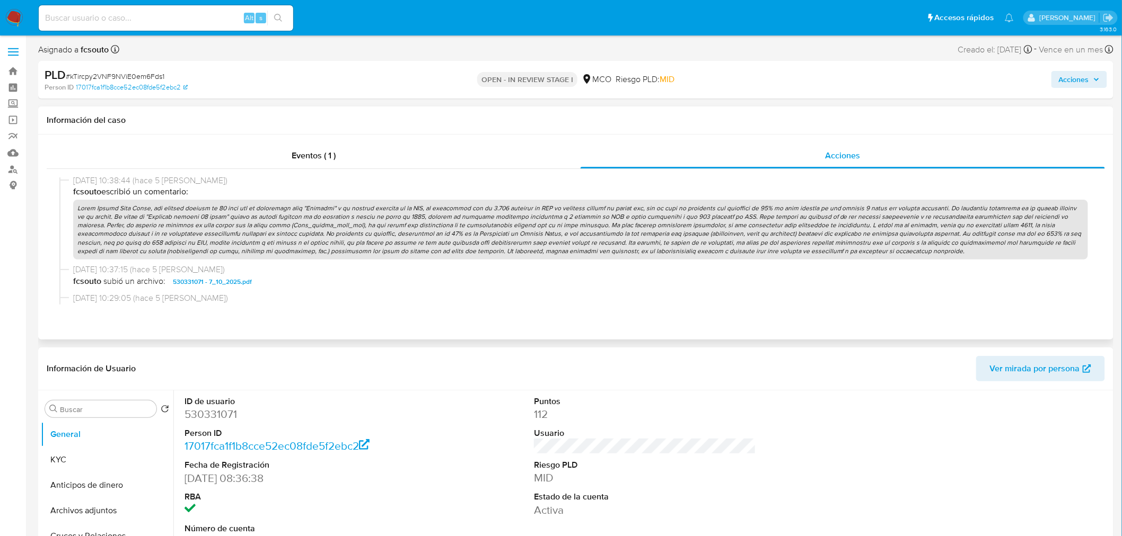
click at [533, 235] on p at bounding box center [580, 230] width 1015 height 60
click at [532, 235] on p at bounding box center [580, 230] width 1015 height 60
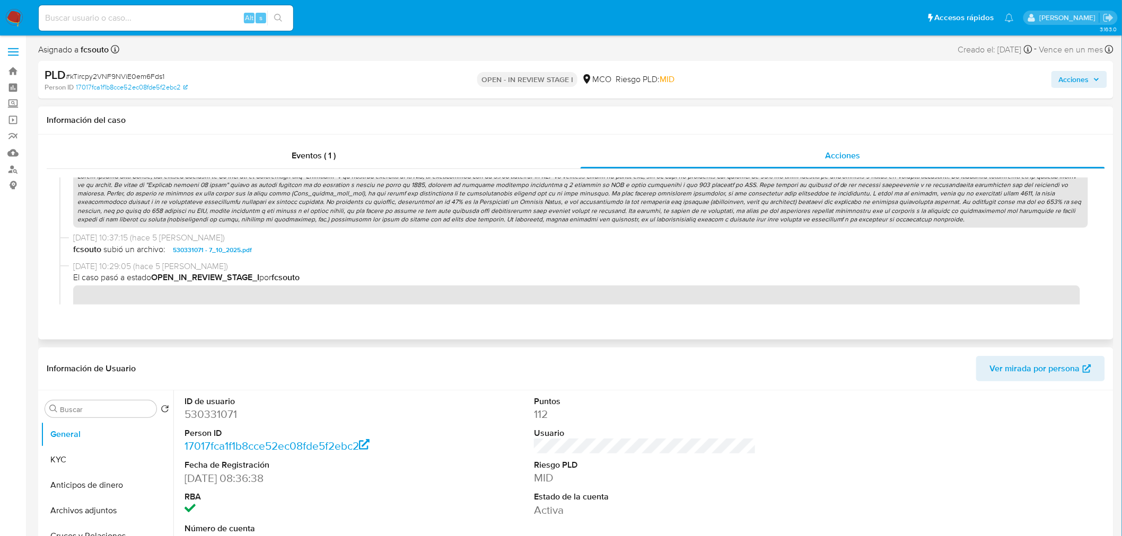
scroll to position [471, 0]
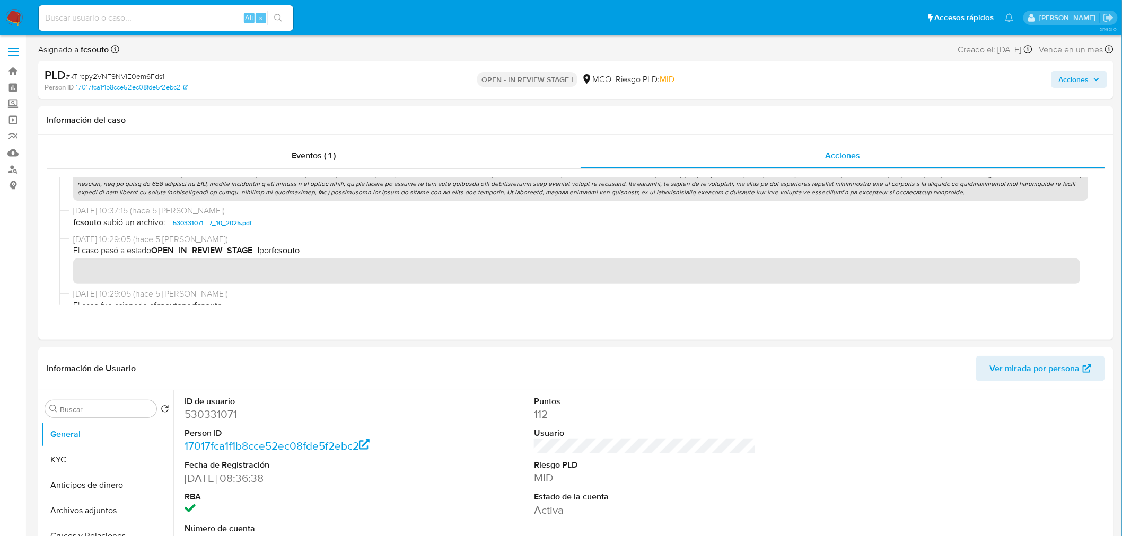
click at [1083, 77] on span "Acciones" at bounding box center [1074, 79] width 30 height 17
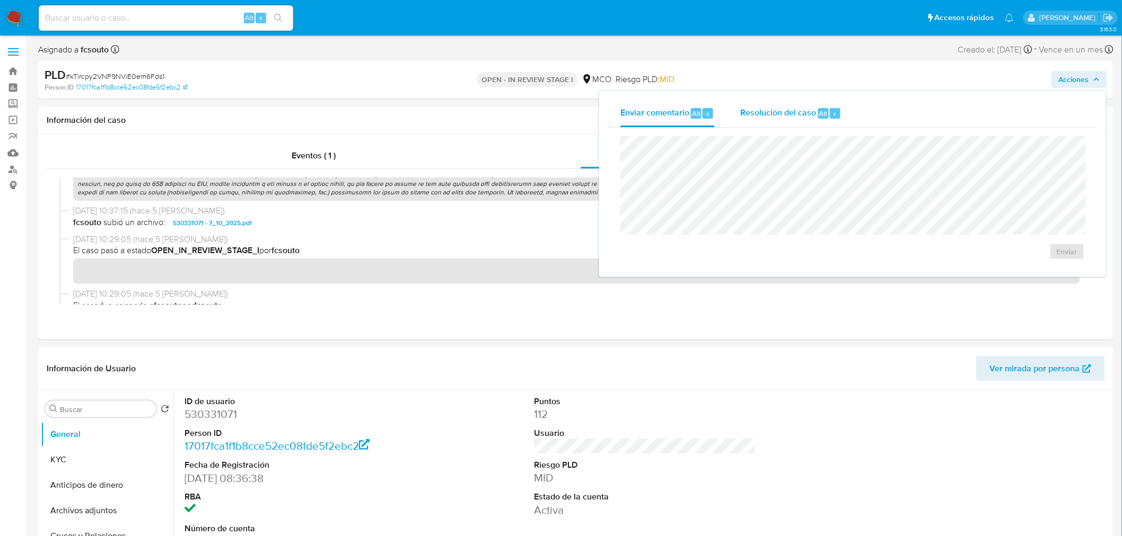
drag, startPoint x: 756, startPoint y: 113, endPoint x: 743, endPoint y: 120, distance: 15.2
click at [748, 117] on span "Resolución del caso" at bounding box center [778, 113] width 76 height 12
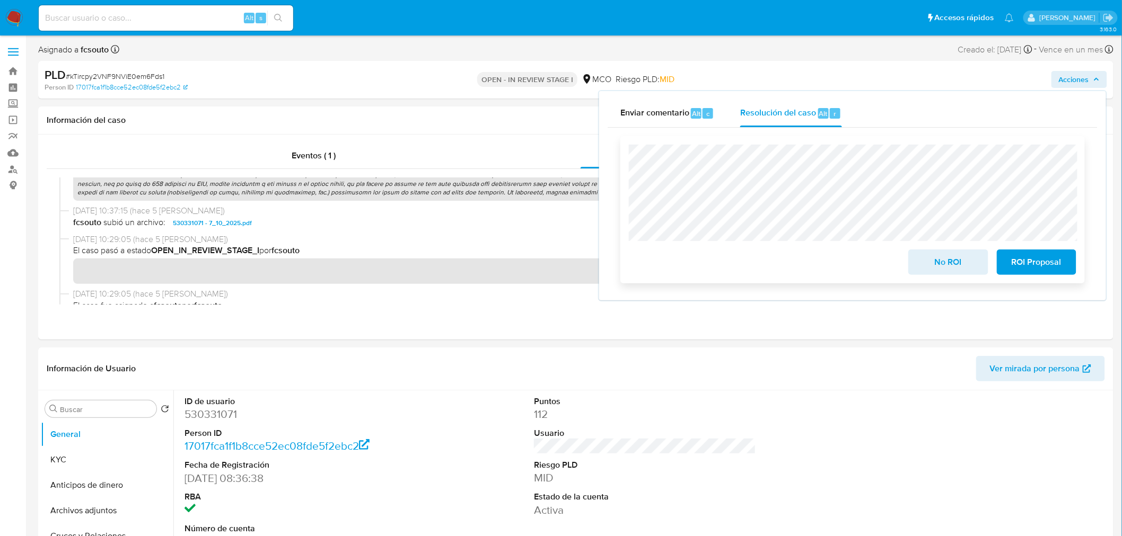
click at [1053, 265] on span "ROI Proposal" at bounding box center [1036, 262] width 52 height 23
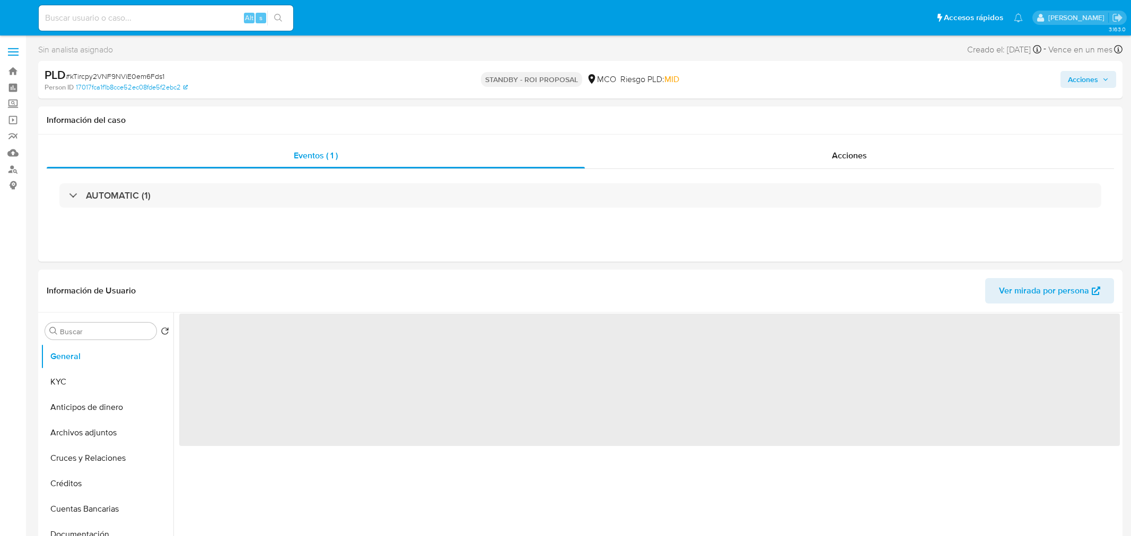
select select "10"
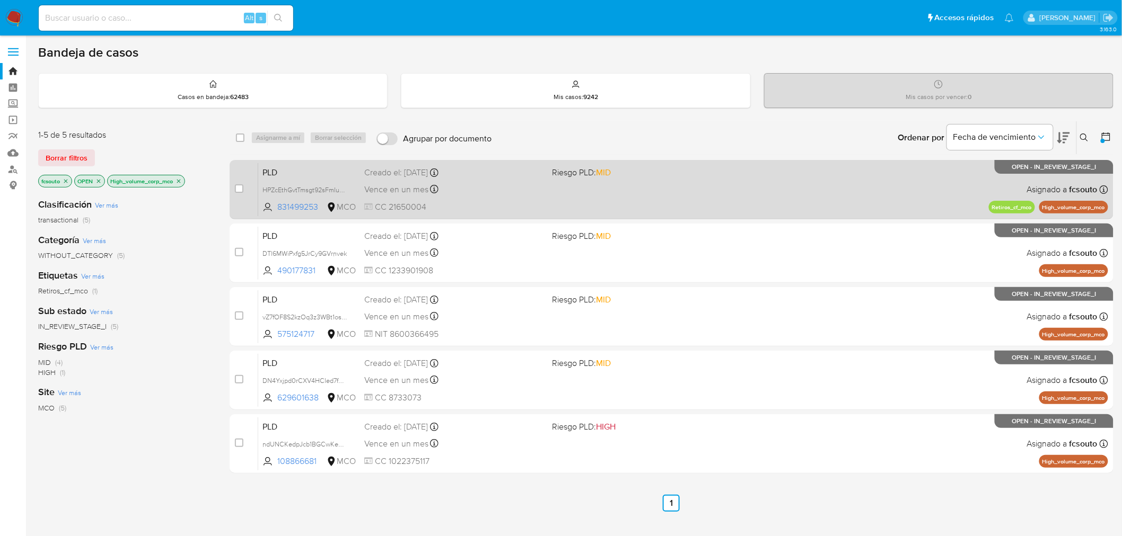
click at [626, 188] on span at bounding box center [642, 189] width 180 height 2
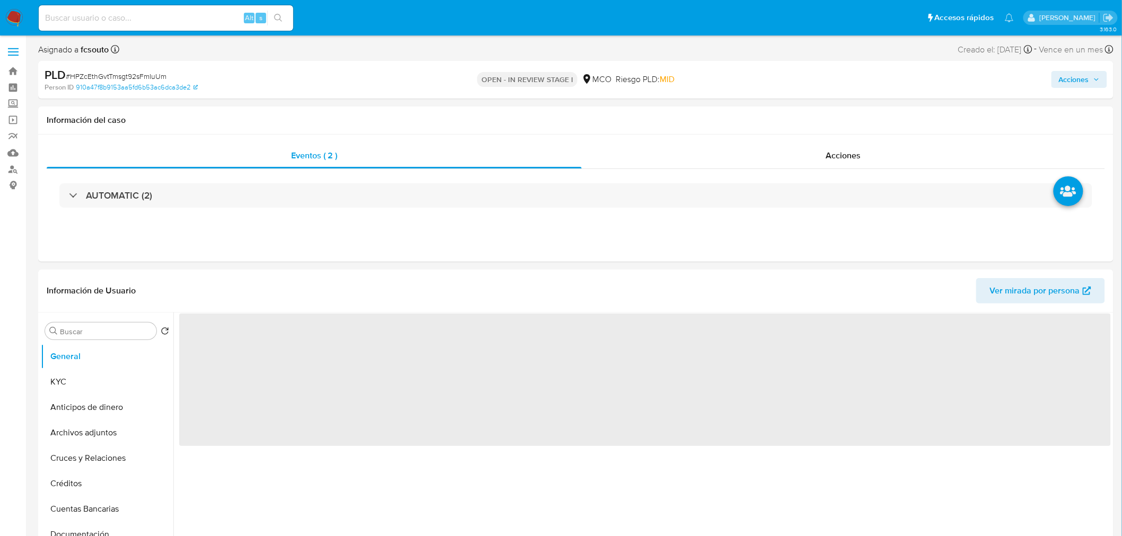
select select "10"
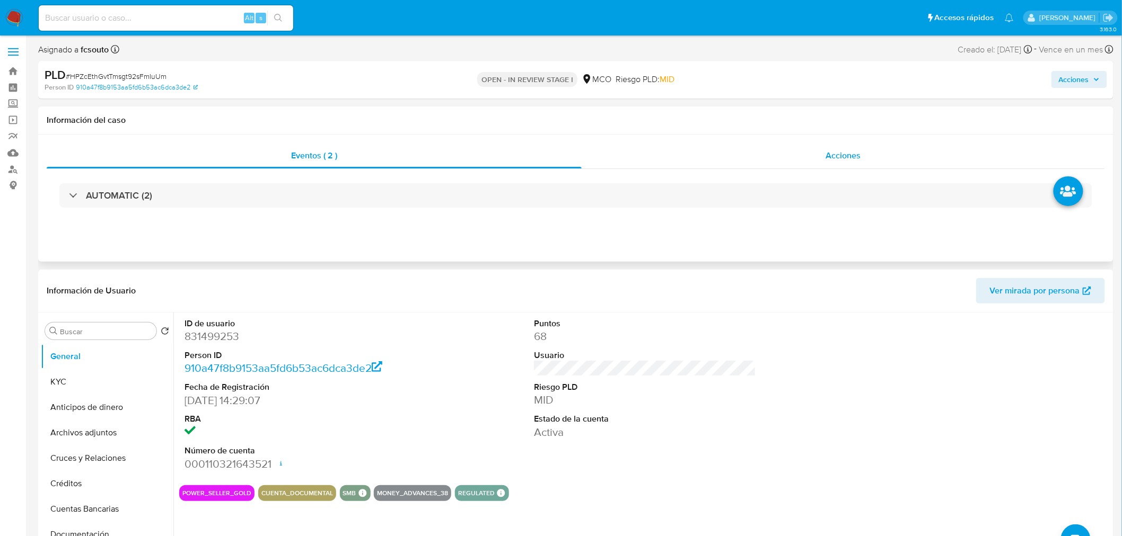
click at [857, 155] on span "Acciones" at bounding box center [842, 155] width 35 height 12
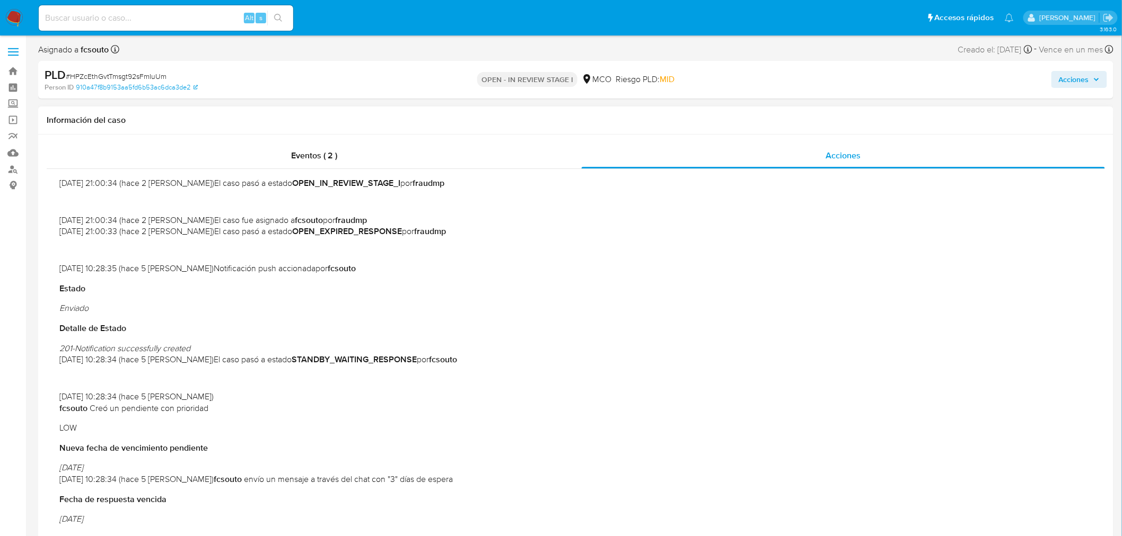
scroll to position [412, 0]
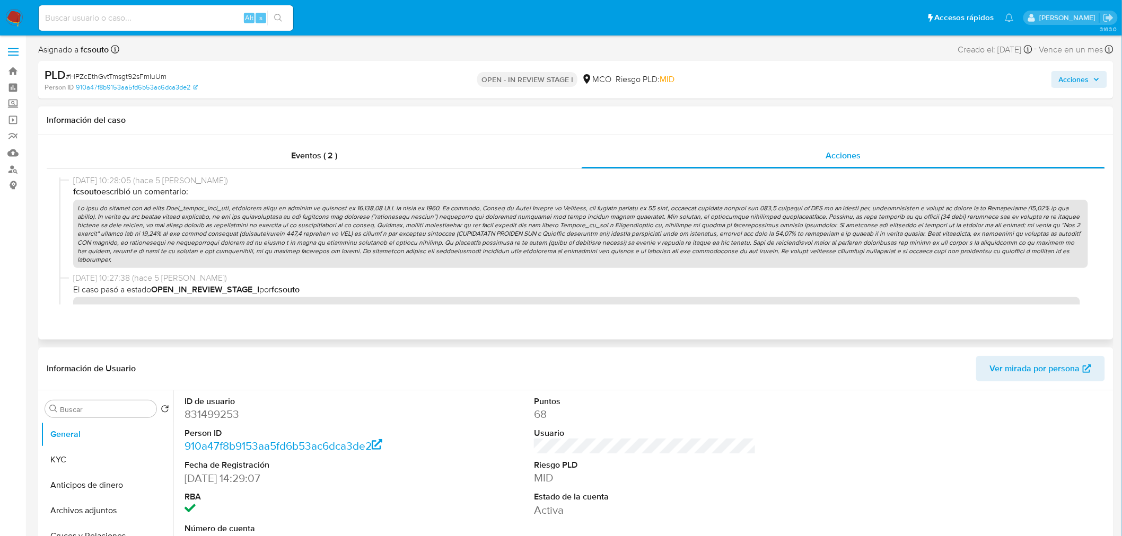
click at [554, 218] on p at bounding box center [580, 234] width 1015 height 68
click at [1078, 80] on span "Acciones" at bounding box center [1074, 79] width 30 height 17
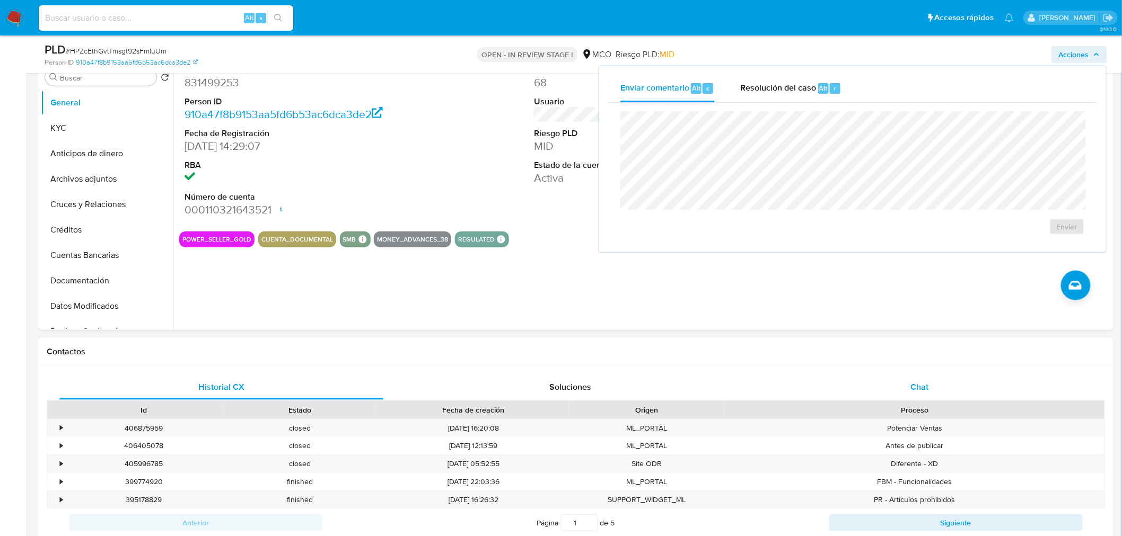
click at [927, 381] on span "Chat" at bounding box center [920, 387] width 18 height 12
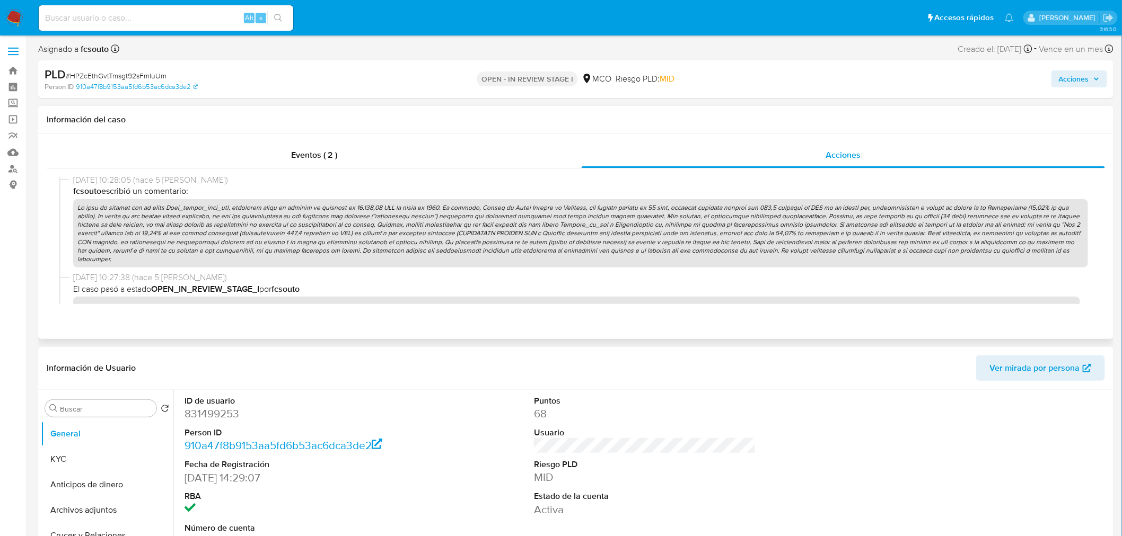
scroll to position [0, 0]
drag, startPoint x: 1087, startPoint y: 78, endPoint x: 1031, endPoint y: 88, distance: 57.1
click at [1084, 80] on span "Acciones" at bounding box center [1074, 79] width 30 height 17
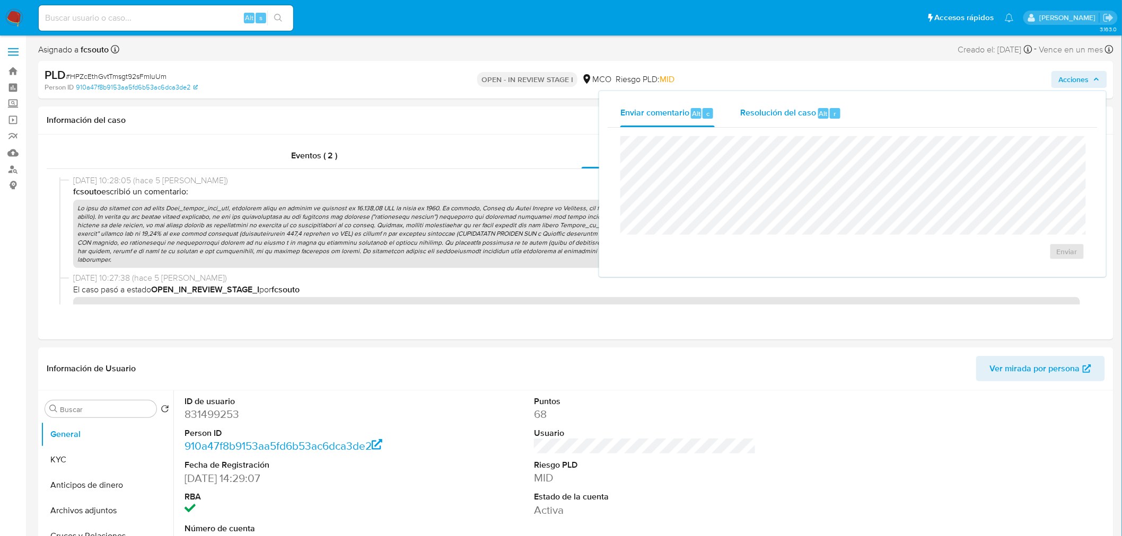
click at [788, 108] on span "Resolución del caso" at bounding box center [778, 113] width 76 height 12
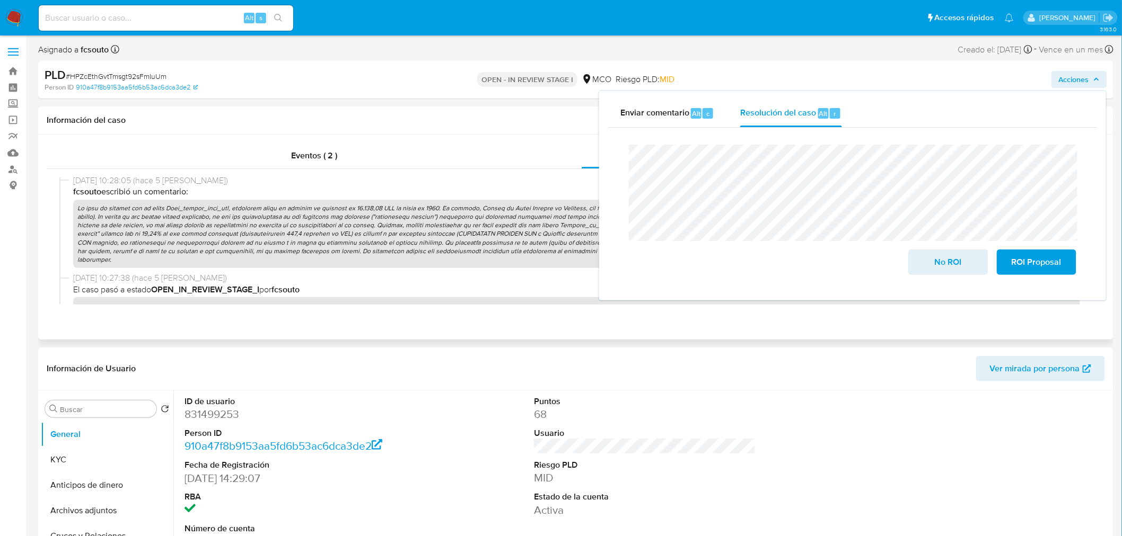
click at [399, 252] on p at bounding box center [580, 234] width 1015 height 68
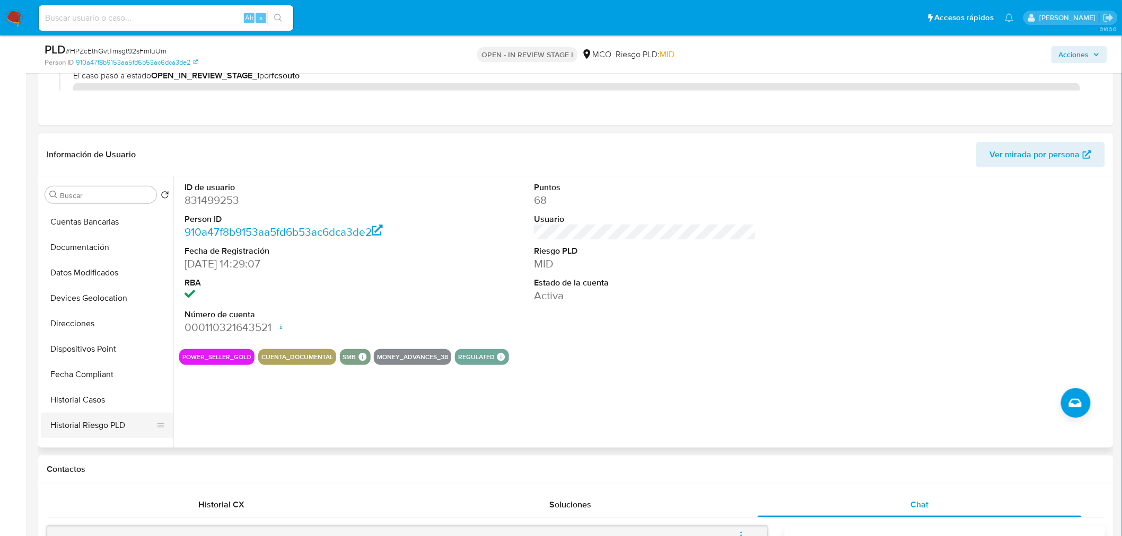
scroll to position [177, 0]
click at [94, 368] on button "Historial Casos" at bounding box center [103, 374] width 124 height 25
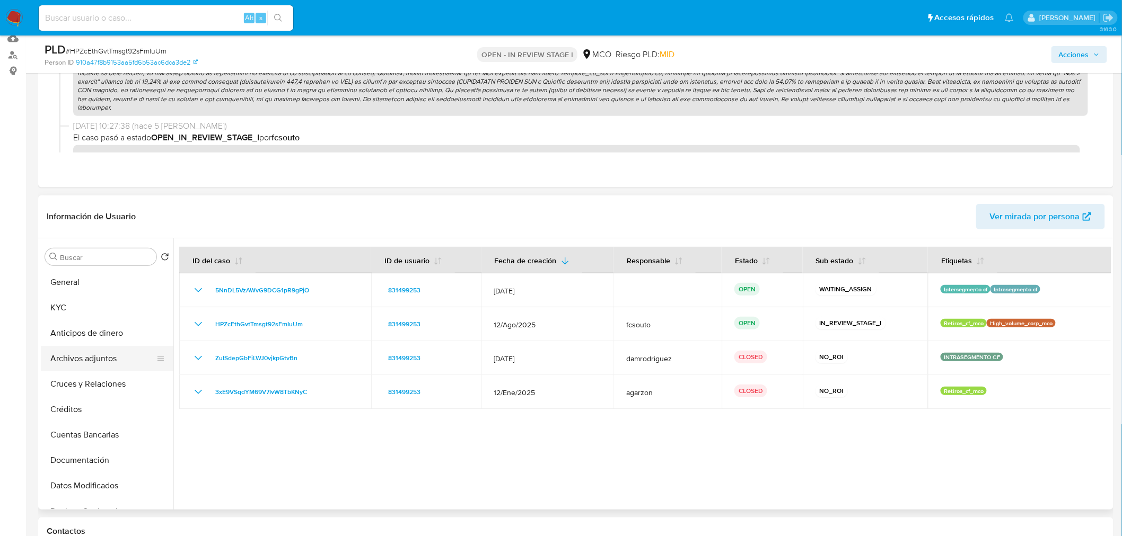
scroll to position [0, 0]
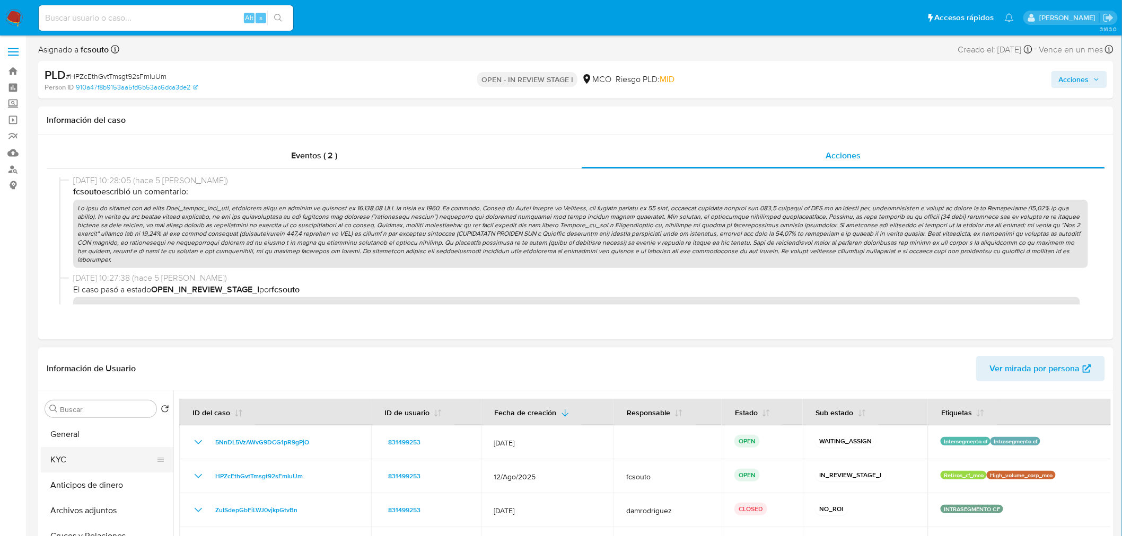
click at [76, 463] on button "KYC" at bounding box center [103, 459] width 124 height 25
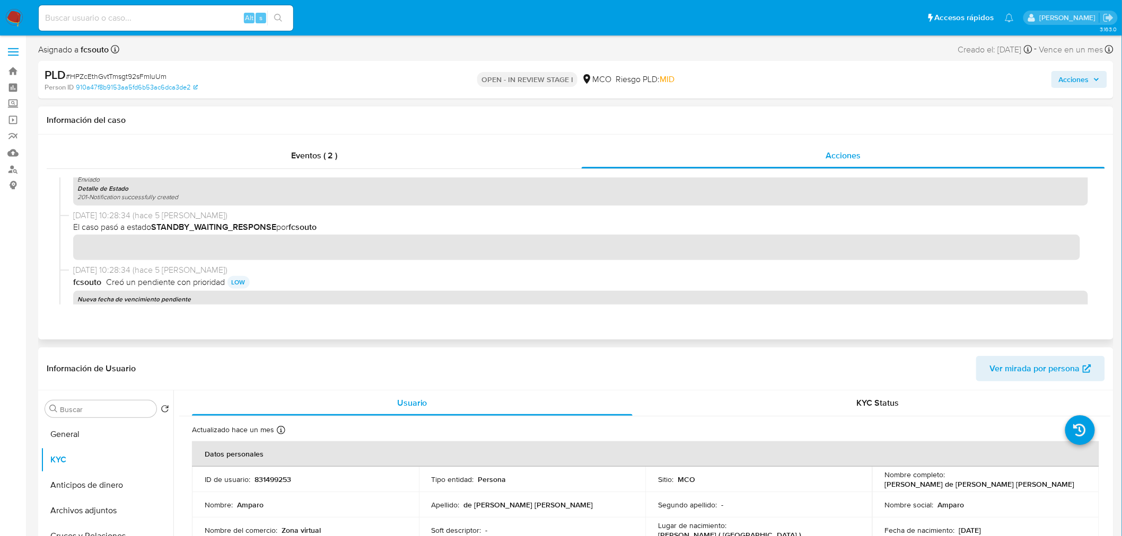
scroll to position [648, 0]
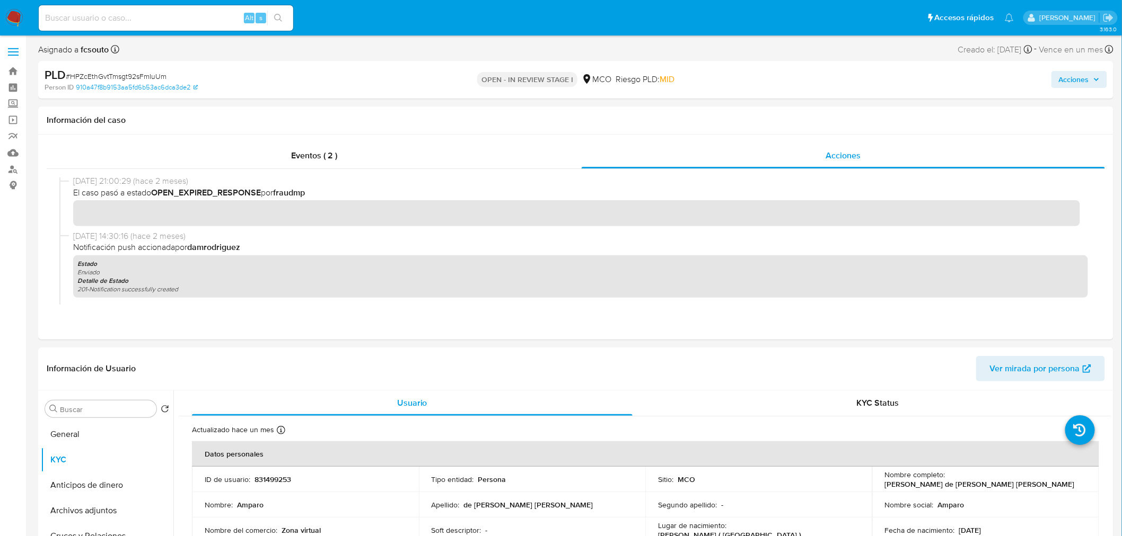
click at [1068, 72] on span "Acciones" at bounding box center [1074, 79] width 30 height 17
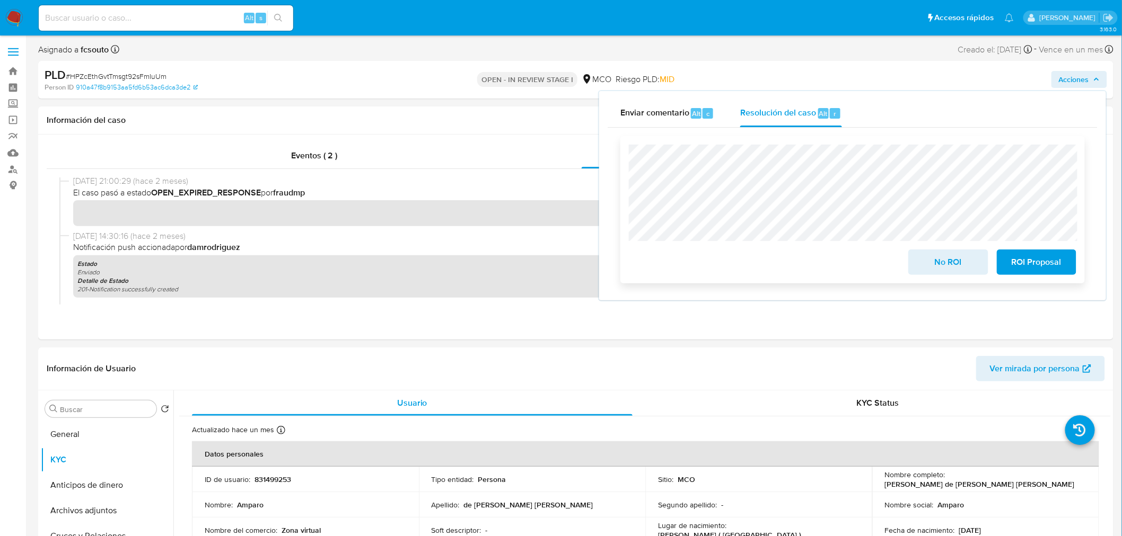
click at [1046, 268] on span "ROI Proposal" at bounding box center [1036, 262] width 52 height 23
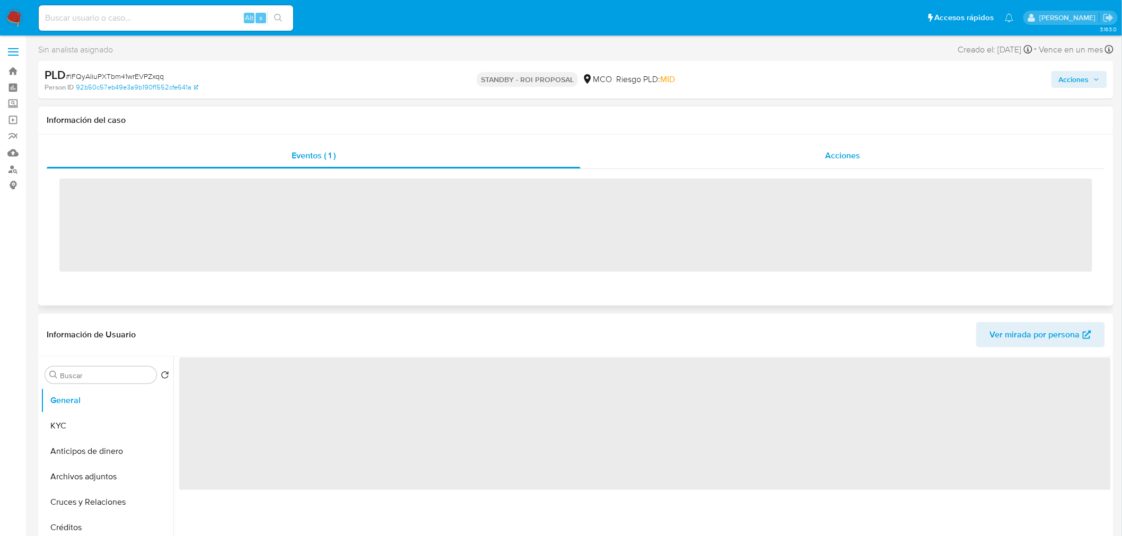
click at [781, 161] on div "Acciones" at bounding box center [842, 155] width 525 height 25
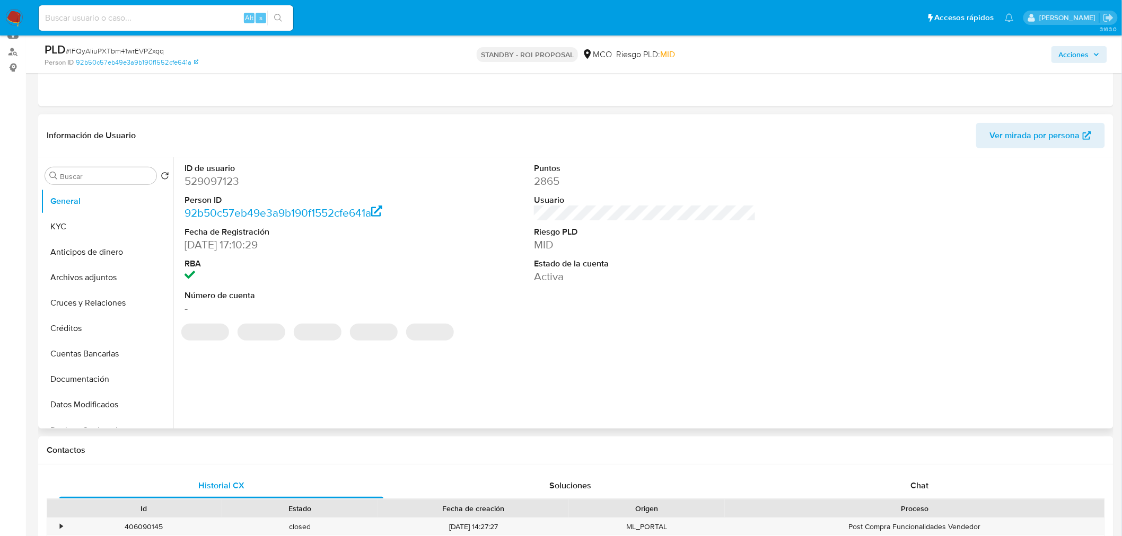
scroll to position [39, 0]
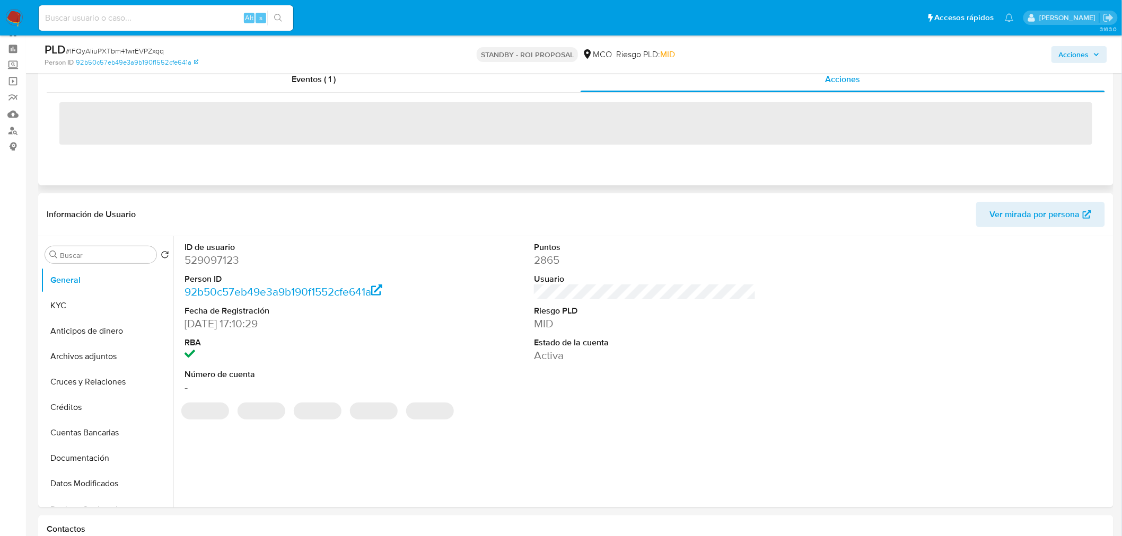
select select "10"
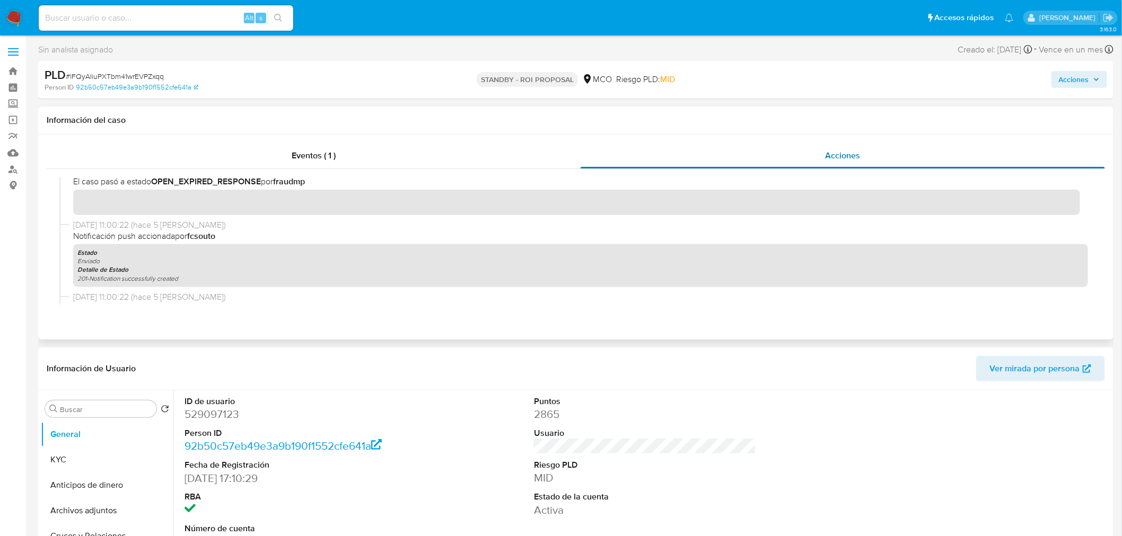
scroll to position [99, 0]
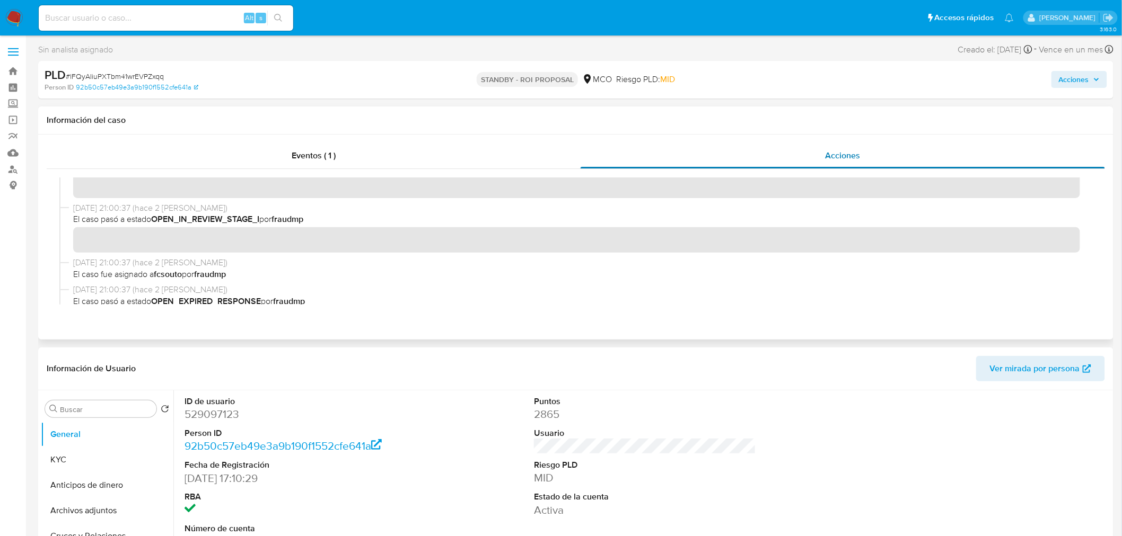
click at [642, 152] on div "Eventos ( 1 ) Acciones" at bounding box center [576, 228] width 1058 height 170
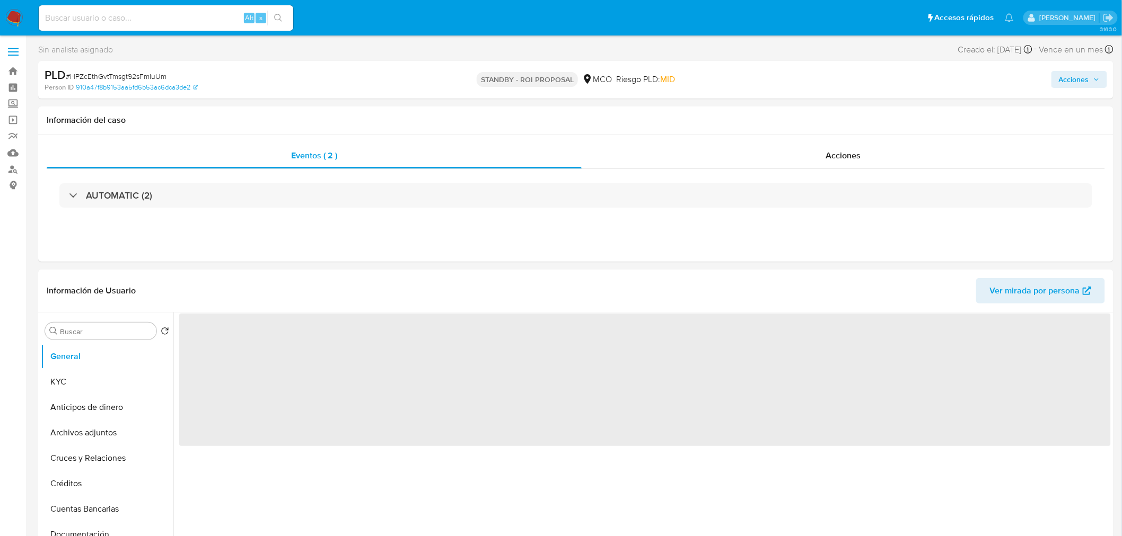
select select "10"
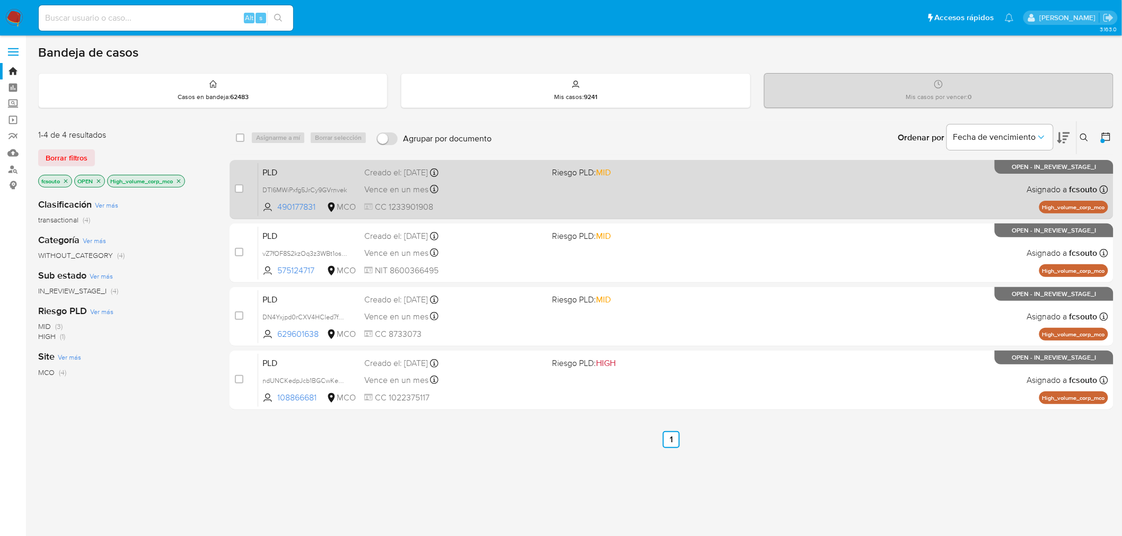
click at [623, 203] on div "PLD DTl6MWiPxfg5JrCy9GVrnvek 490177831 MCO Riesgo PLD: MID Creado el: [DATE] Cr…" at bounding box center [683, 190] width 850 height 54
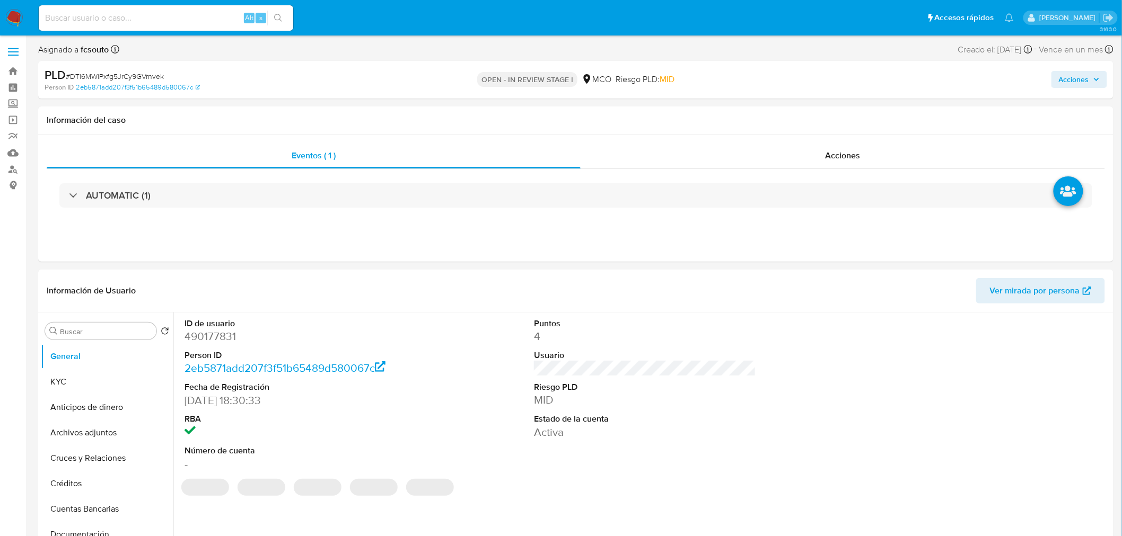
select select "10"
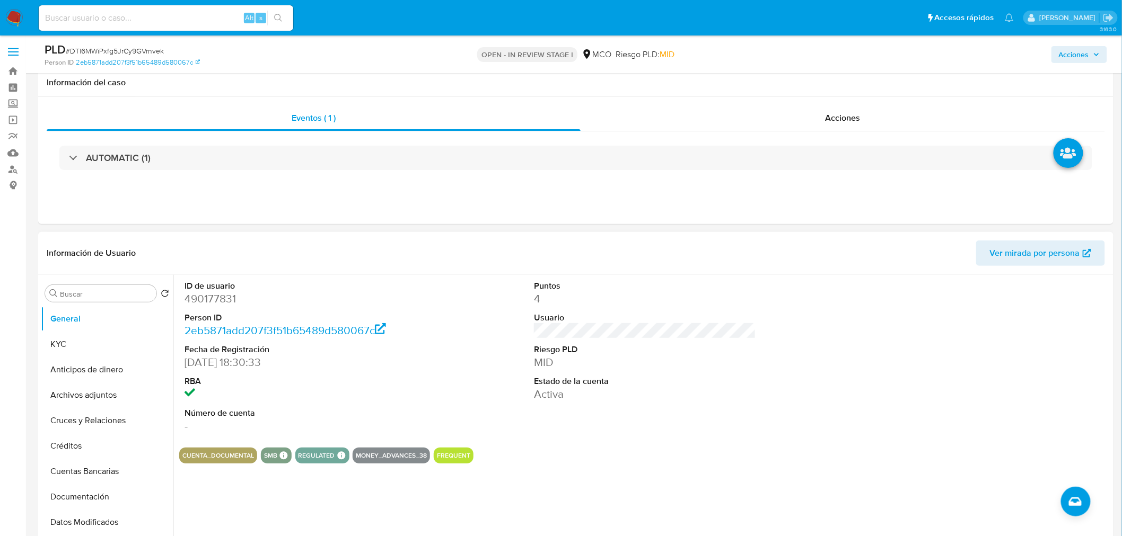
scroll to position [353, 0]
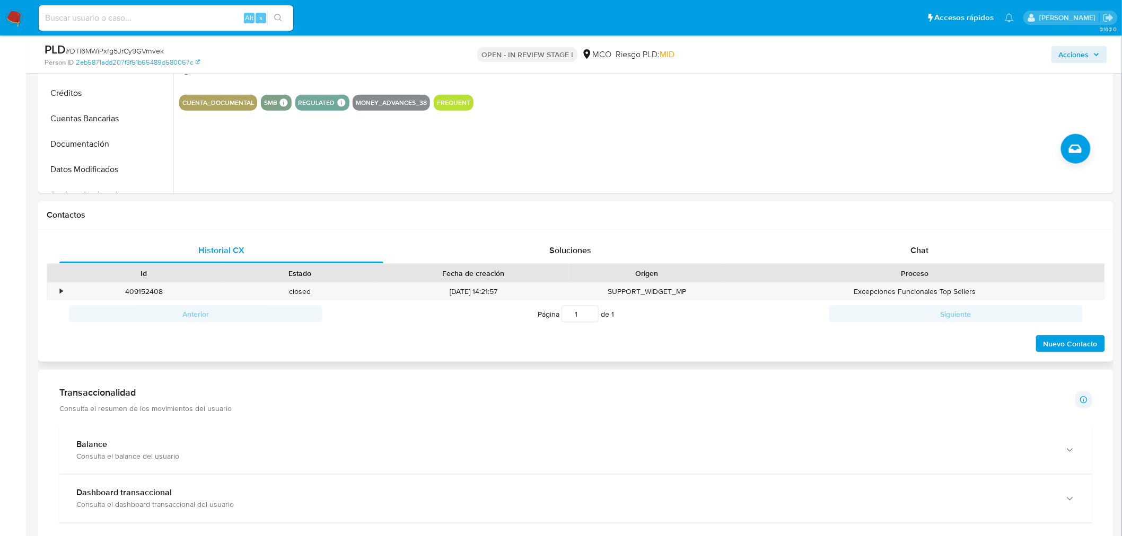
drag, startPoint x: 920, startPoint y: 242, endPoint x: 766, endPoint y: 217, distance: 155.6
click at [919, 241] on div "Chat" at bounding box center [919, 250] width 324 height 25
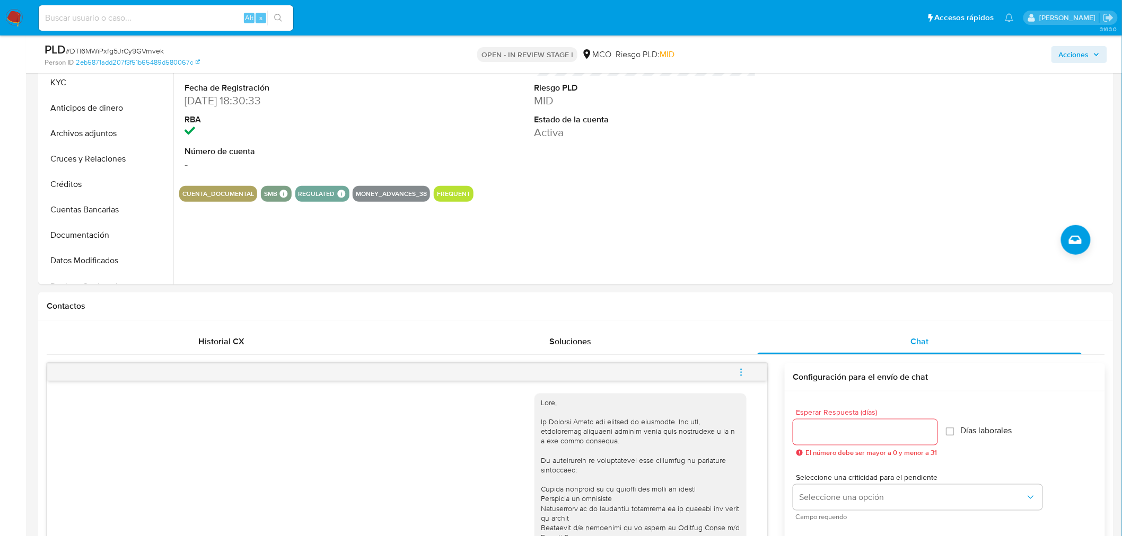
scroll to position [118, 0]
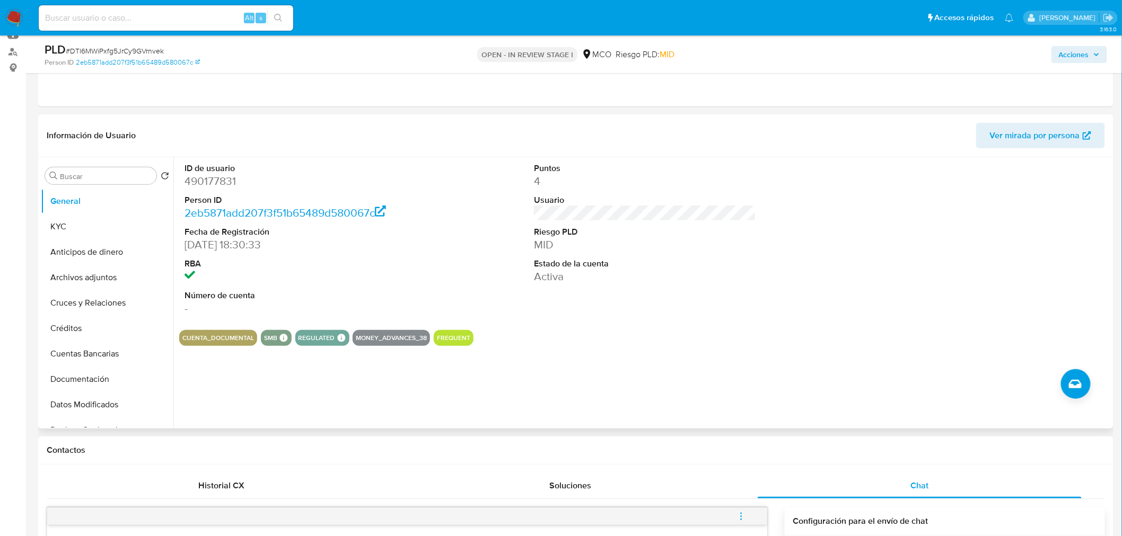
click at [692, 242] on dd "MID" at bounding box center [645, 244] width 222 height 15
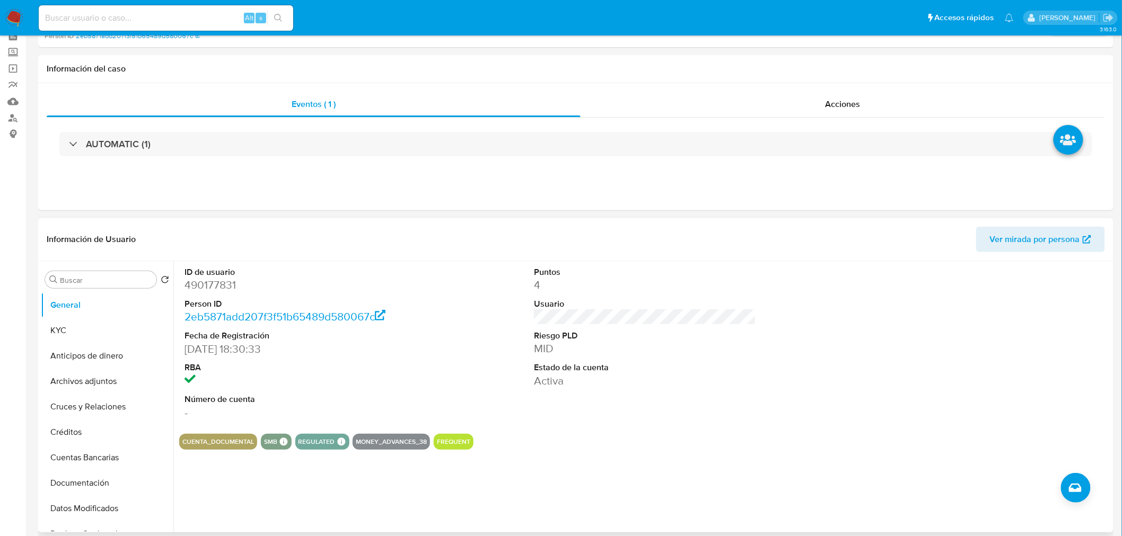
scroll to position [0, 0]
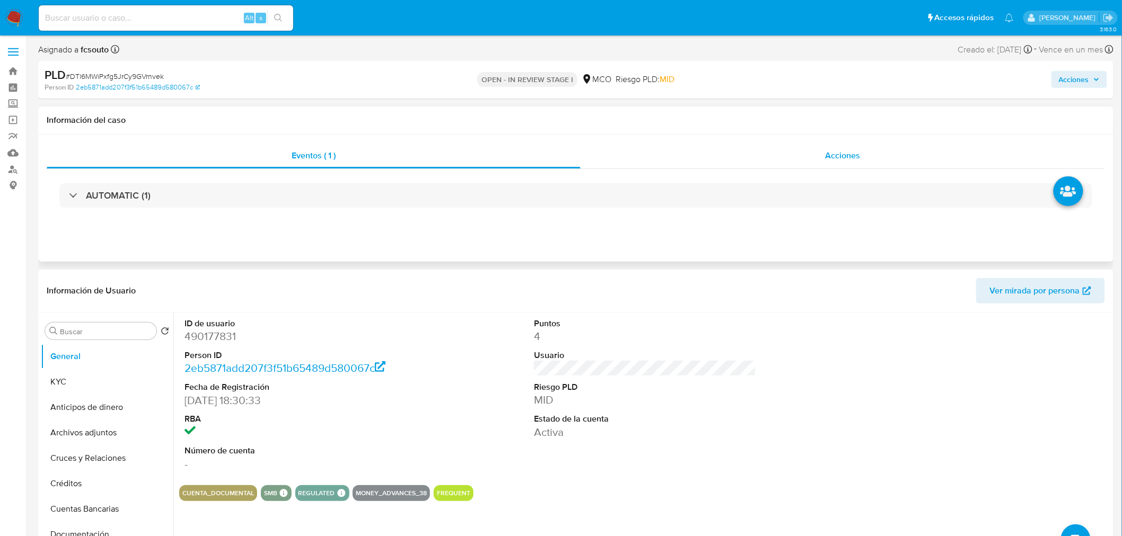
drag, startPoint x: 833, startPoint y: 162, endPoint x: 580, endPoint y: 242, distance: 264.9
click at [831, 162] on div "Acciones" at bounding box center [842, 155] width 525 height 25
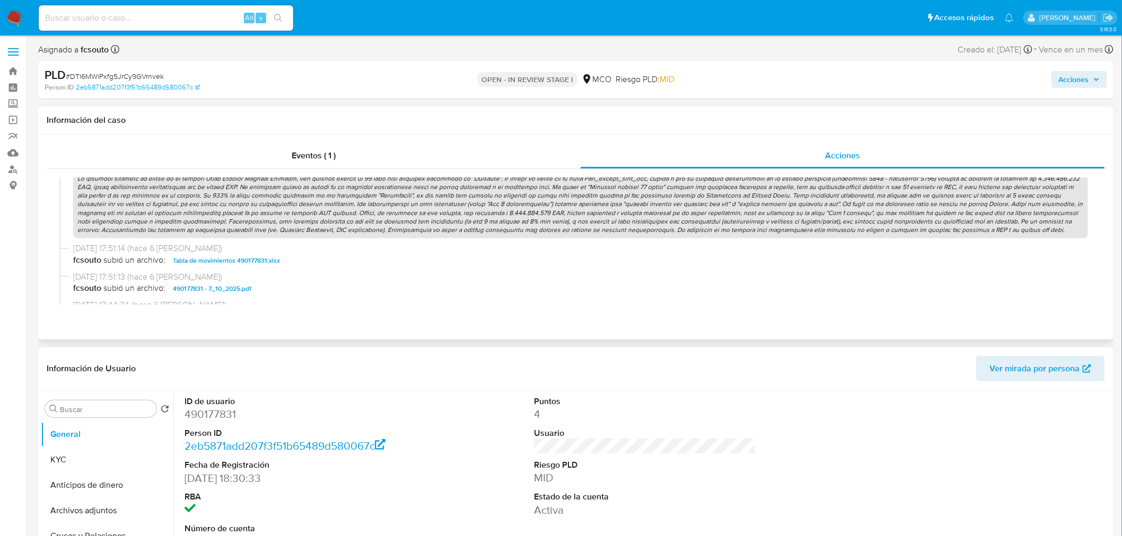
scroll to position [412, 0]
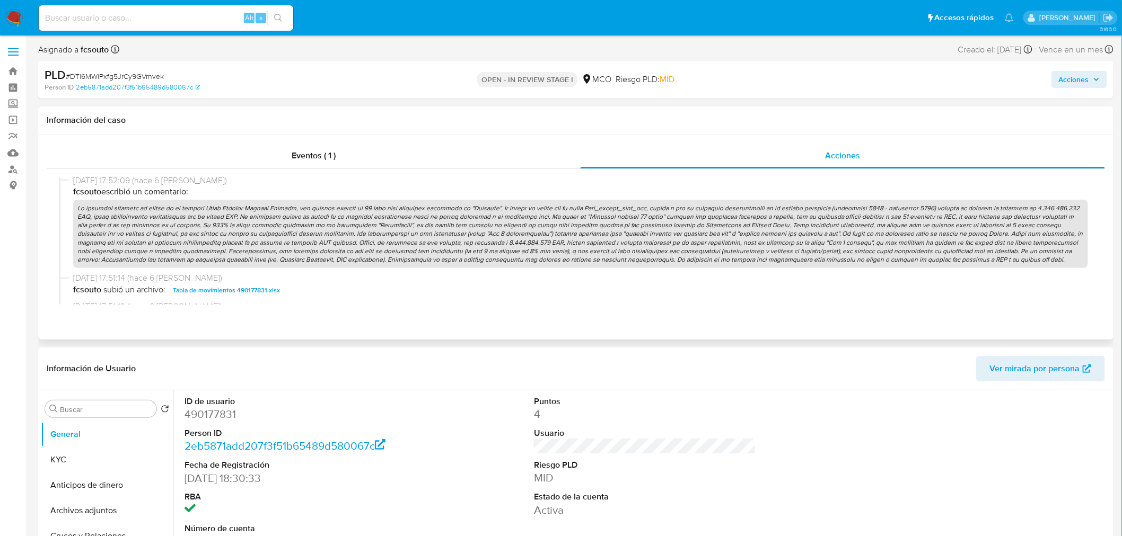
click at [412, 248] on p at bounding box center [580, 234] width 1015 height 68
click at [1082, 80] on span "Acciones" at bounding box center [1074, 79] width 30 height 17
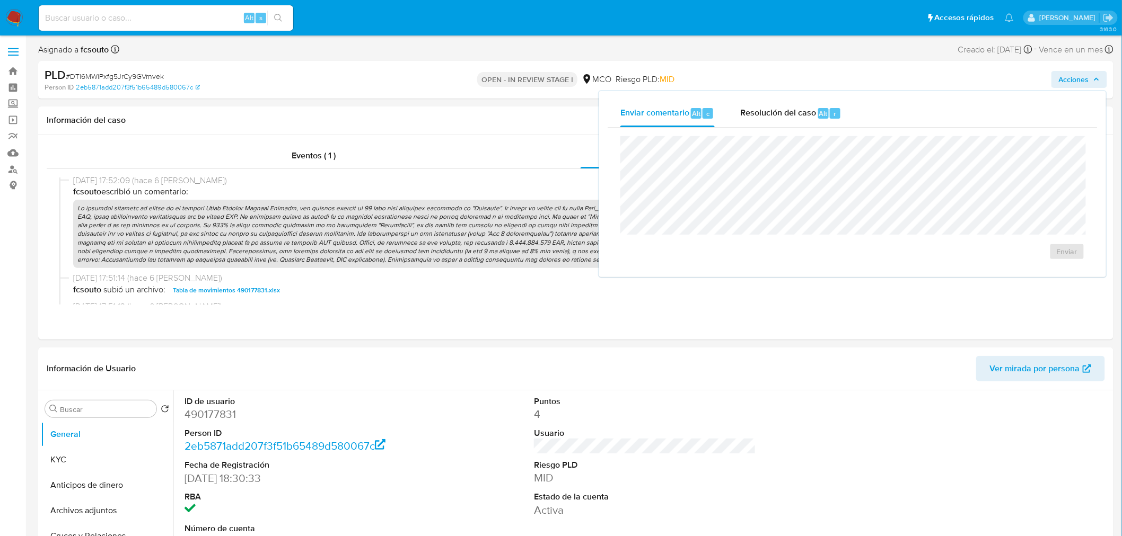
drag, startPoint x: 777, startPoint y: 109, endPoint x: 755, endPoint y: 129, distance: 30.0
click at [774, 111] on span "Resolución del caso" at bounding box center [778, 113] width 76 height 12
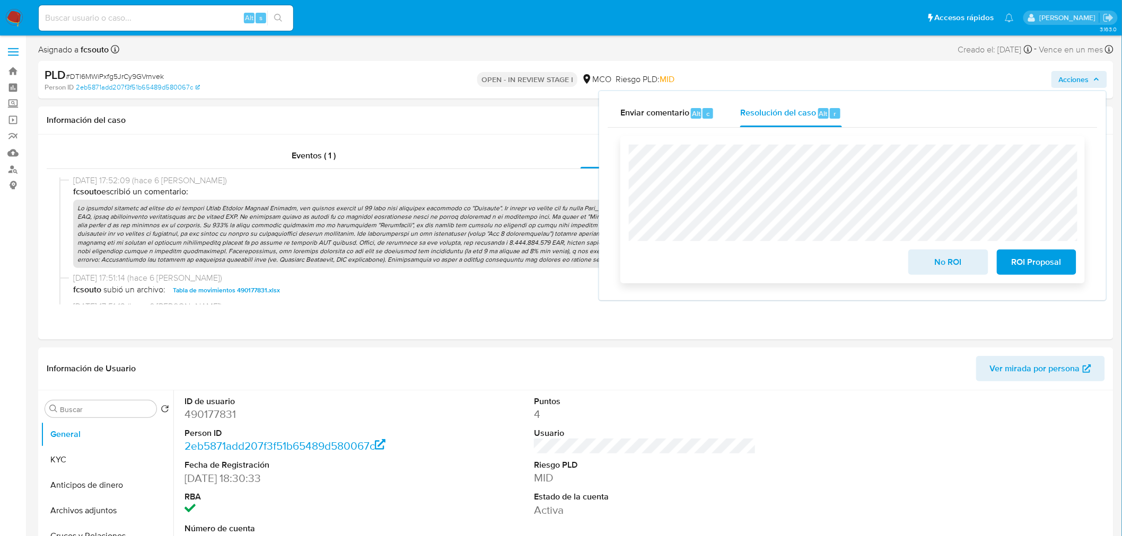
click at [1050, 261] on span "ROI Proposal" at bounding box center [1036, 262] width 52 height 23
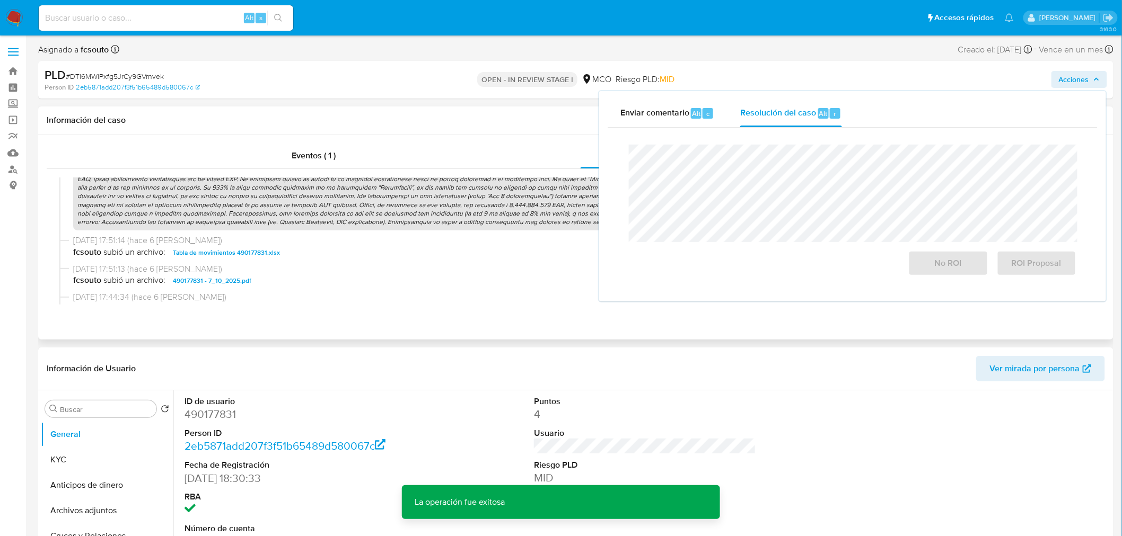
scroll to position [471, 0]
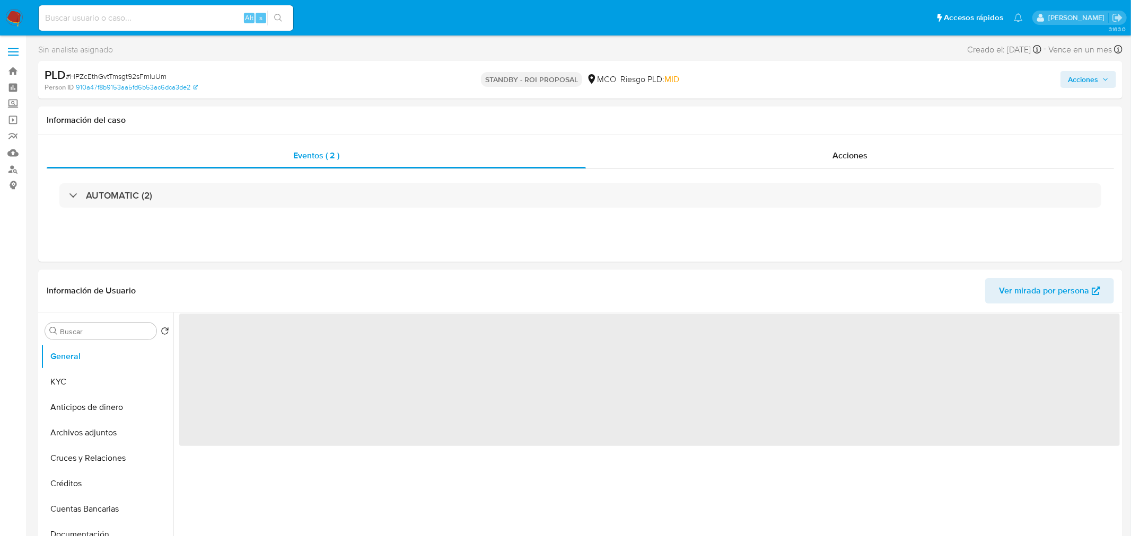
select select "10"
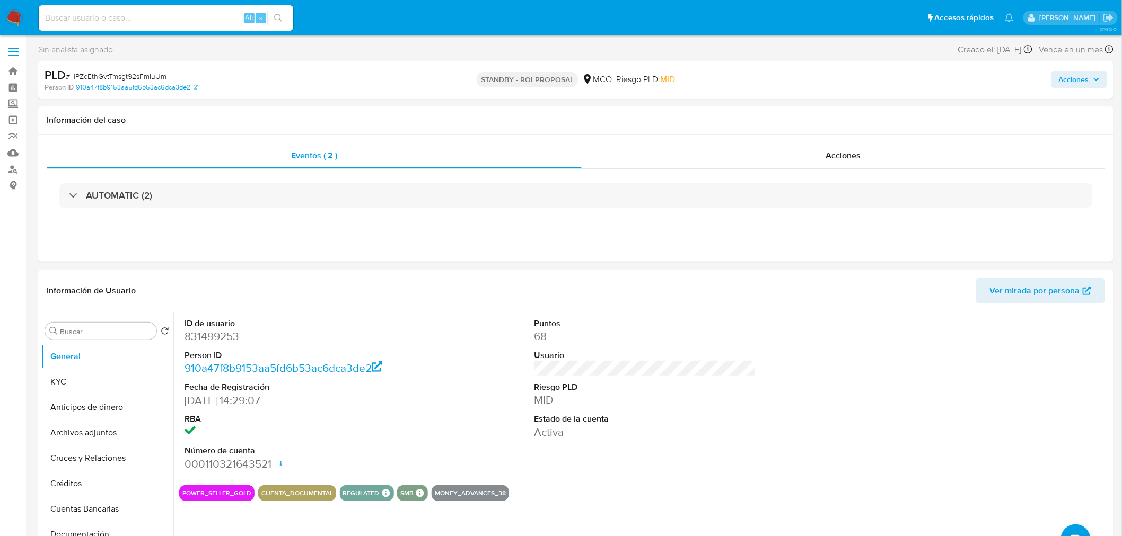
click at [1077, 80] on span "Acciones" at bounding box center [1074, 79] width 30 height 17
click at [426, 216] on div "AUTOMATIC (2)" at bounding box center [576, 195] width 1058 height 53
click at [912, 151] on div "Acciones" at bounding box center [843, 155] width 524 height 25
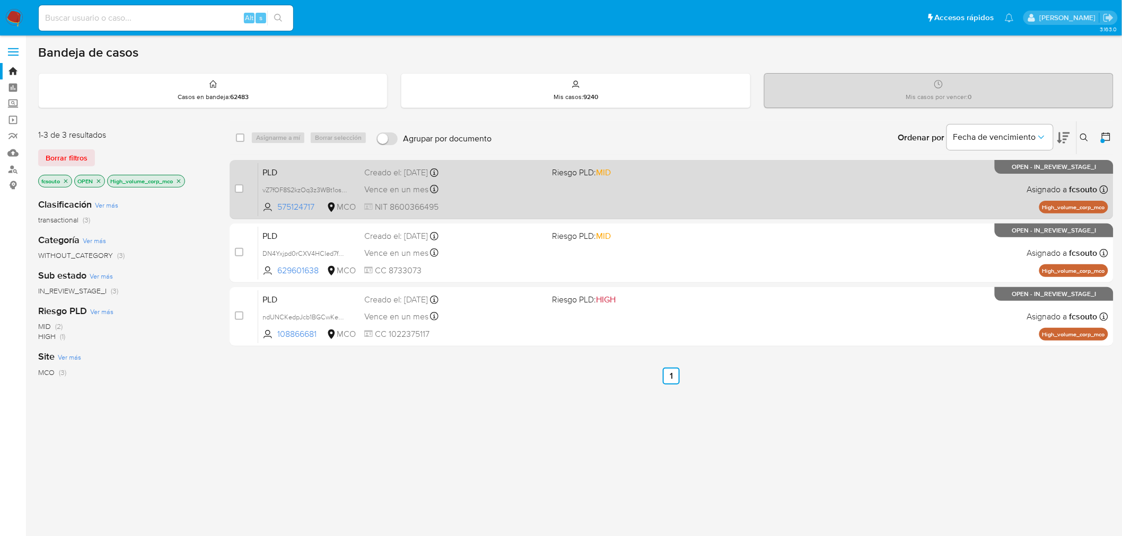
click at [553, 189] on span at bounding box center [642, 189] width 180 height 2
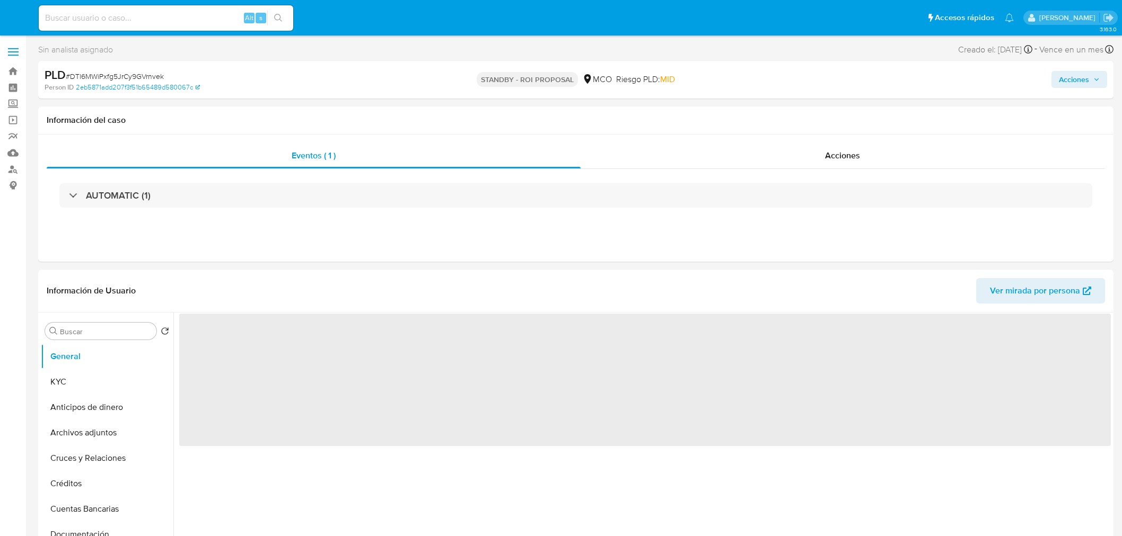
select select "10"
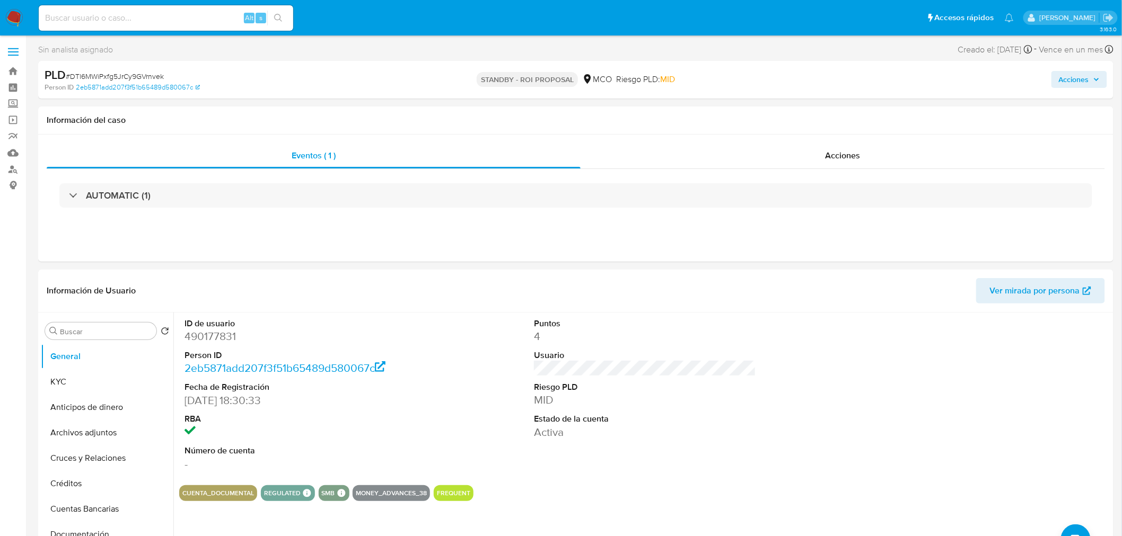
click at [1074, 83] on span "Acciones" at bounding box center [1074, 79] width 30 height 17
click at [458, 176] on div "AUTOMATIC (1)" at bounding box center [576, 195] width 1058 height 53
click at [819, 148] on div "Acciones" at bounding box center [842, 155] width 525 height 25
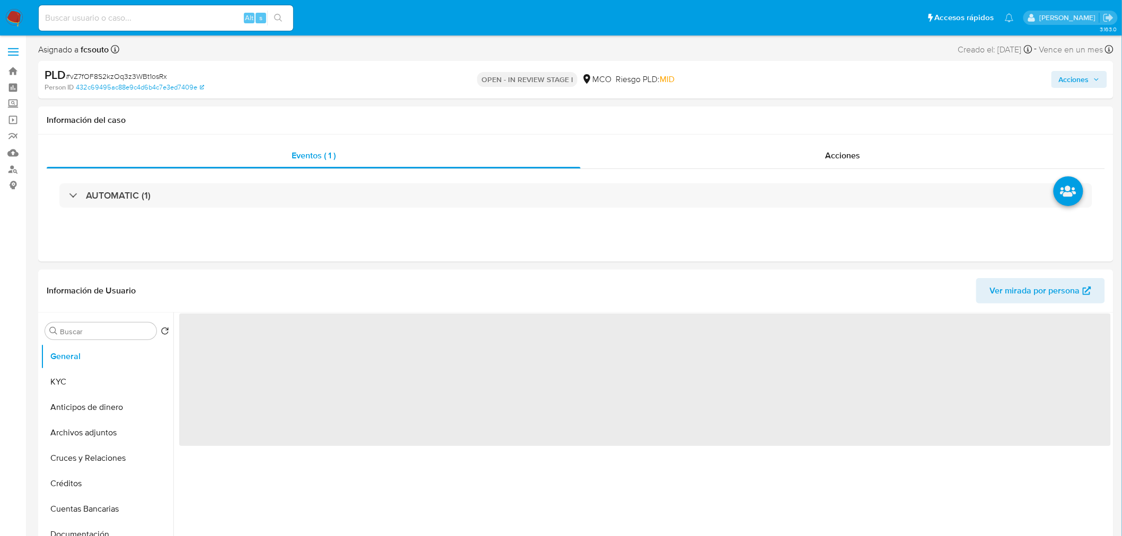
select select "10"
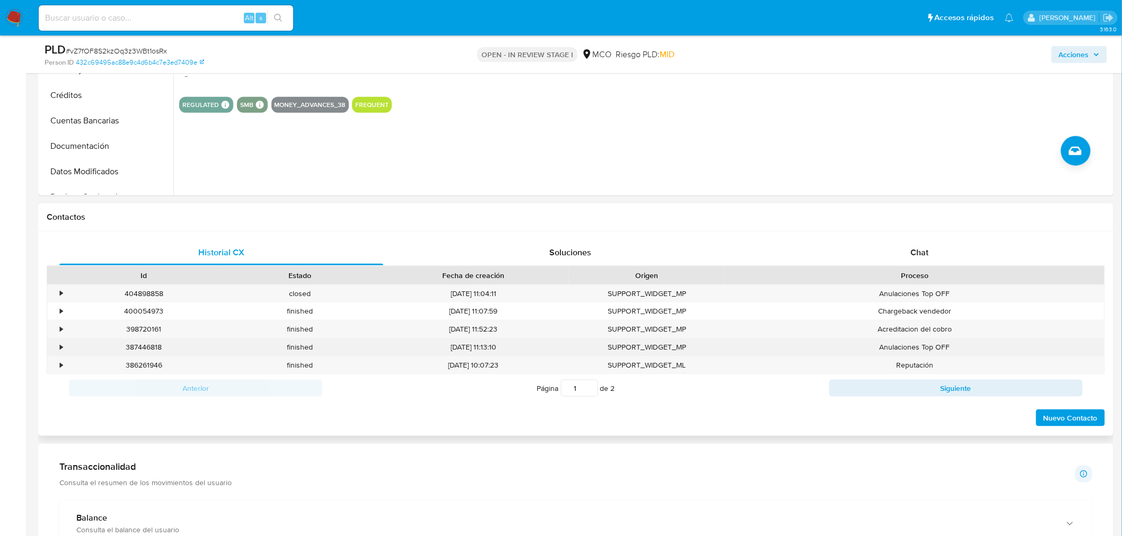
scroll to position [353, 0]
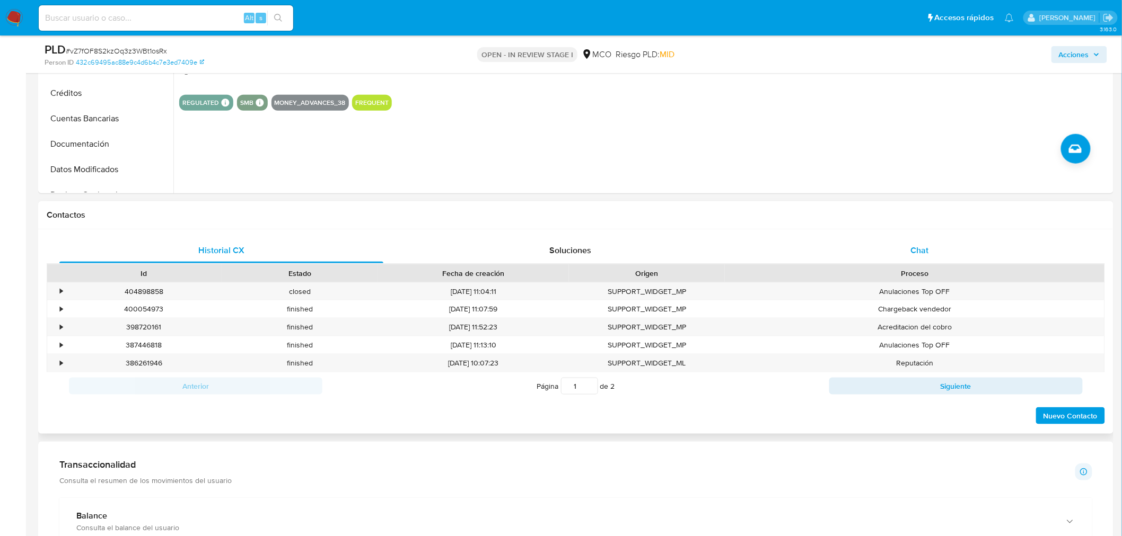
click at [923, 242] on div "Chat" at bounding box center [919, 250] width 324 height 25
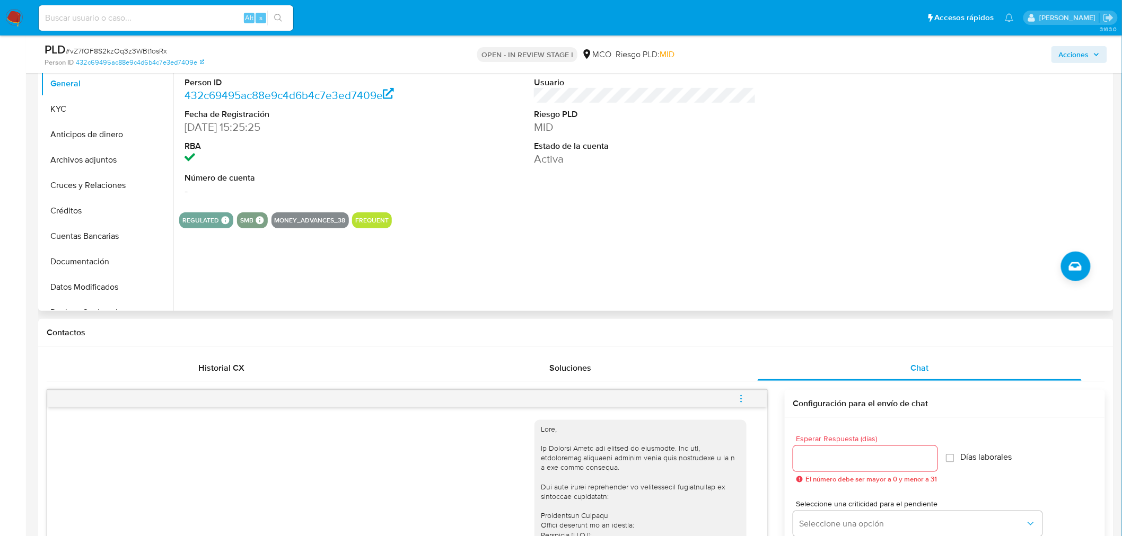
scroll to position [0, 0]
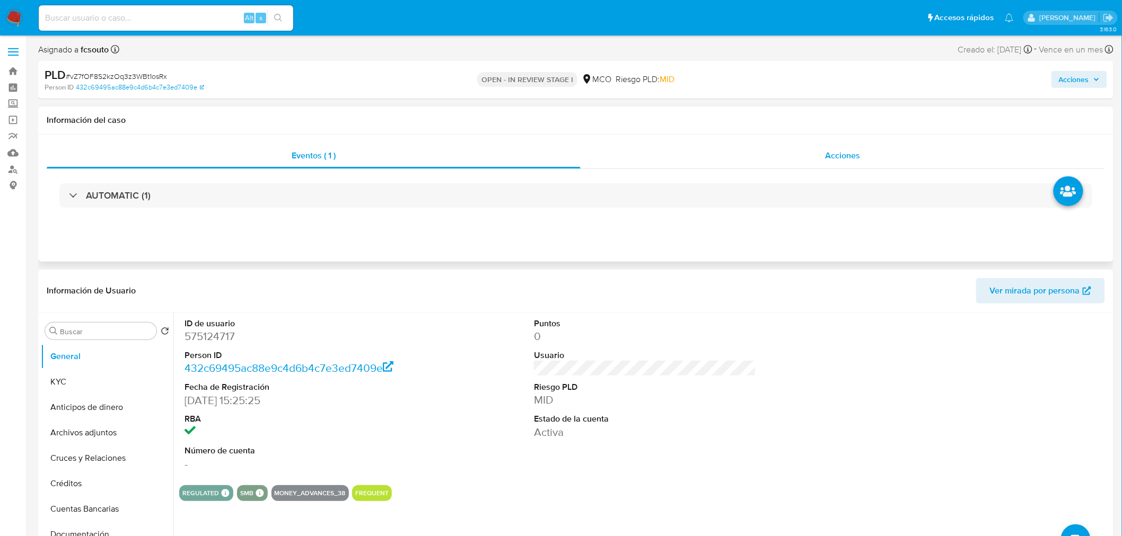
drag, startPoint x: 846, startPoint y: 146, endPoint x: 839, endPoint y: 151, distance: 8.1
click at [847, 146] on div "Acciones" at bounding box center [842, 155] width 525 height 25
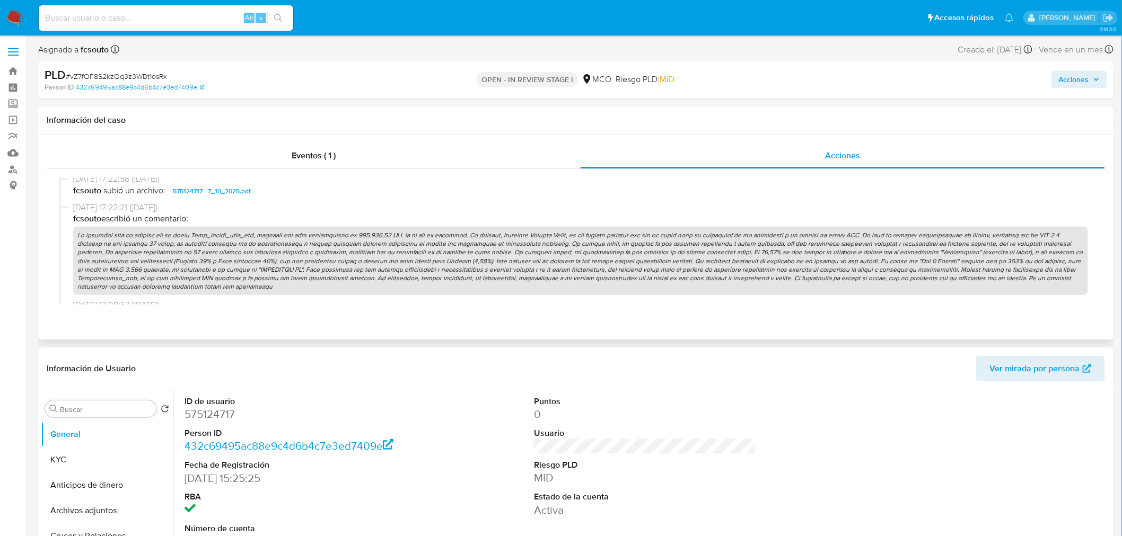
scroll to position [471, 0]
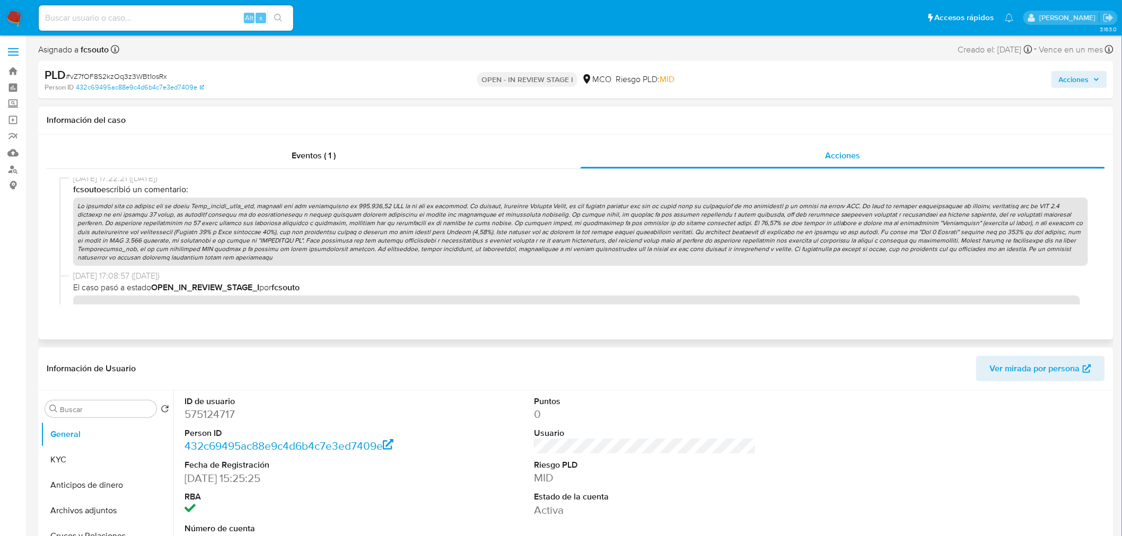
click at [393, 224] on p at bounding box center [580, 232] width 1015 height 68
click at [1081, 88] on div "Acciones" at bounding box center [930, 79] width 351 height 25
click at [1079, 83] on span "Acciones" at bounding box center [1074, 79] width 30 height 17
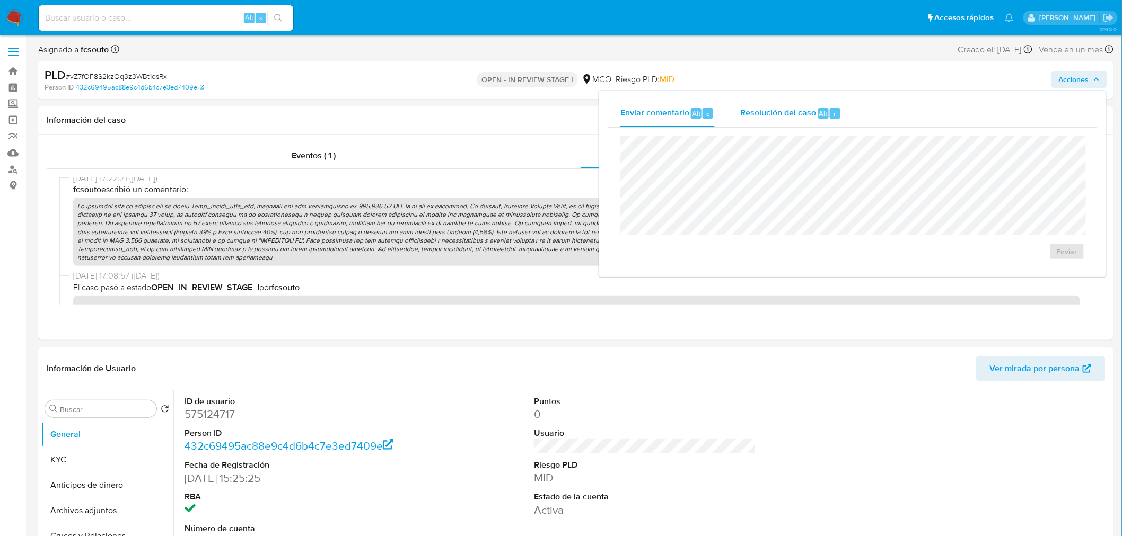
click at [766, 113] on span "Resolución del caso" at bounding box center [778, 113] width 76 height 12
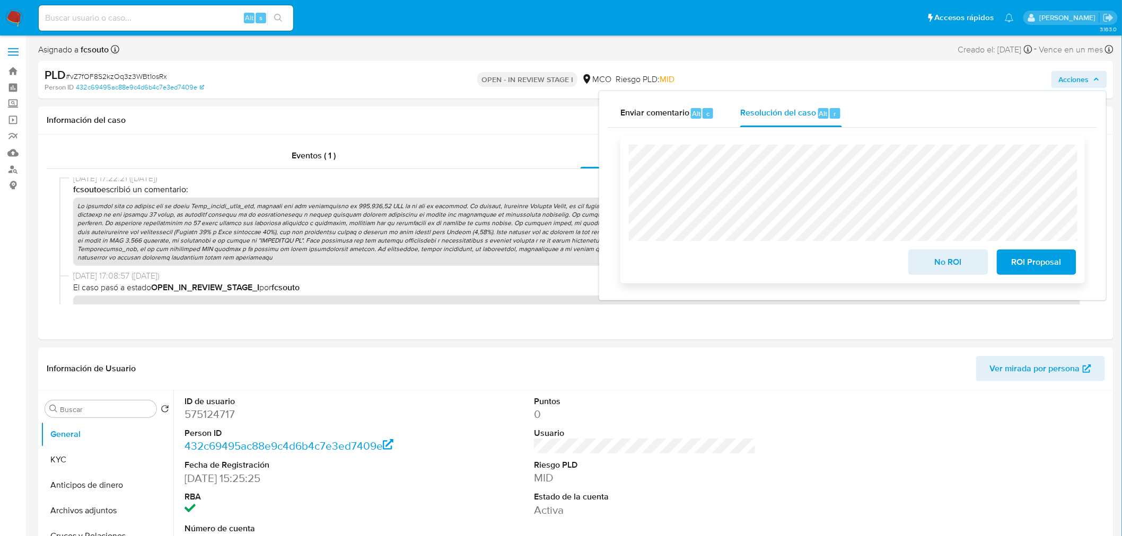
click at [1032, 267] on span "ROI Proposal" at bounding box center [1036, 262] width 52 height 23
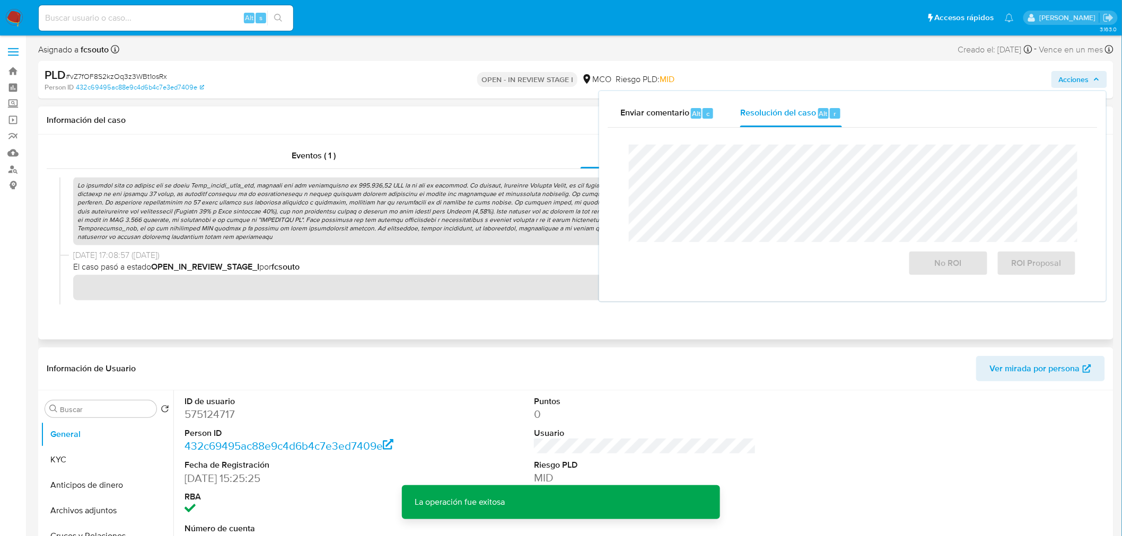
scroll to position [353, 0]
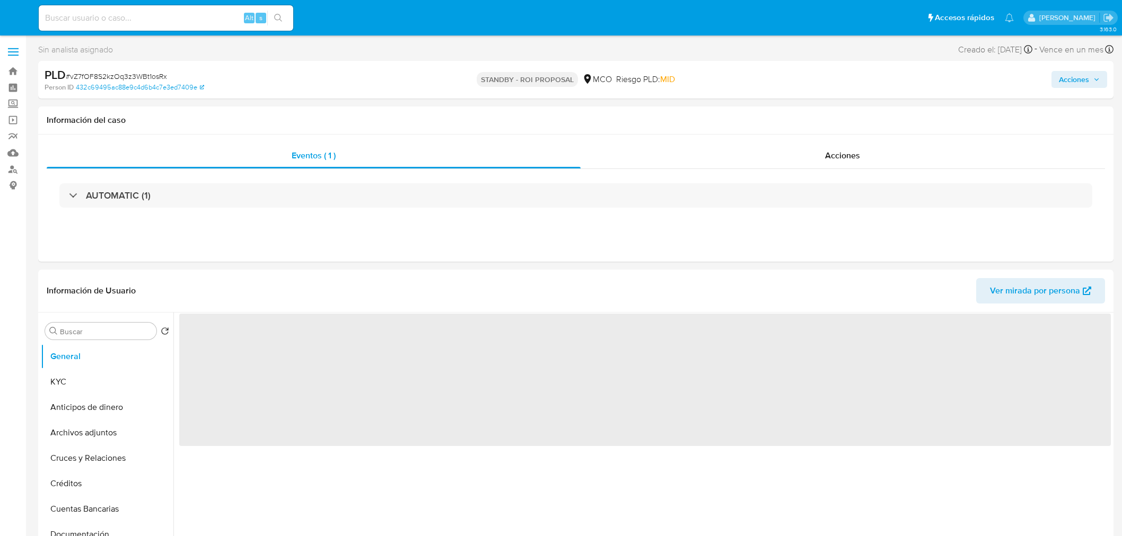
select select "10"
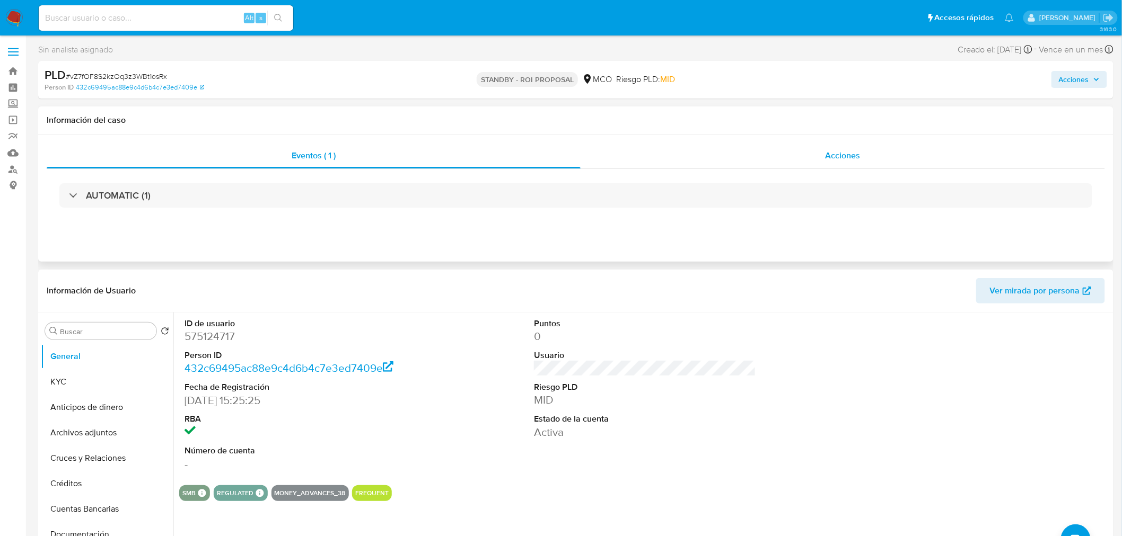
click at [849, 148] on div "Acciones" at bounding box center [842, 155] width 525 height 25
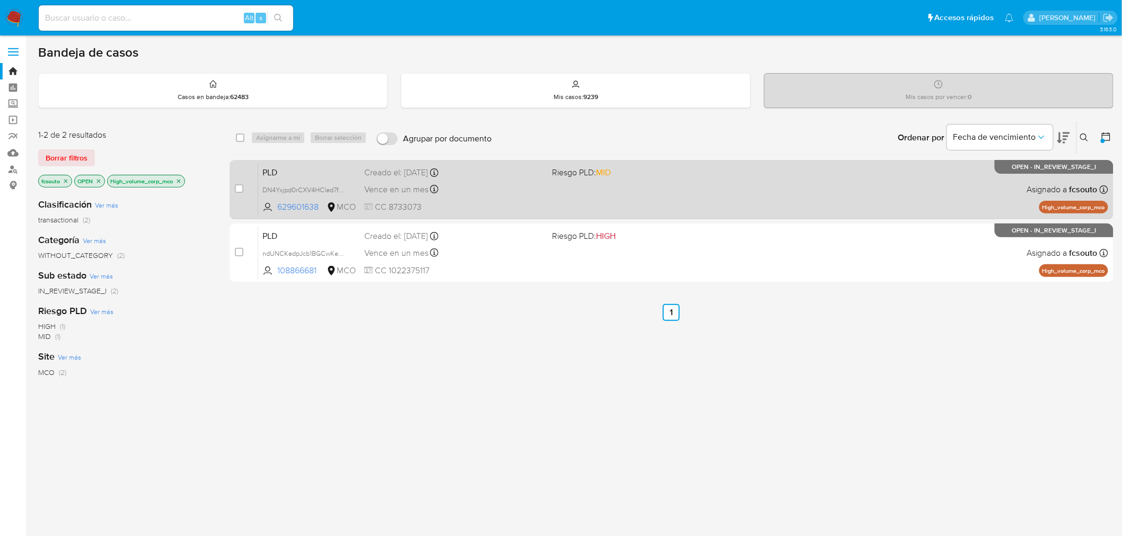
click at [580, 204] on div "PLD DN4Yxjpd0rCXV4HCled7fEZS 629601638 MCO Riesgo PLD: MID Creado el: [DATE] Cr…" at bounding box center [683, 190] width 850 height 54
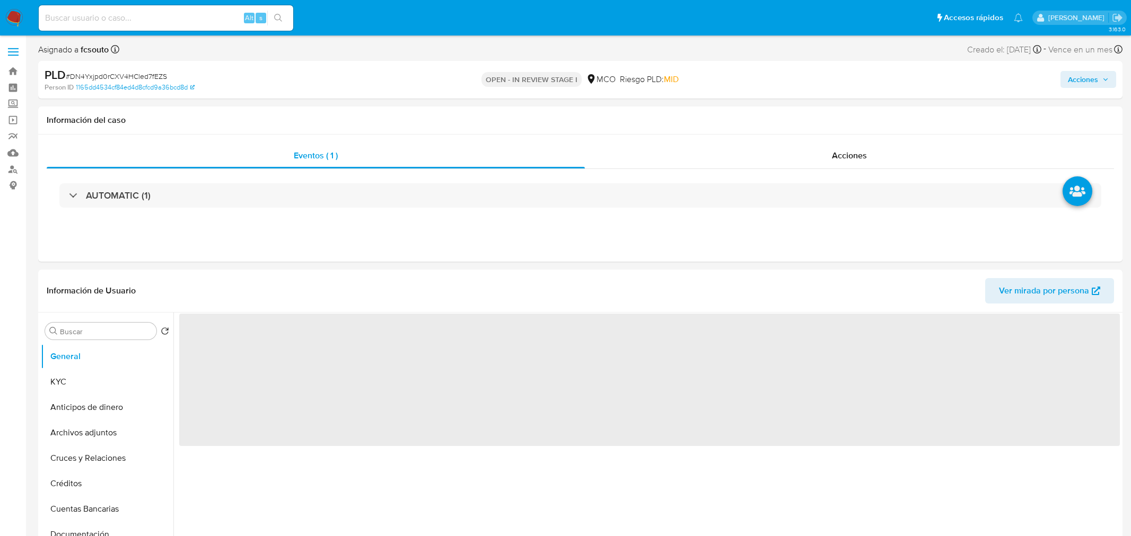
select select "10"
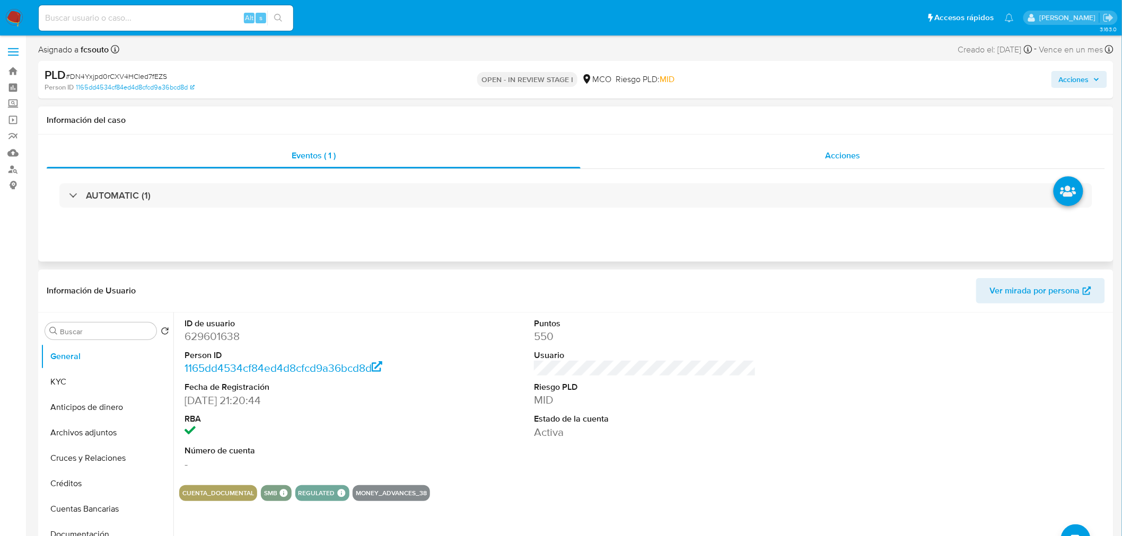
drag, startPoint x: 829, startPoint y: 151, endPoint x: 809, endPoint y: 154, distance: 20.4
click at [828, 151] on span "Acciones" at bounding box center [842, 155] width 35 height 12
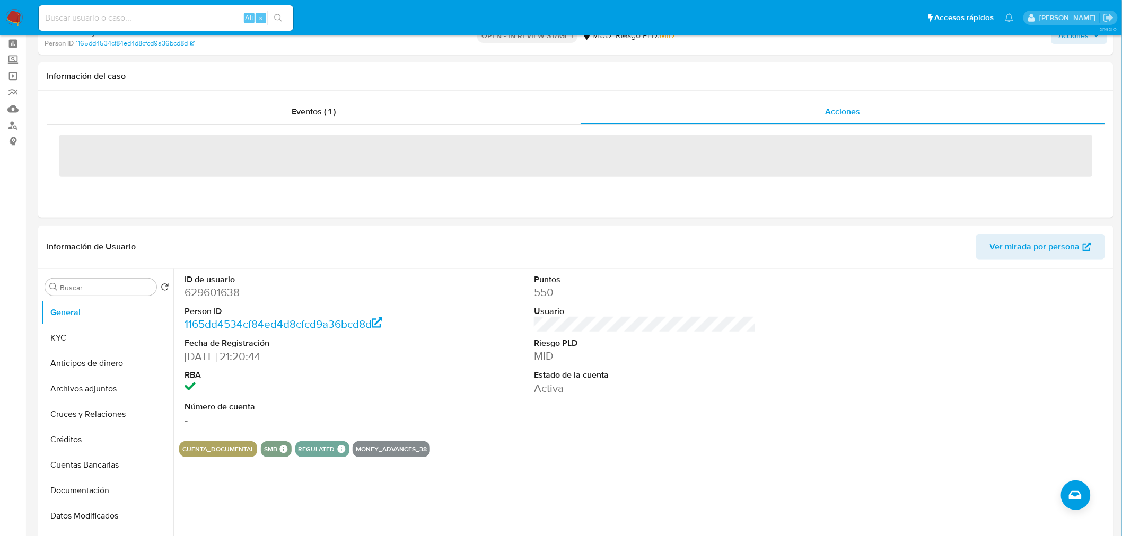
scroll to position [353, 0]
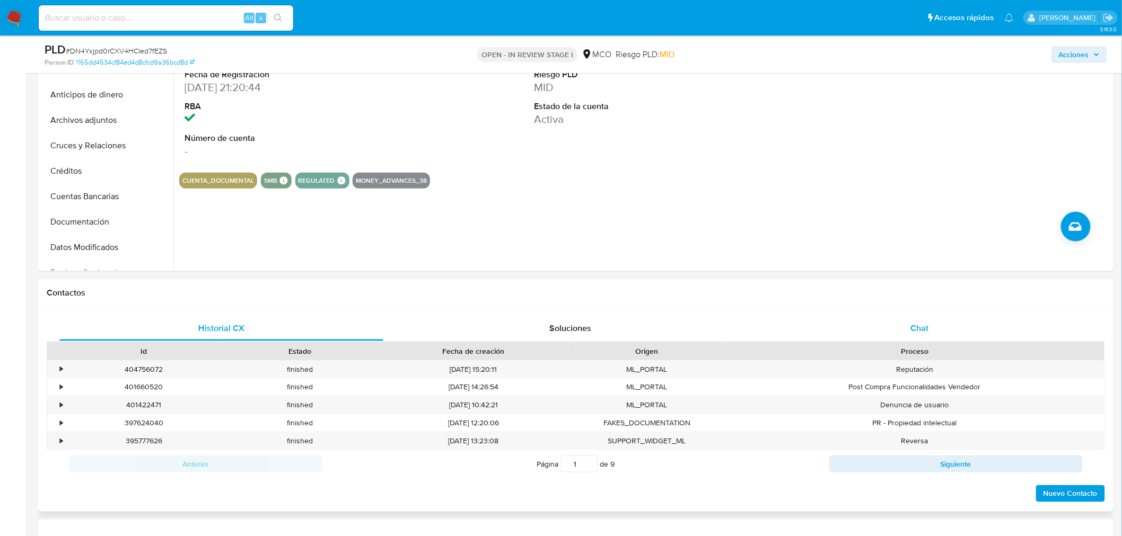
click at [902, 329] on div "Chat" at bounding box center [919, 328] width 324 height 25
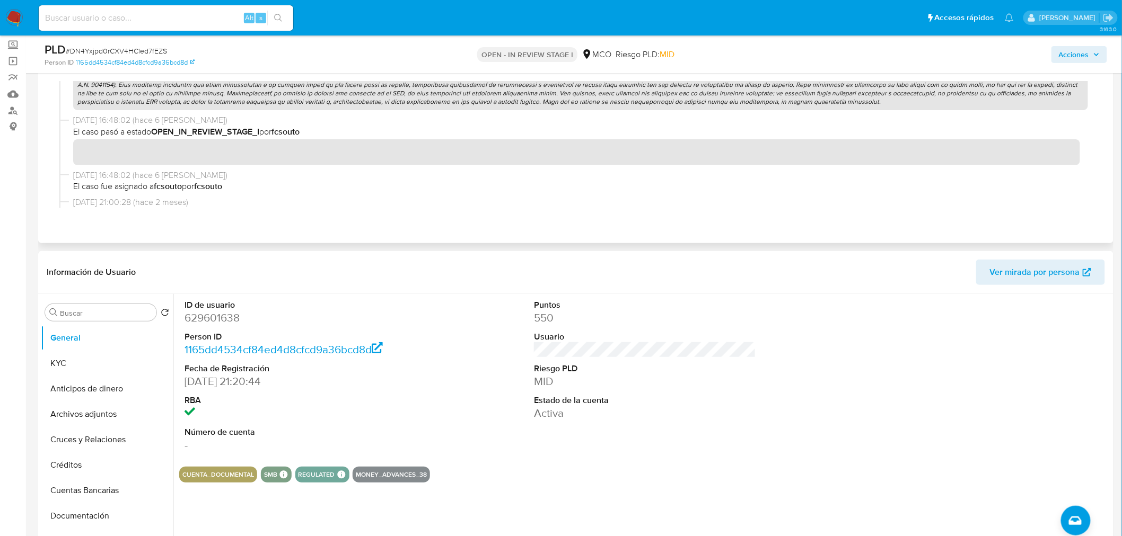
scroll to position [471, 0]
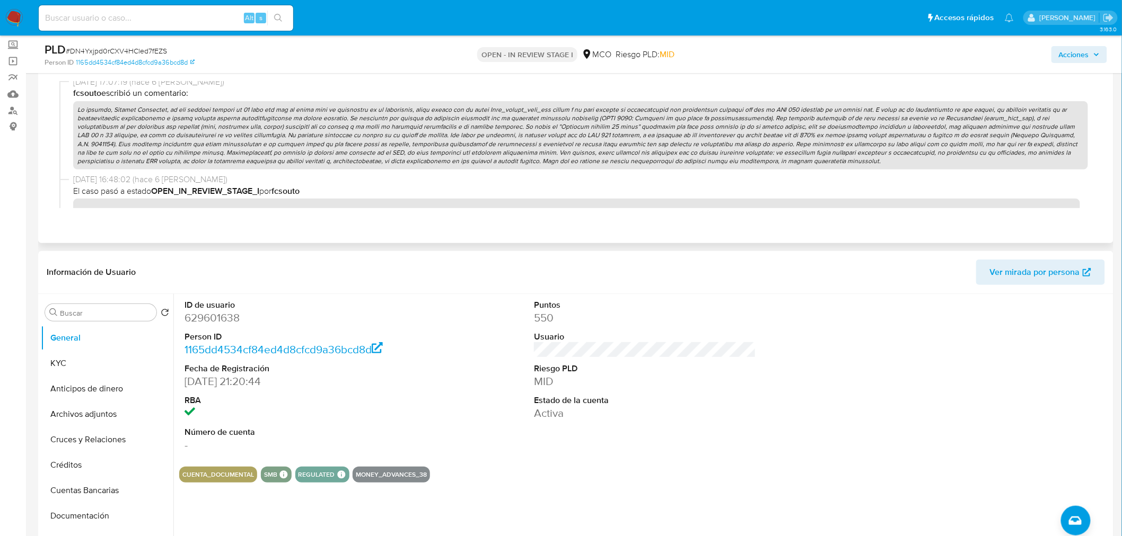
click at [452, 131] on p at bounding box center [580, 135] width 1015 height 68
click at [1073, 52] on span "Acciones" at bounding box center [1074, 54] width 30 height 17
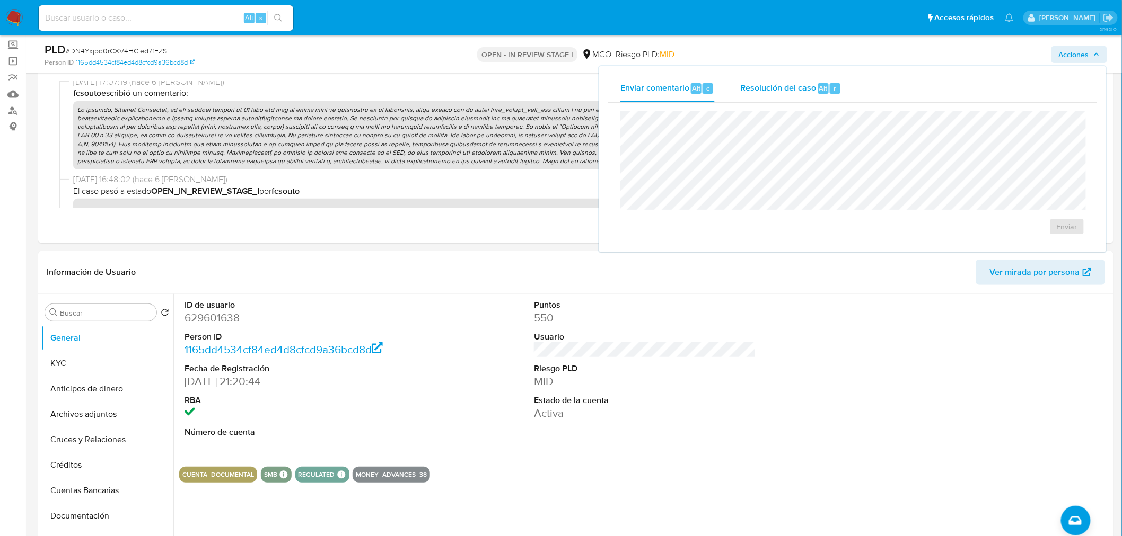
click at [800, 91] on span "Resolución del caso" at bounding box center [778, 88] width 76 height 12
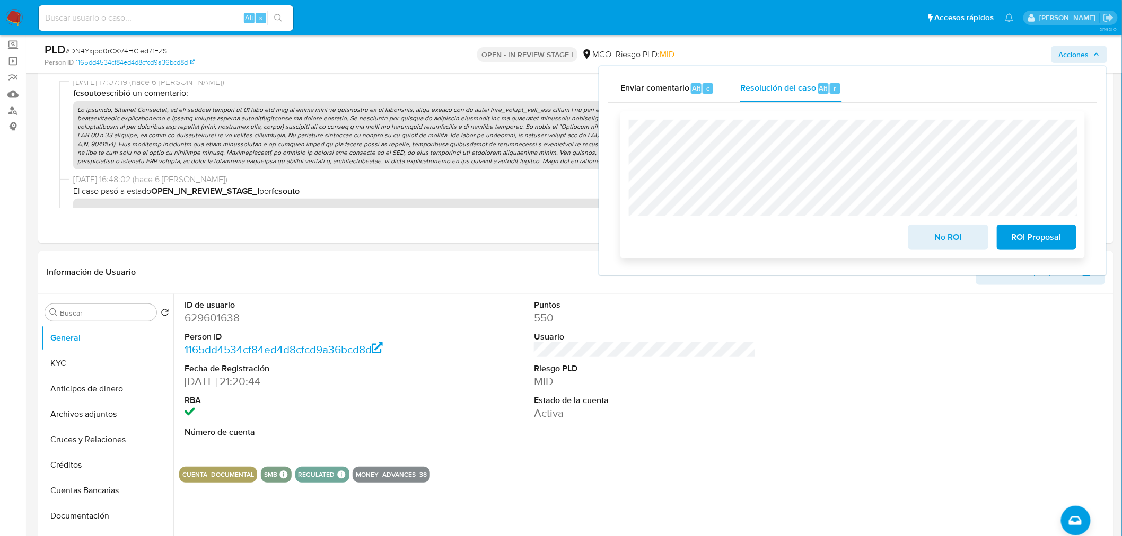
click at [1051, 239] on span "ROI Proposal" at bounding box center [1036, 237] width 52 height 23
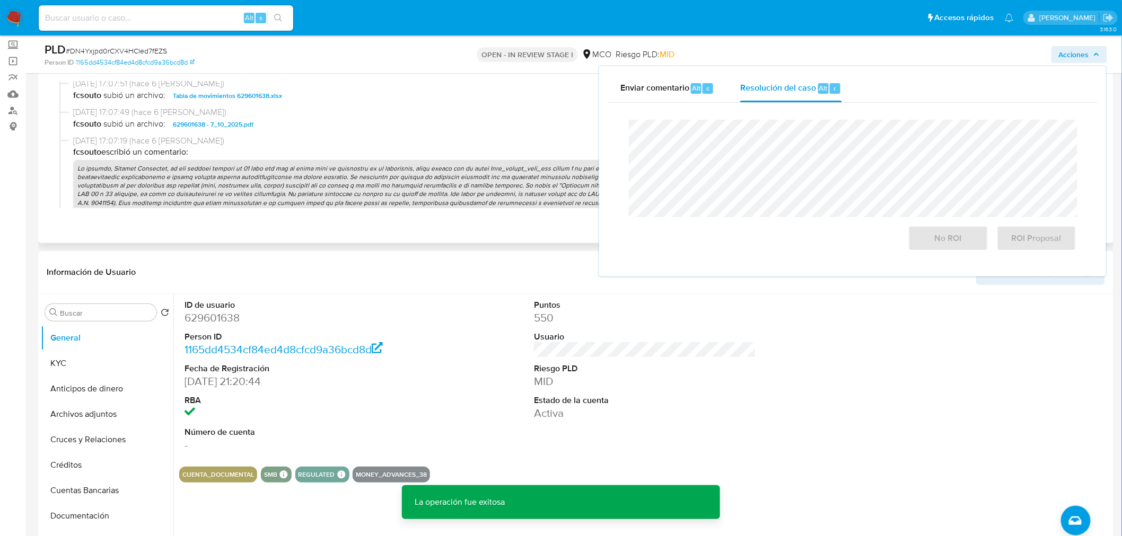
scroll to position [294, 0]
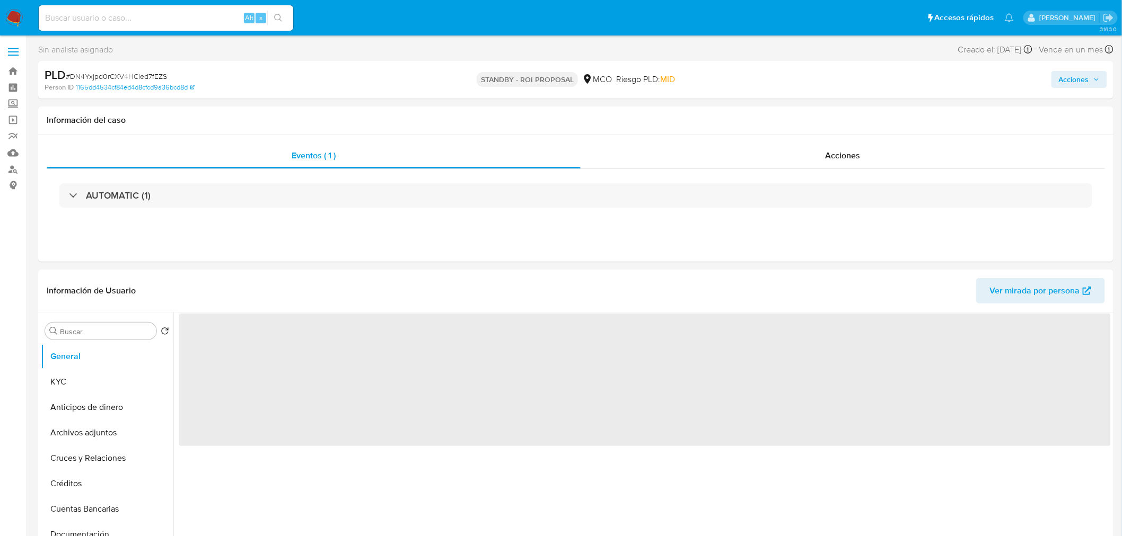
select select "10"
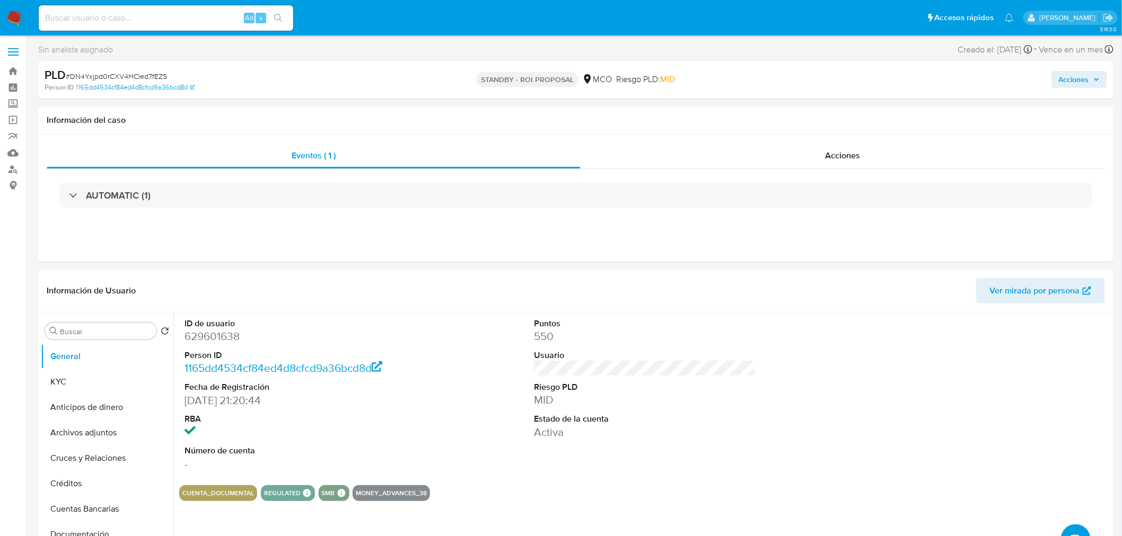
drag, startPoint x: 1080, startPoint y: 83, endPoint x: 1071, endPoint y: 85, distance: 9.4
click at [1080, 83] on span "Acciones" at bounding box center [1074, 79] width 30 height 17
click at [504, 279] on header "Información de Usuario Ver mirada por persona" at bounding box center [576, 290] width 1058 height 25
click at [882, 143] on div "Acciones" at bounding box center [842, 155] width 525 height 25
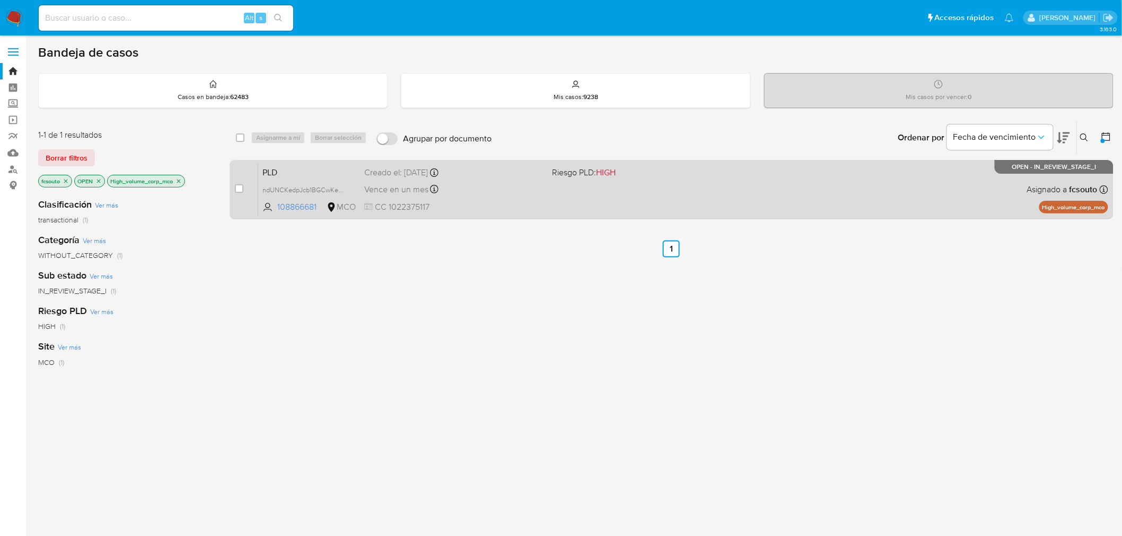
click at [603, 192] on div "PLD ndUNCKedpJcb1BGCwKebQB0M 108866681 MCO Riesgo PLD: HIGH Creado el: [DATE] C…" at bounding box center [683, 190] width 850 height 54
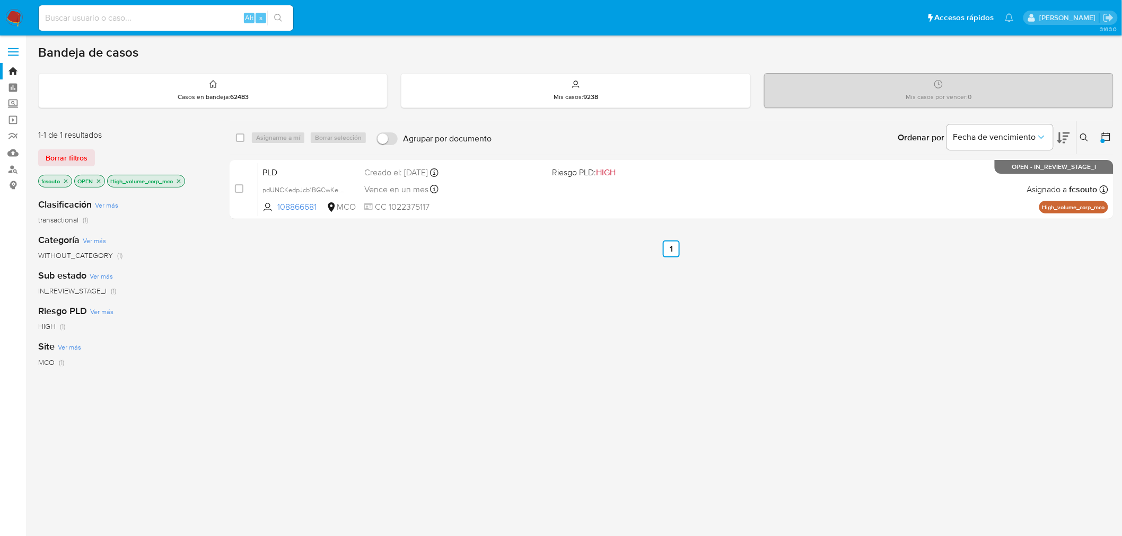
click at [14, 13] on img at bounding box center [14, 18] width 18 height 18
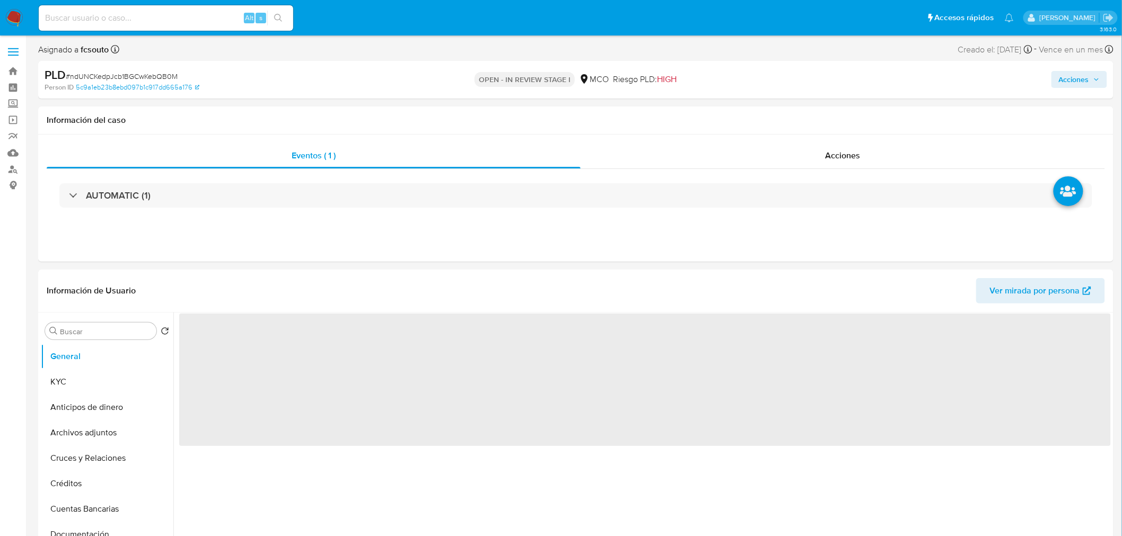
select select "10"
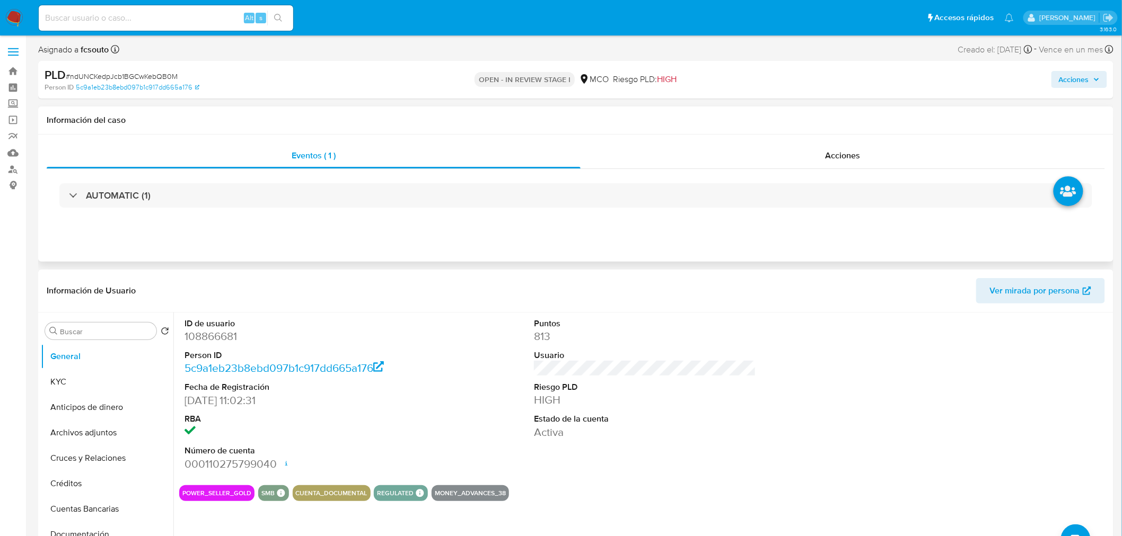
drag, startPoint x: 874, startPoint y: 155, endPoint x: 835, endPoint y: 169, distance: 40.4
click at [873, 155] on div "Acciones" at bounding box center [842, 155] width 525 height 25
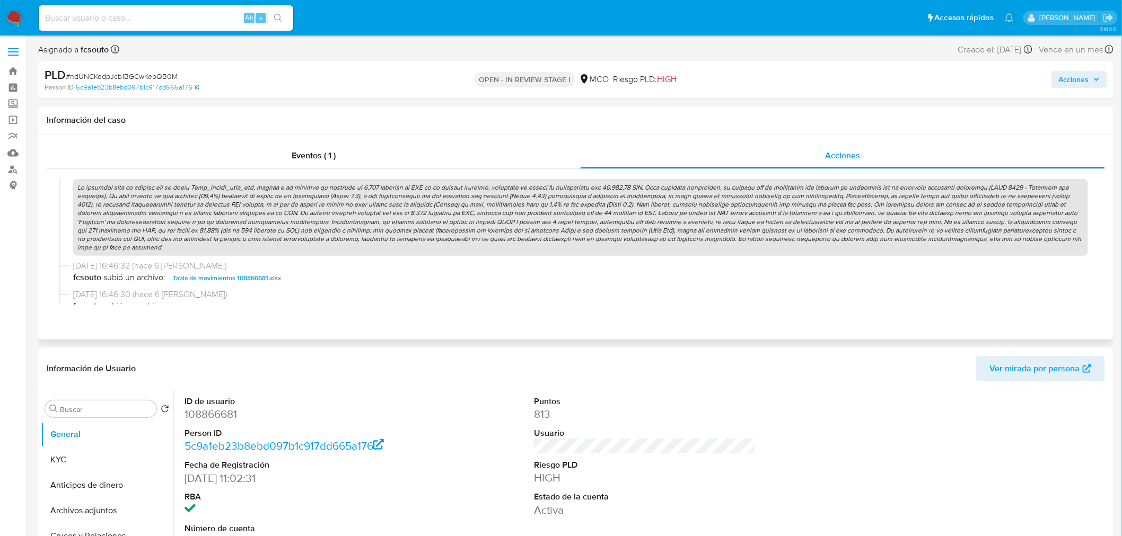
scroll to position [412, 0]
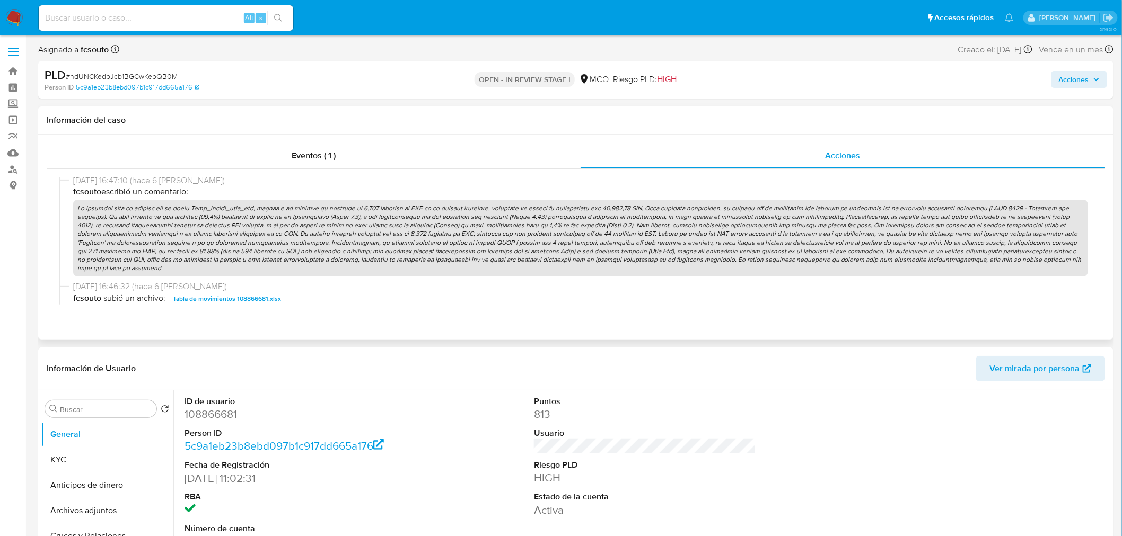
click at [640, 227] on p at bounding box center [580, 238] width 1015 height 77
click at [1080, 84] on span "Acciones" at bounding box center [1074, 79] width 30 height 17
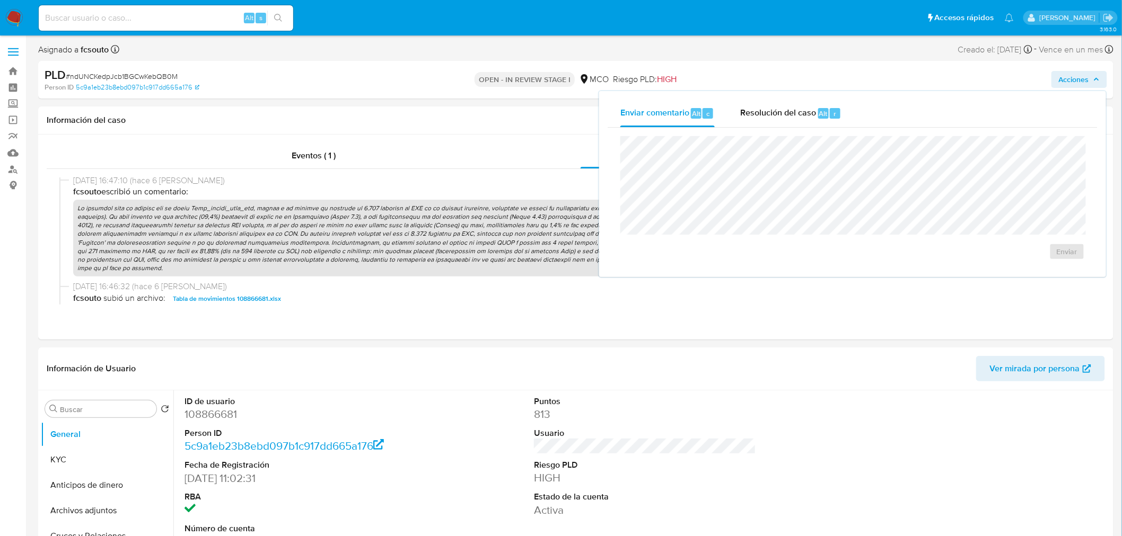
drag, startPoint x: 765, startPoint y: 119, endPoint x: 753, endPoint y: 129, distance: 15.8
click at [764, 119] on div "Resolución del caso Alt r" at bounding box center [790, 114] width 101 height 28
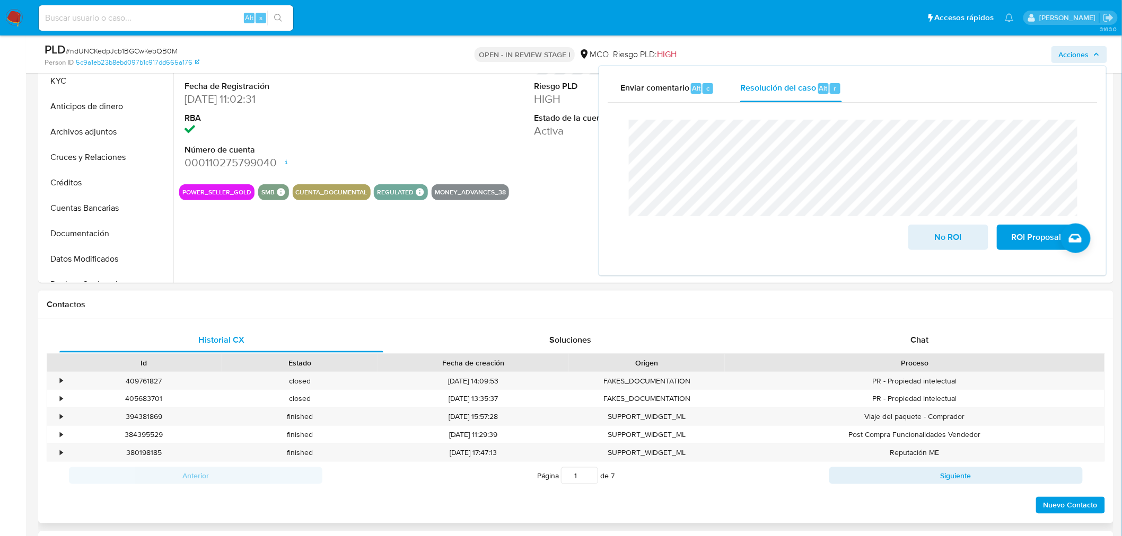
scroll to position [353, 0]
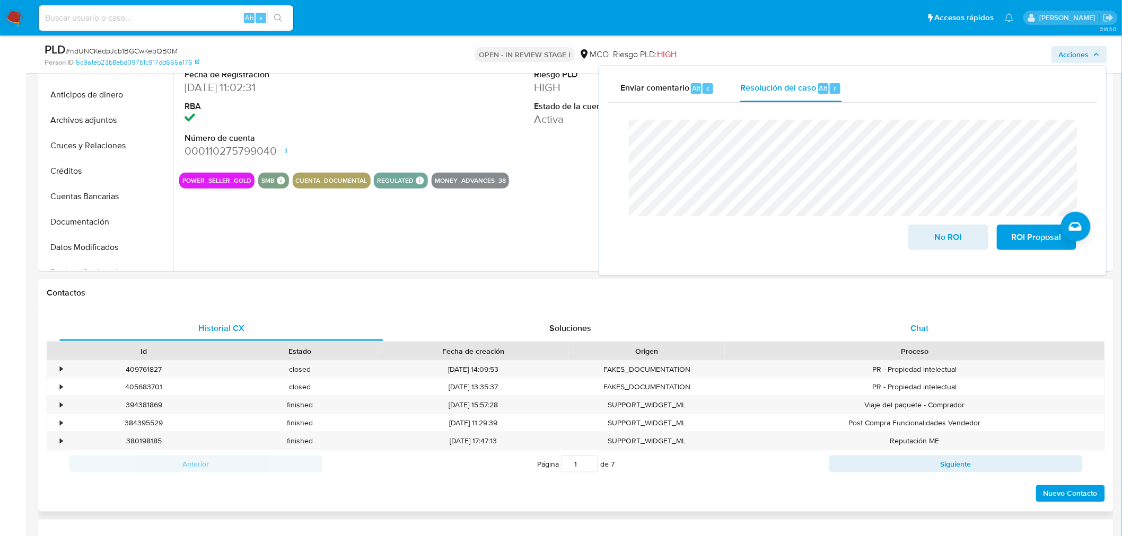
click at [931, 322] on div "Chat" at bounding box center [919, 328] width 324 height 25
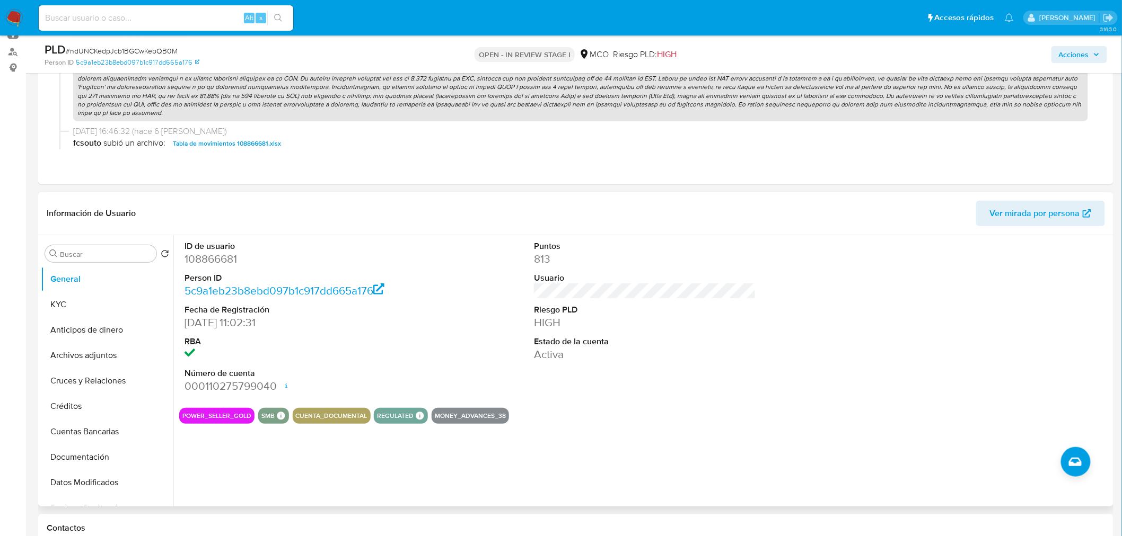
scroll to position [0, 0]
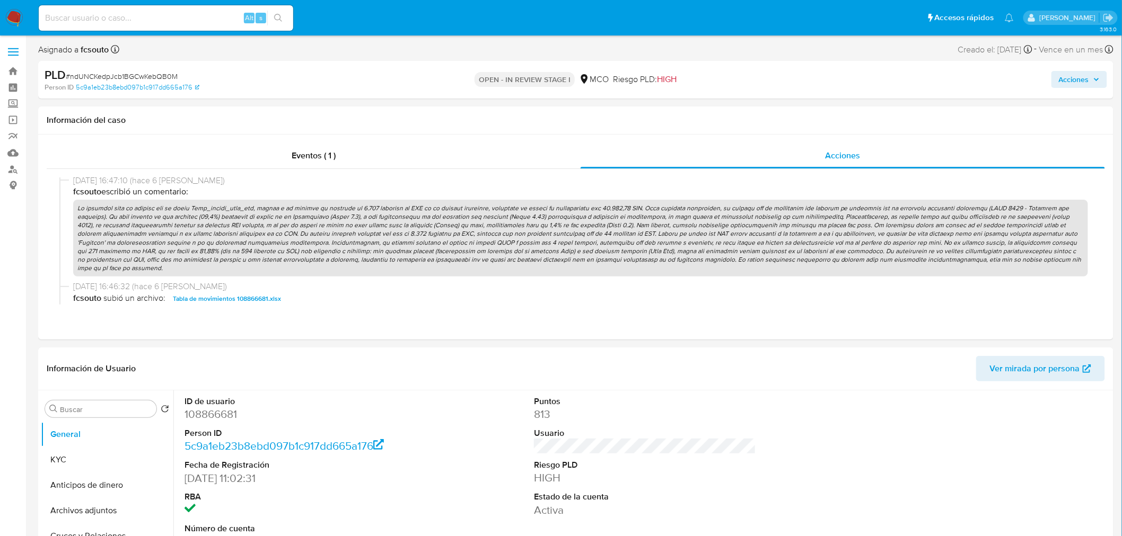
click at [1083, 85] on span "Acciones" at bounding box center [1074, 79] width 30 height 17
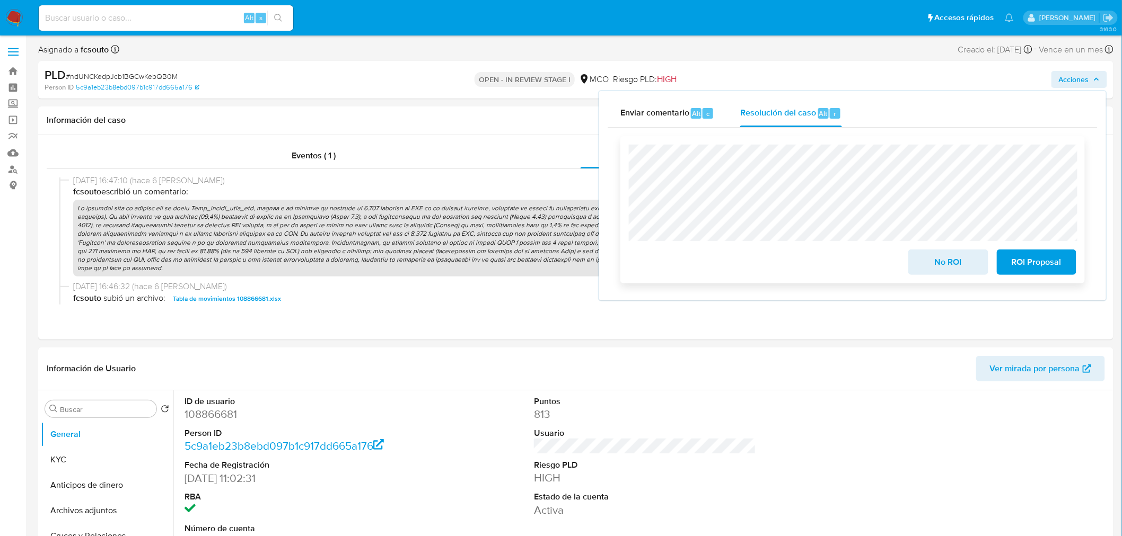
click at [1045, 261] on span "ROI Proposal" at bounding box center [1036, 262] width 52 height 23
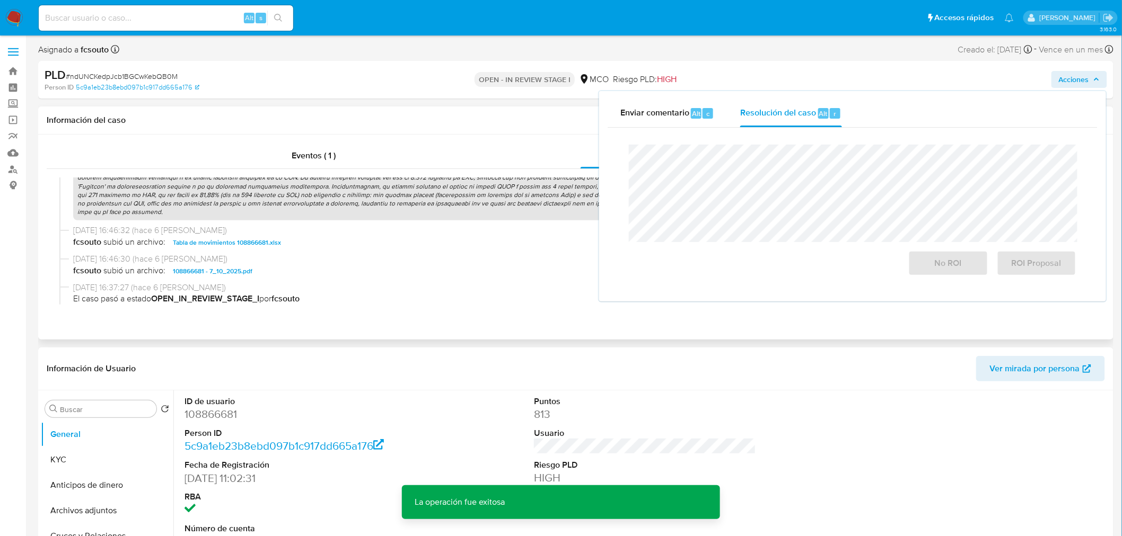
scroll to position [530, 0]
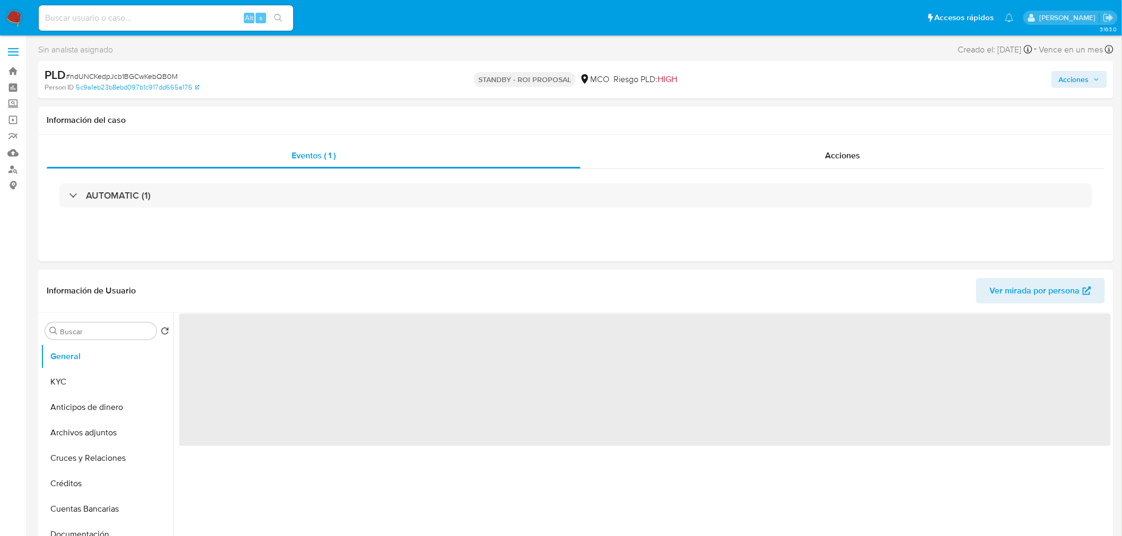
select select "10"
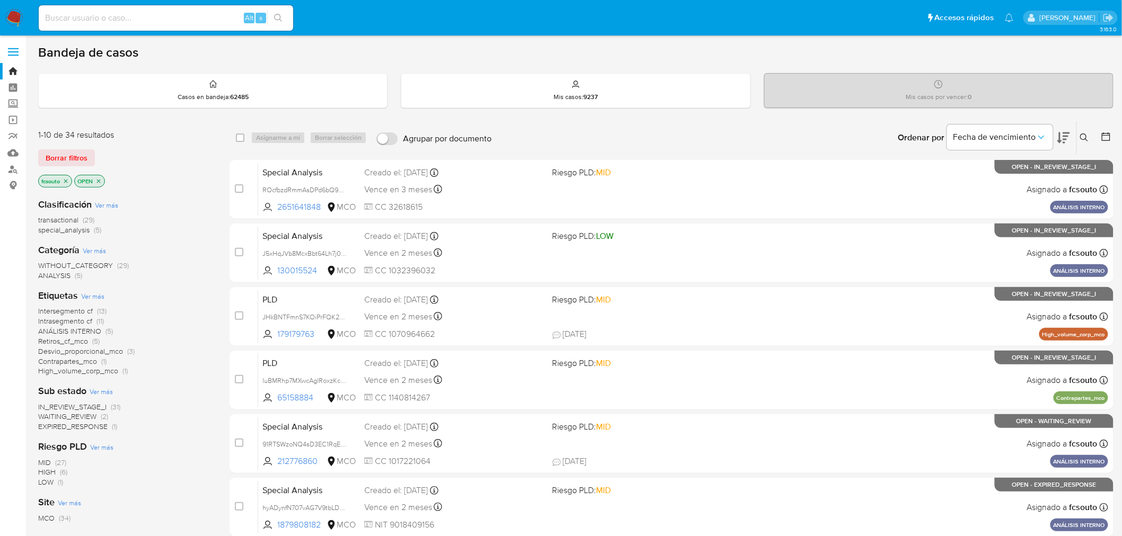
click at [96, 406] on span "IN_REVIEW_STAGE_I" at bounding box center [72, 407] width 68 height 11
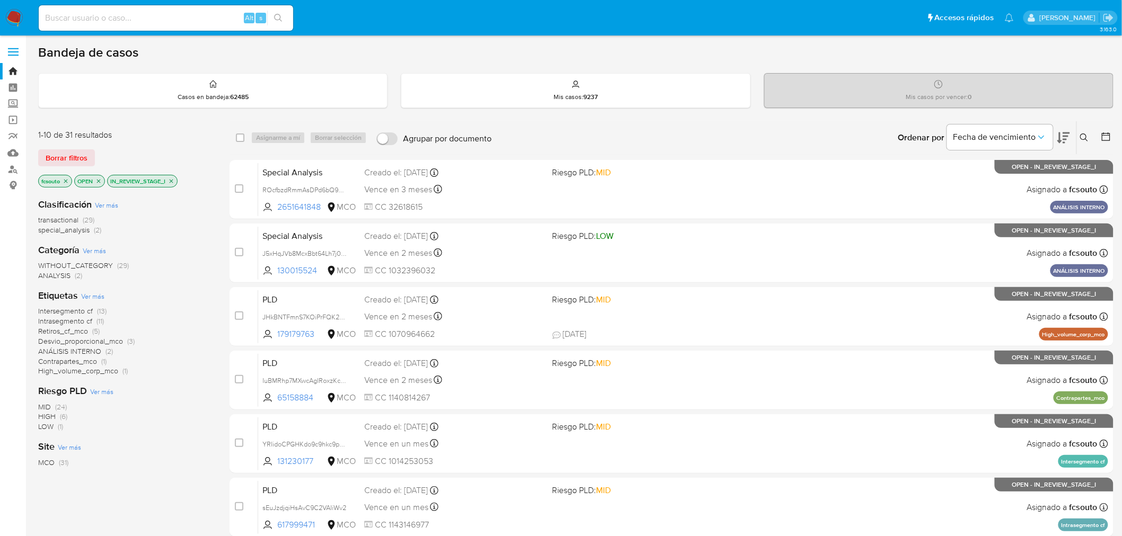
click at [1109, 136] on icon at bounding box center [1105, 136] width 11 height 11
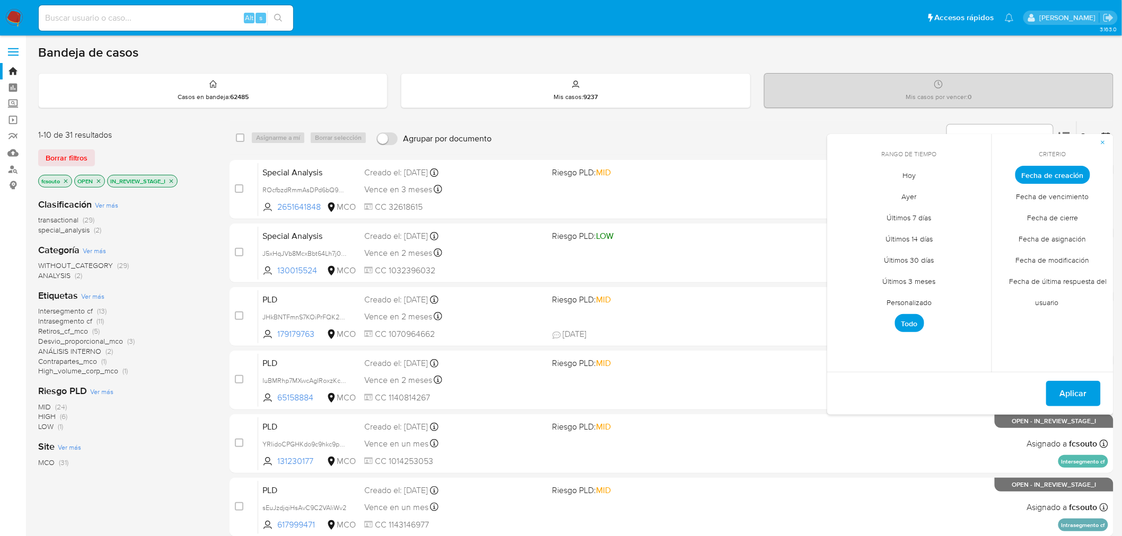
click at [929, 301] on span "Personalizado" at bounding box center [909, 303] width 67 height 22
click at [843, 194] on icon "Mes anterior" at bounding box center [843, 194] width 13 height 13
click at [843, 253] on button "4" at bounding box center [845, 254] width 17 height 17
click at [941, 276] on tr "11 12 13 14 15 16 17" at bounding box center [909, 276] width 144 height 17
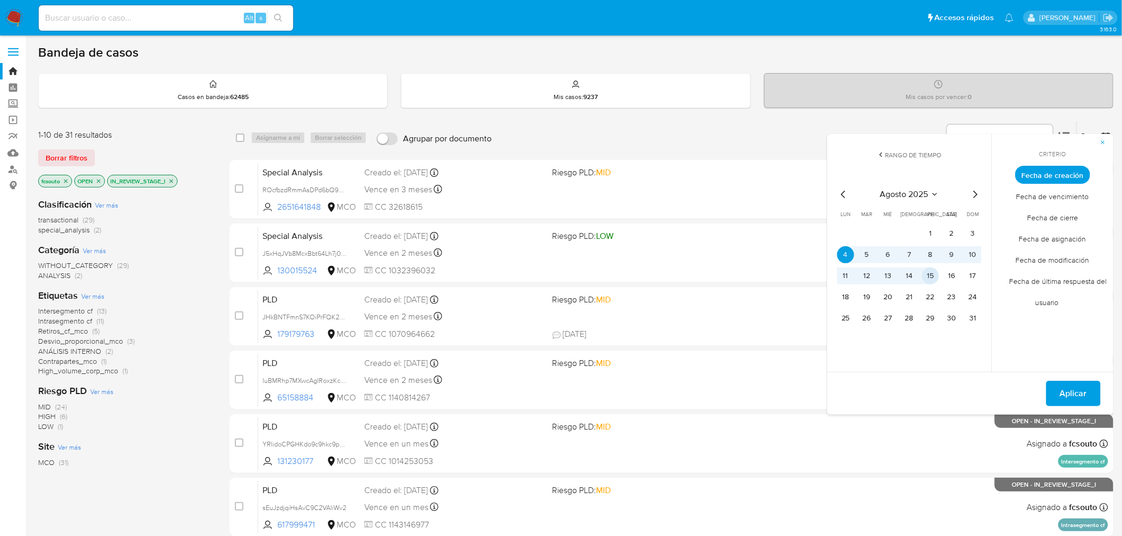
click at [932, 273] on button "15" at bounding box center [930, 276] width 17 height 17
click at [1073, 395] on span "Aplicar" at bounding box center [1073, 393] width 27 height 23
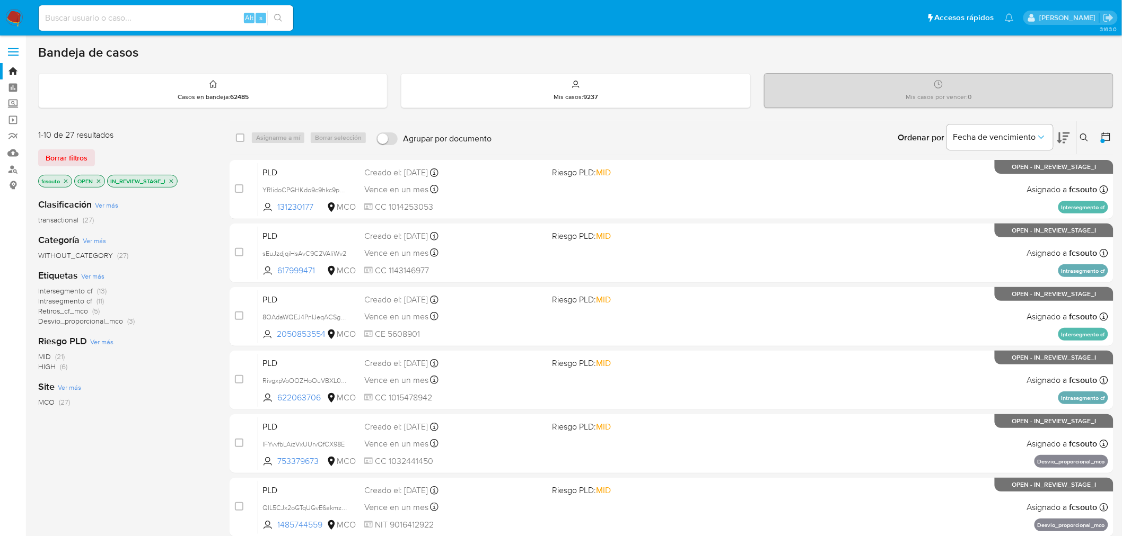
click at [178, 17] on input at bounding box center [166, 18] width 254 height 14
paste input "s0HGnacL4zdQtDZjQIhjq3dC"
type input "s0HGnacL4zdQtDZjQIhjq3dC"
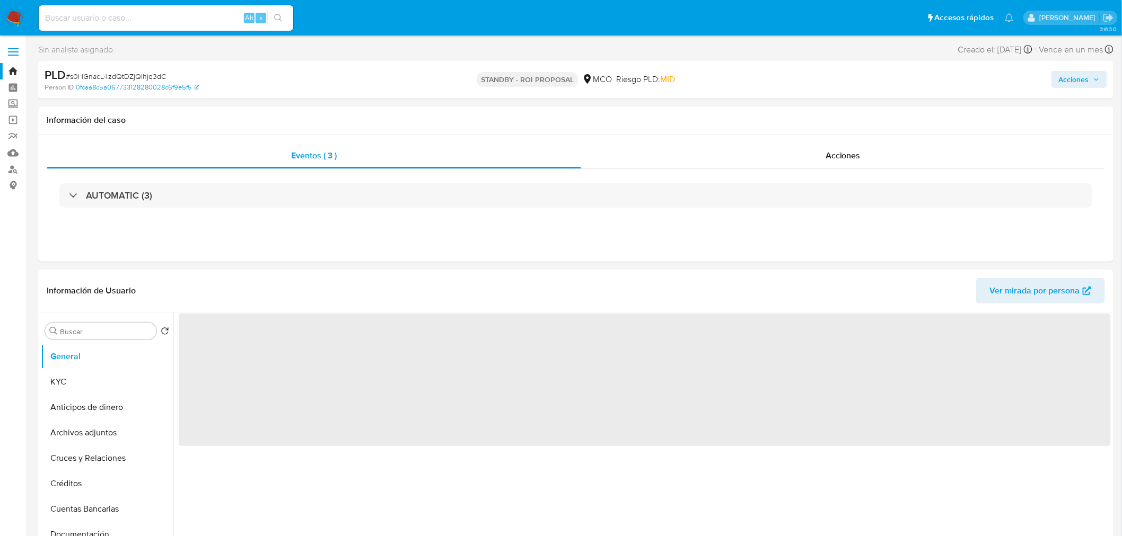
select select "10"
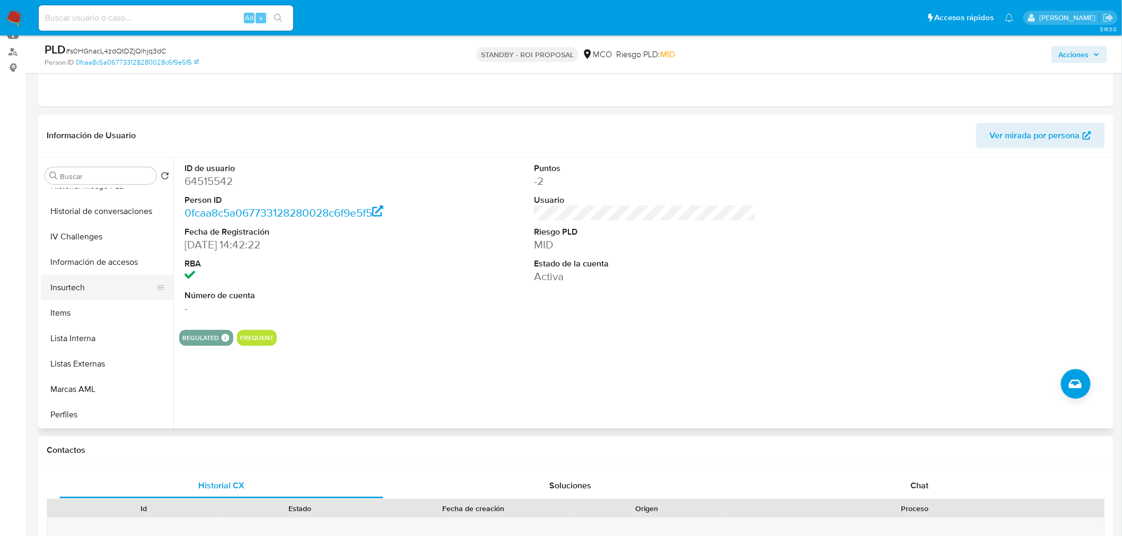
scroll to position [294, 0]
click at [107, 237] on button "Historial Casos" at bounding box center [103, 238] width 124 height 25
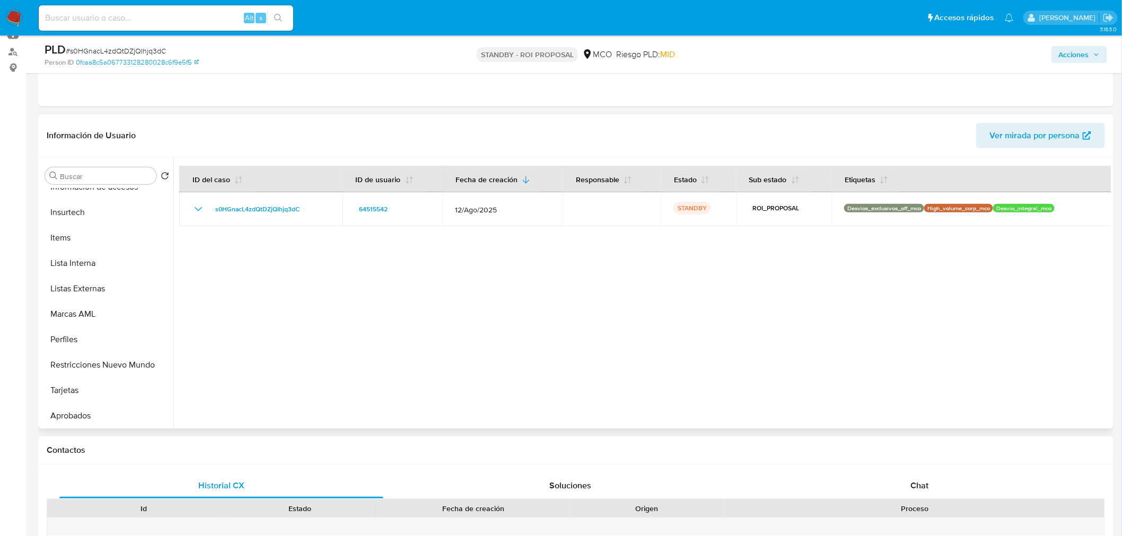
scroll to position [523, 0]
click at [119, 368] on button "Aprobadores" at bounding box center [103, 364] width 124 height 25
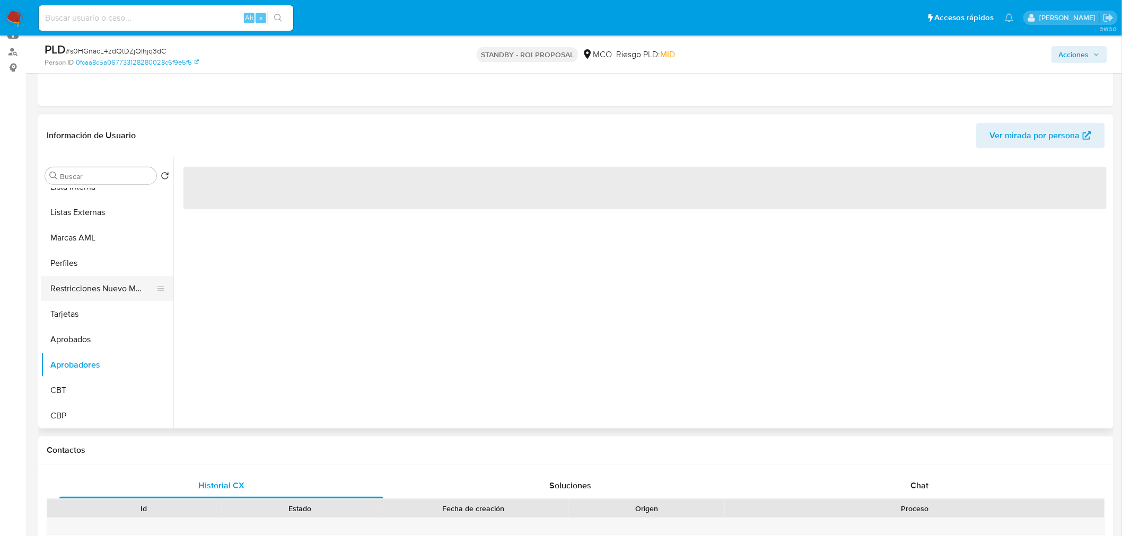
click at [135, 286] on button "Restricciones Nuevo Mundo" at bounding box center [103, 288] width 124 height 25
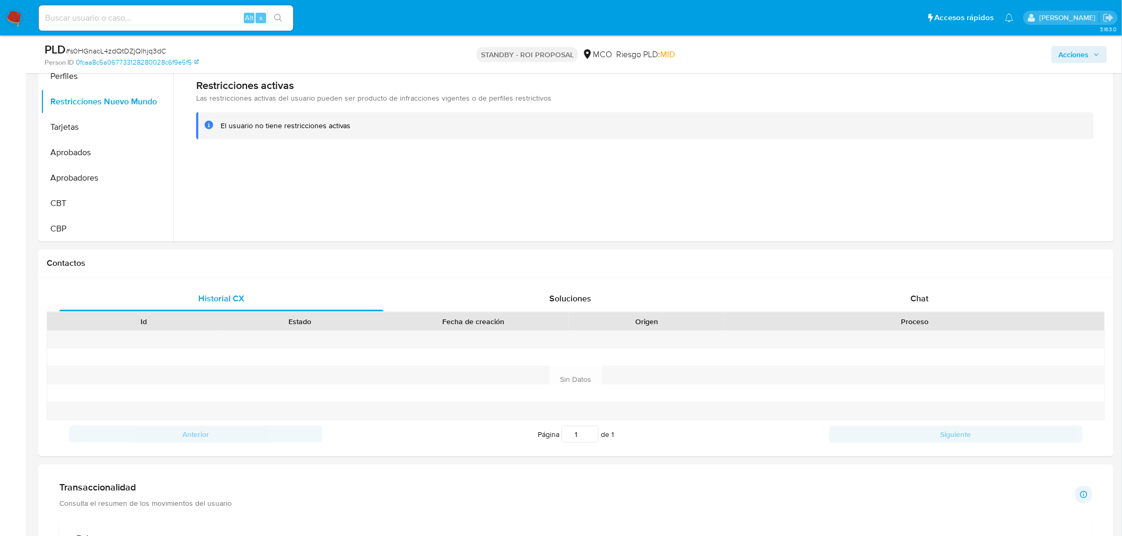
scroll to position [589, 0]
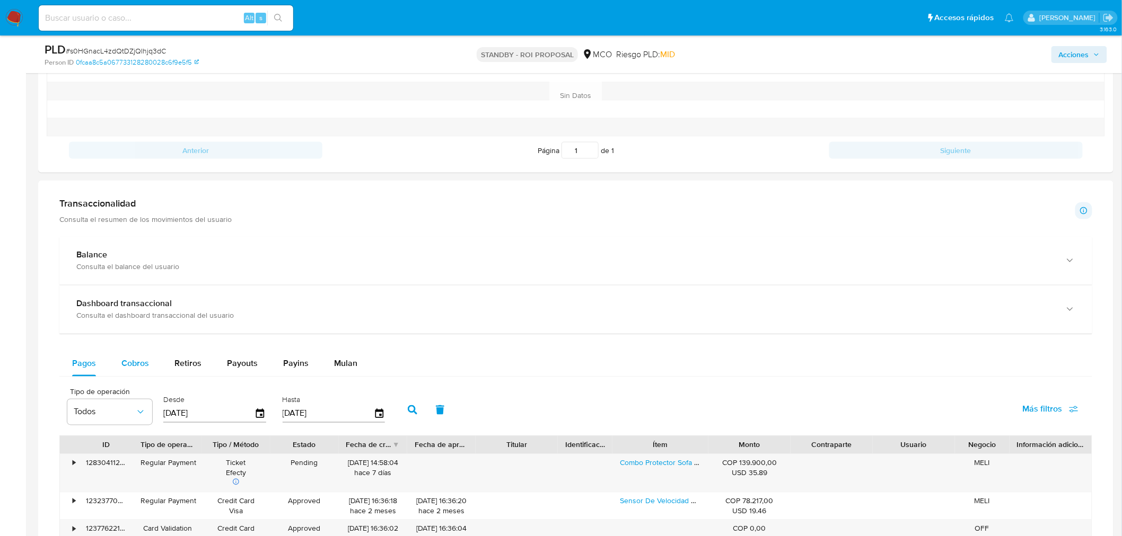
click at [129, 373] on div "Cobros" at bounding box center [135, 363] width 28 height 25
select select "10"
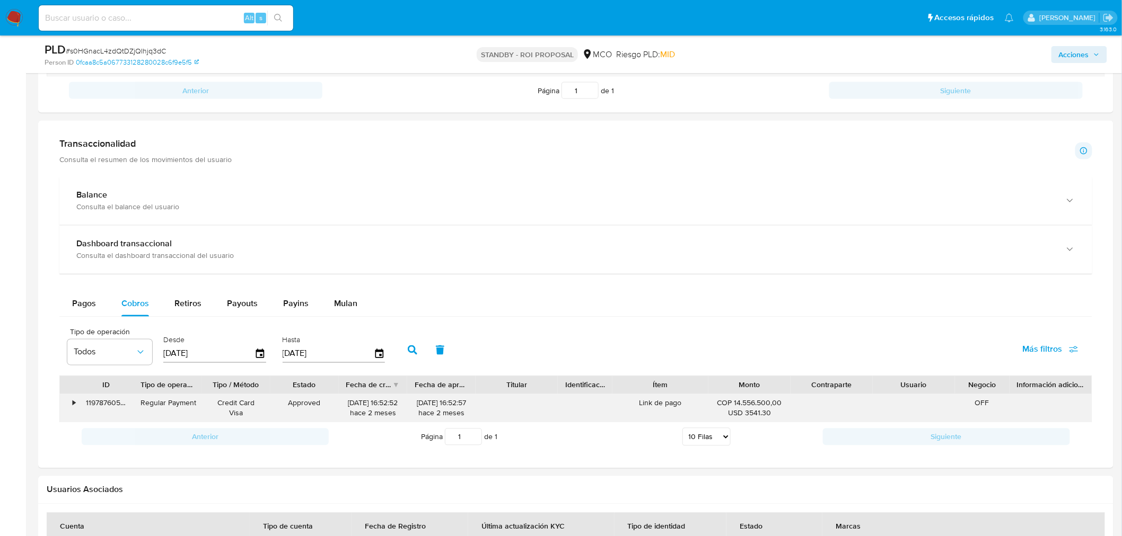
scroll to position [707, 0]
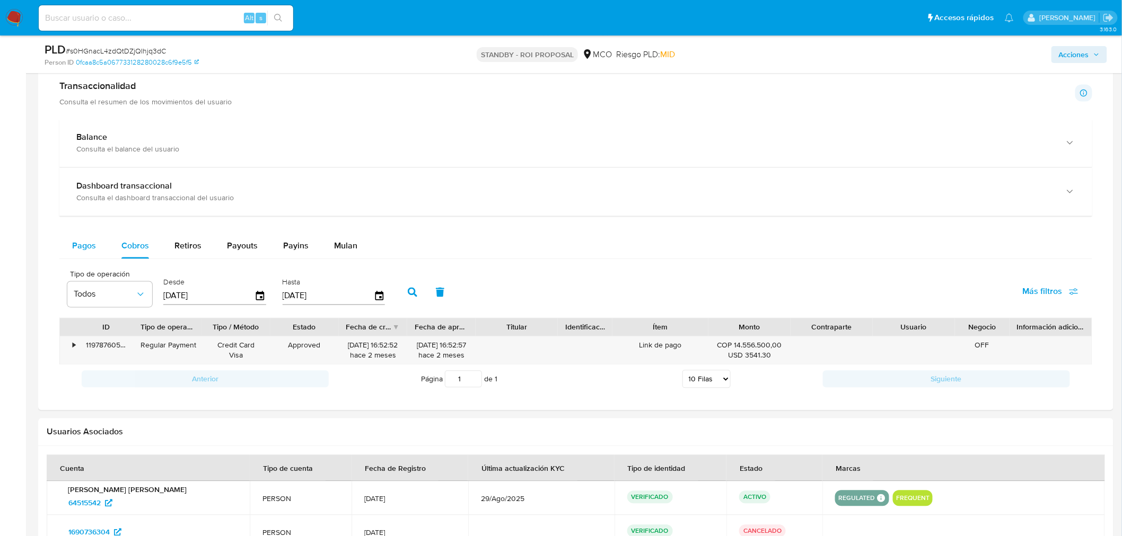
click at [78, 252] on span "Pagos" at bounding box center [84, 246] width 24 height 12
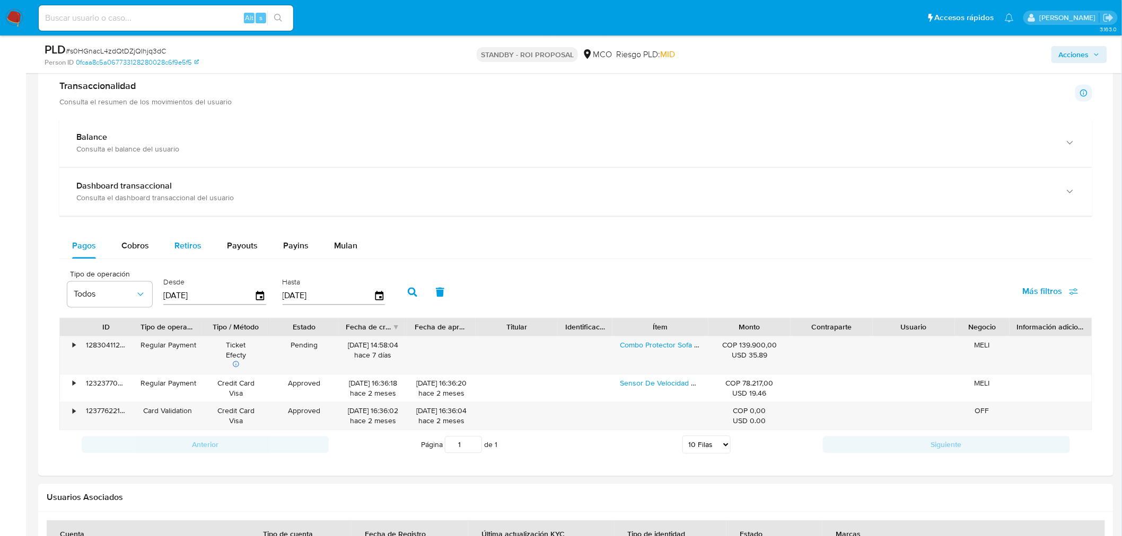
click at [175, 252] on span "Retiros" at bounding box center [187, 246] width 27 height 12
select select "10"
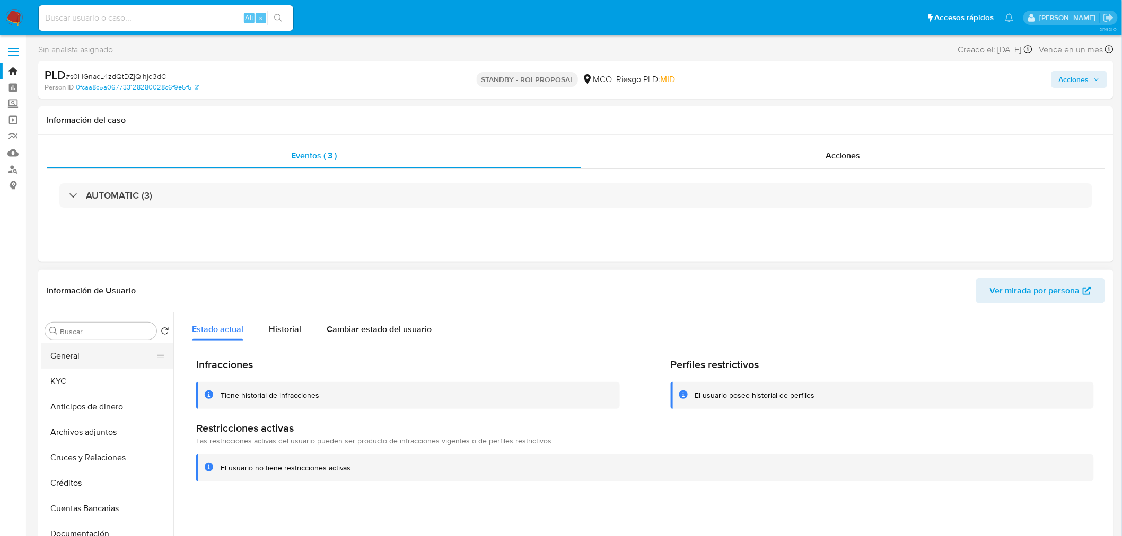
scroll to position [0, 0]
click at [78, 358] on button "General" at bounding box center [103, 356] width 124 height 25
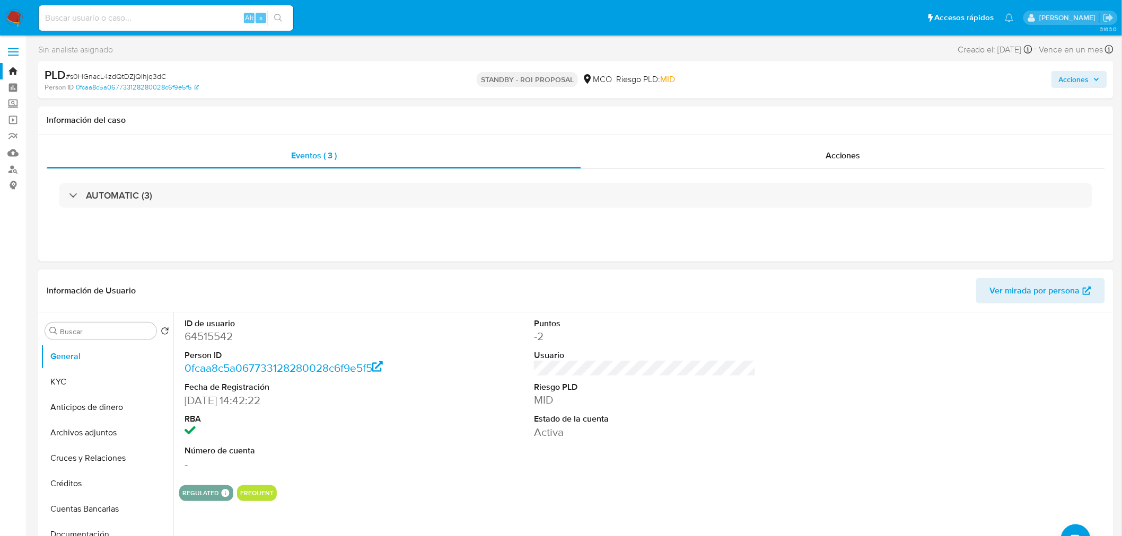
click at [195, 332] on dd "64515542" at bounding box center [295, 336] width 222 height 15
copy dd "64515542"
click at [223, 338] on dd "64515542" at bounding box center [295, 336] width 222 height 15
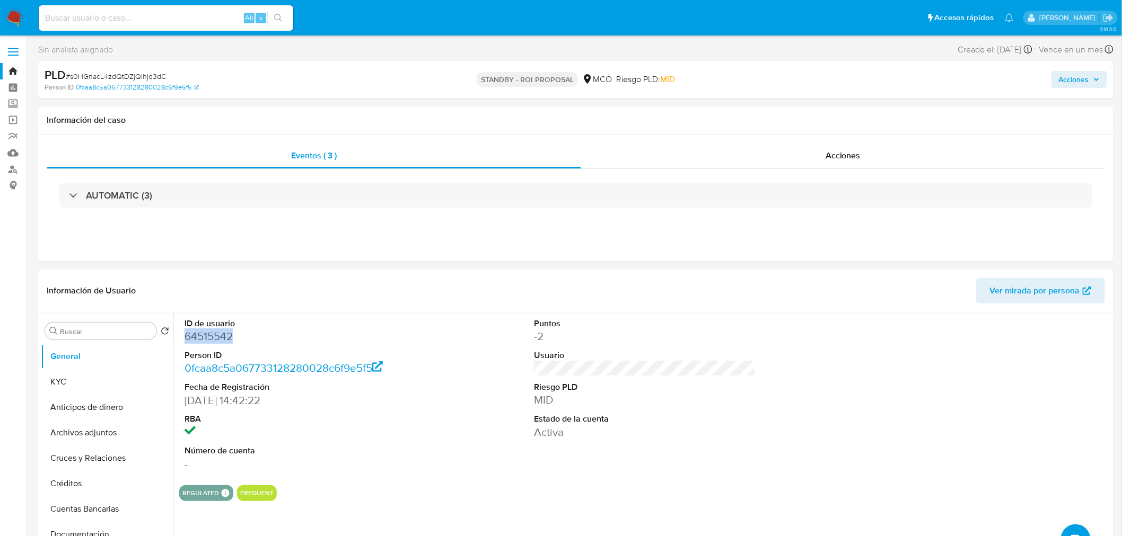
copy dd "64515542"
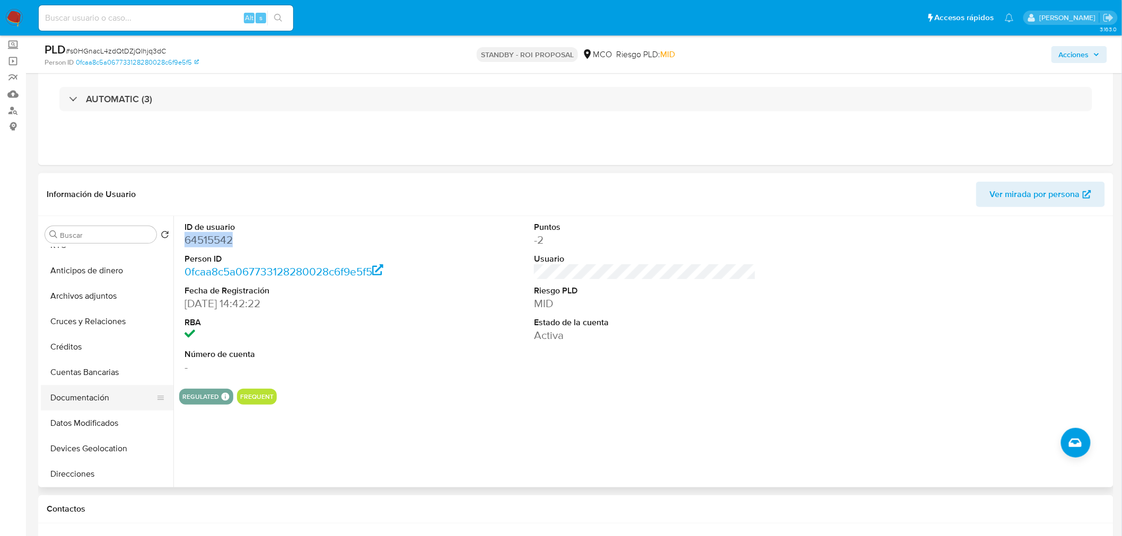
scroll to position [59, 0]
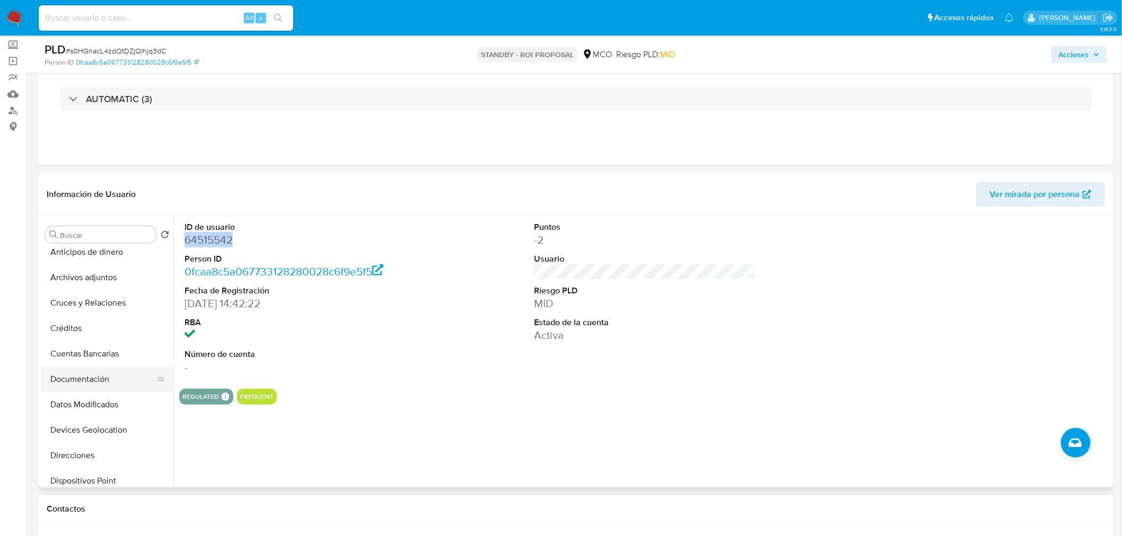
drag, startPoint x: 99, startPoint y: 369, endPoint x: 77, endPoint y: 374, distance: 22.1
click at [100, 370] on button "Documentación" at bounding box center [103, 379] width 124 height 25
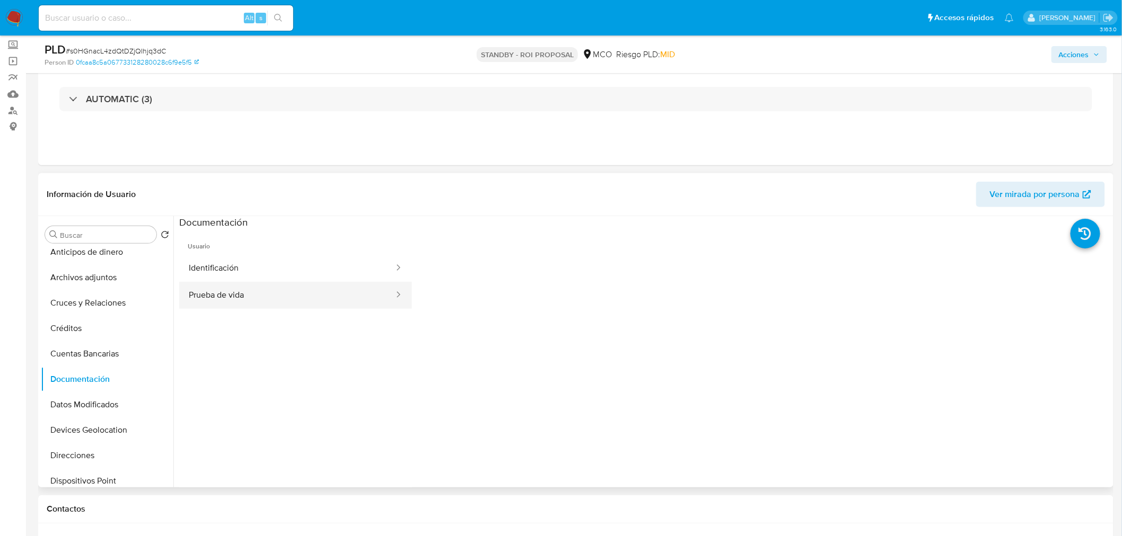
click at [290, 303] on button "Prueba de vida" at bounding box center [287, 295] width 216 height 27
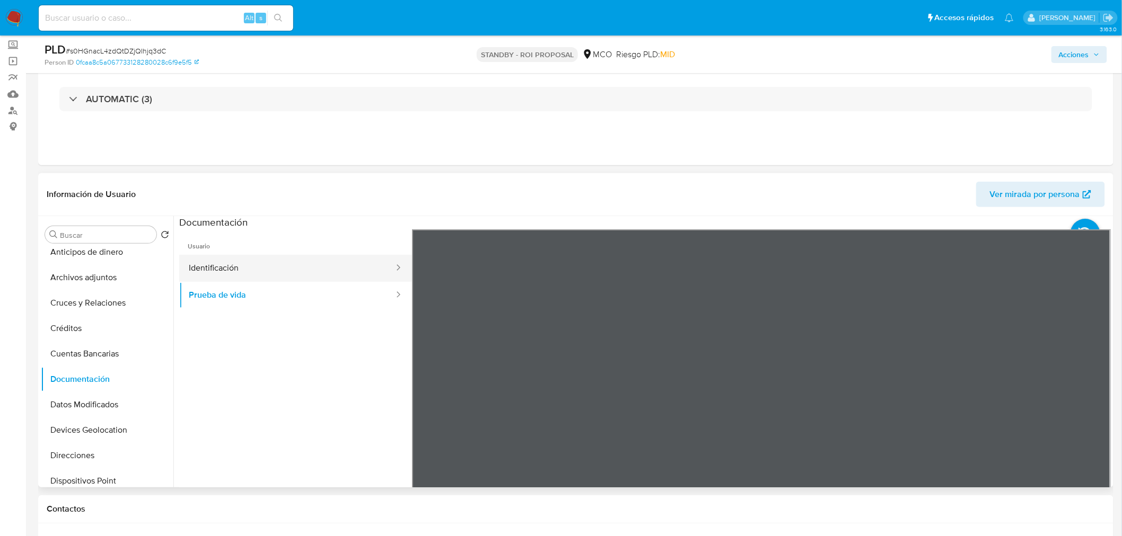
click at [284, 270] on button "Identificación" at bounding box center [287, 268] width 216 height 27
click at [1096, 398] on icon at bounding box center [1097, 401] width 21 height 21
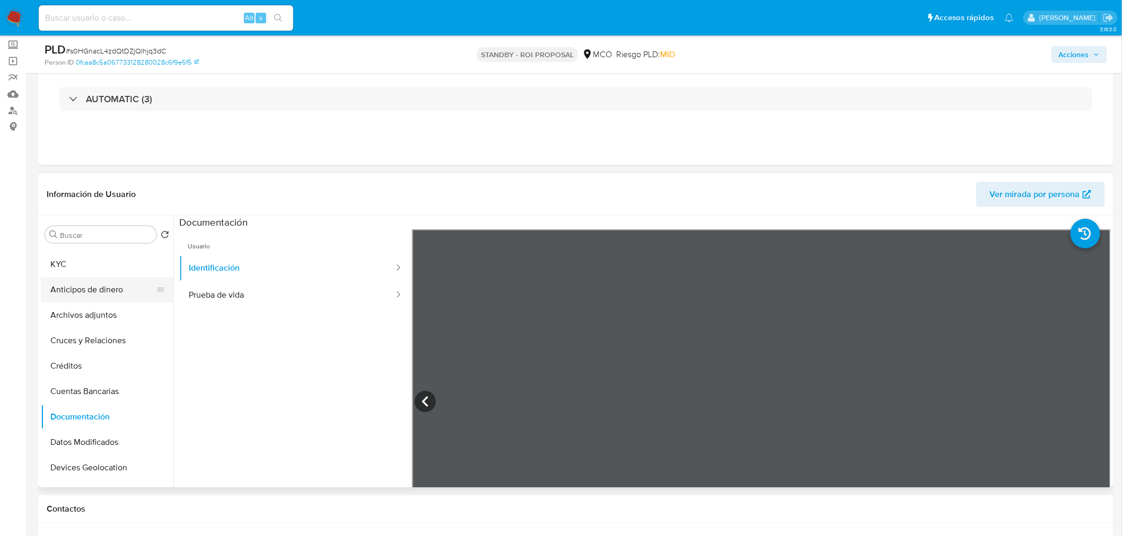
scroll to position [0, 0]
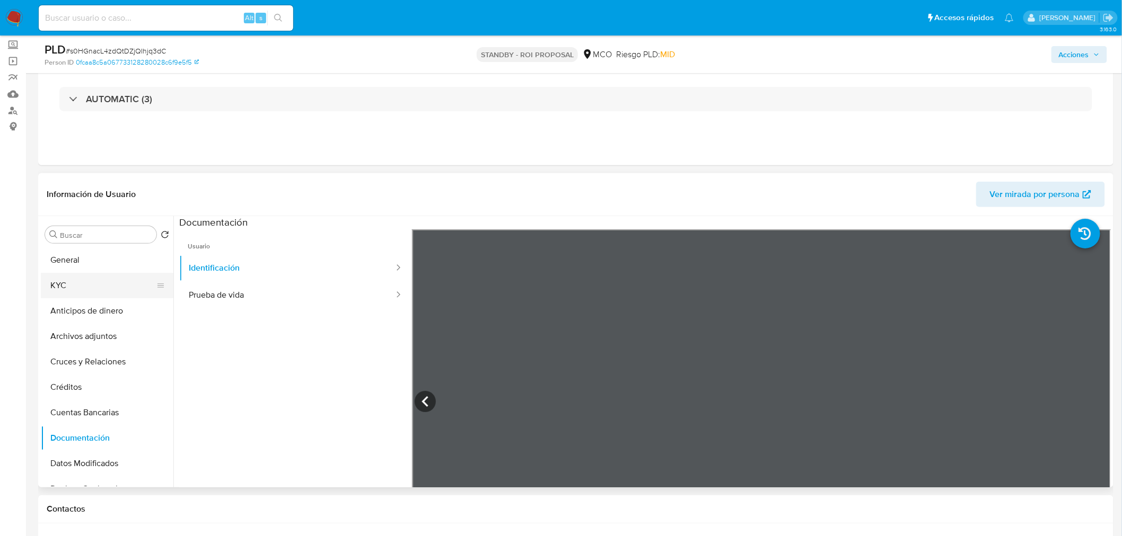
click at [87, 276] on button "KYC" at bounding box center [103, 285] width 124 height 25
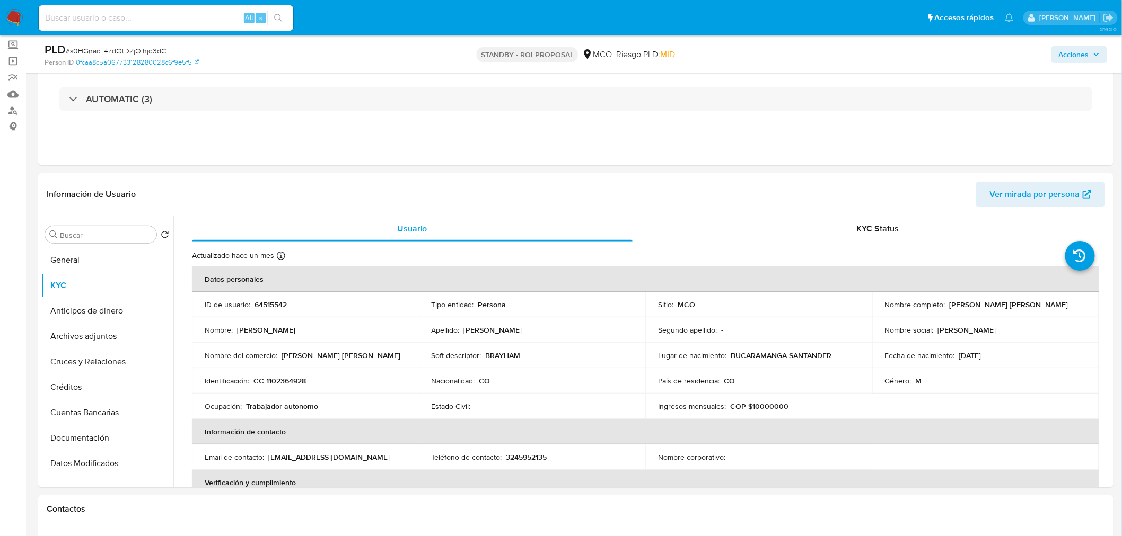
drag, startPoint x: 947, startPoint y: 306, endPoint x: 1059, endPoint y: 305, distance: 111.8
click at [1060, 305] on div "Nombre completo : Brayham Leonardo Franco Lamus" at bounding box center [985, 305] width 201 height 10
copy p "Brayham Leonardo Franco Lamus"
click at [296, 382] on p "CC 1102364928" at bounding box center [279, 381] width 52 height 10
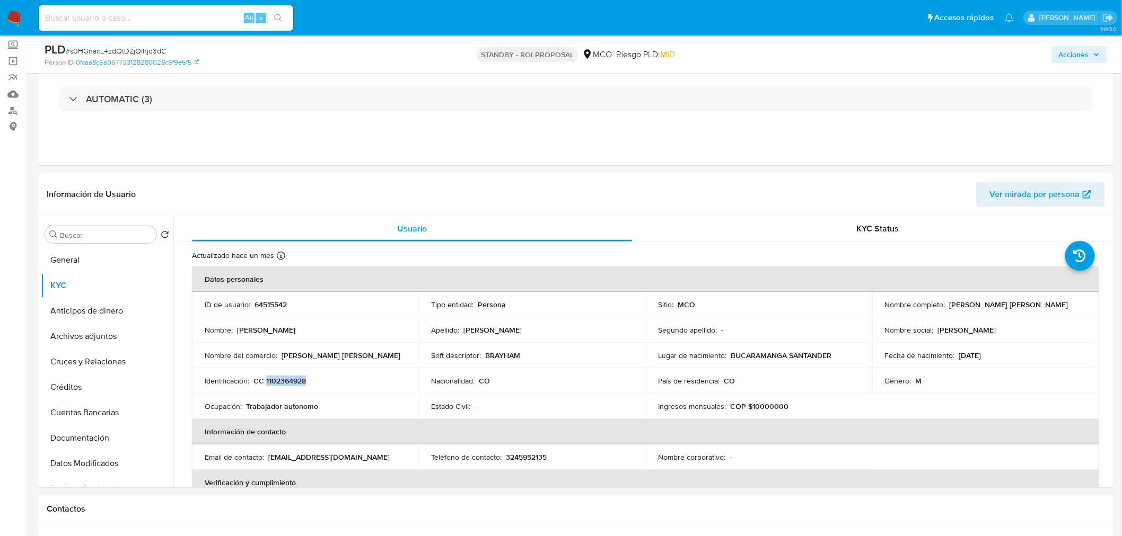
copy p "1102364928"
click at [275, 305] on p "64515542" at bounding box center [270, 305] width 32 height 10
copy p "64515542"
click at [279, 376] on p "CC 1102364928" at bounding box center [279, 381] width 52 height 10
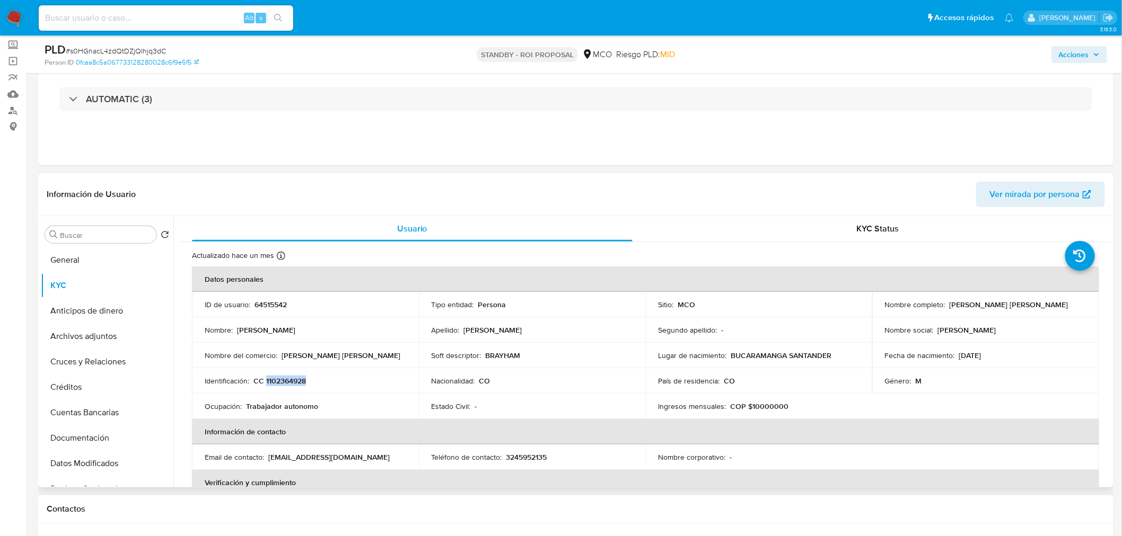
click at [279, 376] on p "CC 1102364928" at bounding box center [279, 381] width 52 height 10
copy p "1102364928"
click at [285, 381] on p "CC 1102364928" at bounding box center [279, 381] width 52 height 10
drag, startPoint x: 947, startPoint y: 308, endPoint x: 1055, endPoint y: 304, distance: 108.2
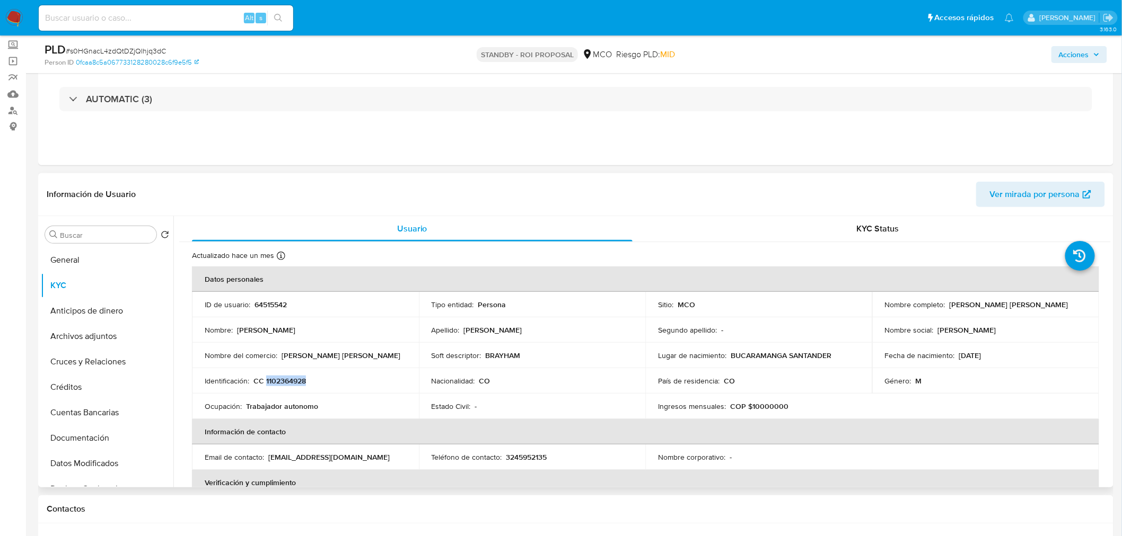
click at [1058, 303] on div "Nombre completo : Brayham Leonardo Franco Lamus" at bounding box center [985, 305] width 201 height 10
copy p "Brayham Leonardo Franco Lamus"
click at [279, 303] on p "64515542" at bounding box center [270, 305] width 32 height 10
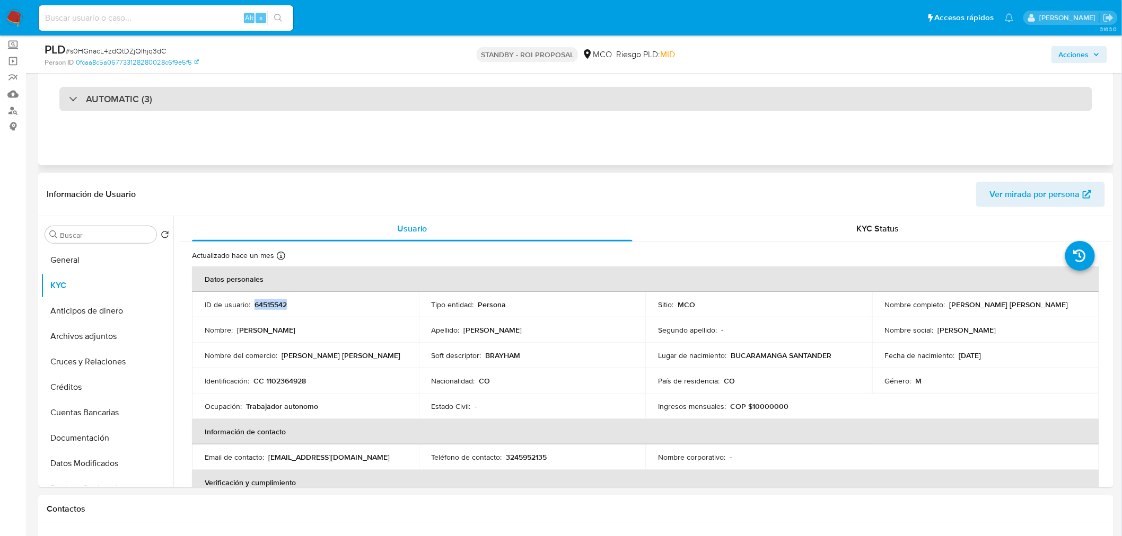
copy p "64515542"
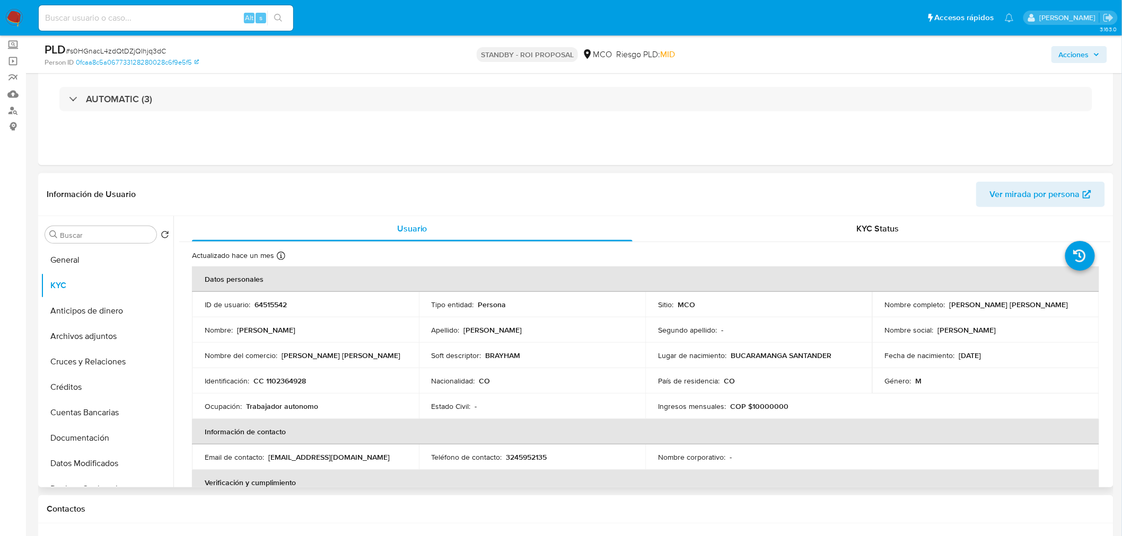
click at [292, 384] on p "CC 1102364928" at bounding box center [279, 381] width 52 height 10
copy p "1102364928"
click at [113, 264] on button "General" at bounding box center [103, 260] width 124 height 25
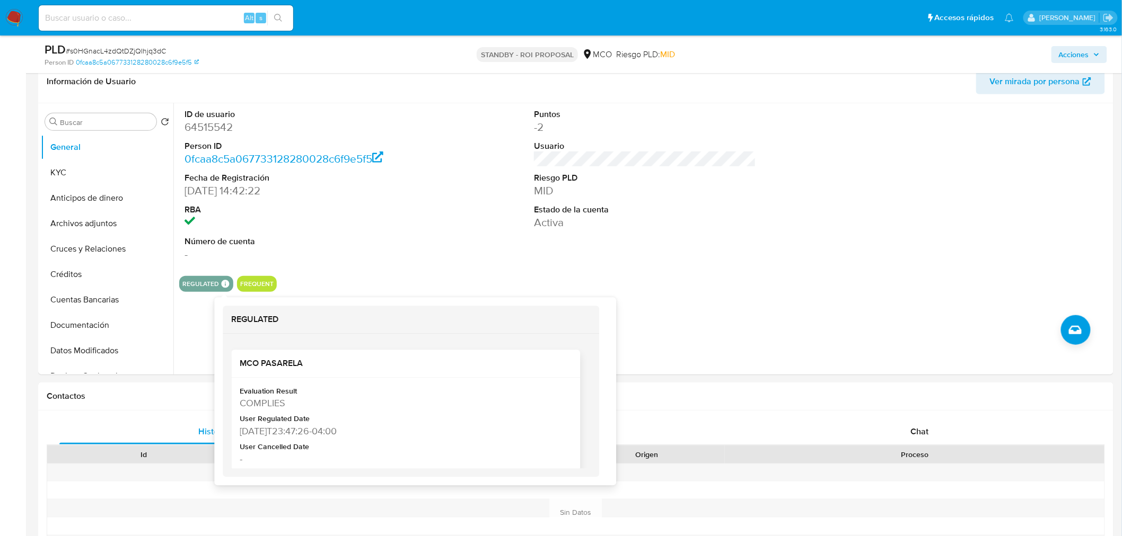
scroll to position [177, 0]
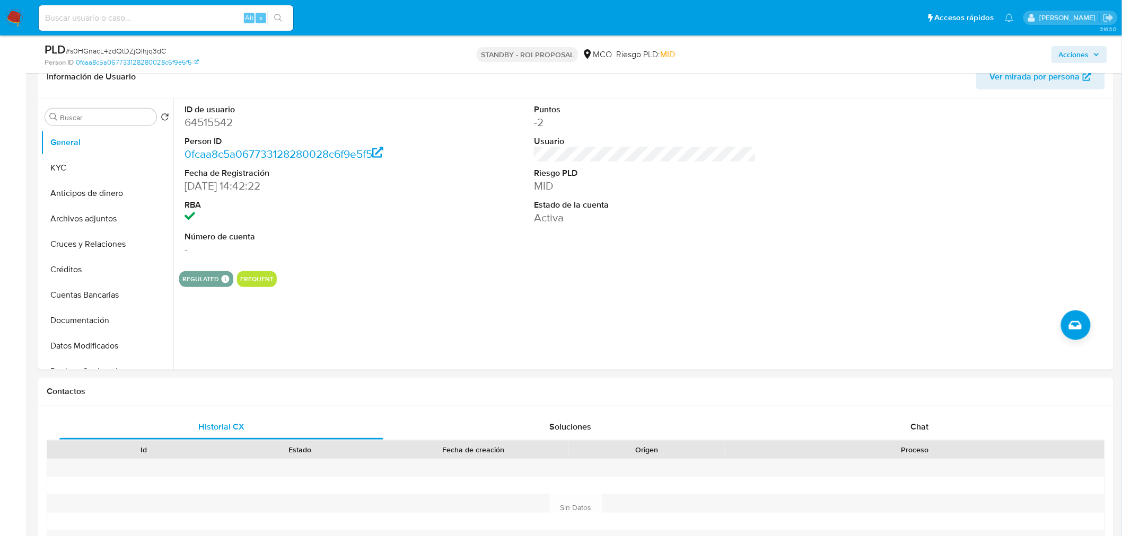
drag, startPoint x: 83, startPoint y: 177, endPoint x: 30, endPoint y: 184, distance: 54.1
click at [82, 176] on button "KYC" at bounding box center [107, 167] width 133 height 25
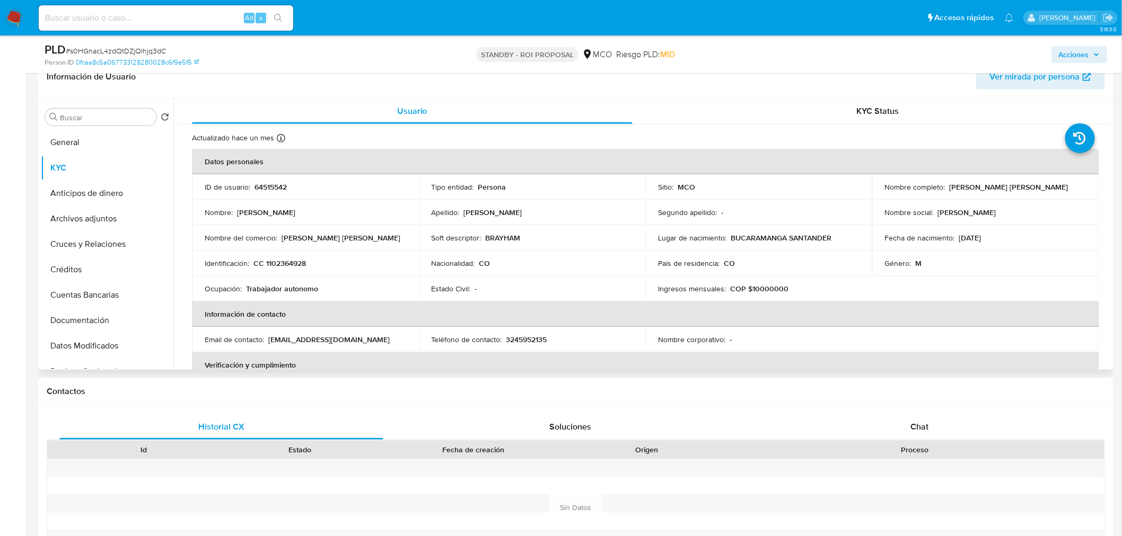
click at [946, 184] on div "Nombre completo : Brayham Leonardo Franco Lamus" at bounding box center [985, 187] width 201 height 10
click at [949, 186] on p "Brayham Leonardo Franco Lamus" at bounding box center [1008, 187] width 119 height 10
drag, startPoint x: 947, startPoint y: 186, endPoint x: 1062, endPoint y: 184, distance: 115.6
click at [1062, 184] on div "Nombre completo : Brayham Leonardo Franco Lamus" at bounding box center [985, 187] width 201 height 10
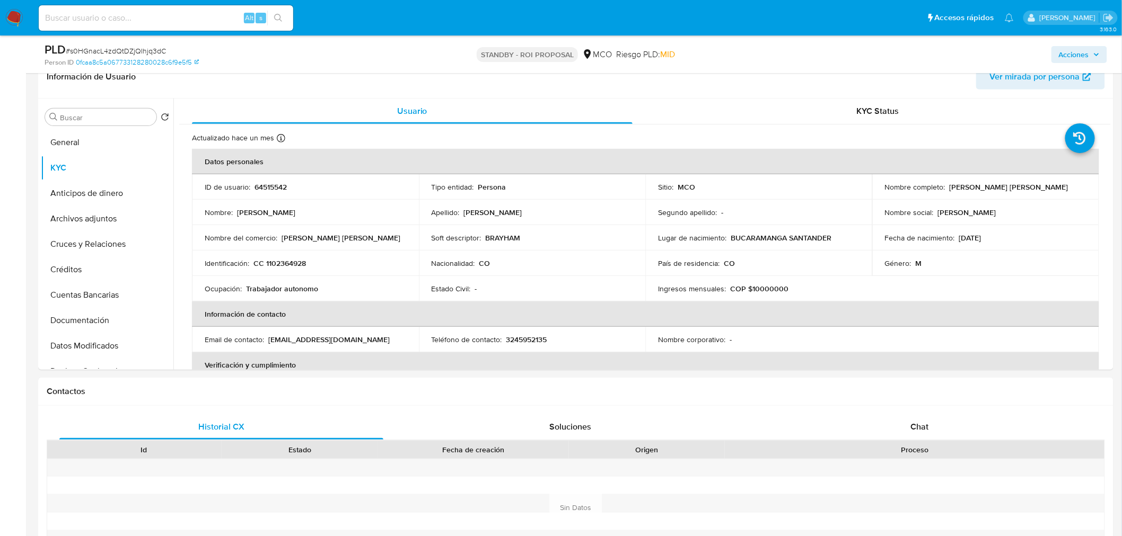
copy p "Brayham Leonardo Franco Lamus"
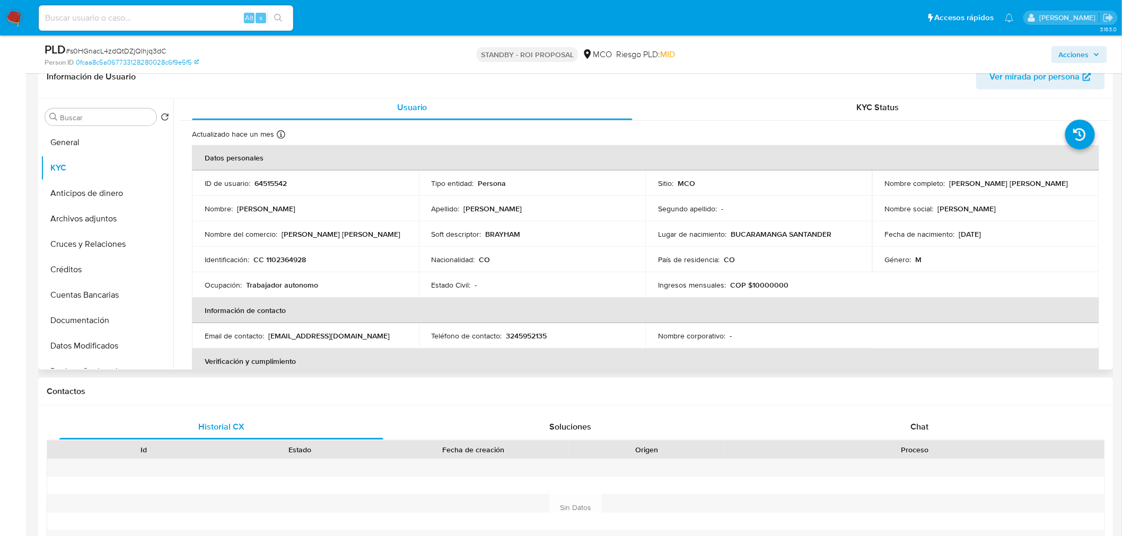
scroll to position [0, 0]
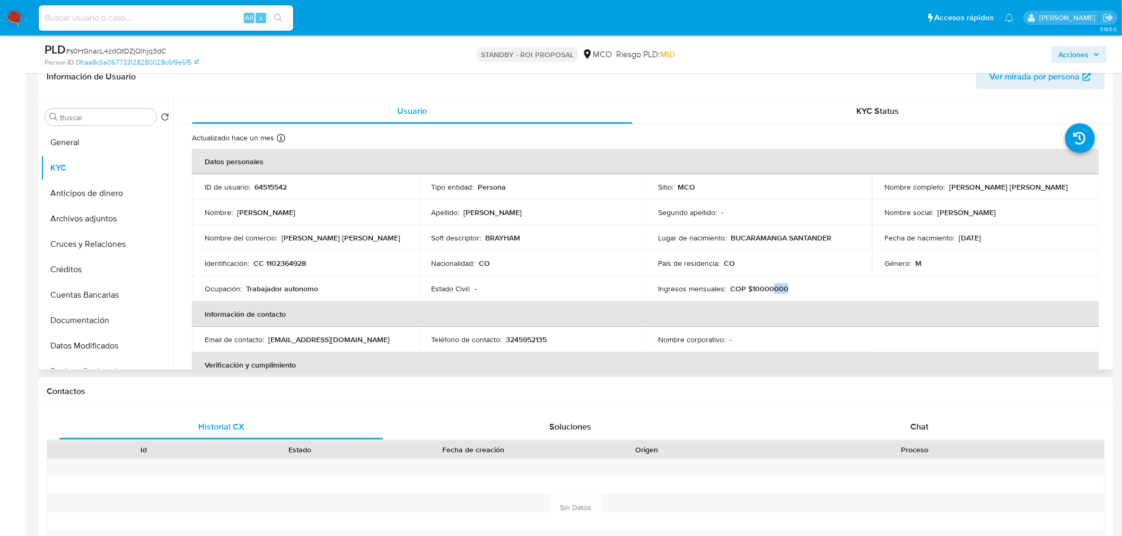
drag, startPoint x: 784, startPoint y: 288, endPoint x: 767, endPoint y: 289, distance: 17.5
click at [767, 289] on div "Ingresos mensuales : COP $10000000" at bounding box center [758, 289] width 201 height 10
drag, startPoint x: 327, startPoint y: 341, endPoint x: 269, endPoint y: 341, distance: 58.3
click at [269, 341] on div "Email de contacto : bfrancolamus@gmail.com" at bounding box center [305, 340] width 201 height 10
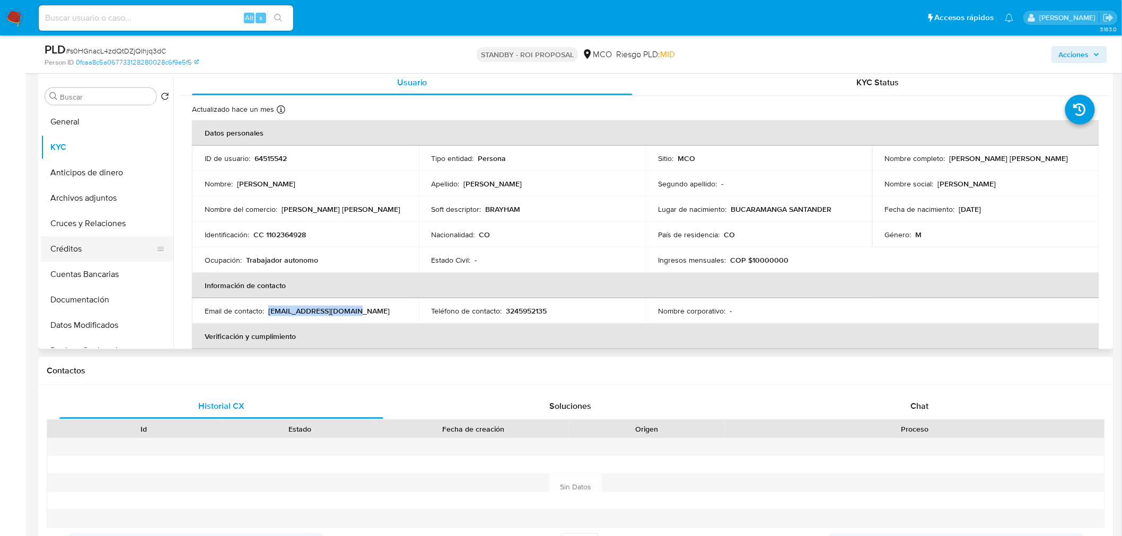
scroll to position [177, 0]
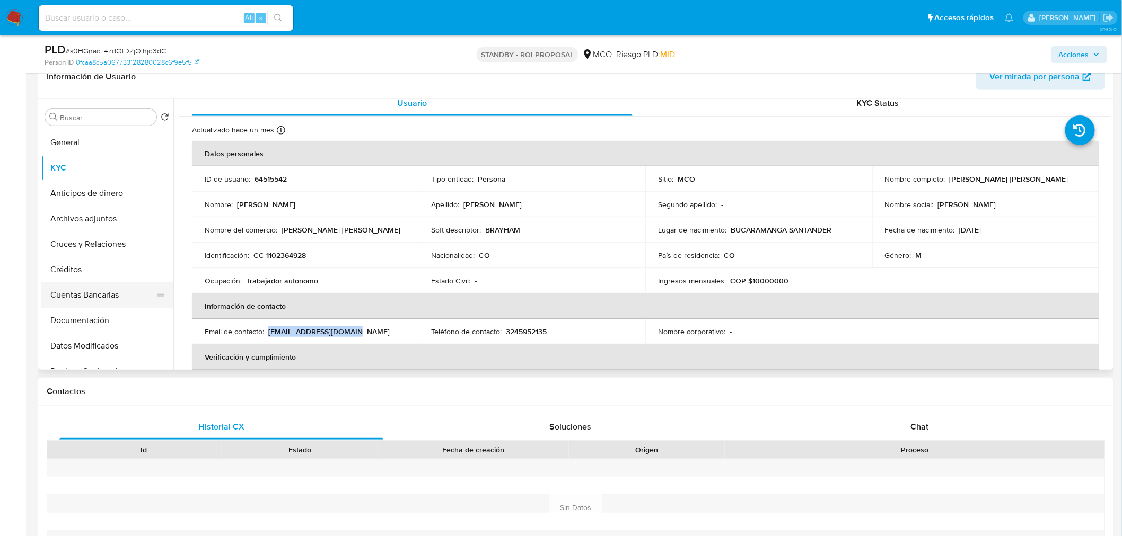
click at [97, 288] on button "Cuentas Bancarias" at bounding box center [103, 295] width 124 height 25
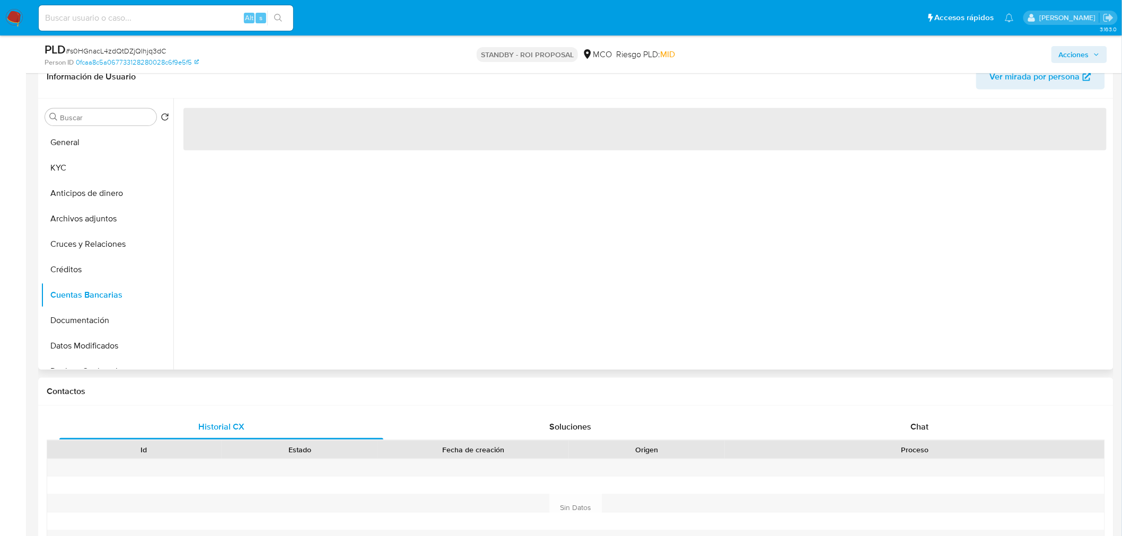
scroll to position [0, 0]
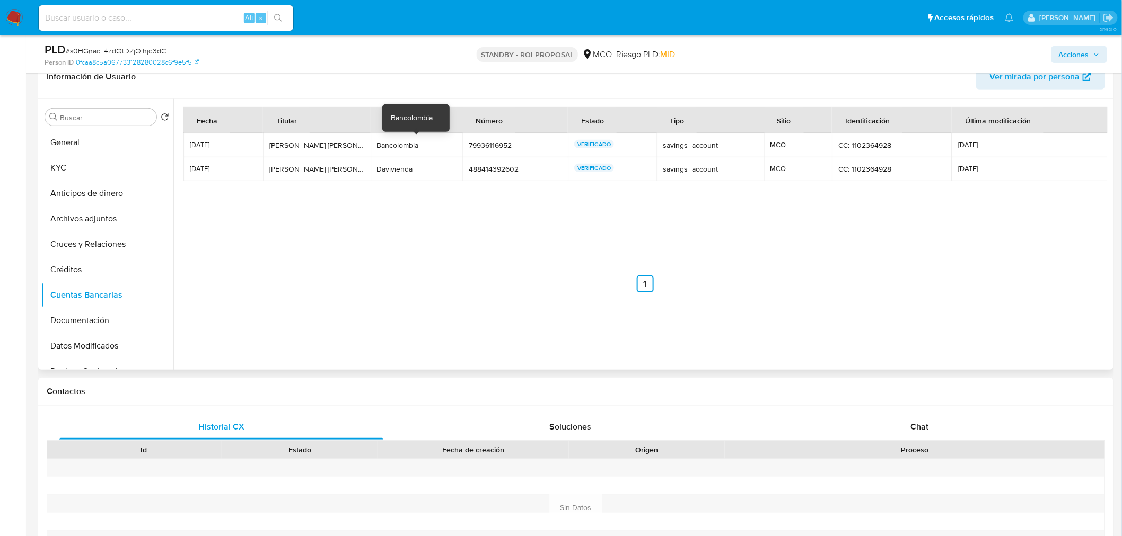
click at [394, 145] on div "Bancolombia" at bounding box center [417, 145] width 80 height 10
click at [395, 170] on div "Davivienda" at bounding box center [417, 169] width 80 height 10
click at [92, 165] on button "KYC" at bounding box center [103, 167] width 124 height 25
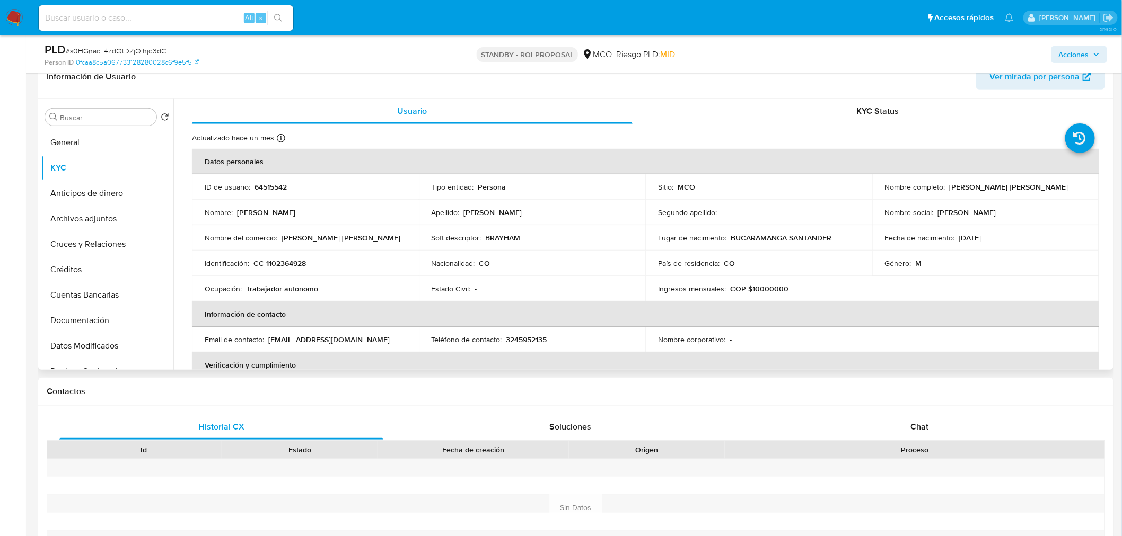
drag, startPoint x: 394, startPoint y: 241, endPoint x: 281, endPoint y: 241, distance: 112.4
click at [281, 241] on div "Nombre del comercio : Brayham Leonardo Franco Lamus" at bounding box center [305, 238] width 201 height 10
click at [278, 183] on p "64515542" at bounding box center [270, 187] width 32 height 10
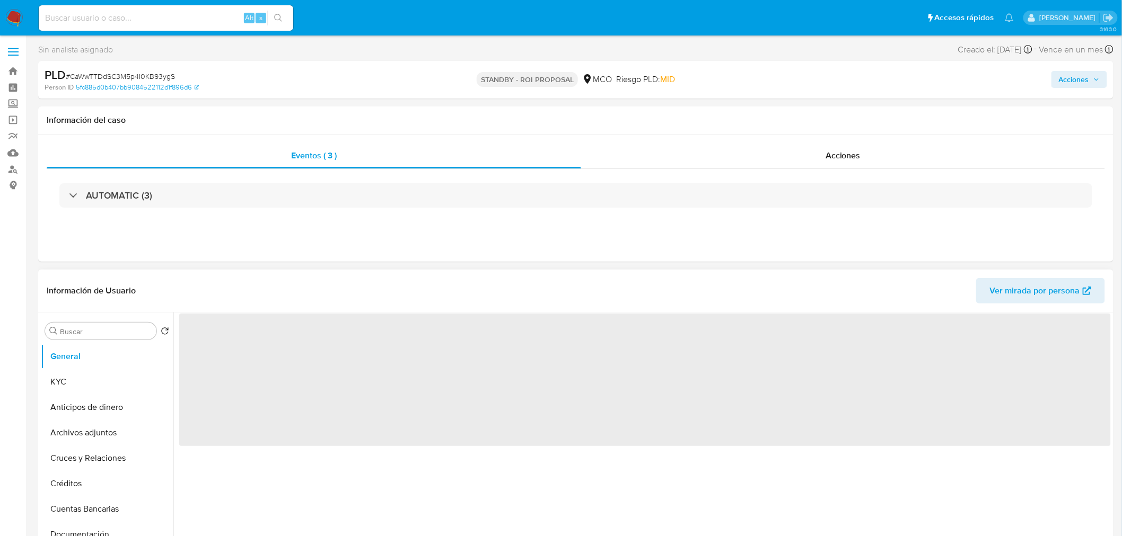
select select "10"
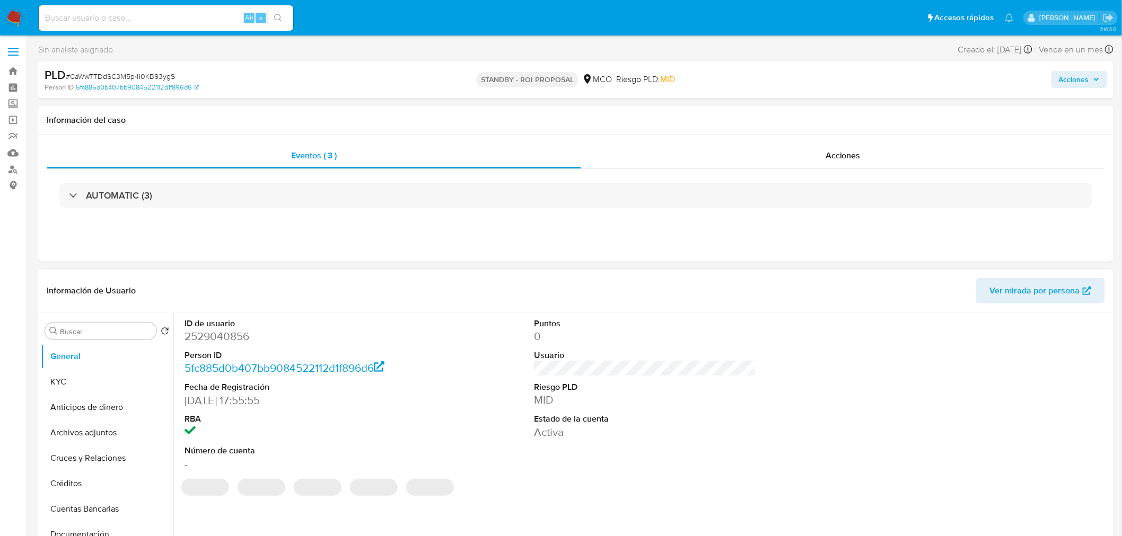
click at [225, 339] on dd "2529040856" at bounding box center [295, 336] width 222 height 15
copy dd "2529040856"
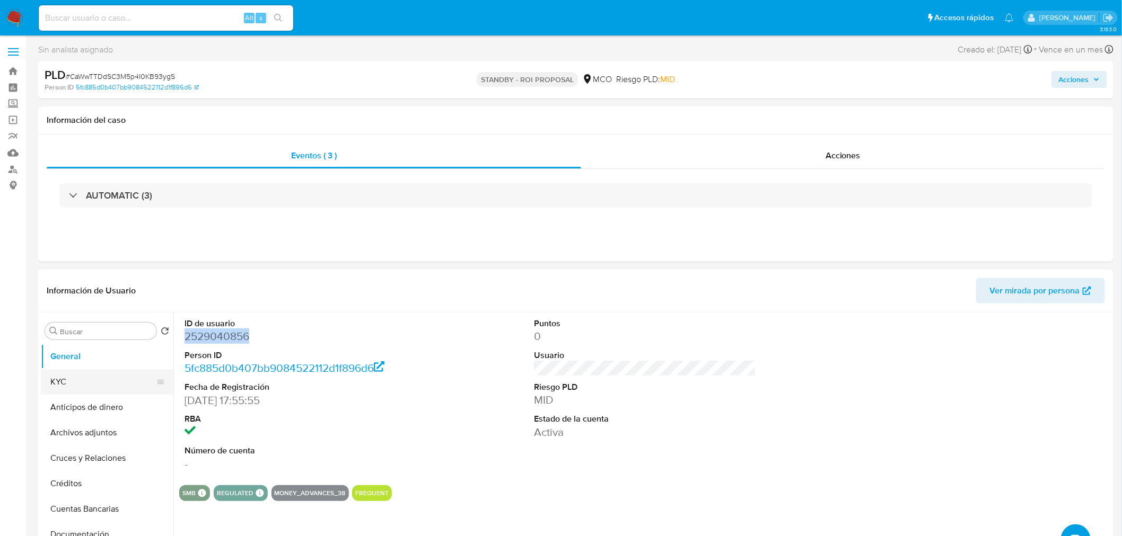
click at [112, 382] on button "KYC" at bounding box center [103, 381] width 124 height 25
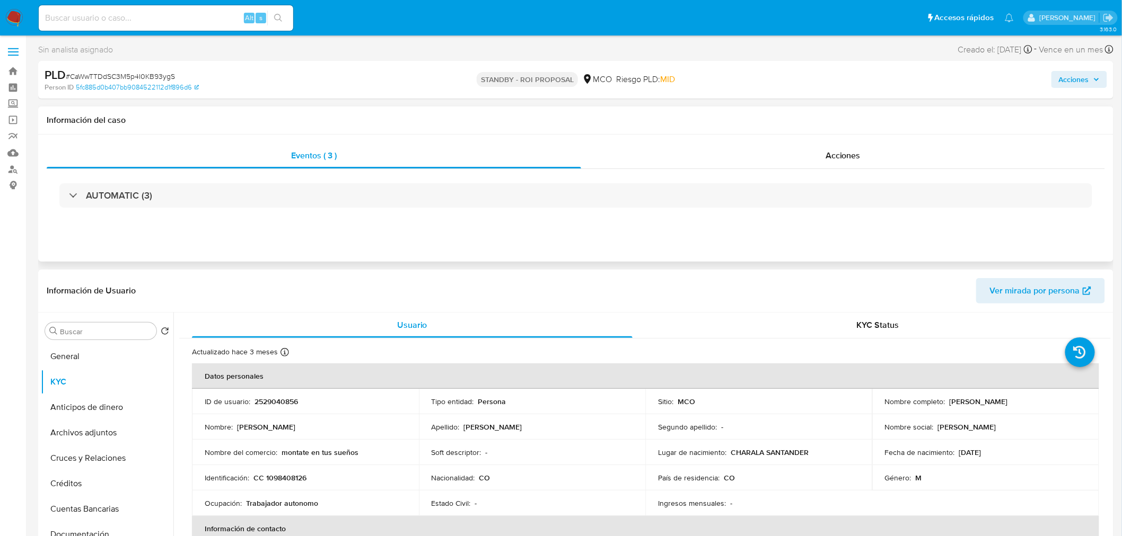
scroll to position [59, 0]
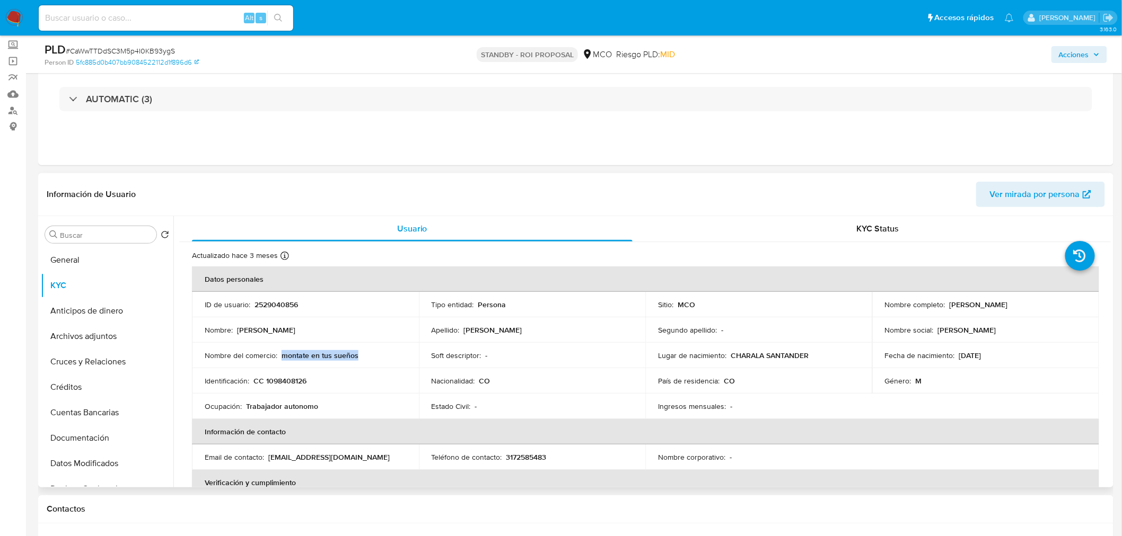
drag, startPoint x: 361, startPoint y: 350, endPoint x: 281, endPoint y: 355, distance: 80.2
click at [281, 355] on td "Nombre del comercio : montate en tus sueños" at bounding box center [305, 355] width 227 height 25
copy p "montate en tus sueños"
drag, startPoint x: 973, startPoint y: 304, endPoint x: 949, endPoint y: 303, distance: 23.9
click at [971, 304] on p "[PERSON_NAME]" at bounding box center [978, 305] width 58 height 10
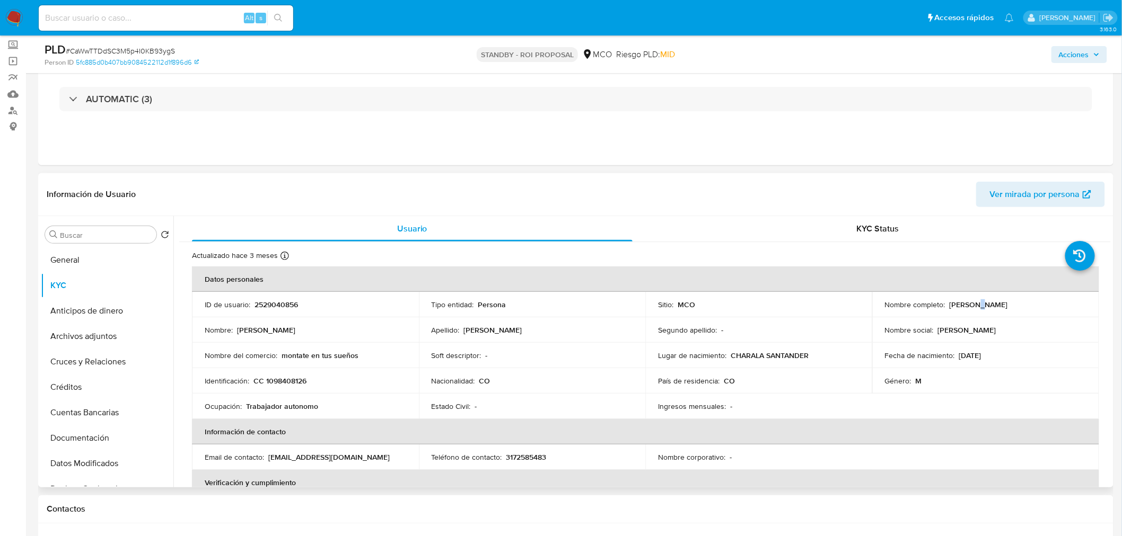
drag, startPoint x: 947, startPoint y: 302, endPoint x: 1037, endPoint y: 303, distance: 90.6
click at [1037, 303] on div "Nombre completo : Hersi Johany Tapias Bernal" at bounding box center [985, 305] width 201 height 10
copy p "Hersi Johany Tapias Bernal"
click at [277, 382] on p "CC 1098408126" at bounding box center [279, 381] width 53 height 10
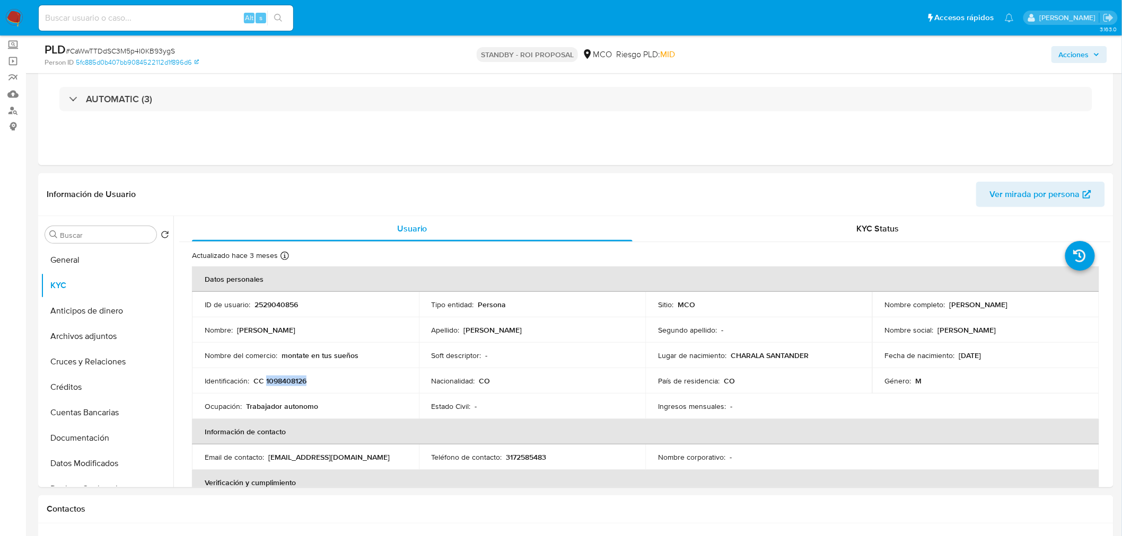
copy p "1098408126"
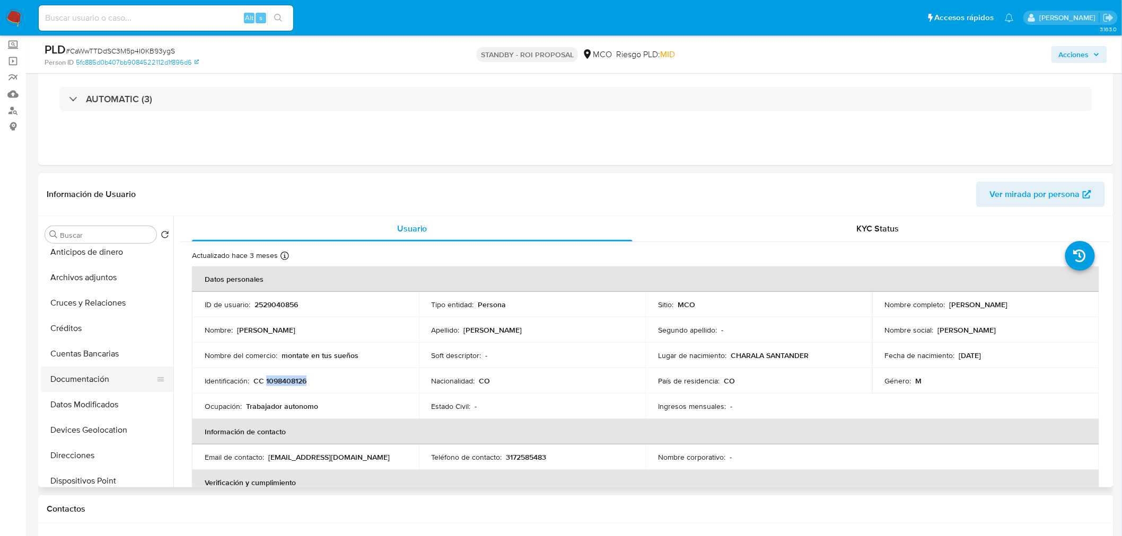
drag, startPoint x: 96, startPoint y: 364, endPoint x: 101, endPoint y: 375, distance: 12.4
click at [98, 368] on ul "General KYC Anticipos de dinero Archivos adjuntos Cruces y Relaciones Créditos …" at bounding box center [107, 367] width 133 height 239
click at [101, 375] on button "Documentación" at bounding box center [103, 379] width 124 height 25
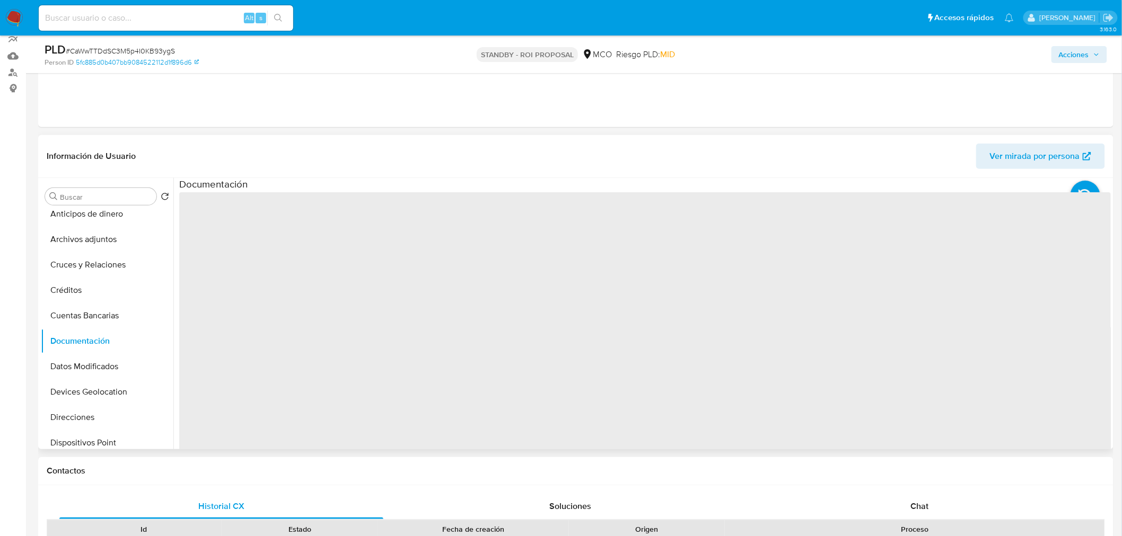
scroll to position [118, 0]
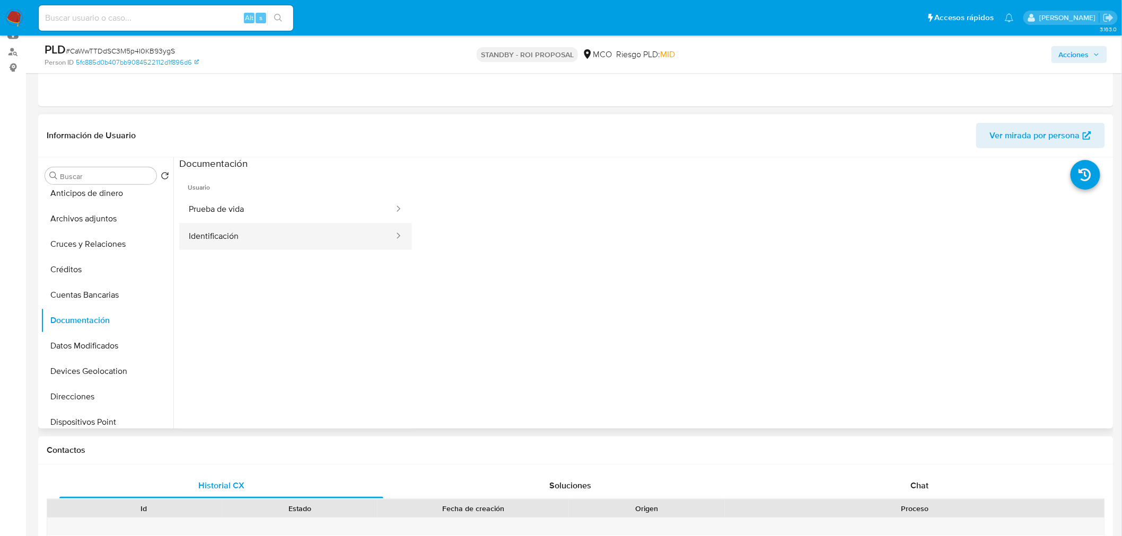
click at [281, 229] on button "Identificación" at bounding box center [287, 236] width 216 height 27
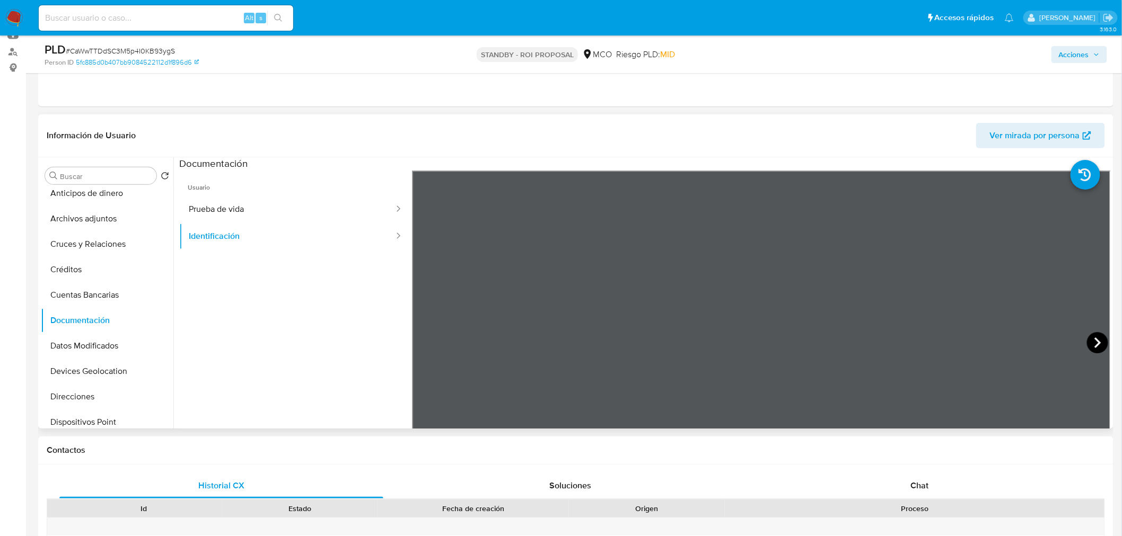
click at [1094, 345] on icon at bounding box center [1097, 343] width 6 height 11
drag, startPoint x: 226, startPoint y: 199, endPoint x: 232, endPoint y: 216, distance: 18.1
click at [225, 199] on button "Prueba de vida" at bounding box center [287, 209] width 216 height 27
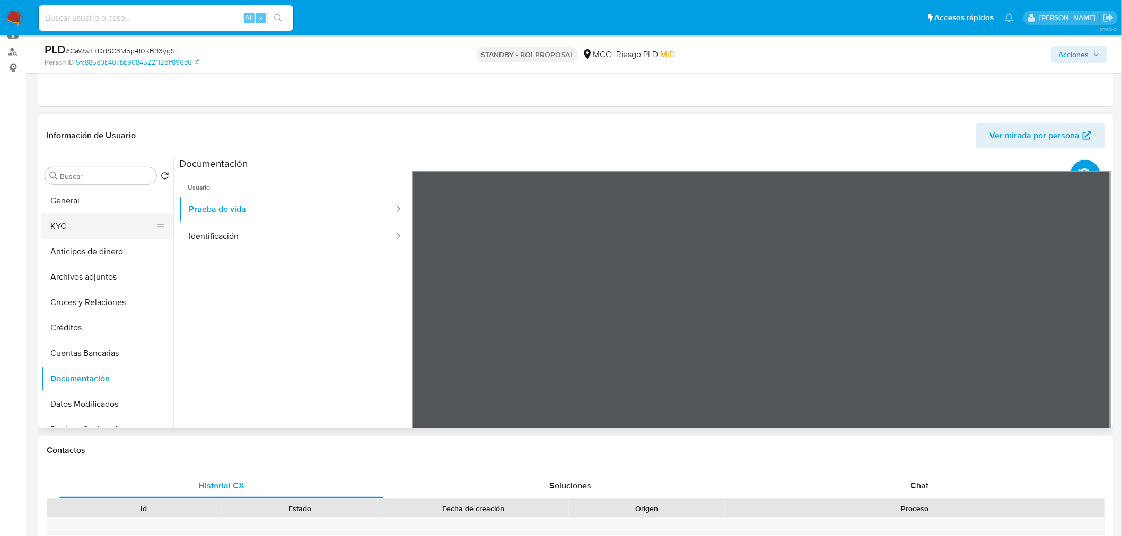
scroll to position [0, 0]
click at [80, 200] on button "General" at bounding box center [103, 201] width 124 height 25
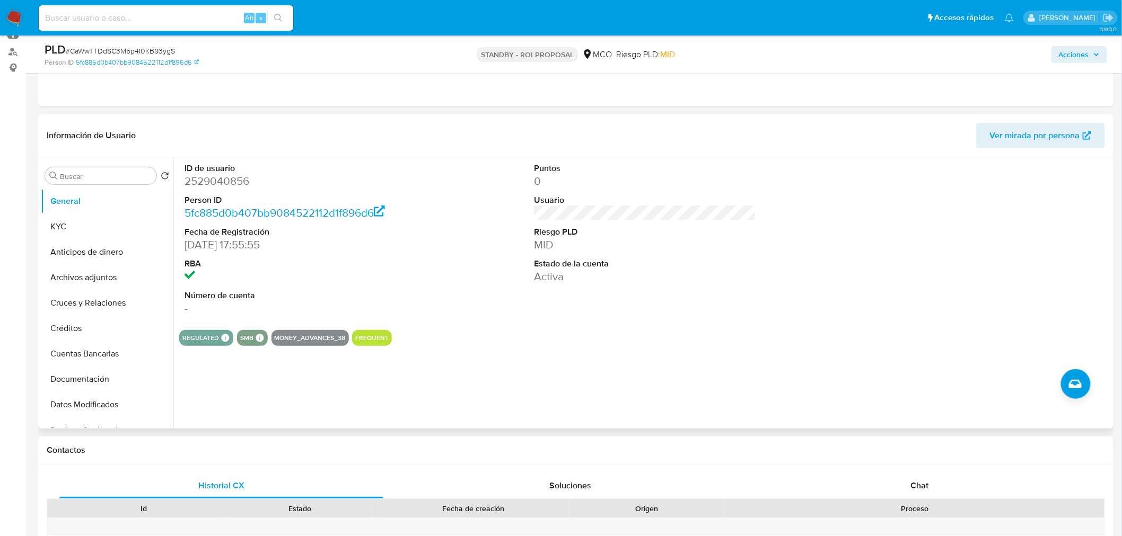
click at [213, 186] on dd "2529040856" at bounding box center [295, 181] width 222 height 15
copy dd "2529040856"
click at [84, 217] on button "KYC" at bounding box center [103, 226] width 124 height 25
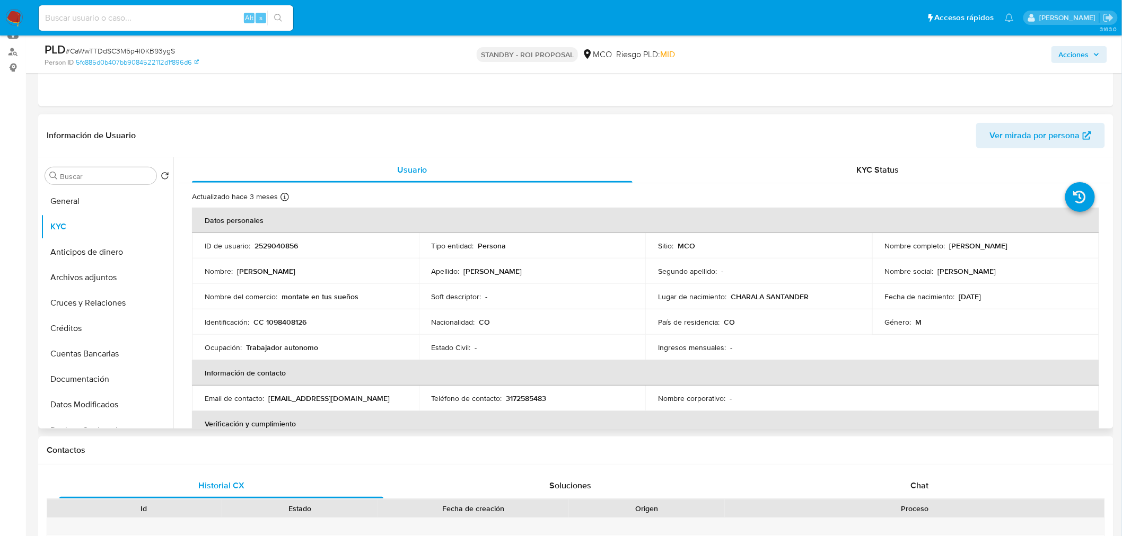
click at [290, 324] on p "CC 1098408126" at bounding box center [279, 323] width 53 height 10
drag, startPoint x: 290, startPoint y: 324, endPoint x: 319, endPoint y: 343, distance: 34.1
click at [289, 324] on p "CC 1098408126" at bounding box center [279, 323] width 53 height 10
copy p "1098408126"
drag, startPoint x: 947, startPoint y: 245, endPoint x: 1039, endPoint y: 251, distance: 92.4
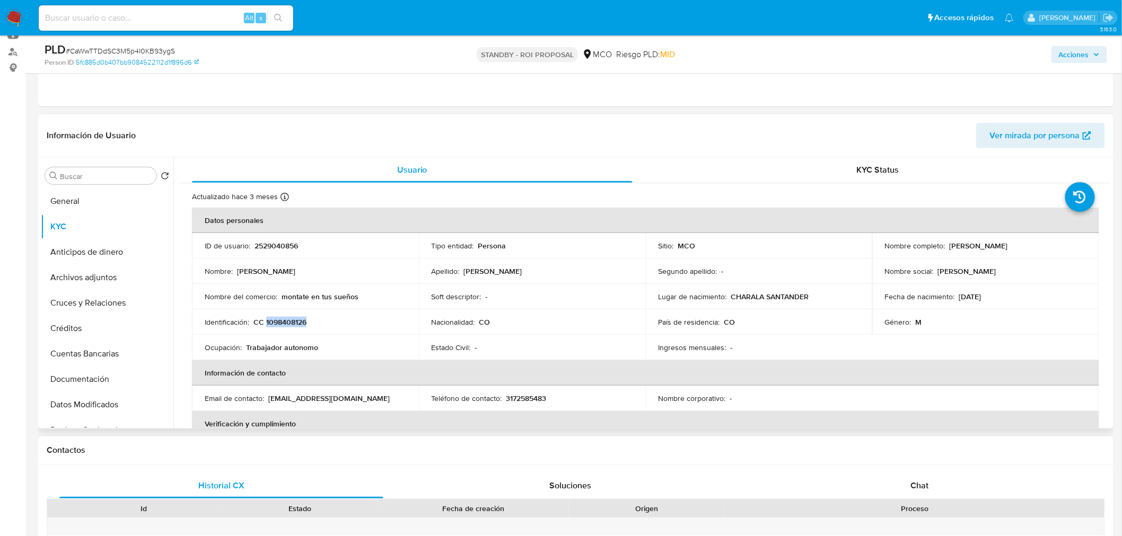
click at [1042, 251] on div "Nombre completo : Hersi Johany Tapias Bernal" at bounding box center [985, 246] width 201 height 10
copy p "Hersi Johany Tapias Bernal"
click at [272, 245] on p "2529040856" at bounding box center [275, 246] width 43 height 10
copy p "2529040856"
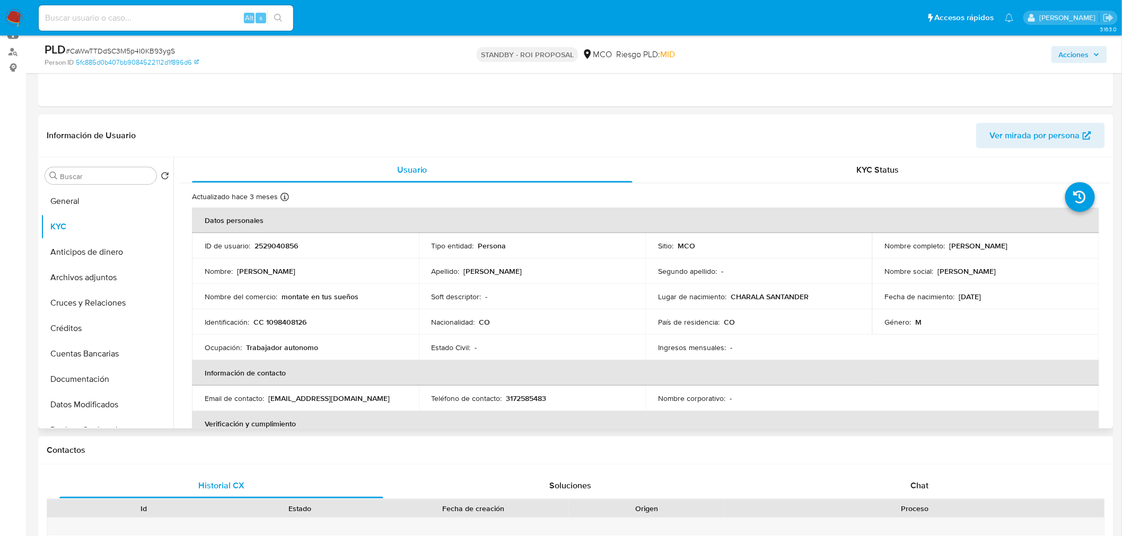
click at [294, 320] on p "CC 1098408126" at bounding box center [279, 323] width 53 height 10
copy p "1098408126"
drag, startPoint x: 947, startPoint y: 246, endPoint x: 1033, endPoint y: 245, distance: 85.9
click at [1036, 246] on div "Nombre completo : Hersi Johany Tapias Bernal" at bounding box center [985, 246] width 201 height 10
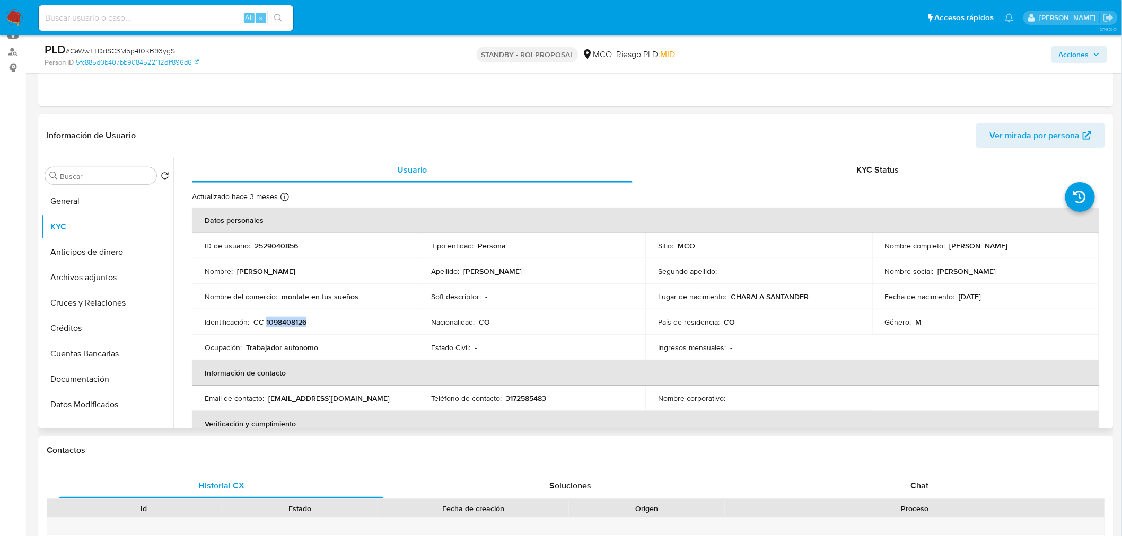
copy p "Hersi Johany Tapias Bernal"
click at [88, 191] on button "General" at bounding box center [103, 201] width 124 height 25
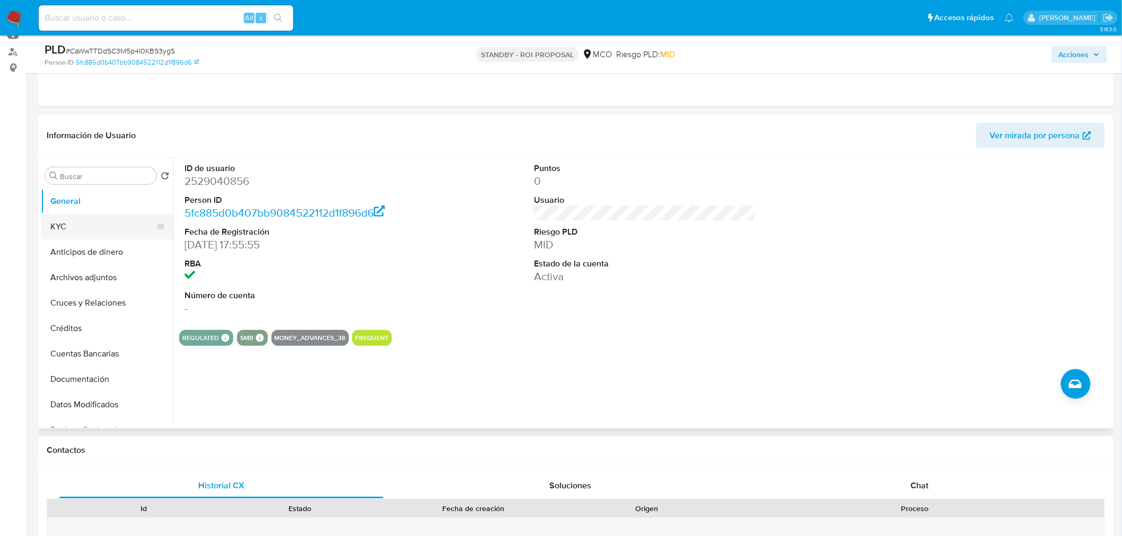
drag, startPoint x: 66, startPoint y: 221, endPoint x: 141, endPoint y: 249, distance: 80.0
click at [66, 221] on button "KYC" at bounding box center [107, 226] width 133 height 25
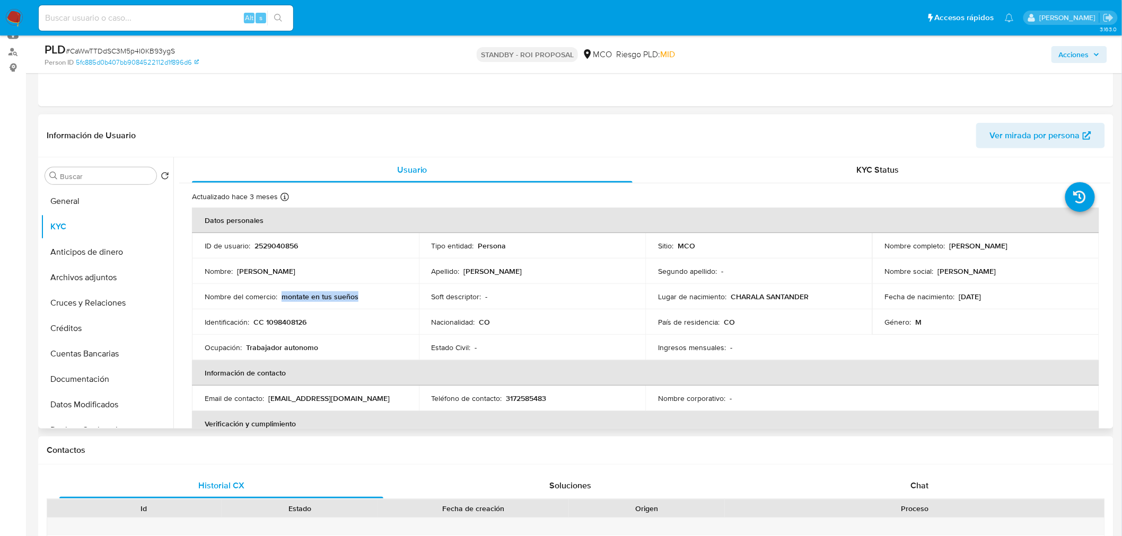
drag, startPoint x: 359, startPoint y: 297, endPoint x: 283, endPoint y: 299, distance: 76.4
click at [283, 299] on div "Nombre del comercio : montate en tus sueños" at bounding box center [305, 297] width 201 height 10
click at [95, 210] on button "General" at bounding box center [103, 201] width 124 height 25
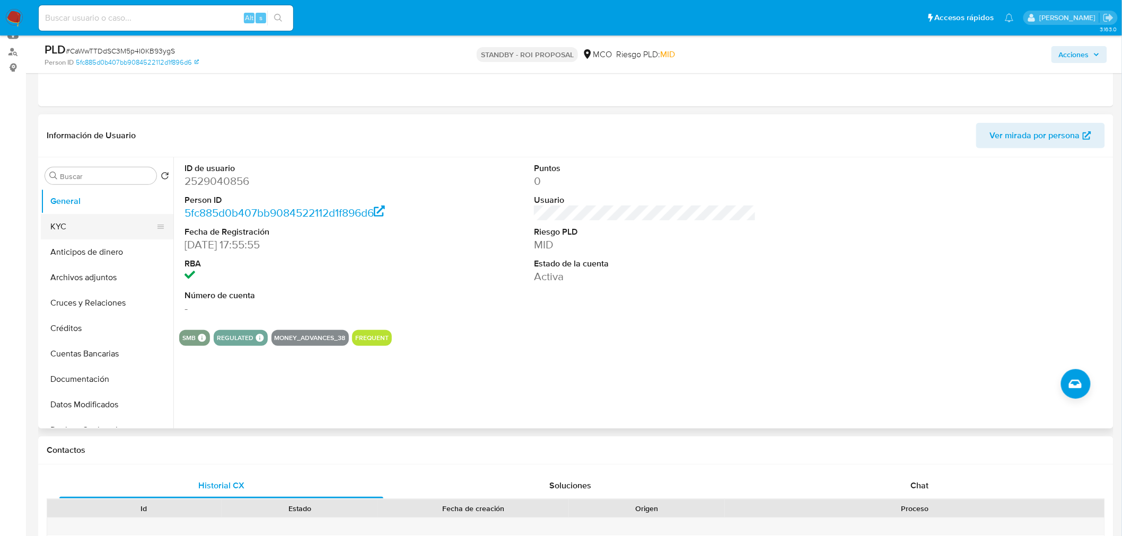
click at [72, 224] on button "KYC" at bounding box center [103, 226] width 124 height 25
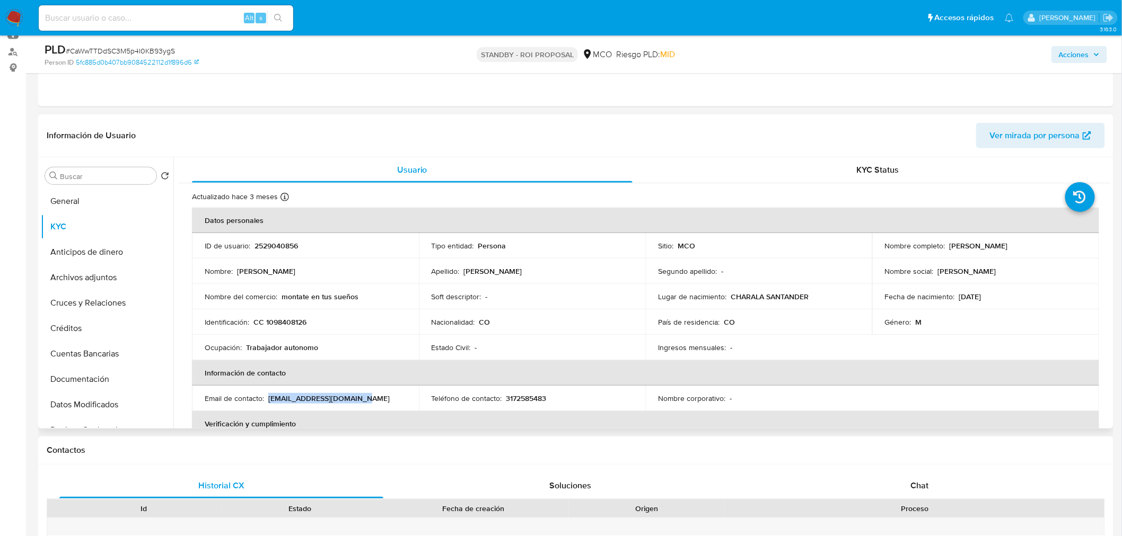
drag, startPoint x: 361, startPoint y: 402, endPoint x: 271, endPoint y: 398, distance: 90.2
click at [271, 398] on div "Email de contacto : megacarnesjf@hotmail.com" at bounding box center [305, 399] width 201 height 10
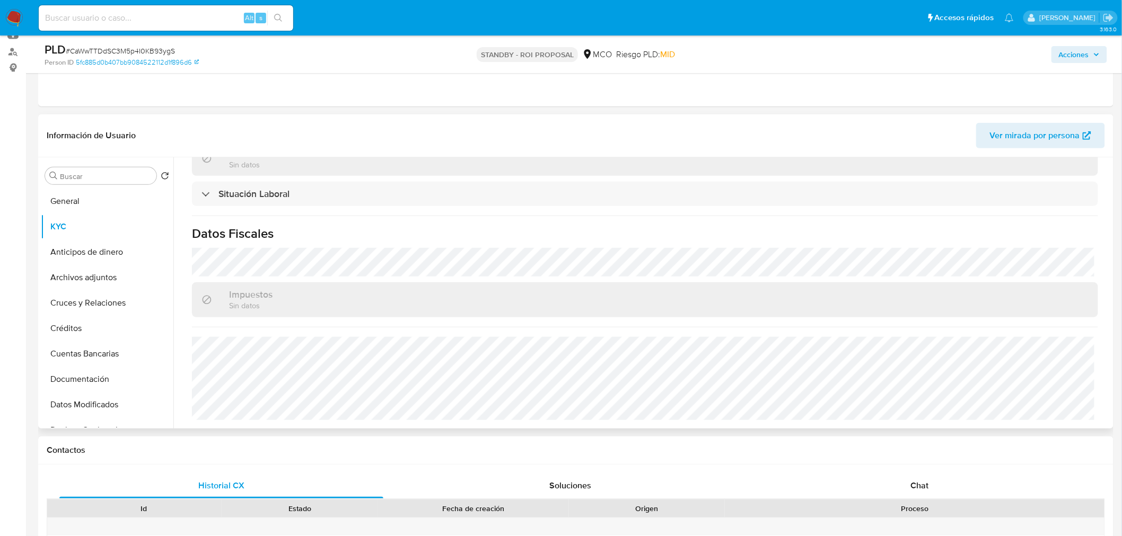
scroll to position [8, 0]
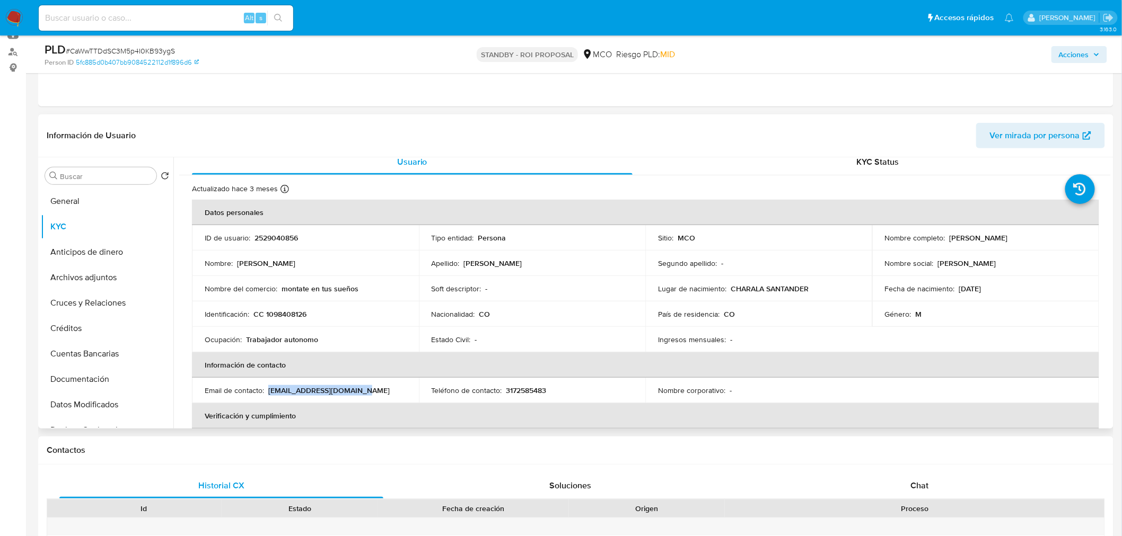
drag, startPoint x: 946, startPoint y: 235, endPoint x: 1037, endPoint y: 235, distance: 91.7
click at [1037, 235] on div "Nombre completo : Hersi Johany Tapias Bernal" at bounding box center [985, 238] width 201 height 10
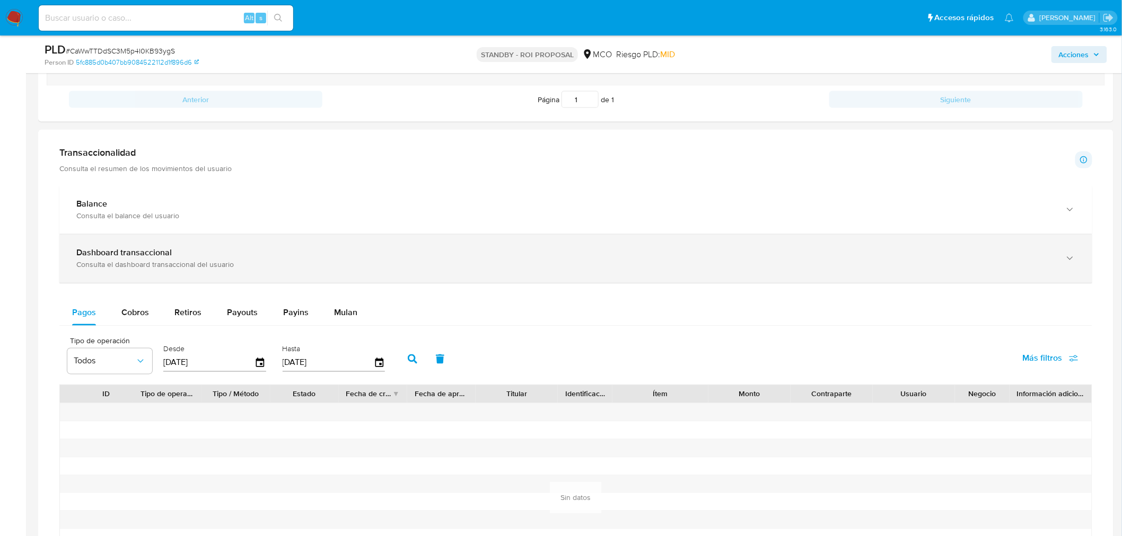
scroll to position [639, 0]
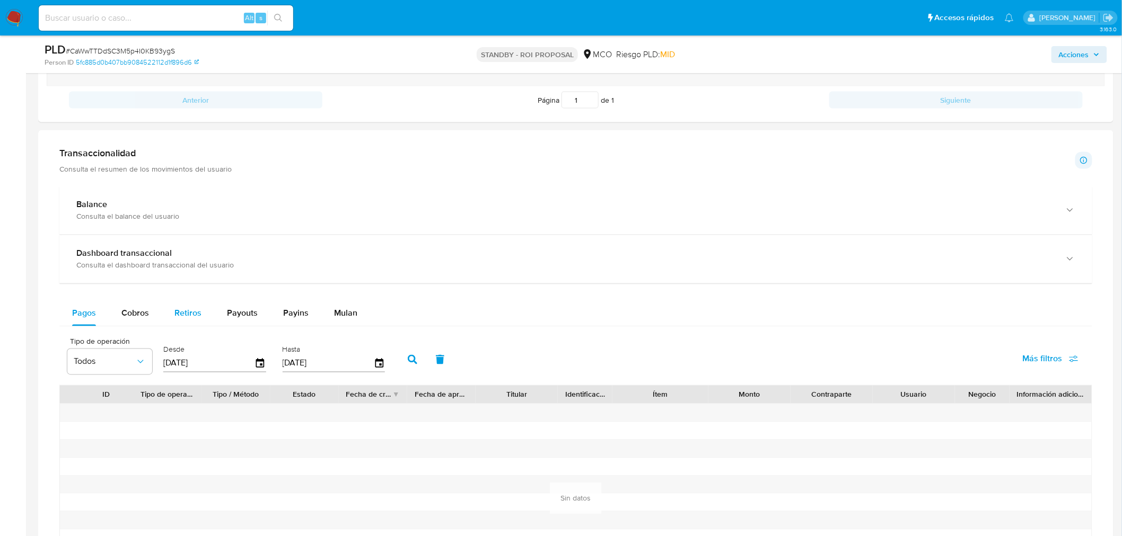
click at [193, 310] on span "Retiros" at bounding box center [187, 313] width 27 height 12
select select "10"
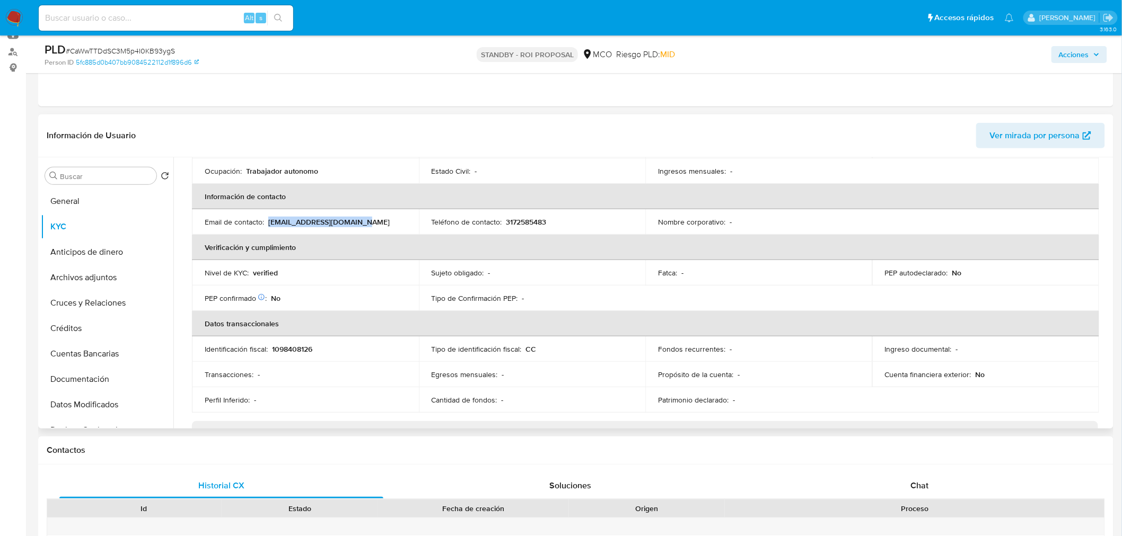
scroll to position [126, 0]
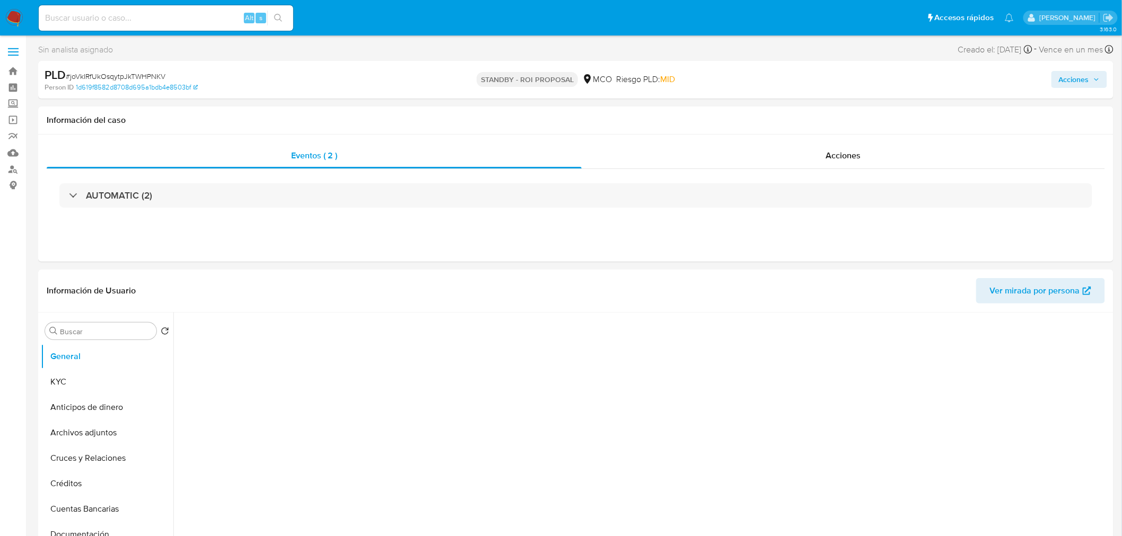
select select "10"
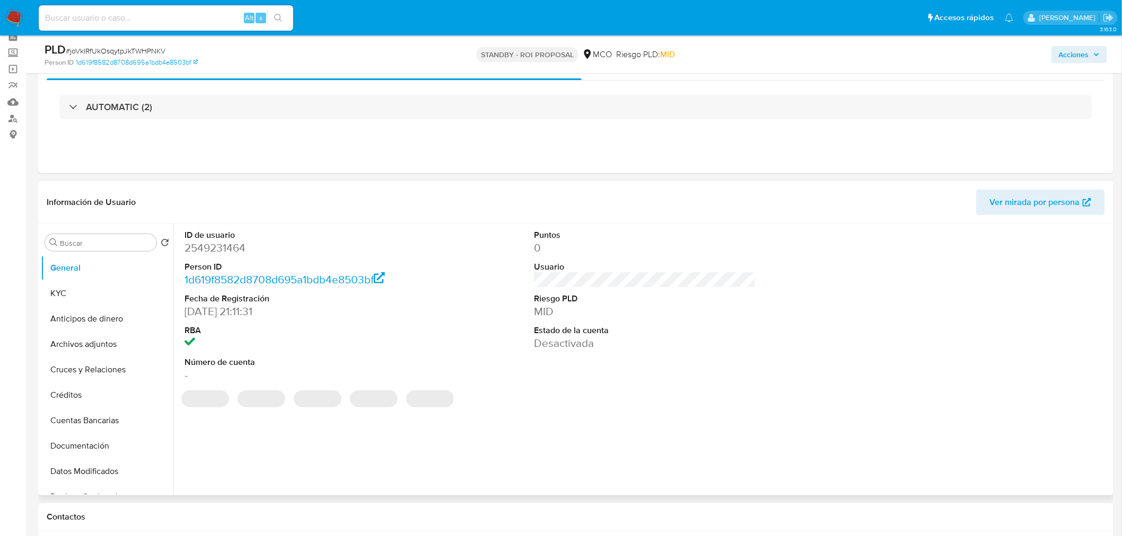
scroll to position [118, 0]
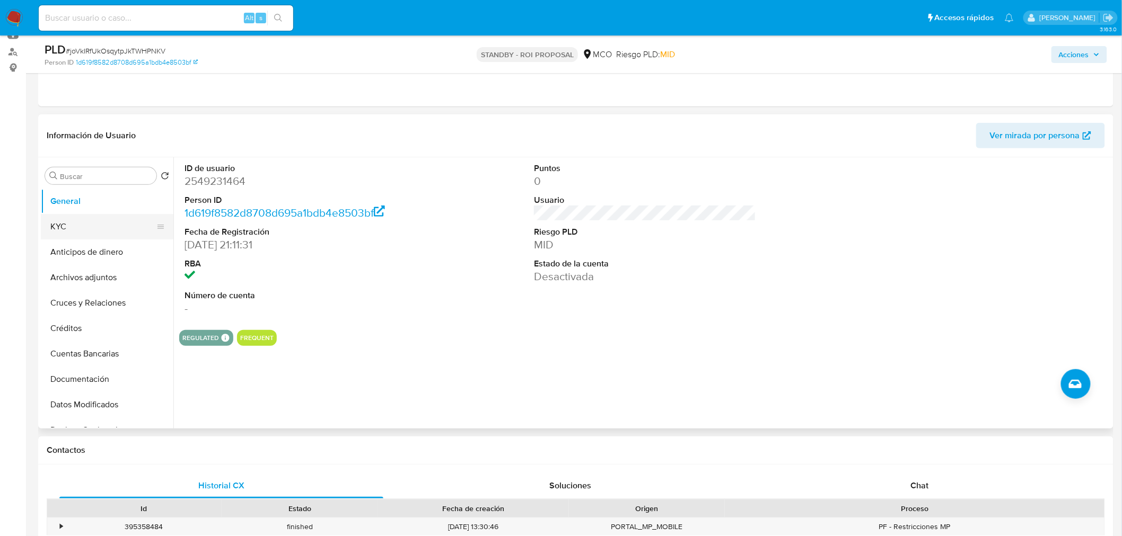
click at [105, 225] on button "KYC" at bounding box center [103, 226] width 124 height 25
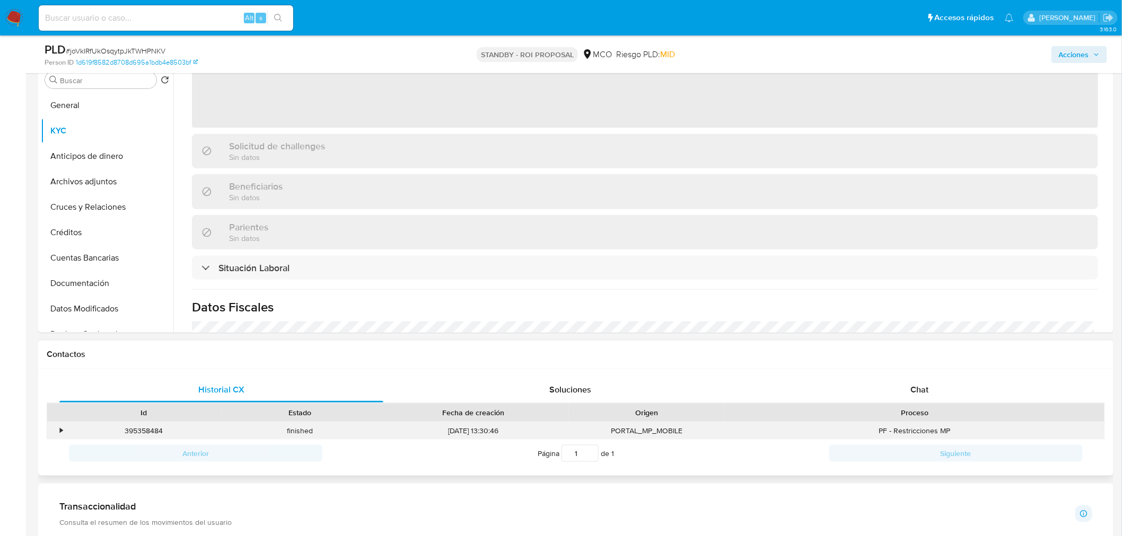
scroll to position [235, 0]
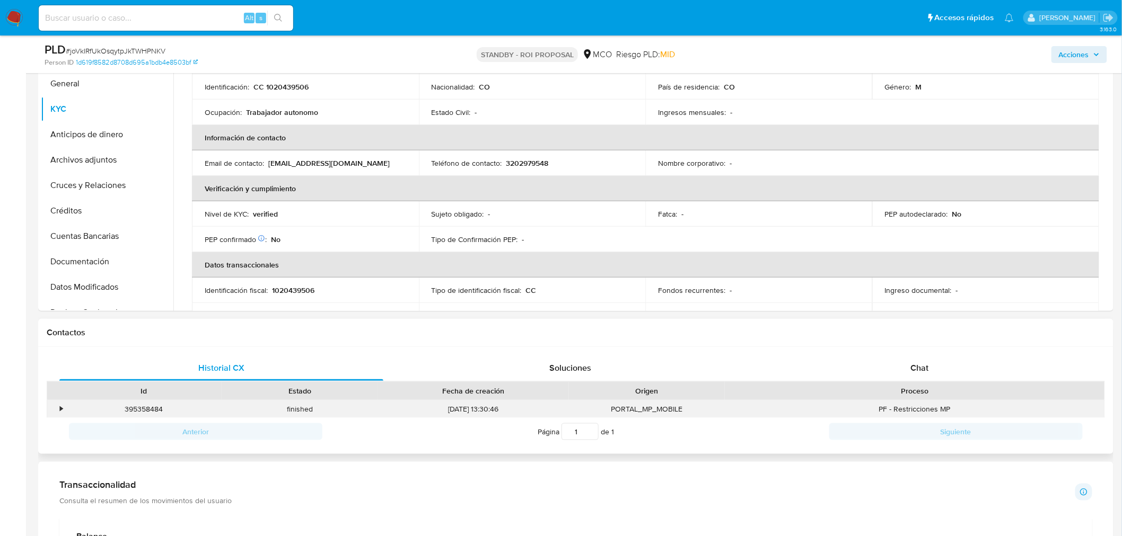
drag, startPoint x: 63, startPoint y: 407, endPoint x: 56, endPoint y: 412, distance: 8.7
click at [61, 411] on div "•" at bounding box center [56, 409] width 19 height 17
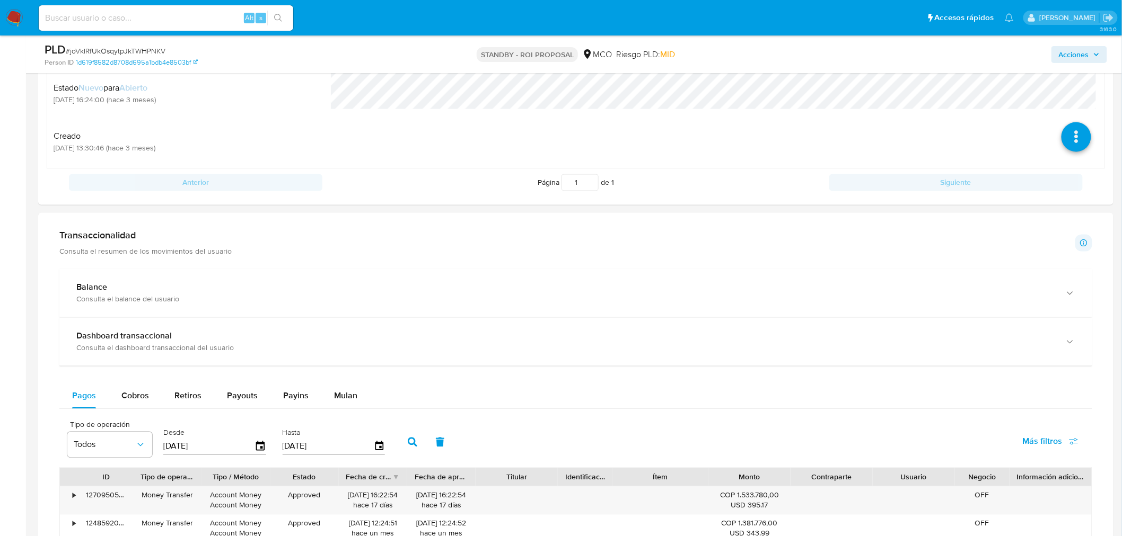
scroll to position [707, 0]
click at [135, 404] on div "Cobros" at bounding box center [135, 396] width 28 height 25
select select "10"
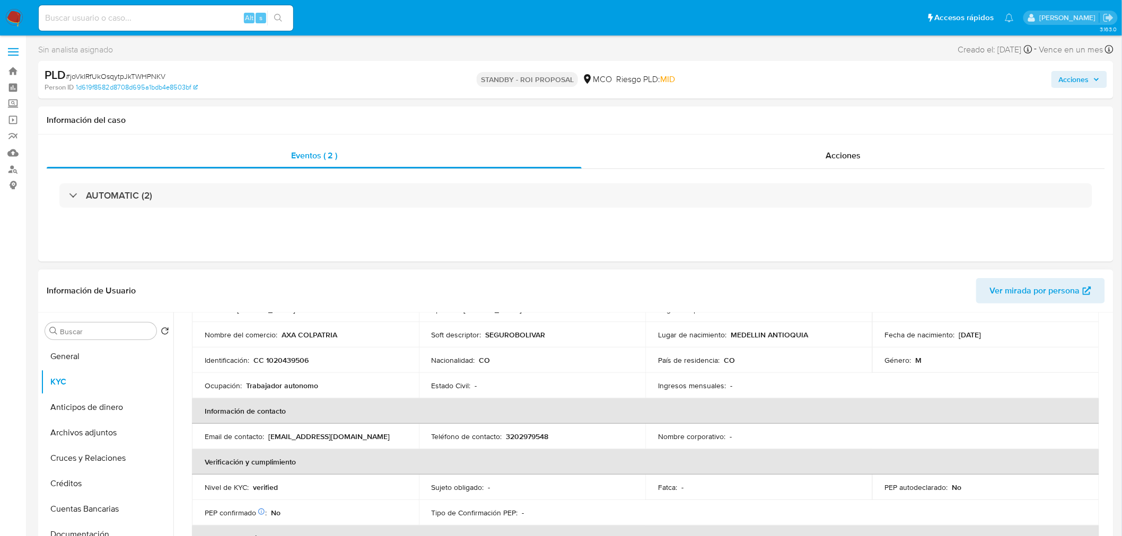
scroll to position [0, 0]
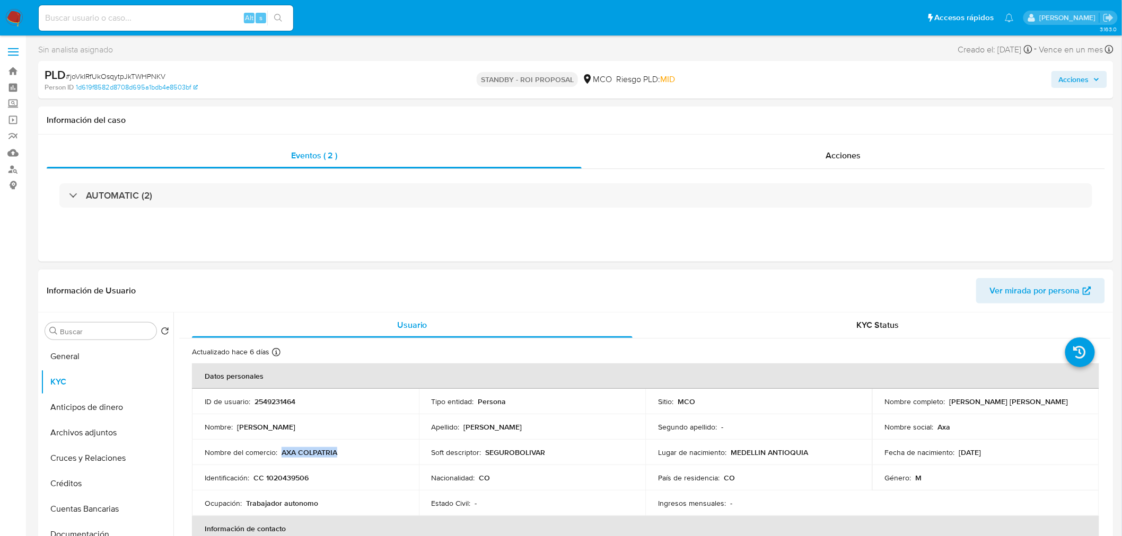
drag, startPoint x: 341, startPoint y: 456, endPoint x: 280, endPoint y: 458, distance: 61.5
click at [280, 458] on td "Nombre del comercio : AXA COLPATRIA" at bounding box center [305, 452] width 227 height 25
copy p "AXA COLPATRIA"
click at [87, 368] on ul "General KYC Anticipos de dinero Archivos adjuntos Cruces y Relaciones Créditos …" at bounding box center [107, 463] width 133 height 239
drag, startPoint x: 83, startPoint y: 358, endPoint x: 53, endPoint y: 361, distance: 30.4
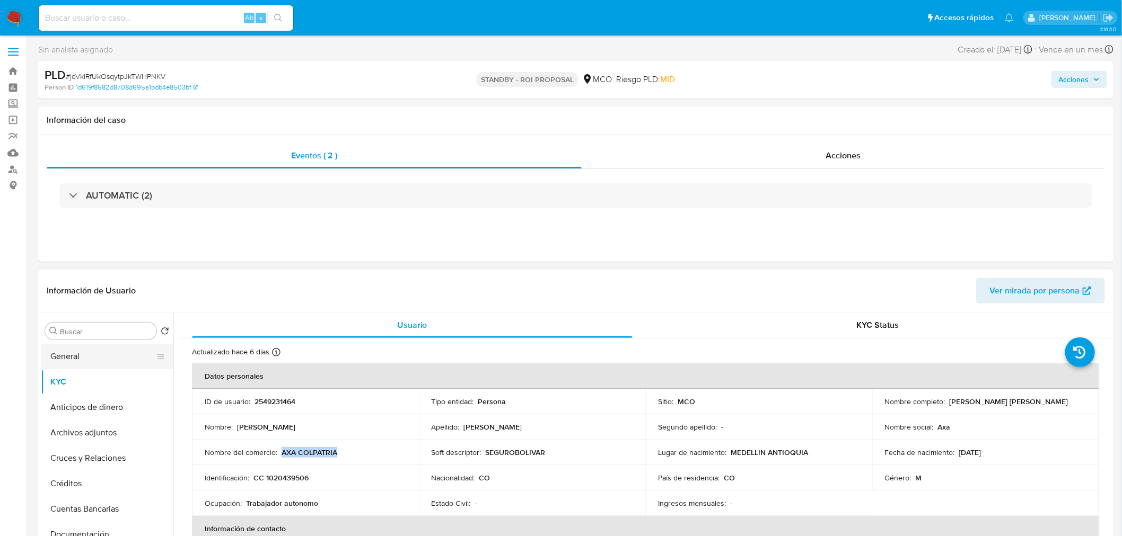
click at [82, 356] on button "General" at bounding box center [103, 356] width 124 height 25
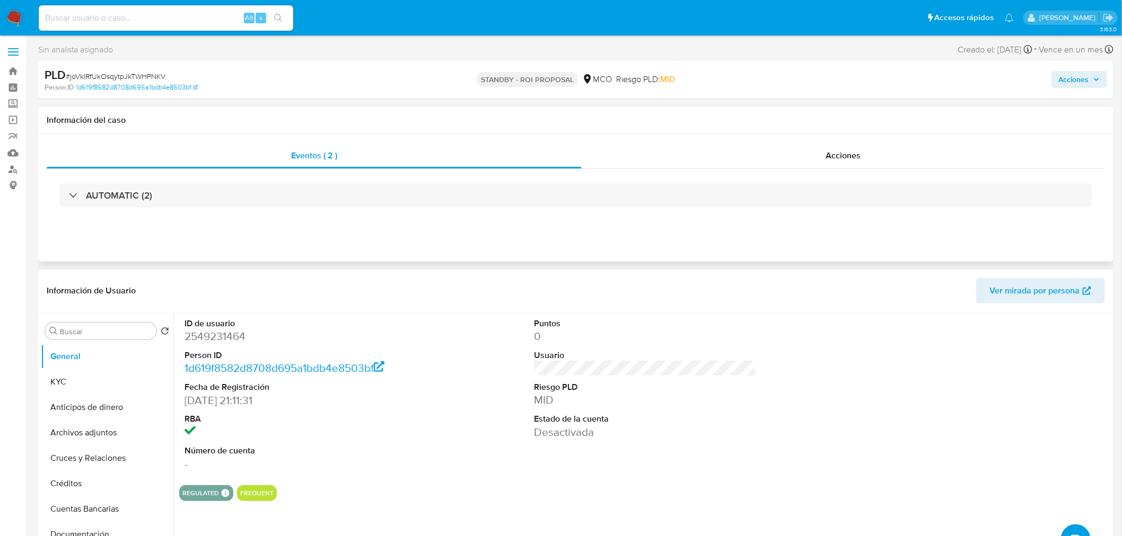
click at [241, 210] on div "AUTOMATIC (2)" at bounding box center [576, 195] width 1058 height 53
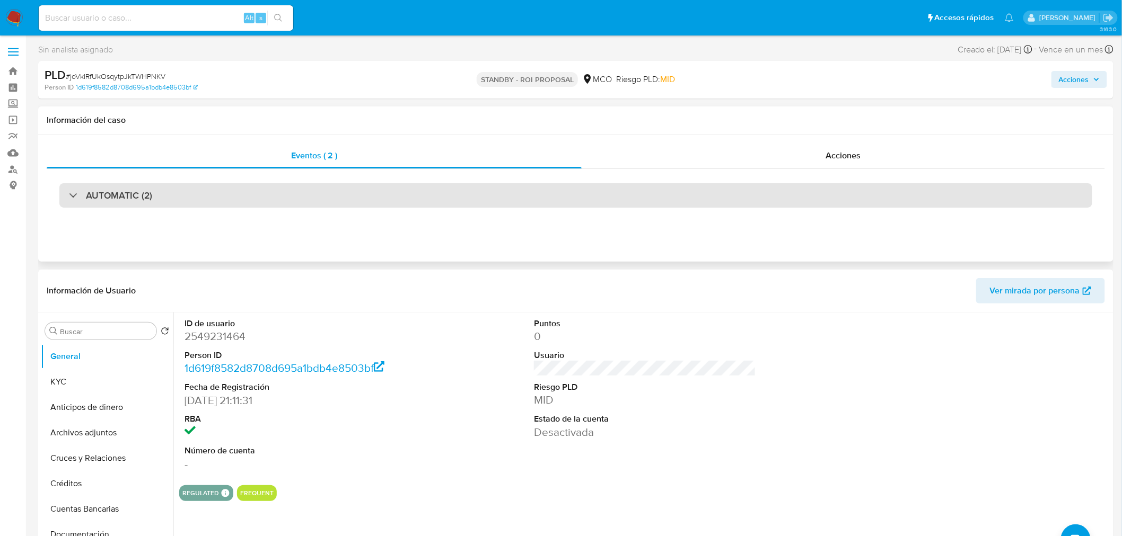
click at [244, 200] on div "AUTOMATIC (2)" at bounding box center [575, 195] width 1033 height 24
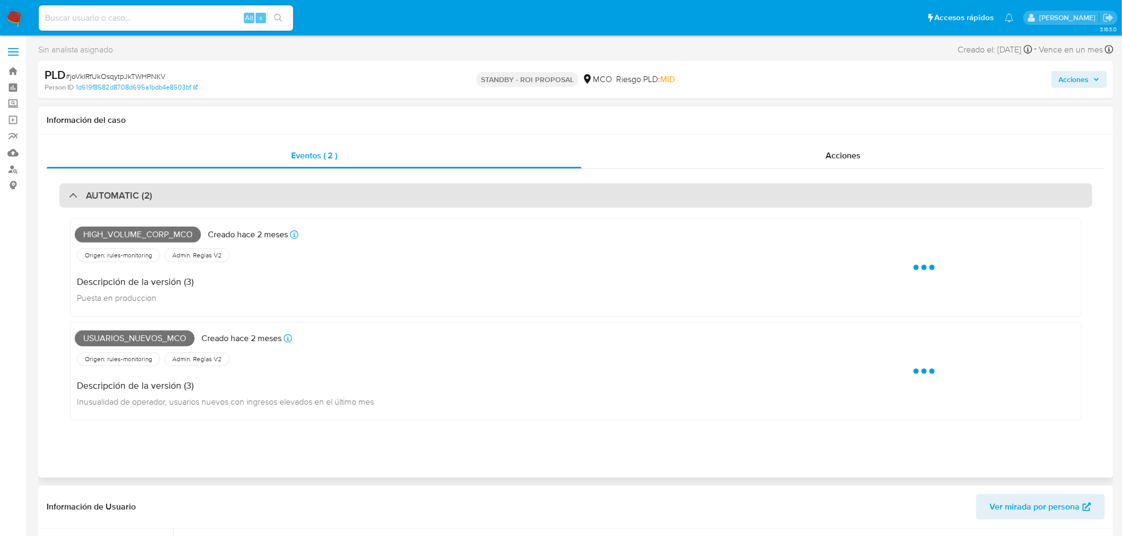
click at [244, 200] on div "AUTOMATIC (2)" at bounding box center [575, 195] width 1033 height 24
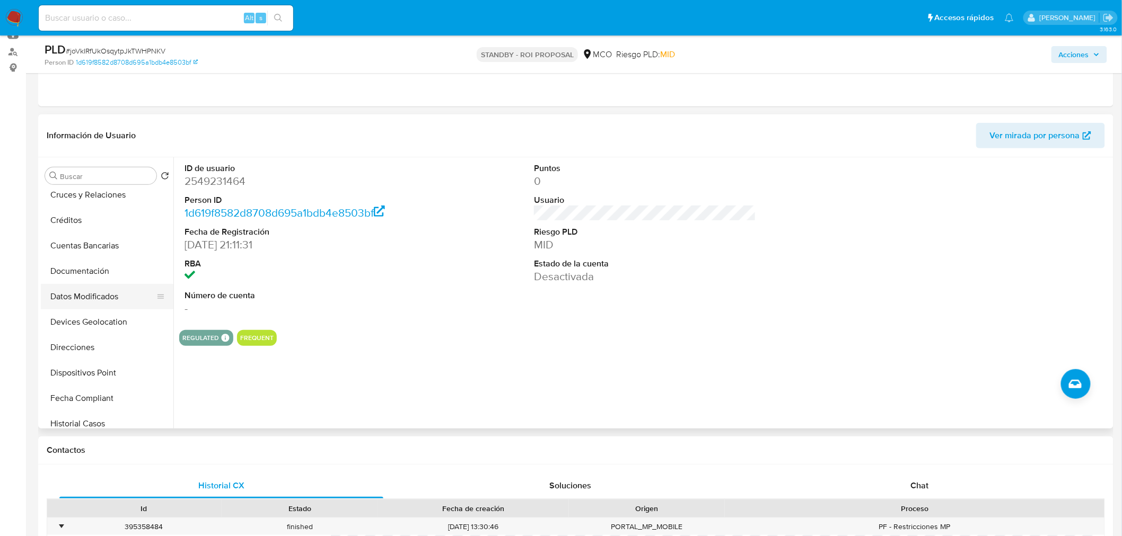
scroll to position [118, 0]
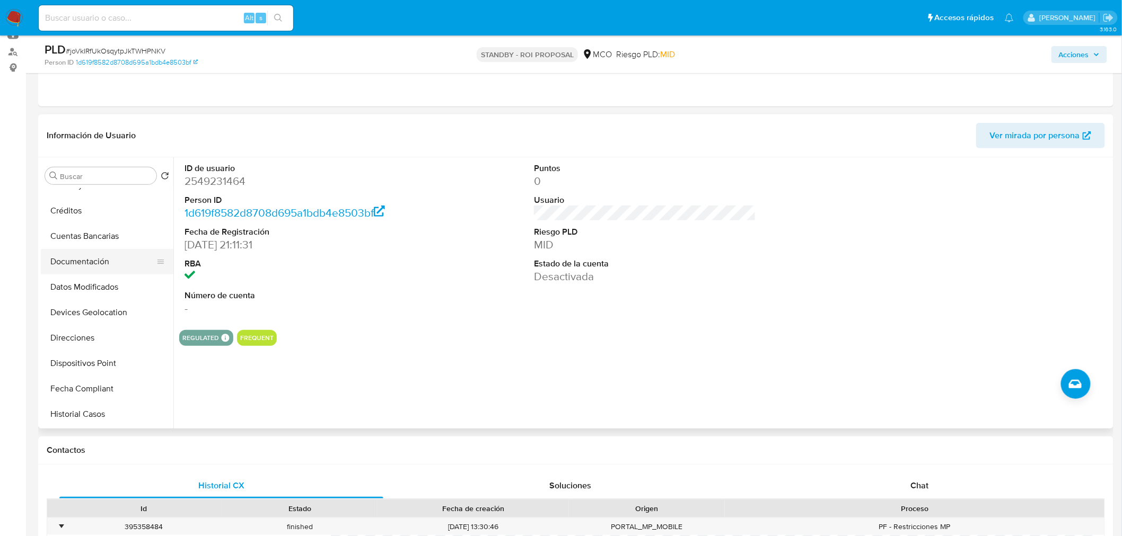
drag, startPoint x: 99, startPoint y: 259, endPoint x: 33, endPoint y: 273, distance: 66.7
click at [98, 259] on button "Documentación" at bounding box center [103, 261] width 124 height 25
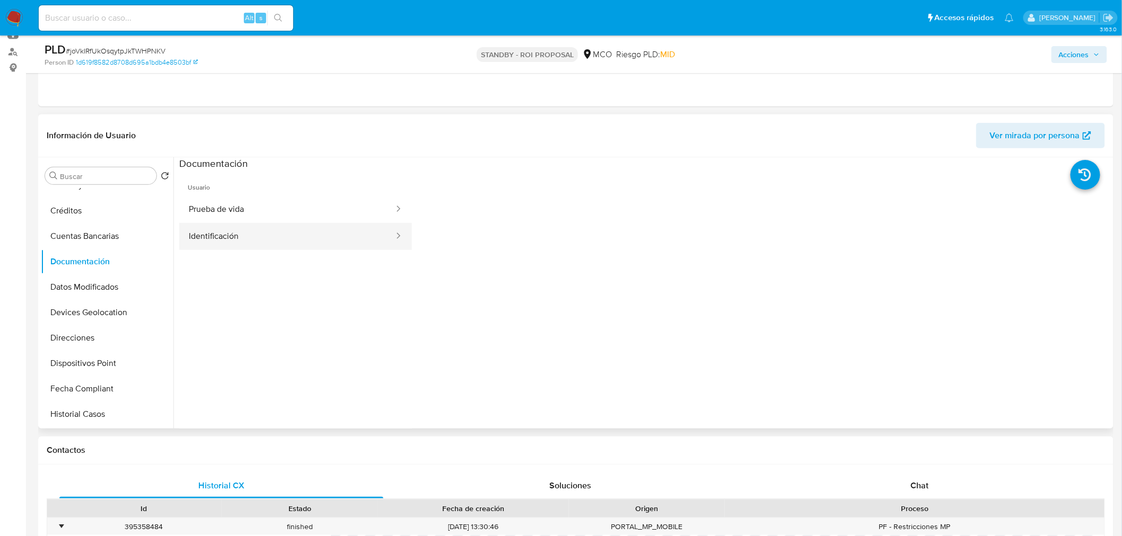
click at [289, 234] on button "Identificación" at bounding box center [287, 236] width 216 height 27
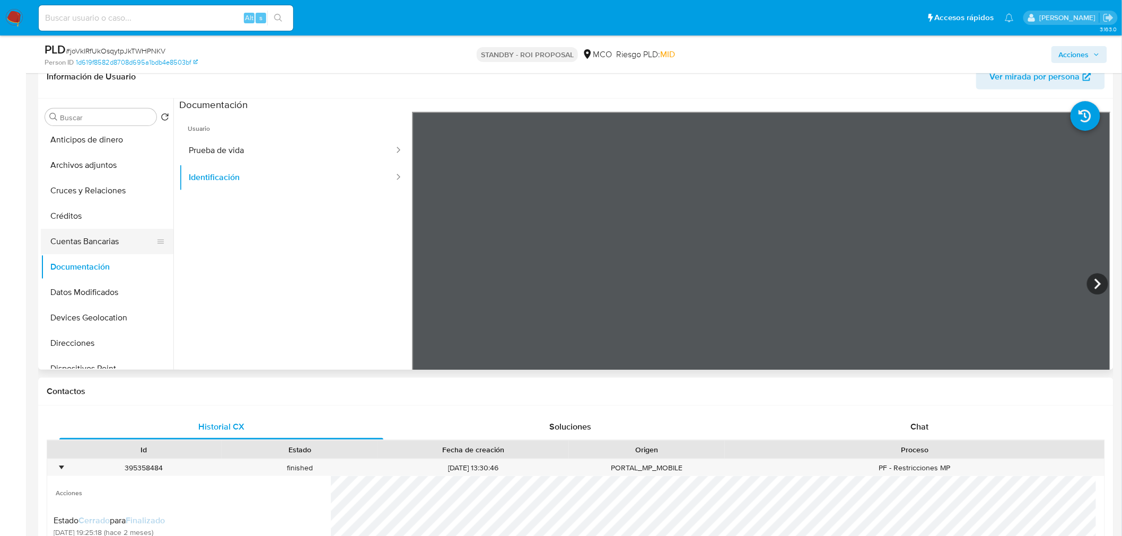
scroll to position [0, 0]
click at [111, 135] on button "General" at bounding box center [103, 142] width 124 height 25
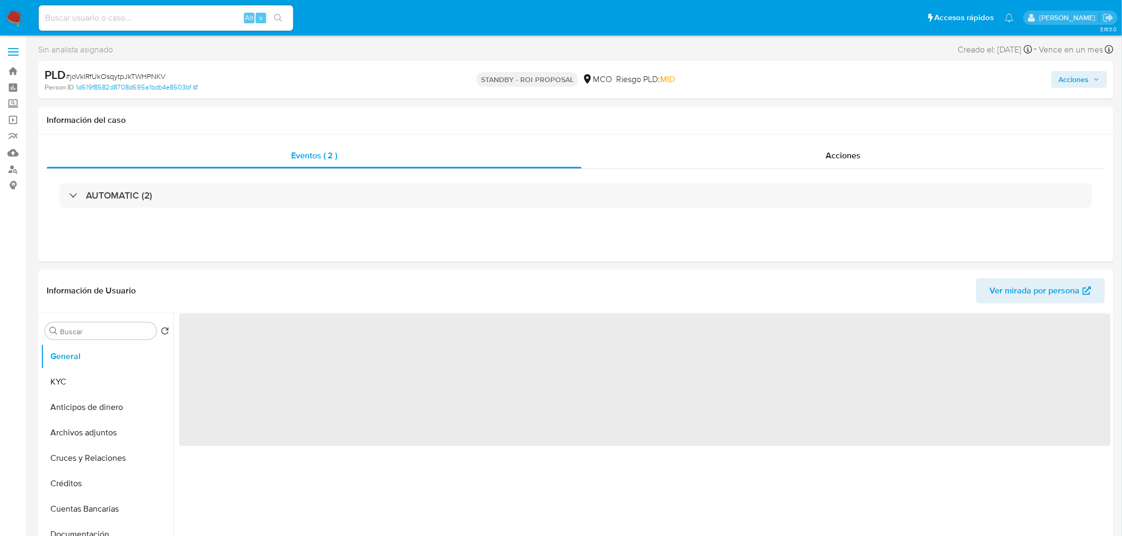
select select "10"
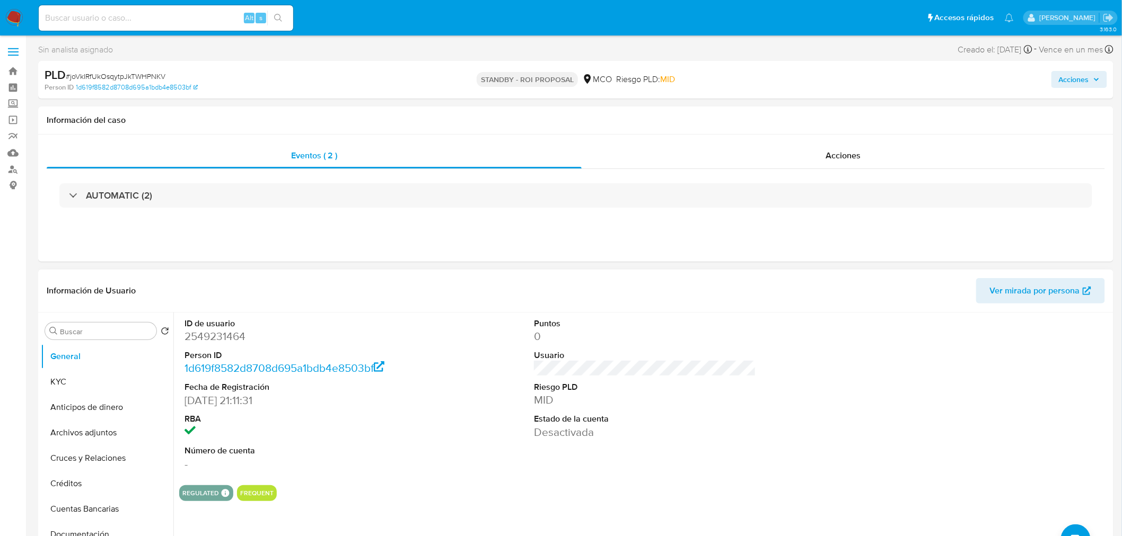
click at [228, 331] on dd "2549231464" at bounding box center [295, 336] width 222 height 15
copy dd "2549231464"
click at [80, 377] on button "KYC" at bounding box center [103, 381] width 124 height 25
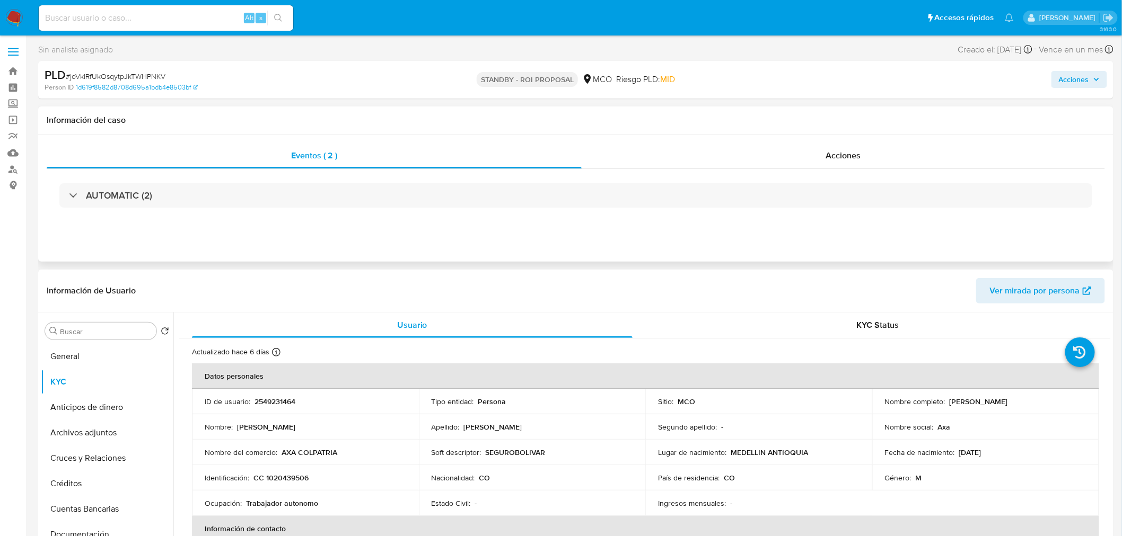
scroll to position [59, 0]
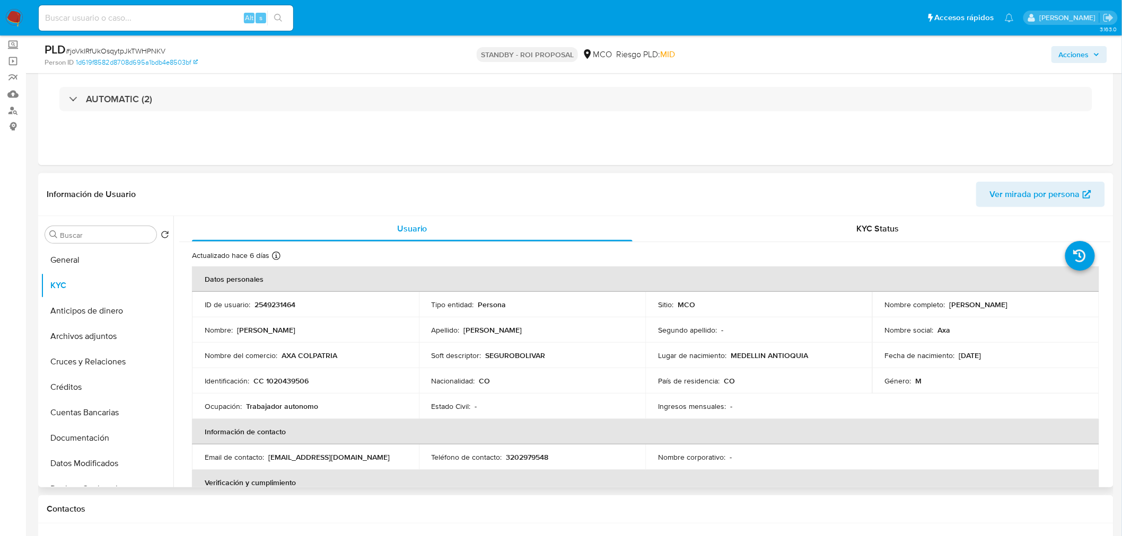
click at [288, 382] on p "CC 1020439506" at bounding box center [280, 381] width 55 height 10
copy p "1020439506"
drag, startPoint x: 947, startPoint y: 302, endPoint x: 1051, endPoint y: 312, distance: 104.3
click at [1051, 312] on td "Nombre completo : [PERSON_NAME]" at bounding box center [985, 304] width 227 height 25
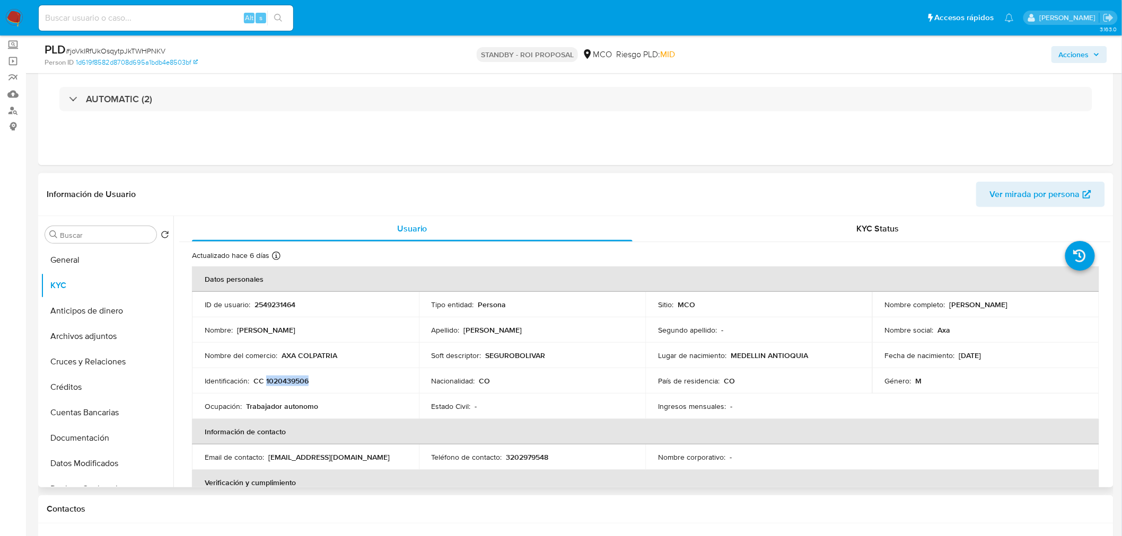
copy p "[PERSON_NAME]"
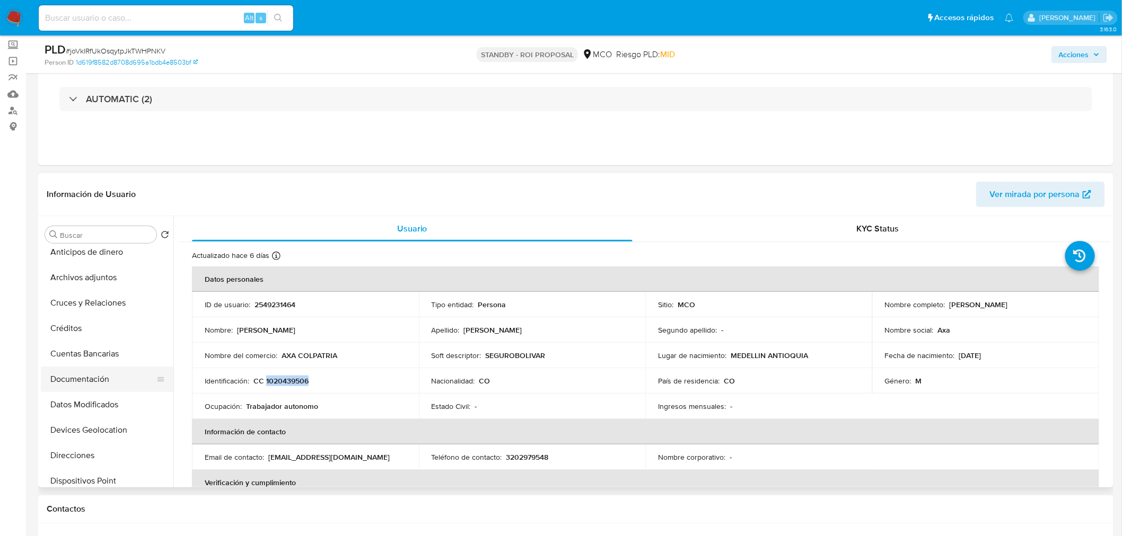
drag, startPoint x: 100, startPoint y: 376, endPoint x: 117, endPoint y: 382, distance: 18.4
click at [100, 377] on button "Documentación" at bounding box center [103, 379] width 124 height 25
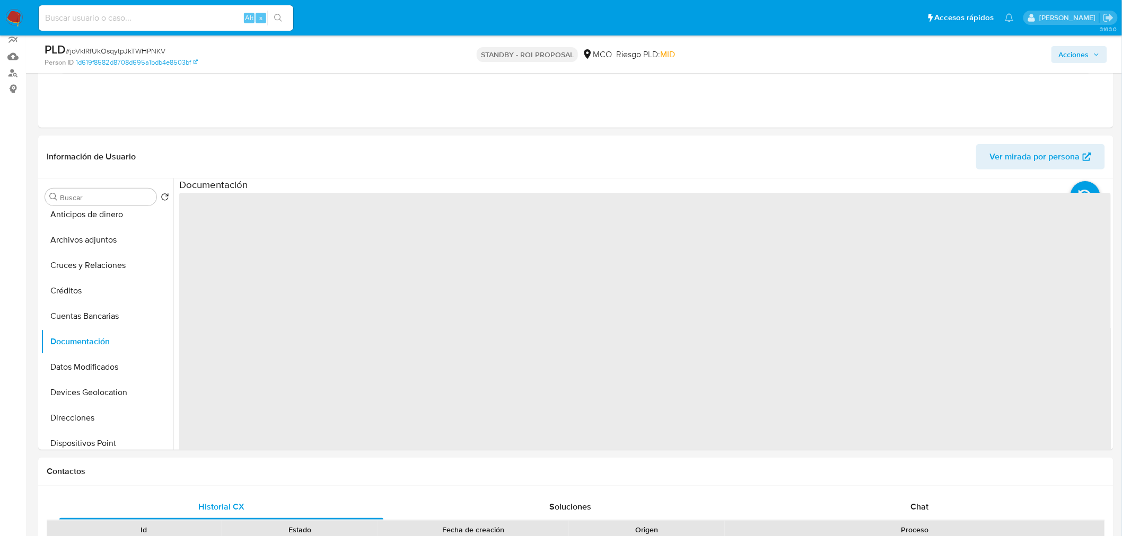
scroll to position [118, 0]
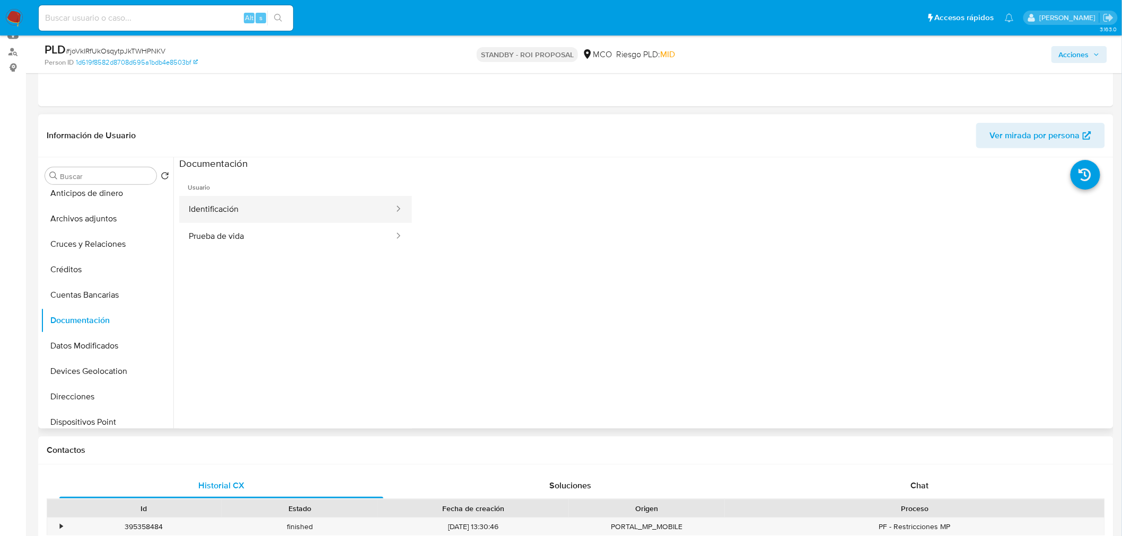
click at [333, 212] on button "Identificación" at bounding box center [287, 209] width 216 height 27
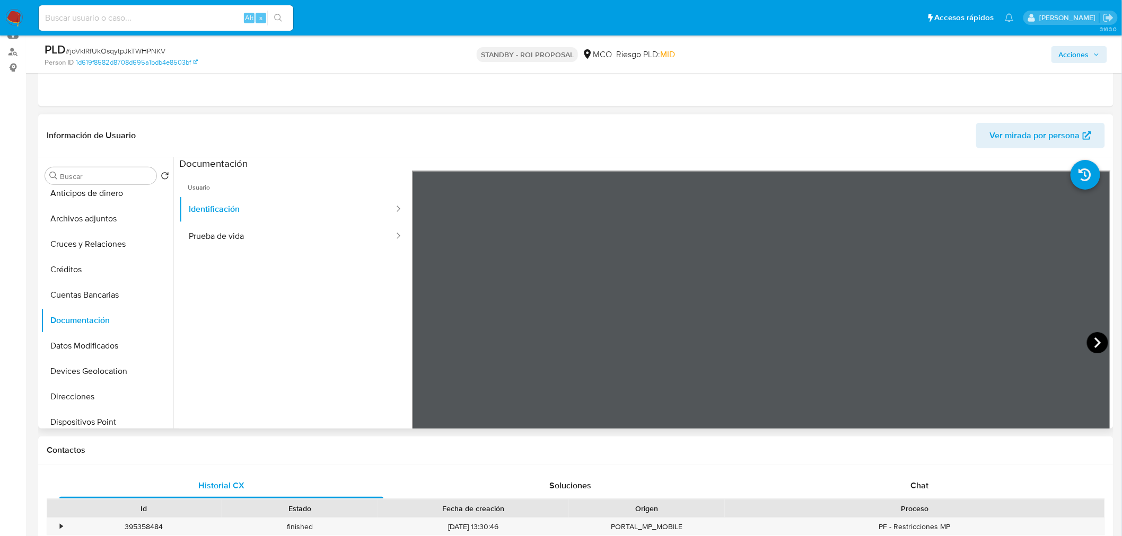
click at [1088, 340] on icon at bounding box center [1097, 342] width 21 height 21
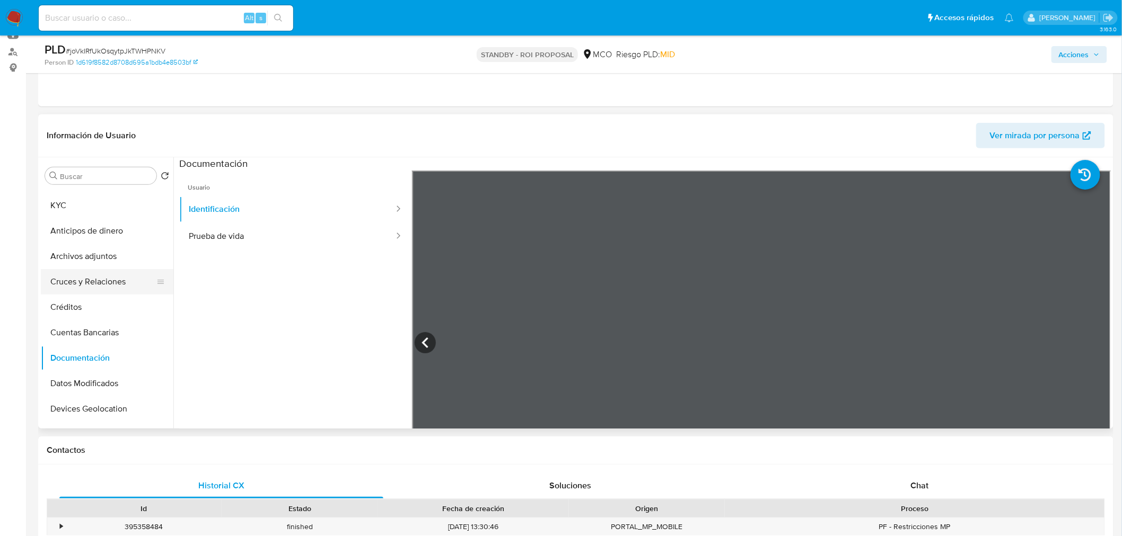
scroll to position [0, 0]
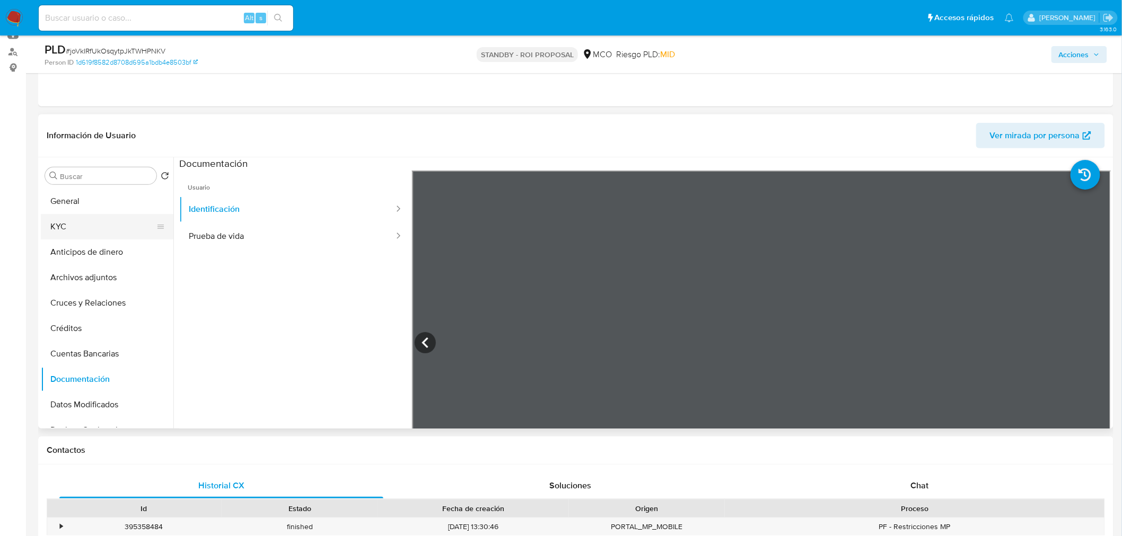
click at [83, 211] on button "General" at bounding box center [107, 201] width 133 height 25
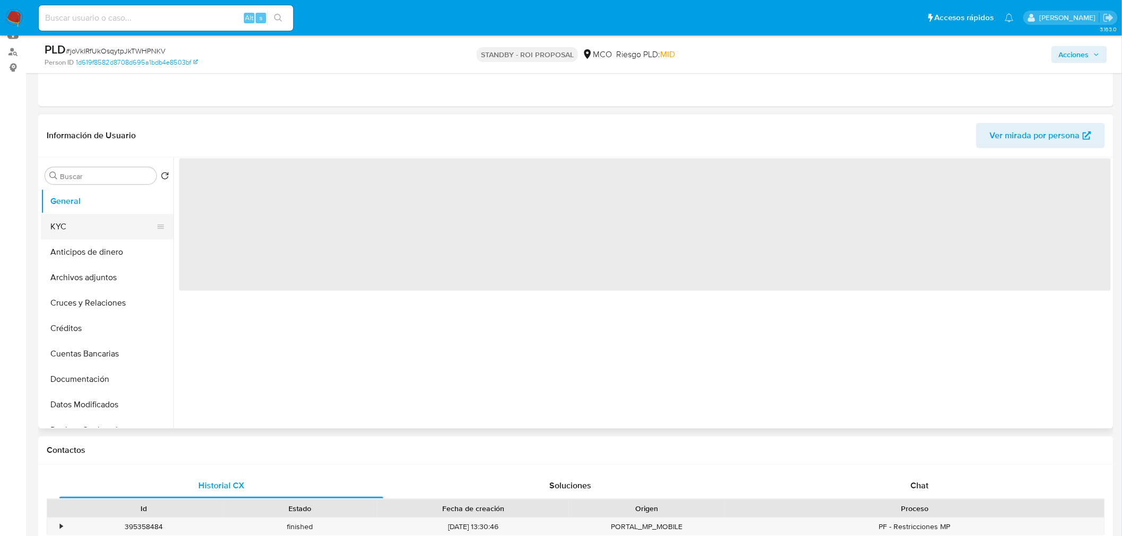
click at [89, 228] on button "KYC" at bounding box center [103, 226] width 124 height 25
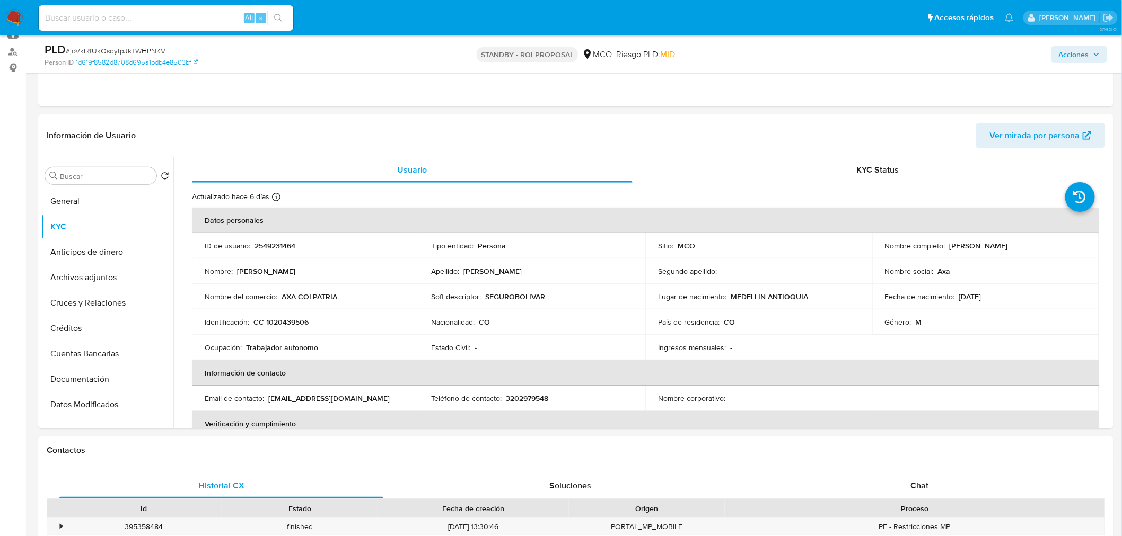
click at [288, 320] on p "CC 1020439506" at bounding box center [280, 323] width 55 height 10
copy p "1020439506"
drag, startPoint x: 945, startPoint y: 244, endPoint x: 1061, endPoint y: 241, distance: 116.7
click at [1061, 241] on div "Nombre completo : [PERSON_NAME]" at bounding box center [985, 246] width 201 height 10
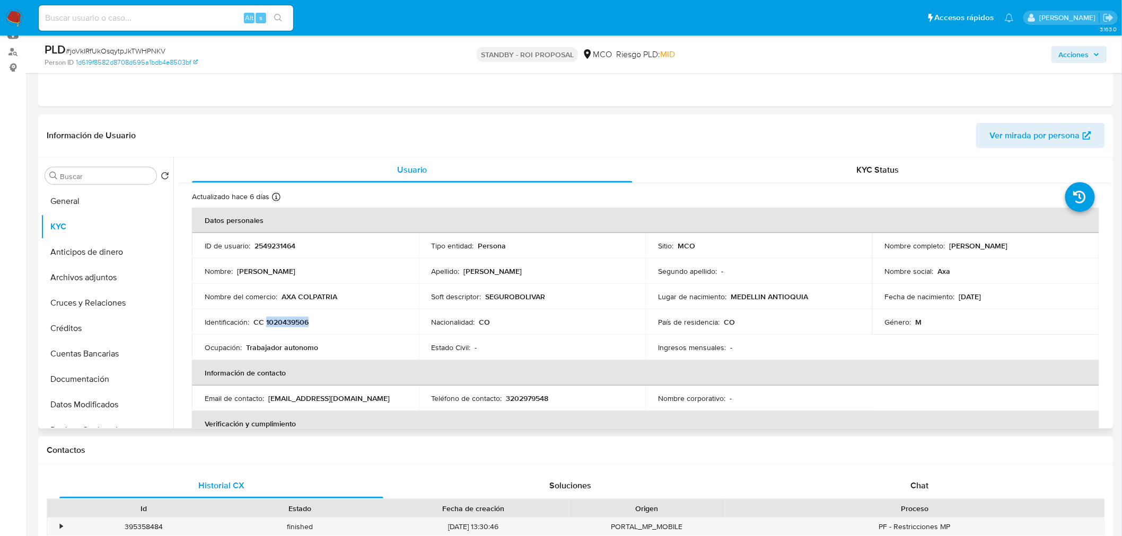
copy div "[PERSON_NAME]"
click at [557, 334] on td "Nacionalidad : CO" at bounding box center [532, 322] width 227 height 25
drag, startPoint x: 551, startPoint y: 301, endPoint x: 483, endPoint y: 298, distance: 67.9
click at [483, 298] on div "Soft descriptor : SEGUROBOLIVAR" at bounding box center [531, 297] width 201 height 10
drag, startPoint x: 343, startPoint y: 297, endPoint x: 283, endPoint y: 297, distance: 61.0
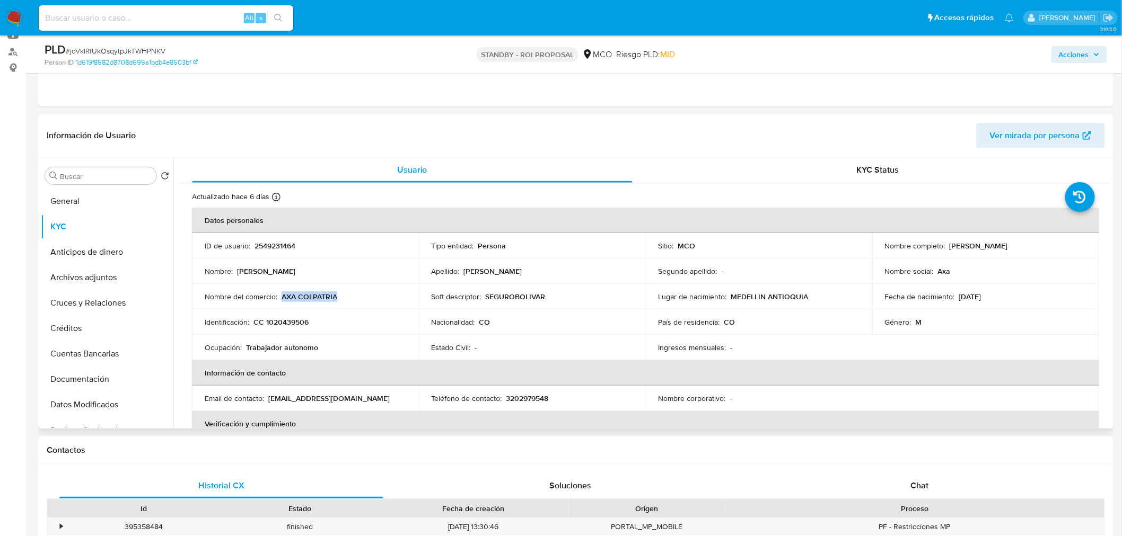
click at [283, 297] on div "Nombre del comercio : AXA COLPATRIA" at bounding box center [305, 297] width 201 height 10
click at [267, 244] on p "2549231464" at bounding box center [274, 246] width 41 height 10
copy p "2549231464"
click at [290, 324] on p "CC 1020439506" at bounding box center [280, 323] width 55 height 10
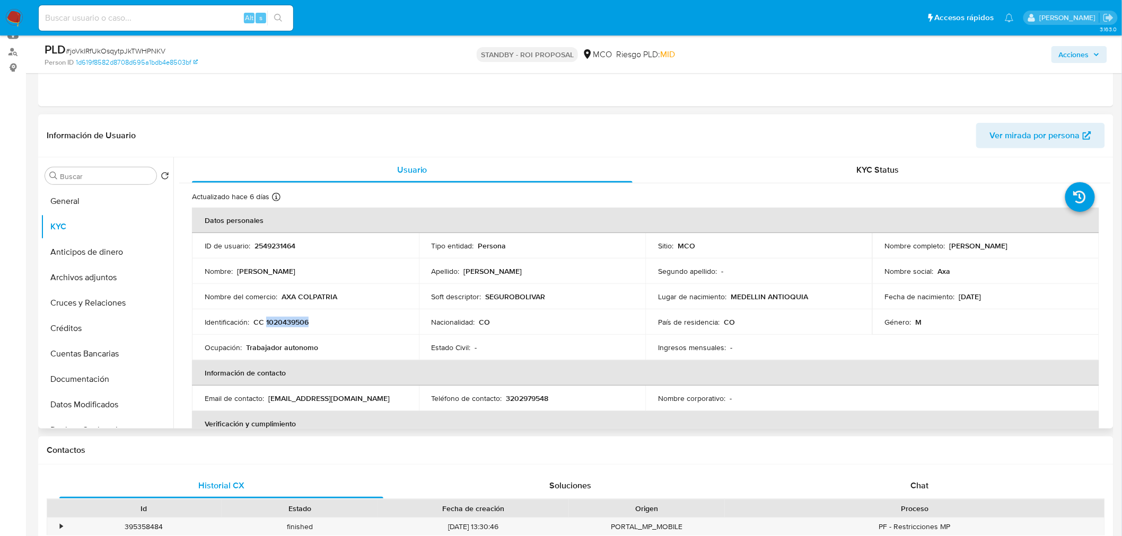
click at [290, 324] on p "CC 1020439506" at bounding box center [280, 323] width 55 height 10
copy p "1020439506"
click at [289, 248] on p "2549231464" at bounding box center [274, 246] width 41 height 10
click at [288, 248] on p "2549231464" at bounding box center [274, 246] width 41 height 10
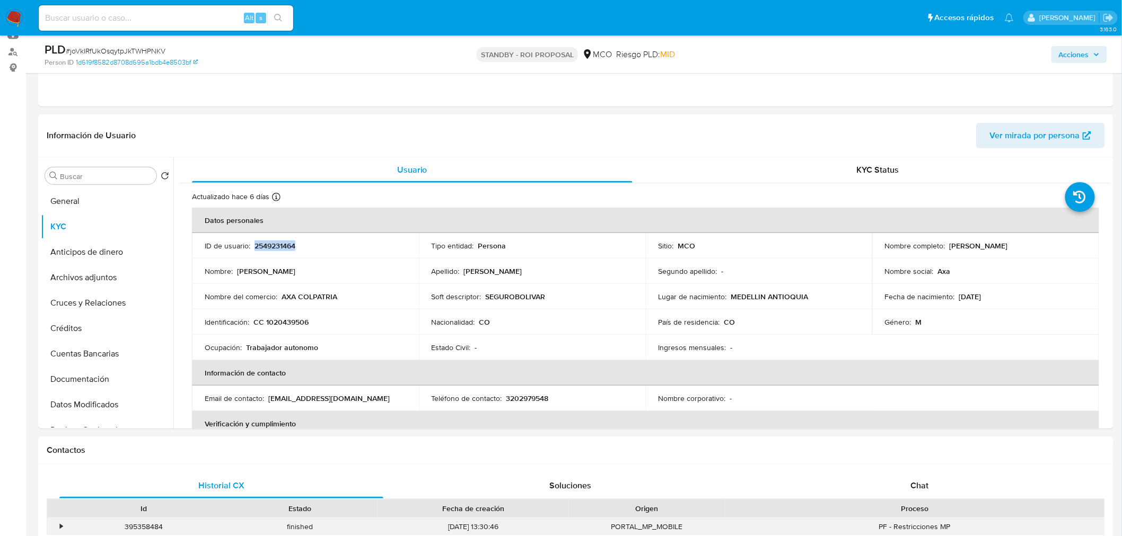
copy p "2549231464"
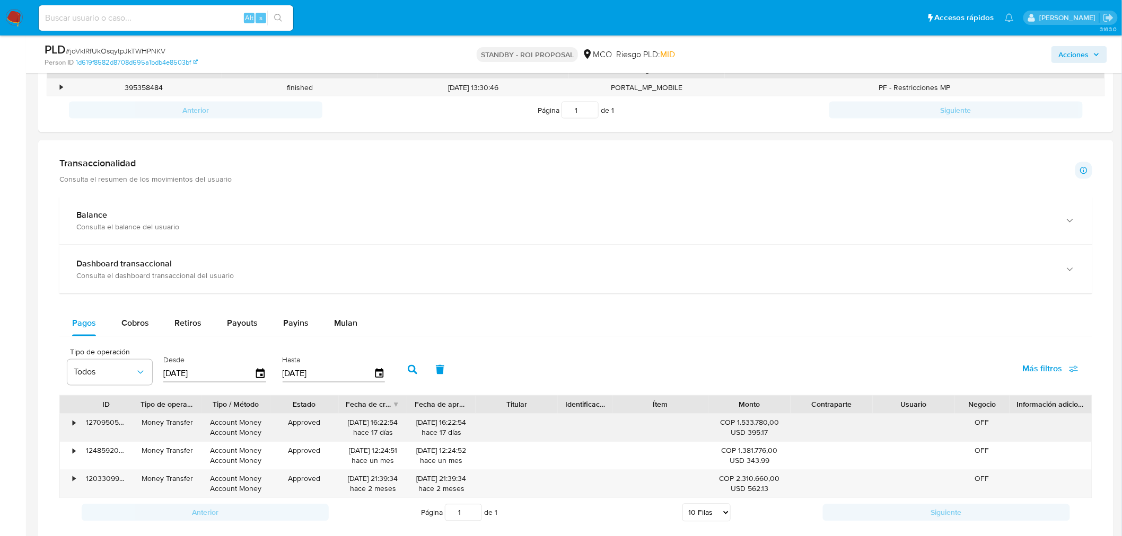
scroll to position [589, 0]
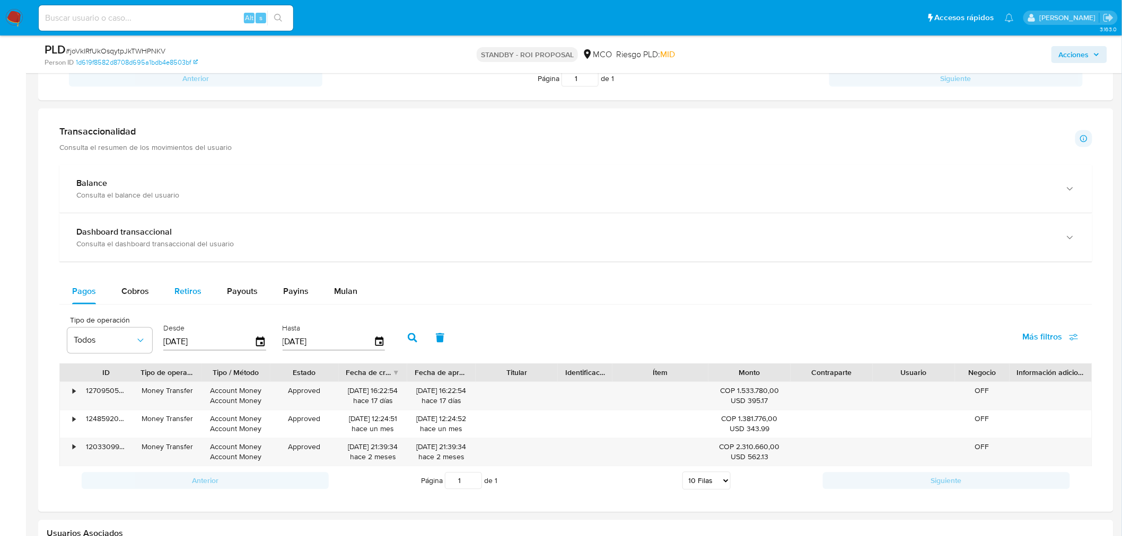
click at [174, 281] on div "Retiros" at bounding box center [187, 291] width 27 height 25
select select "10"
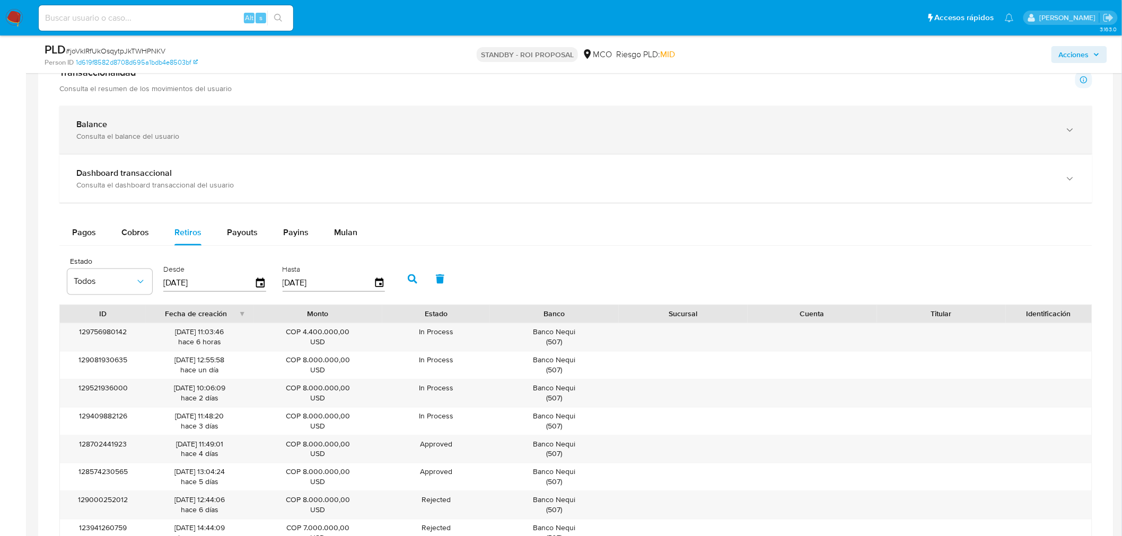
scroll to position [235, 0]
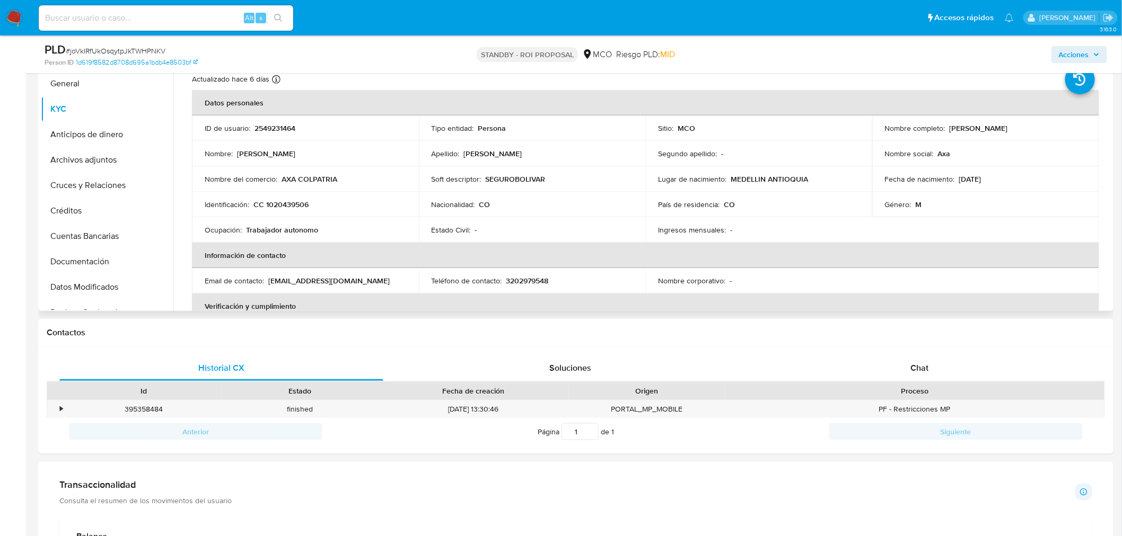
drag, startPoint x: 947, startPoint y: 129, endPoint x: 1056, endPoint y: 134, distance: 108.8
click at [1056, 134] on td "Nombre completo : [PERSON_NAME]" at bounding box center [985, 128] width 227 height 25
copy p "[PERSON_NAME]"
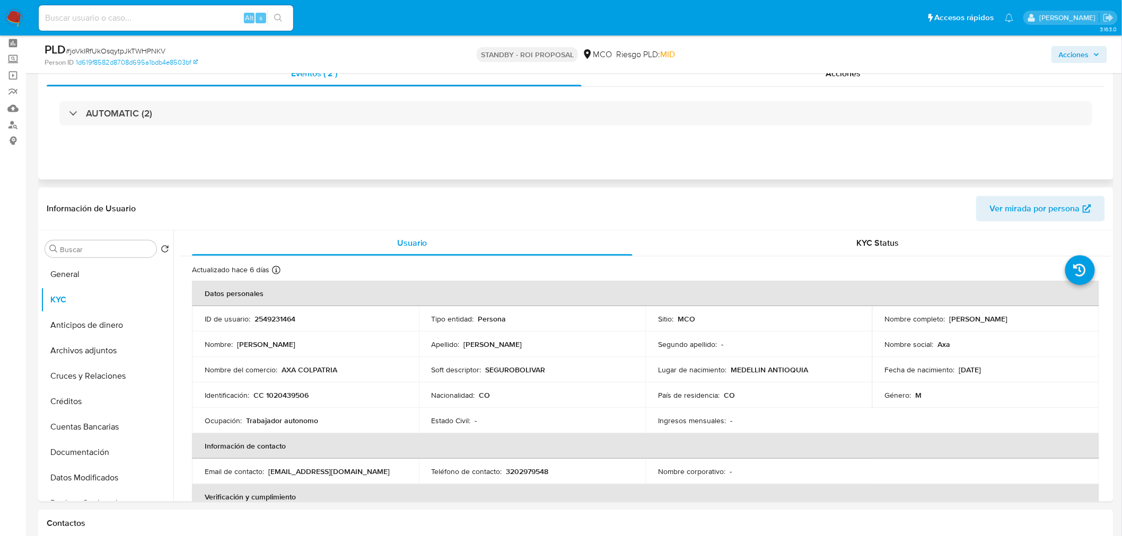
scroll to position [0, 0]
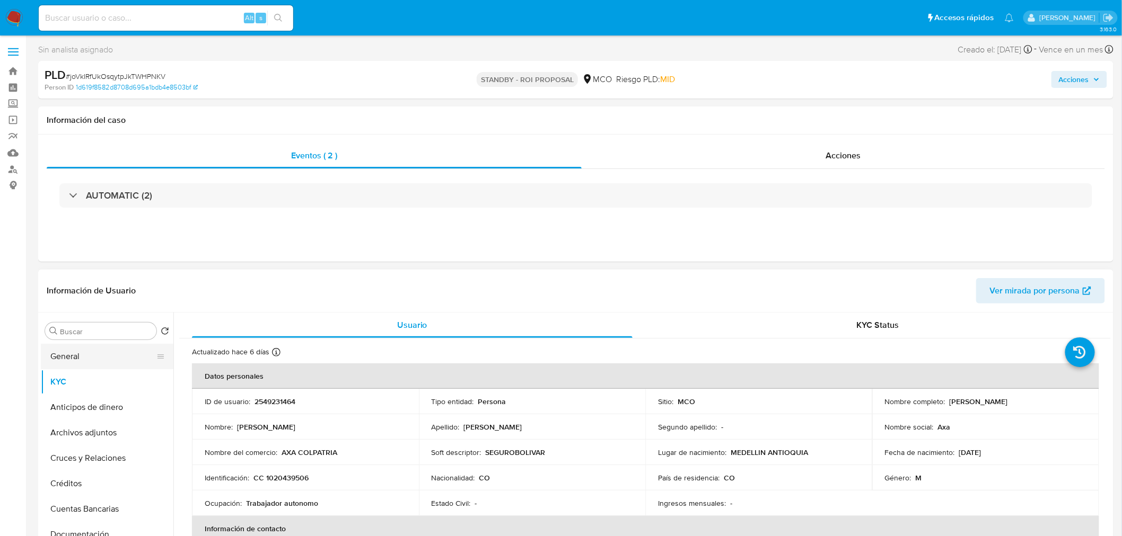
drag, startPoint x: 90, startPoint y: 357, endPoint x: 0, endPoint y: 384, distance: 94.1
click at [90, 357] on button "General" at bounding box center [103, 356] width 124 height 25
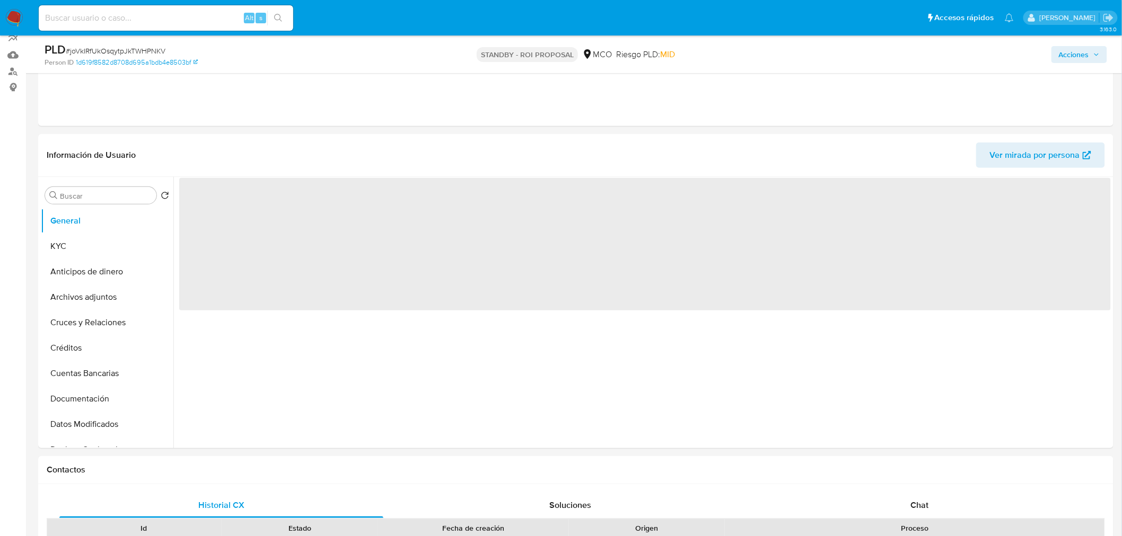
scroll to position [118, 0]
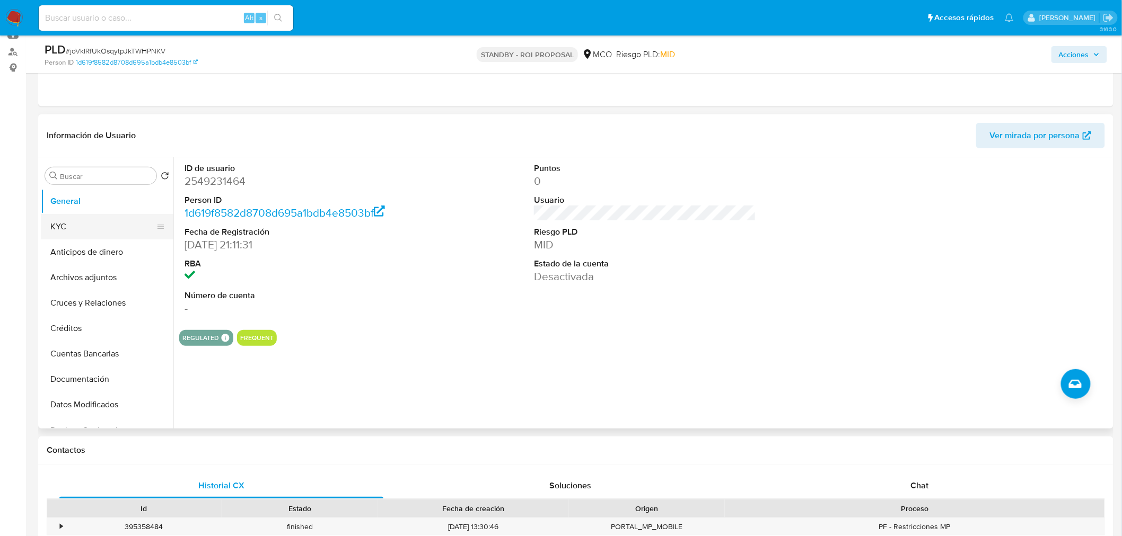
click at [99, 225] on button "KYC" at bounding box center [103, 226] width 124 height 25
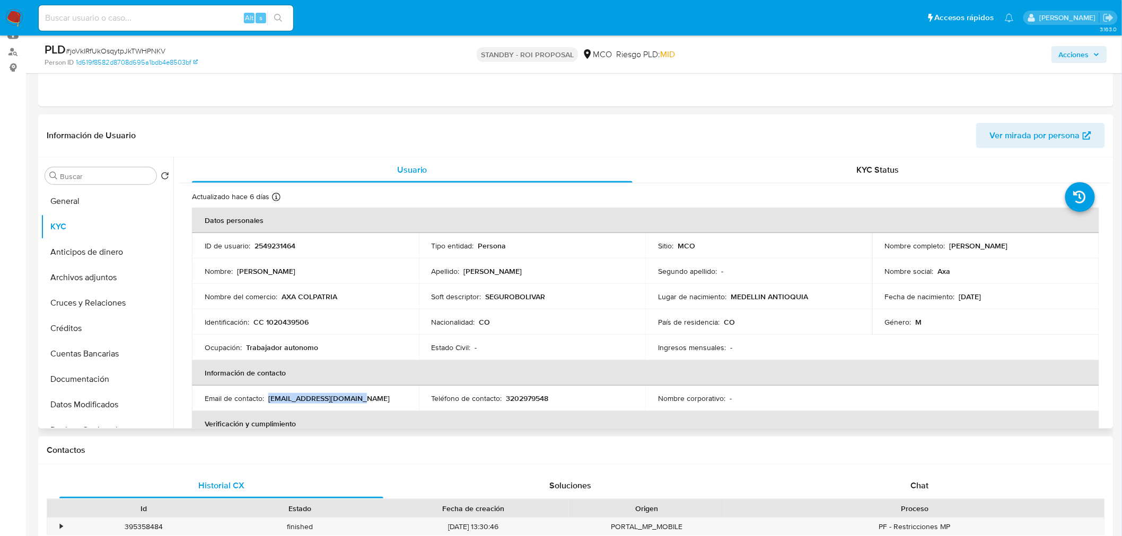
drag, startPoint x: 354, startPoint y: 399, endPoint x: 267, endPoint y: 400, distance: 86.9
click at [267, 400] on div "Email de contacto : [EMAIL_ADDRESS][DOMAIN_NAME]" at bounding box center [305, 399] width 201 height 10
copy p "[EMAIL_ADDRESS][DOMAIN_NAME]"
drag, startPoint x: 340, startPoint y: 297, endPoint x: 283, endPoint y: 298, distance: 57.8
click at [283, 298] on div "Nombre del comercio : AXA COLPATRIA" at bounding box center [305, 297] width 201 height 10
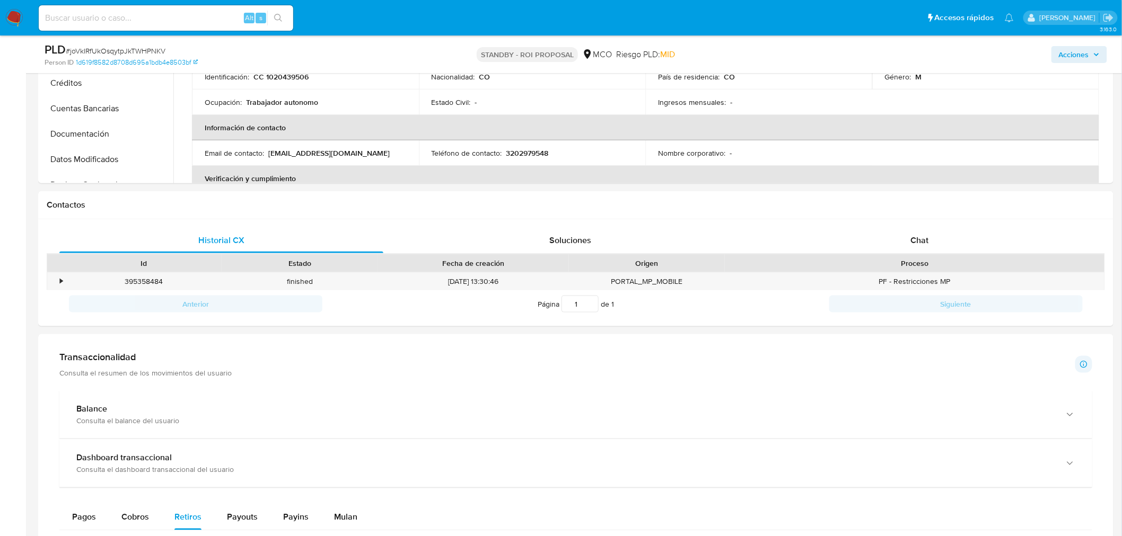
scroll to position [412, 0]
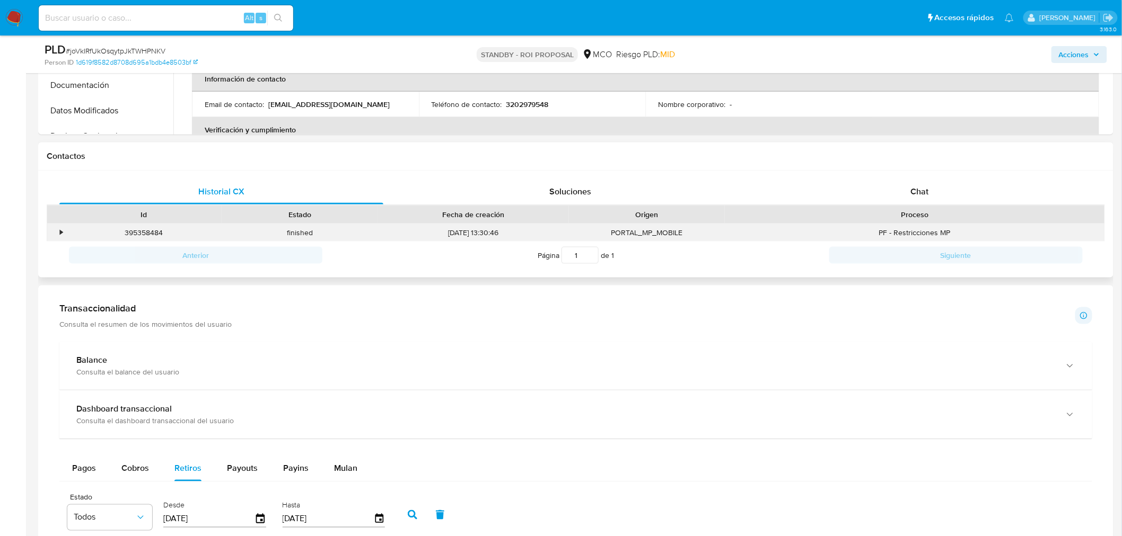
click at [64, 228] on div "•" at bounding box center [56, 232] width 19 height 17
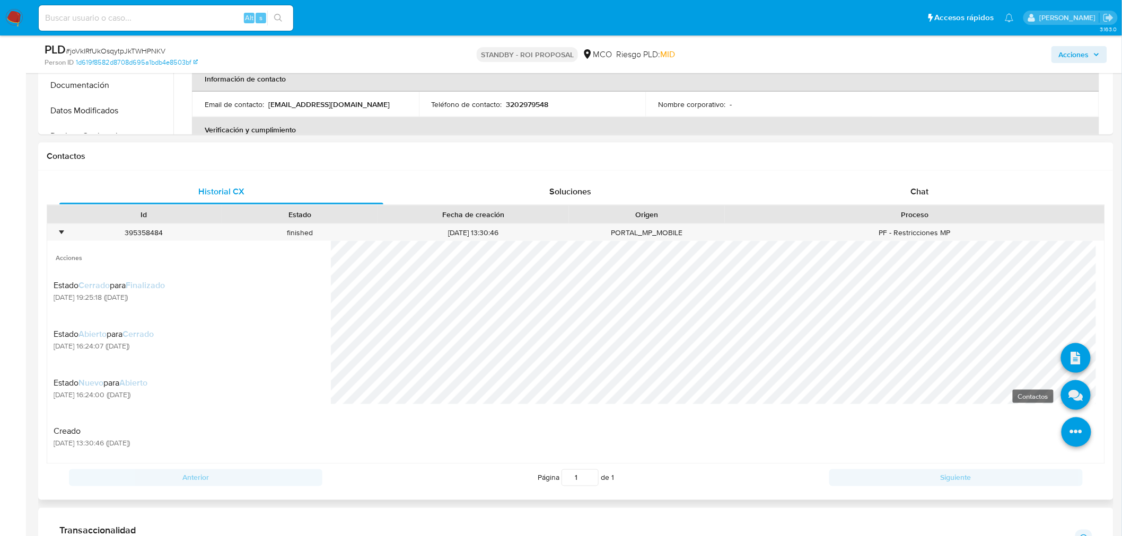
click at [1066, 399] on icon at bounding box center [1076, 396] width 30 height 30
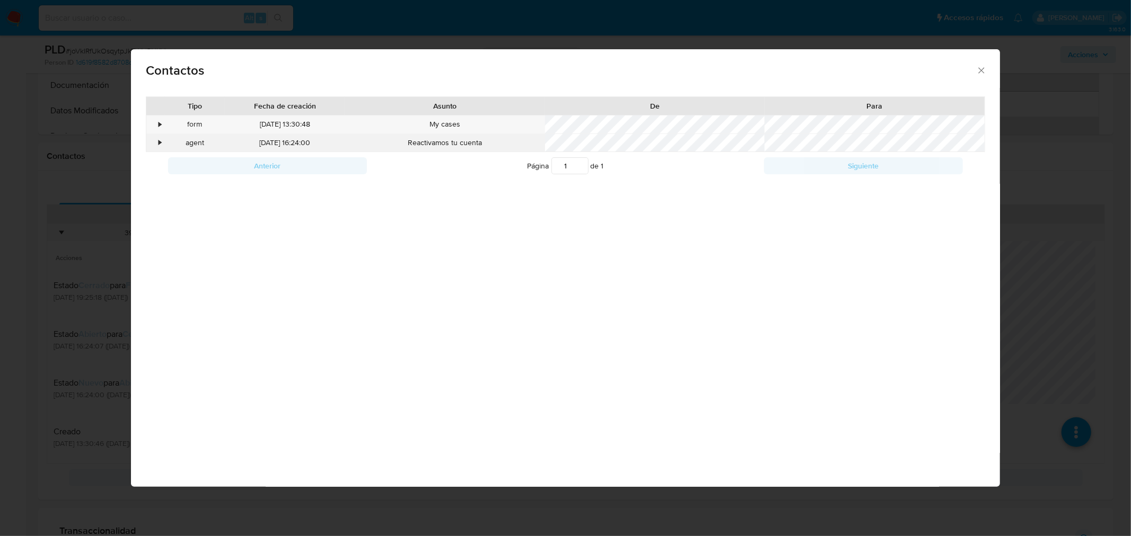
click at [162, 144] on div "•" at bounding box center [155, 143] width 19 height 18
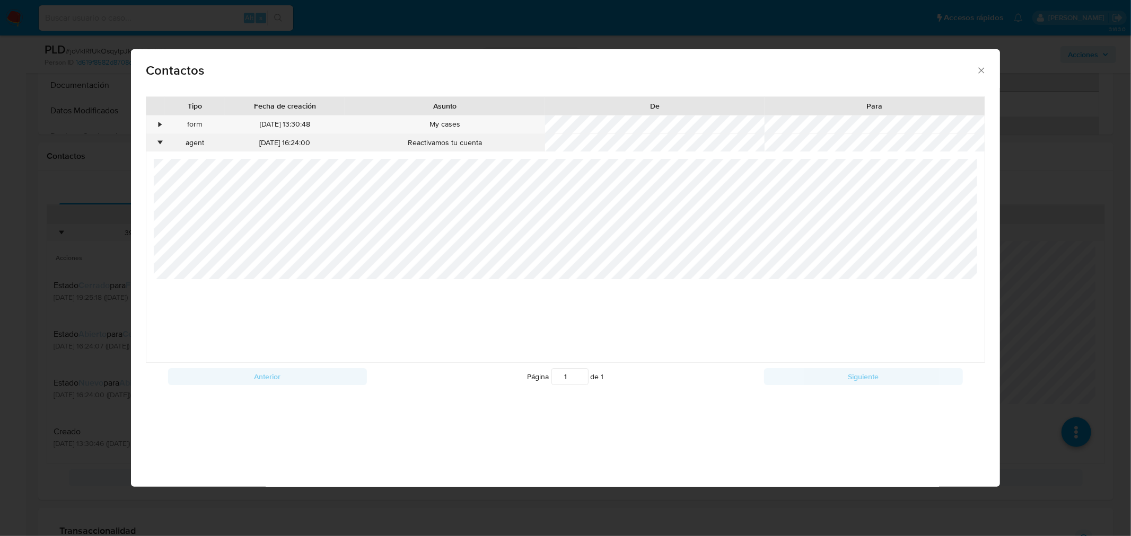
click at [162, 144] on div "•" at bounding box center [160, 143] width 3 height 11
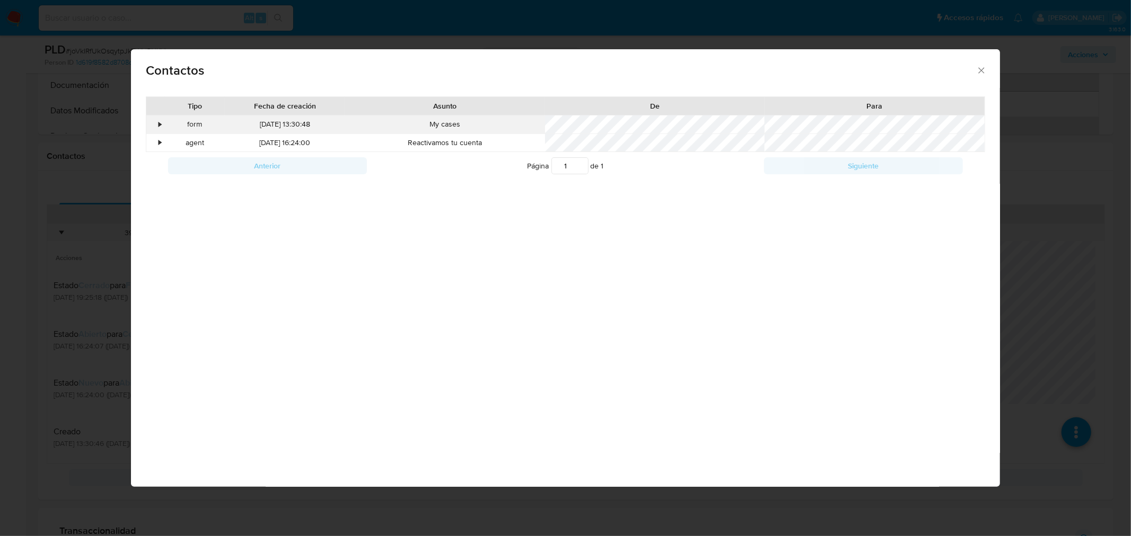
click at [160, 122] on div "•" at bounding box center [160, 124] width 3 height 11
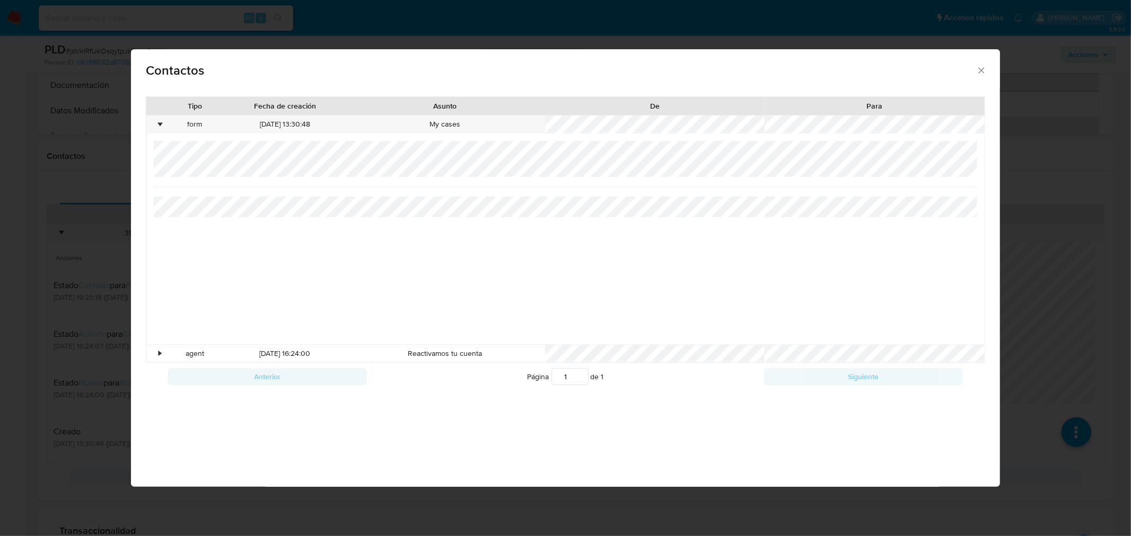
click at [110, 209] on div "Contactos Tipo Fecha de creación Asunto De Para • form [DATE] 13:30:48 My cases…" at bounding box center [565, 268] width 1131 height 536
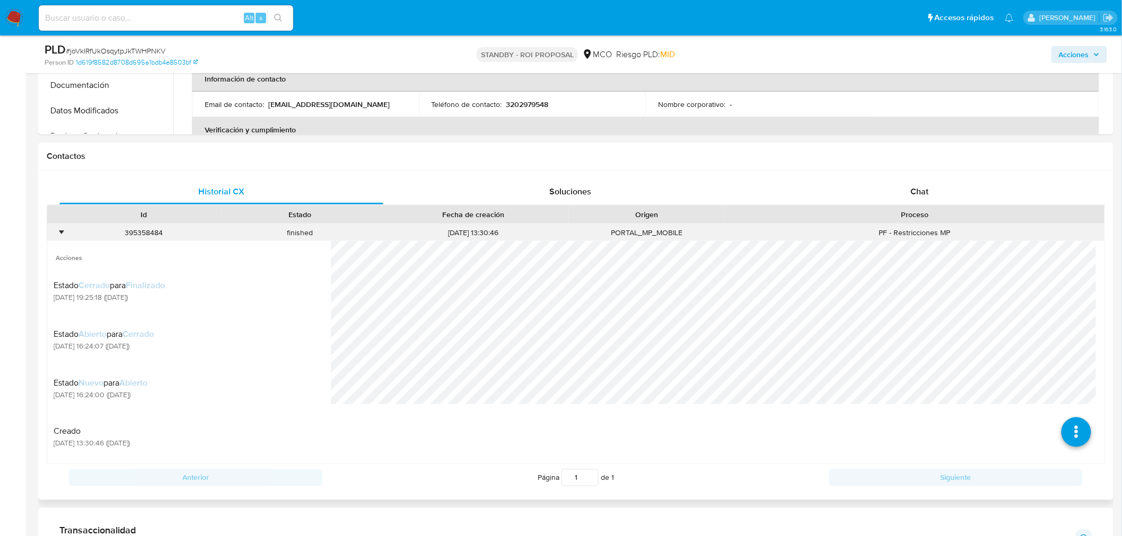
click at [63, 231] on div "•" at bounding box center [61, 233] width 3 height 10
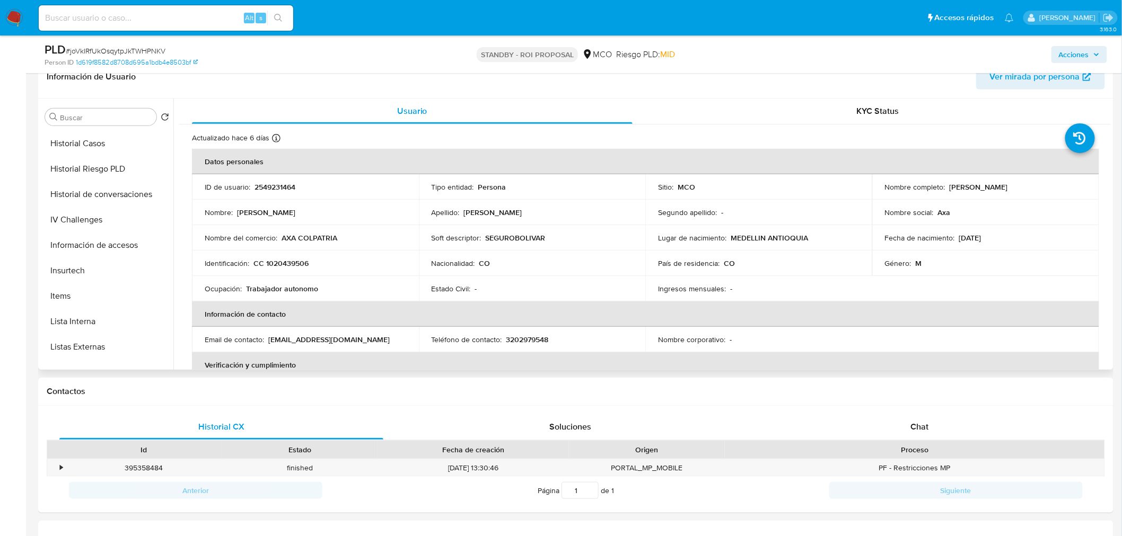
scroll to position [471, 0]
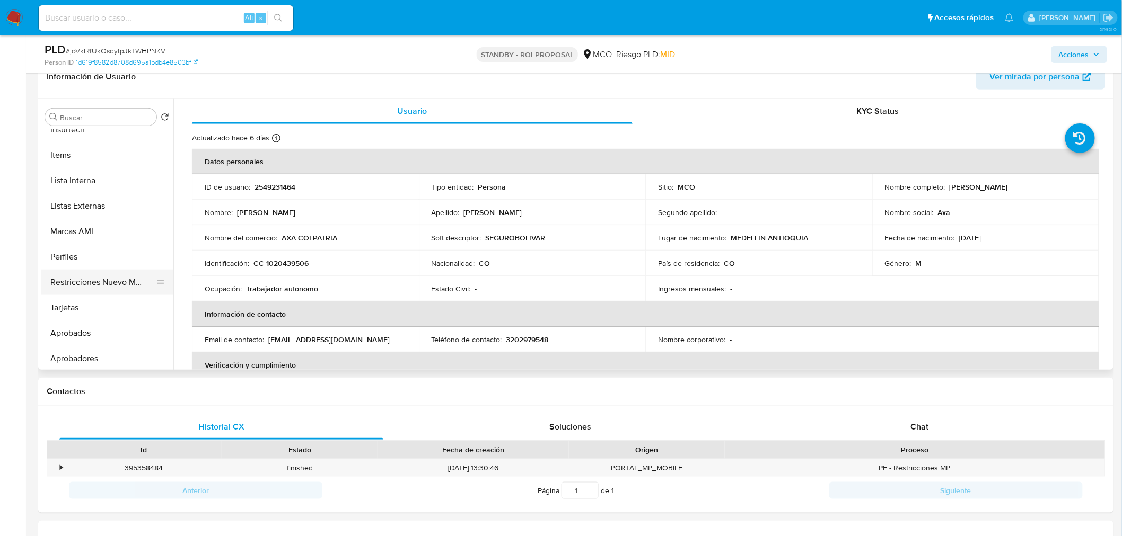
drag, startPoint x: 95, startPoint y: 277, endPoint x: 71, endPoint y: 288, distance: 27.0
click at [93, 277] on button "Restricciones Nuevo Mundo" at bounding box center [103, 282] width 124 height 25
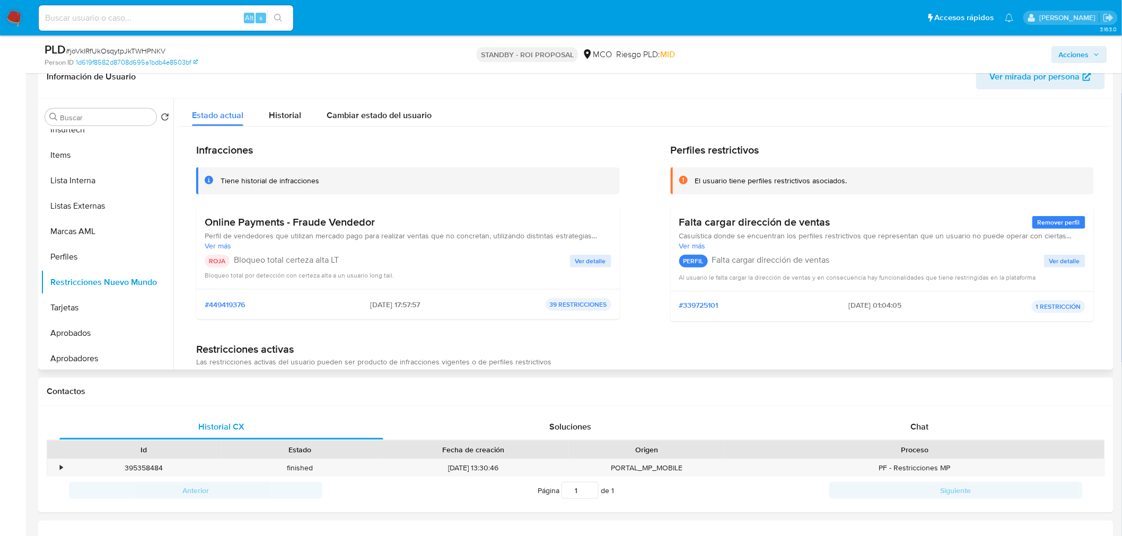
click at [589, 256] on span "Ver detalle" at bounding box center [590, 261] width 31 height 11
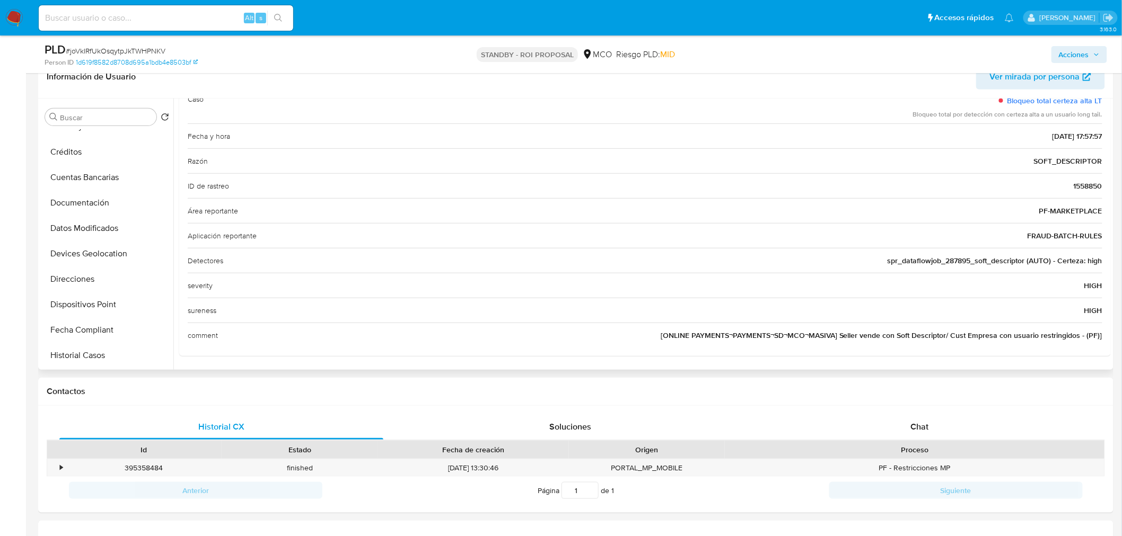
scroll to position [0, 0]
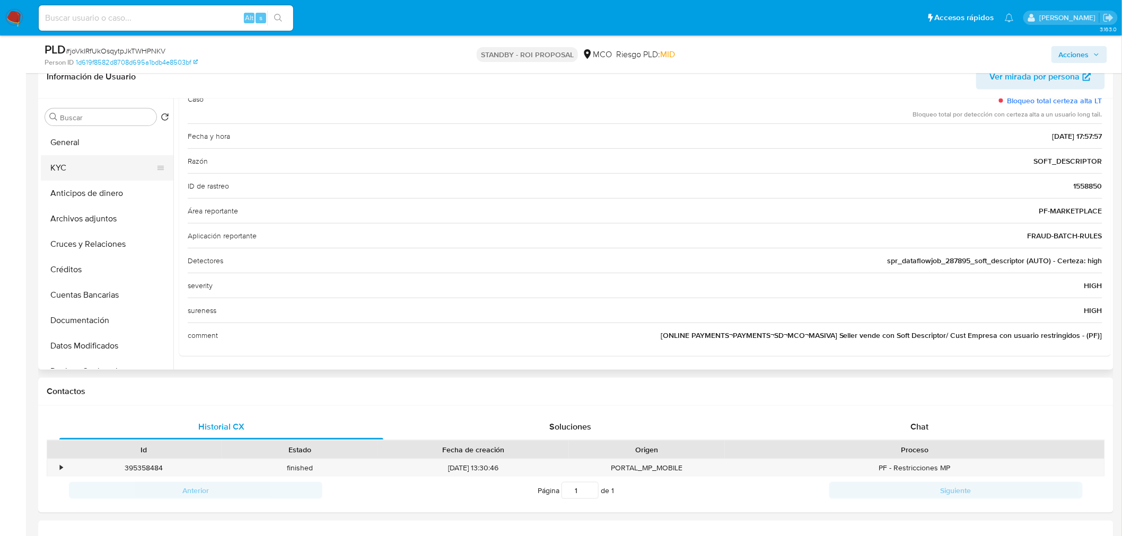
drag, startPoint x: 72, startPoint y: 171, endPoint x: 141, endPoint y: 196, distance: 73.8
click at [73, 172] on button "KYC" at bounding box center [107, 167] width 133 height 25
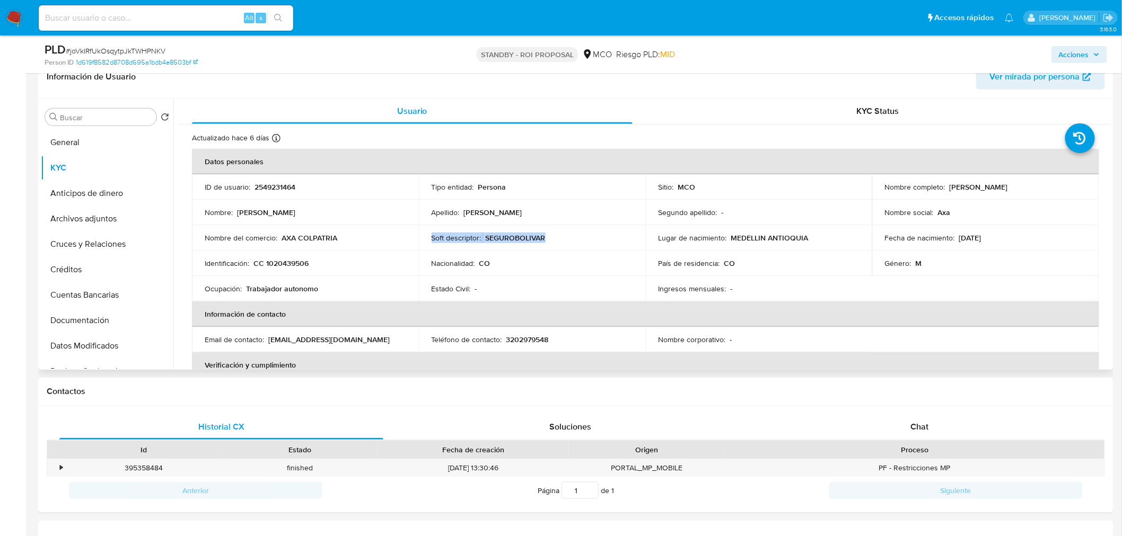
drag, startPoint x: 555, startPoint y: 237, endPoint x: 428, endPoint y: 236, distance: 127.7
click at [428, 236] on td "Soft descriptor : SEGUROBOLIVAR" at bounding box center [532, 237] width 227 height 25
click at [576, 253] on td "Nacionalidad : CO" at bounding box center [532, 263] width 227 height 25
